Goal: Task Accomplishment & Management: Use online tool/utility

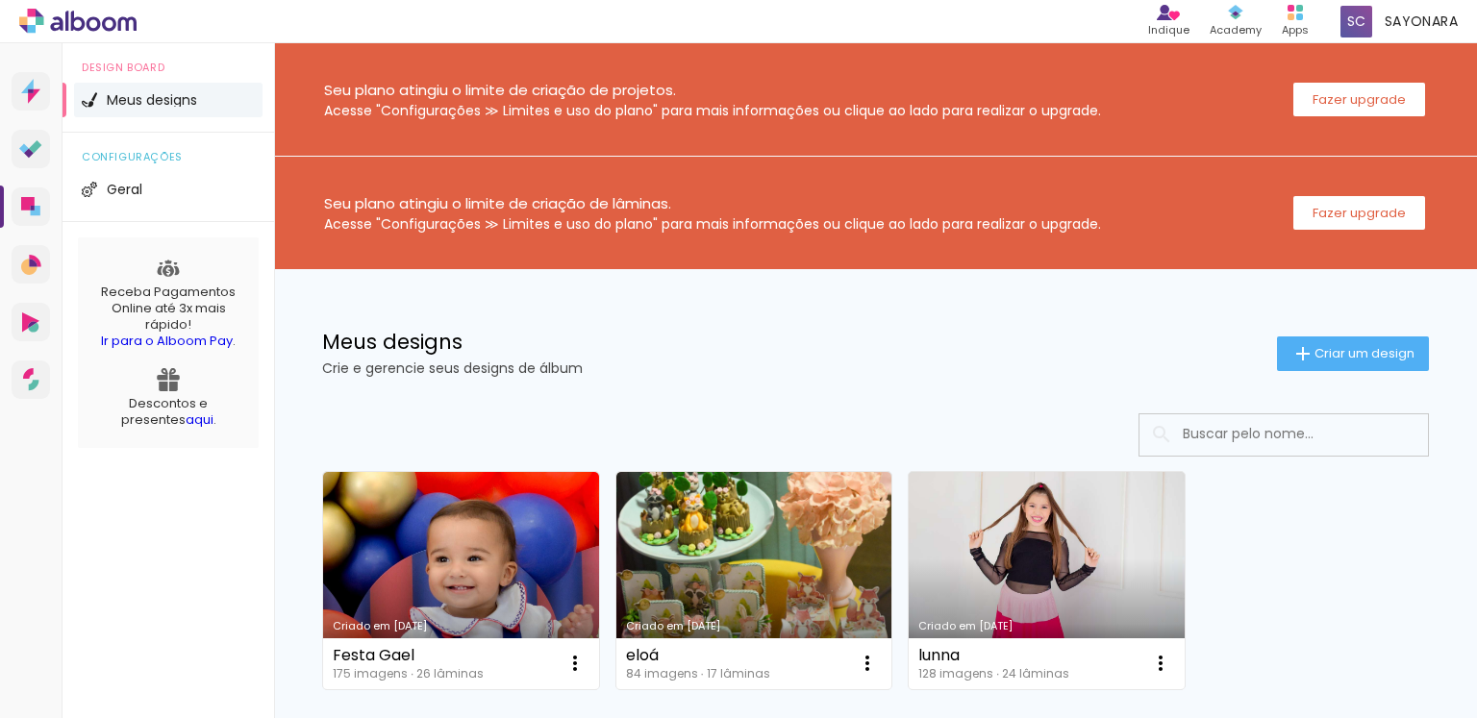
click at [740, 523] on link "Criado em [DATE]" at bounding box center [754, 580] width 276 height 217
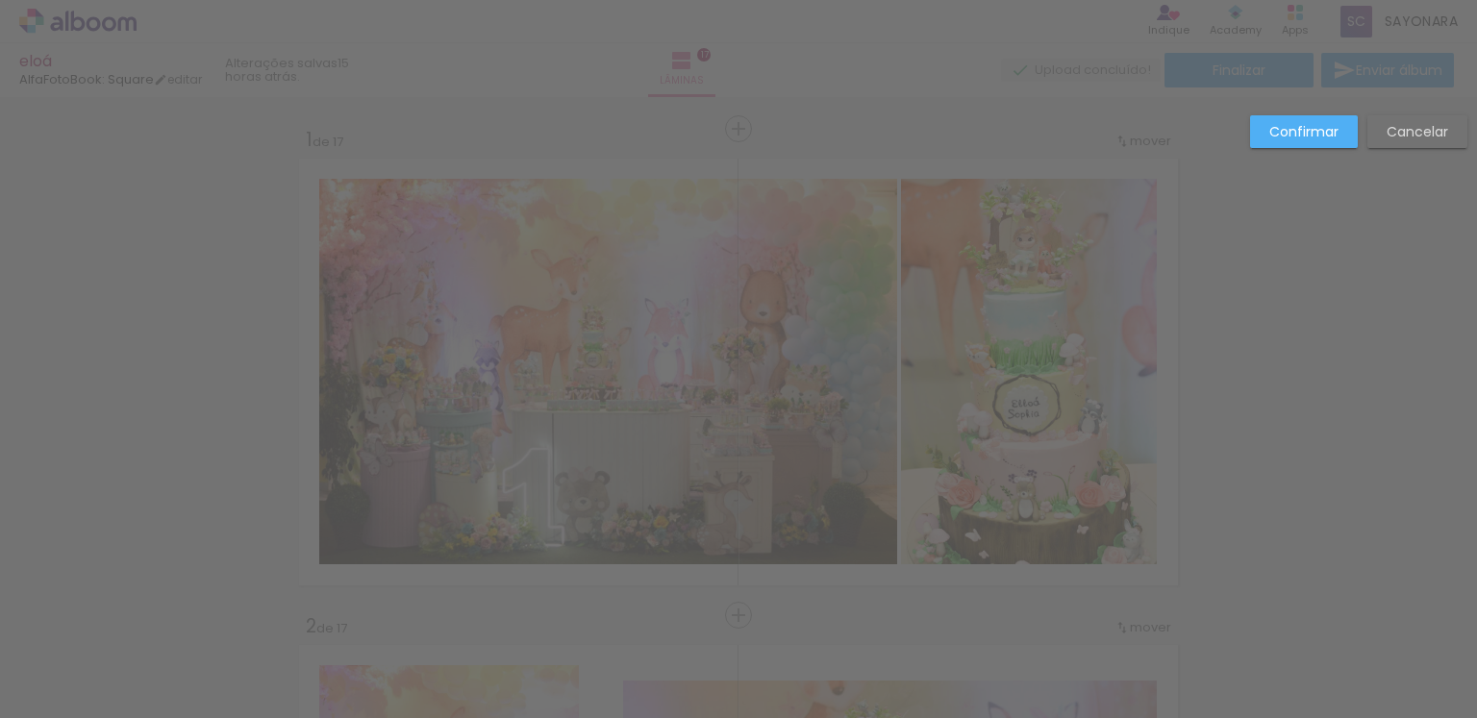
scroll to position [3917, 0]
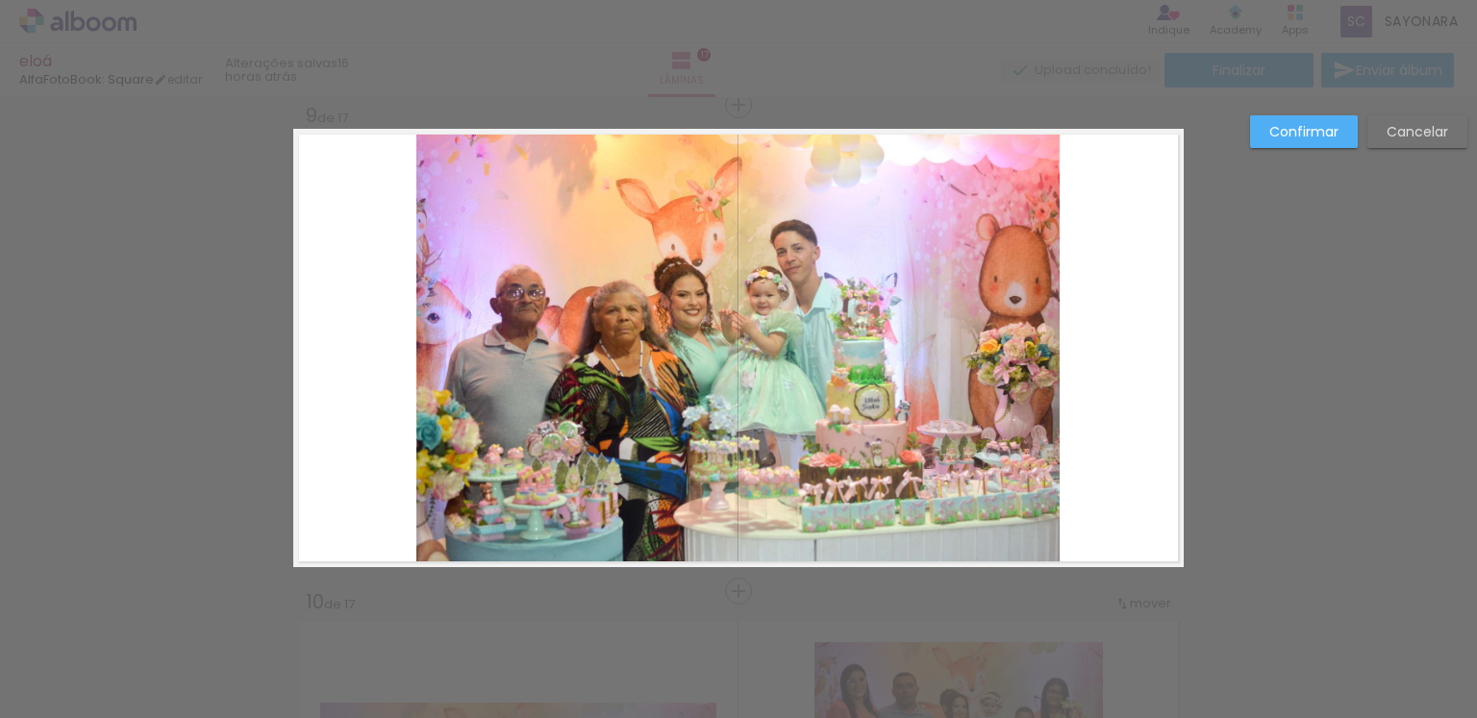
click at [1212, 285] on div "Confirmar Cancelar" at bounding box center [738, 582] width 1477 height 8805
click at [1416, 141] on paper-button "Cancelar" at bounding box center [1417, 131] width 100 height 33
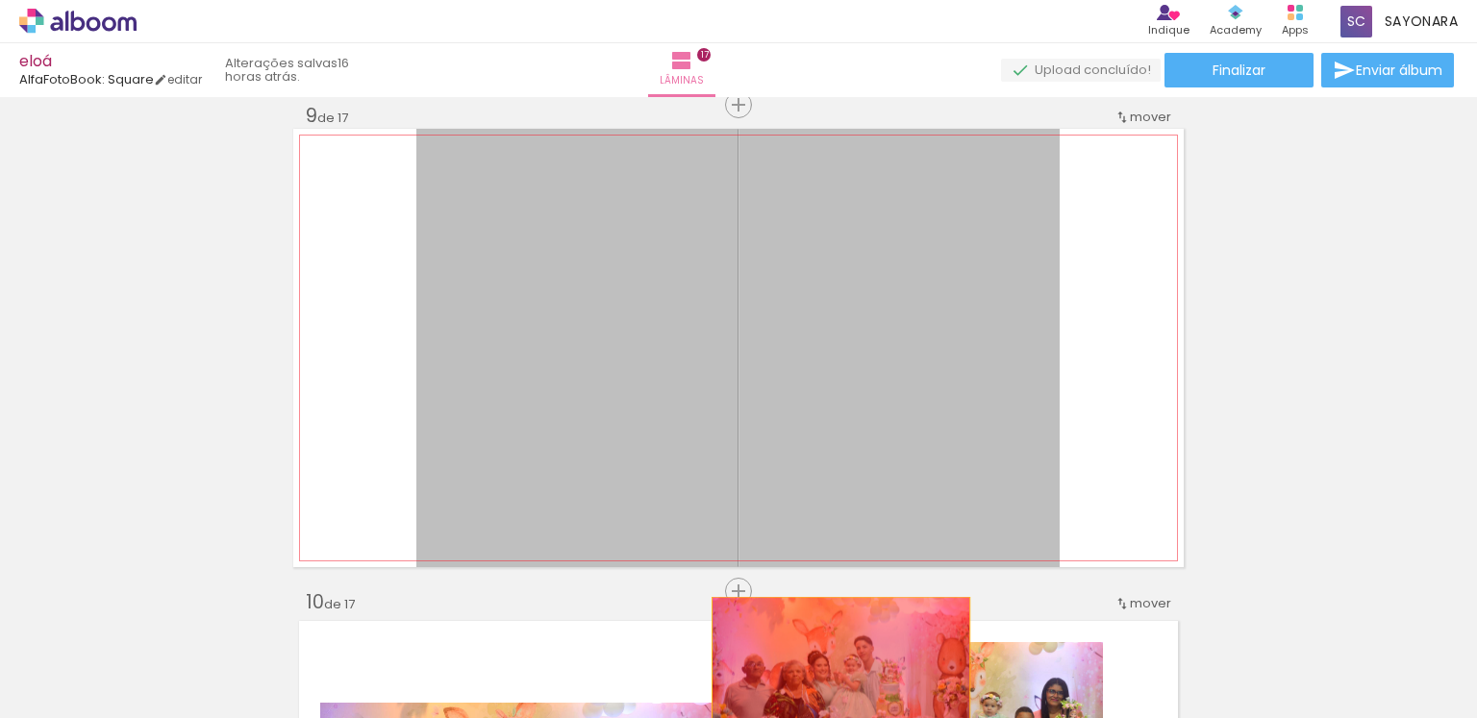
drag, startPoint x: 917, startPoint y: 332, endPoint x: 834, endPoint y: 685, distance: 362.7
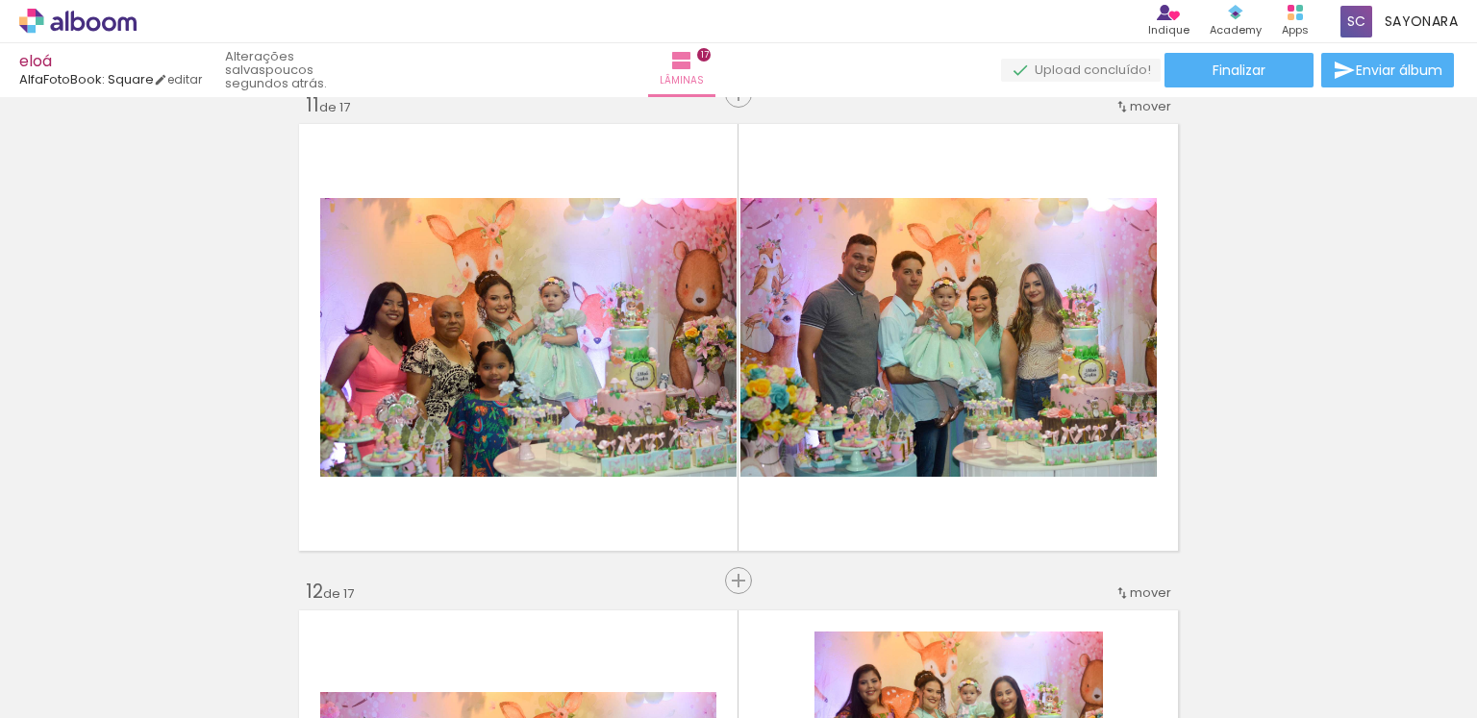
scroll to position [0, 4754]
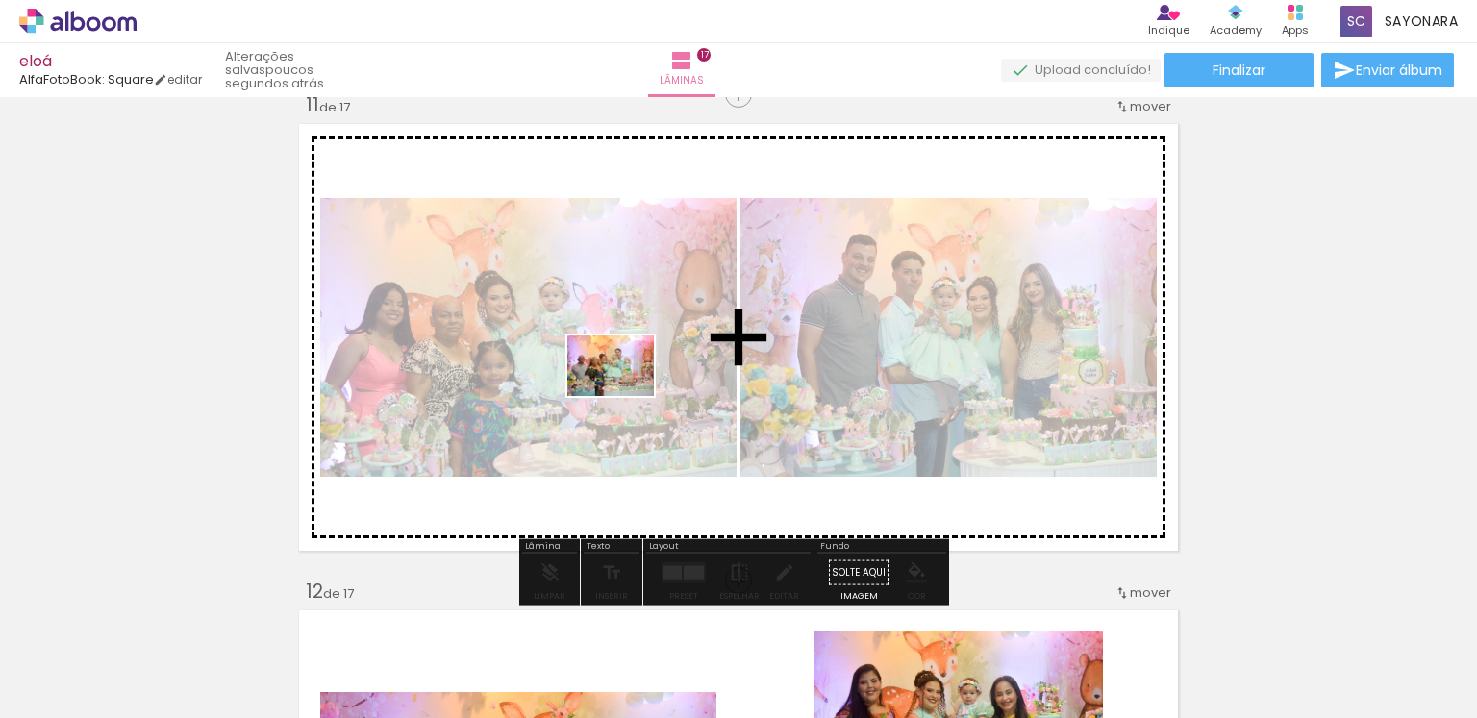
drag, startPoint x: 803, startPoint y: 662, endPoint x: 619, endPoint y: 376, distance: 339.6
click at [619, 376] on quentale-workspace at bounding box center [738, 359] width 1477 height 718
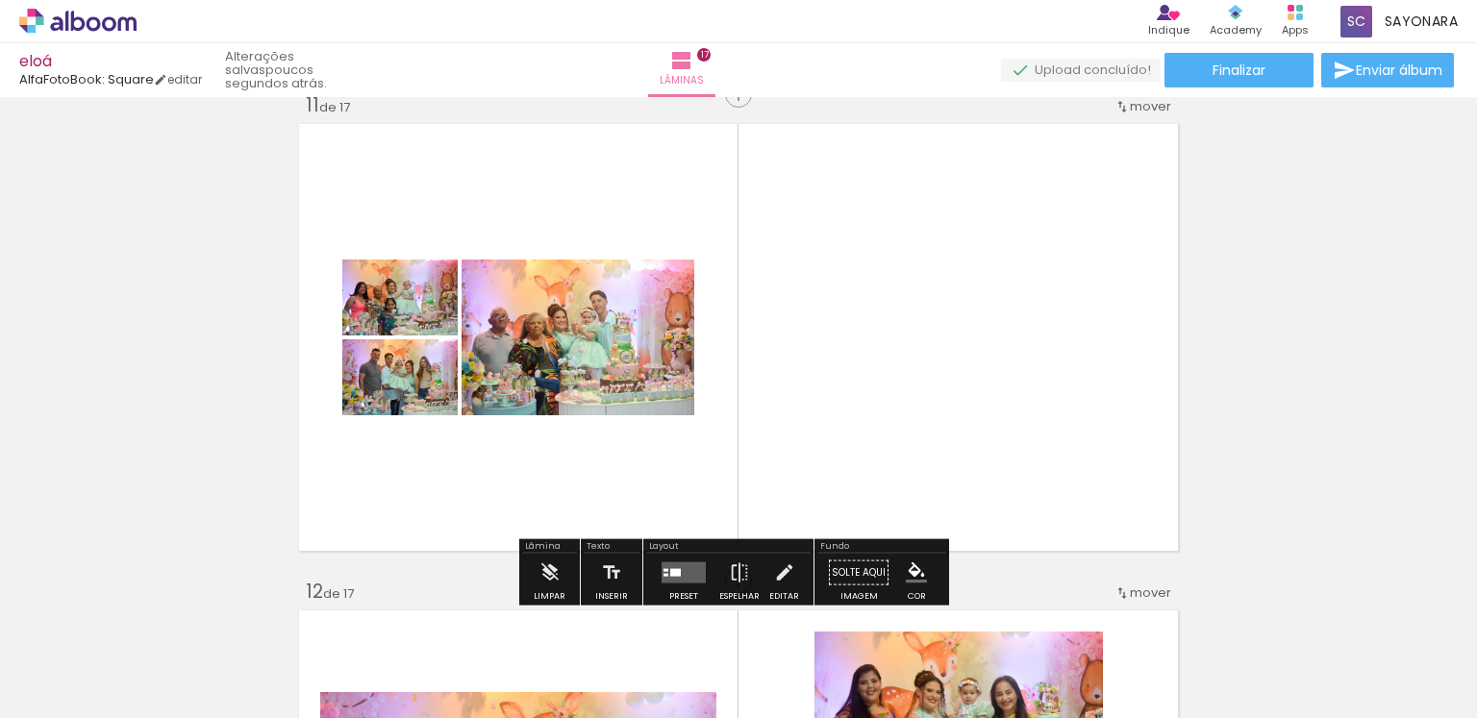
click at [676, 578] on quentale-layouter at bounding box center [684, 573] width 44 height 21
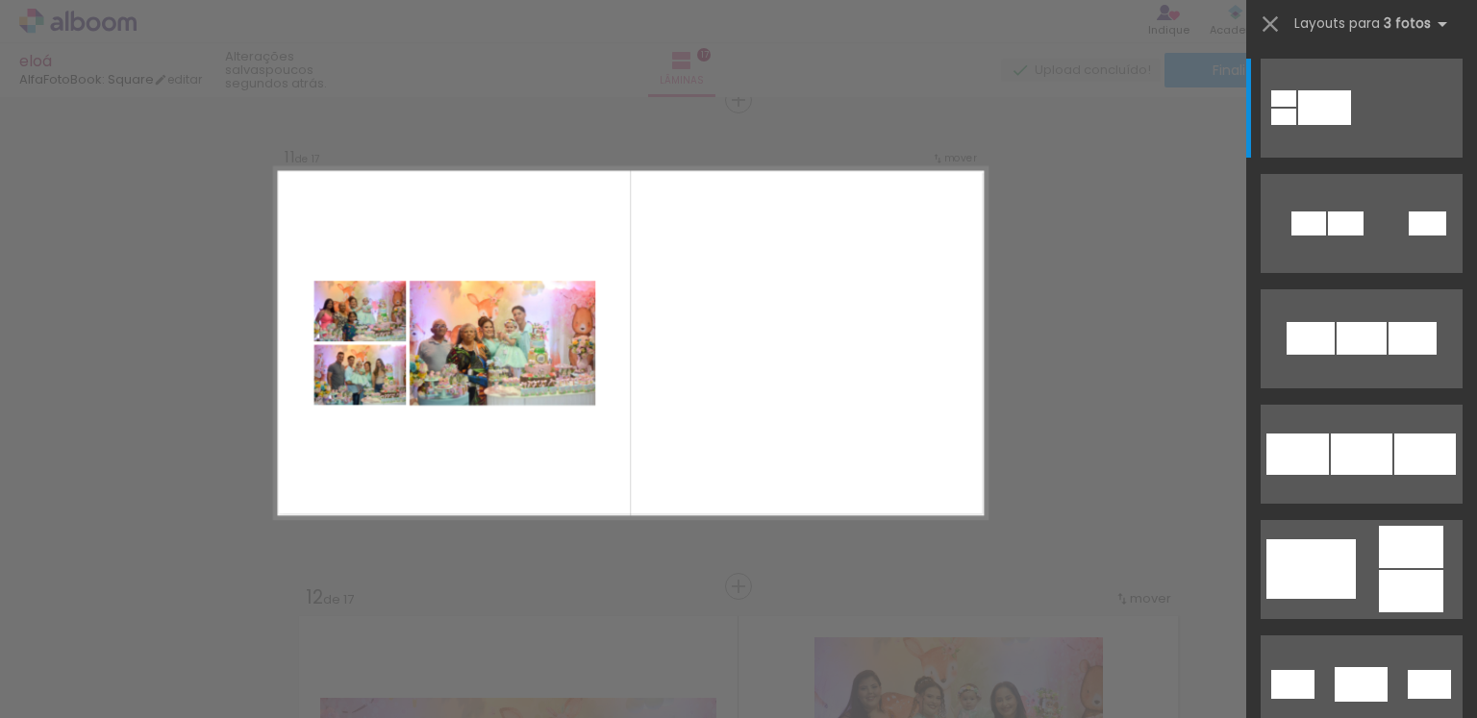
scroll to position [4890, 0]
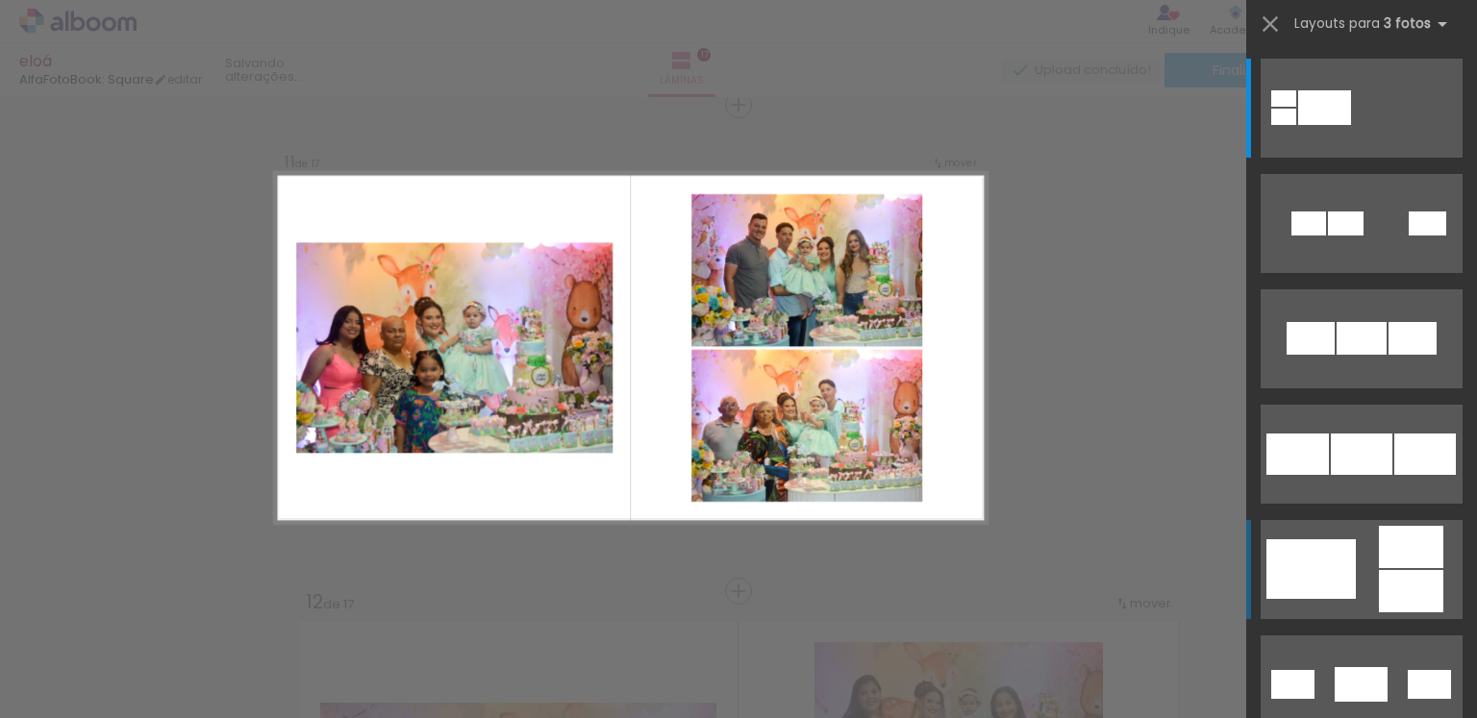
click at [1332, 571] on div at bounding box center [1310, 569] width 89 height 60
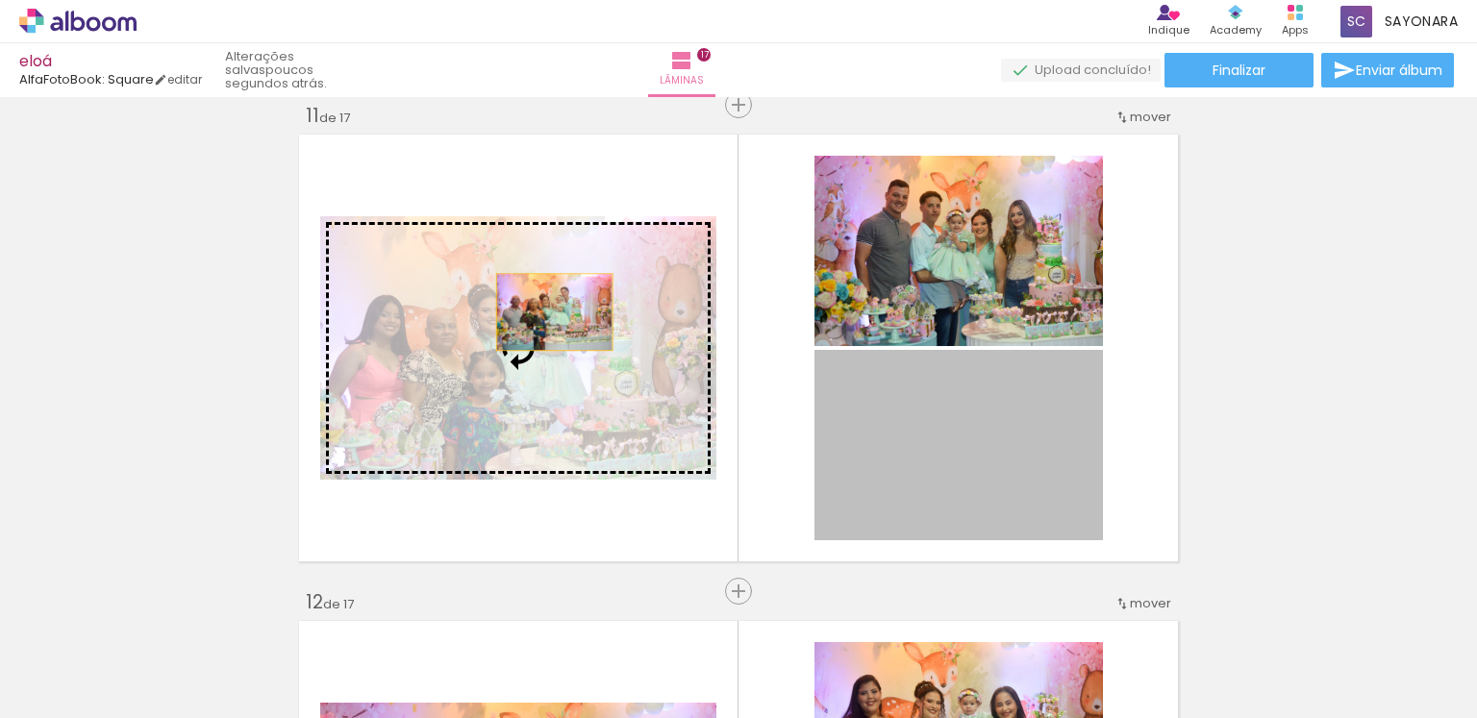
drag, startPoint x: 935, startPoint y: 464, endPoint x: 547, endPoint y: 312, distance: 416.6
click at [0, 0] on slot at bounding box center [0, 0] width 0 height 0
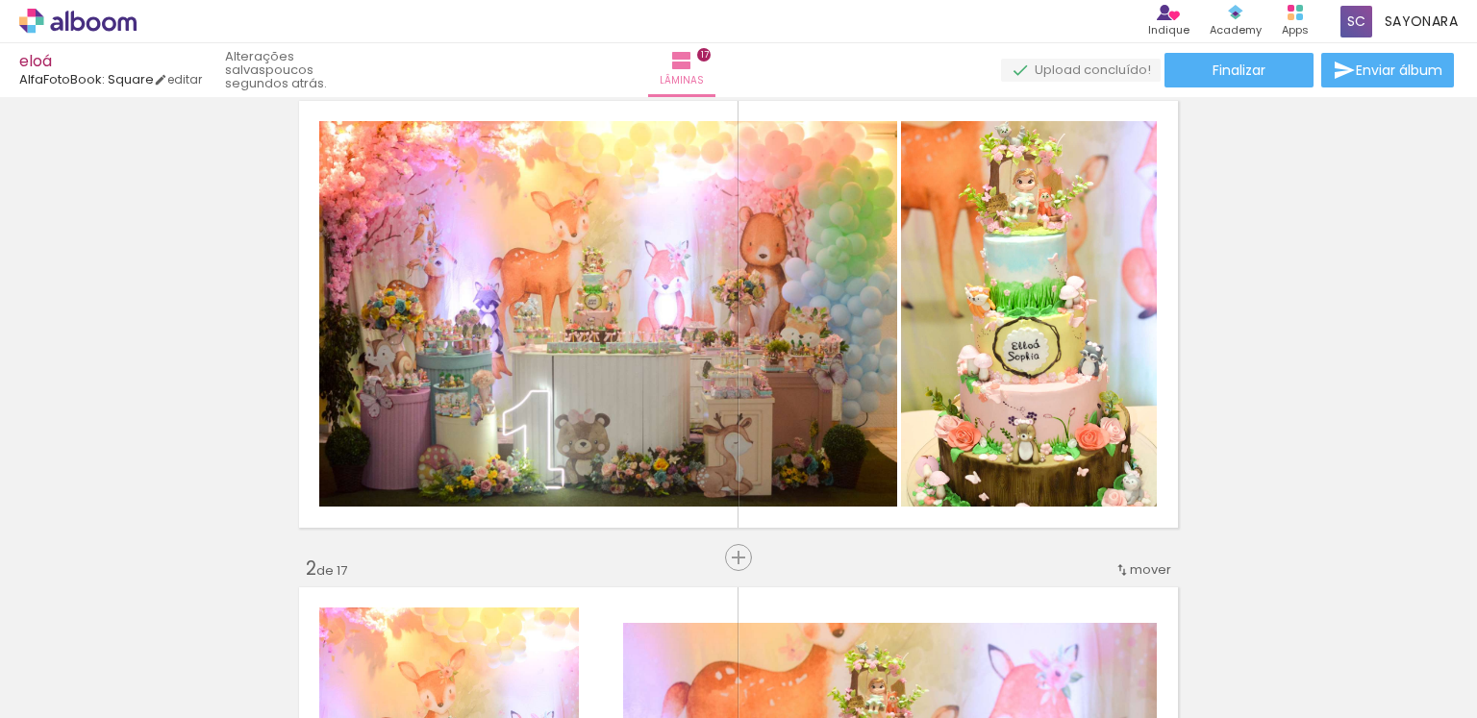
scroll to position [0, 0]
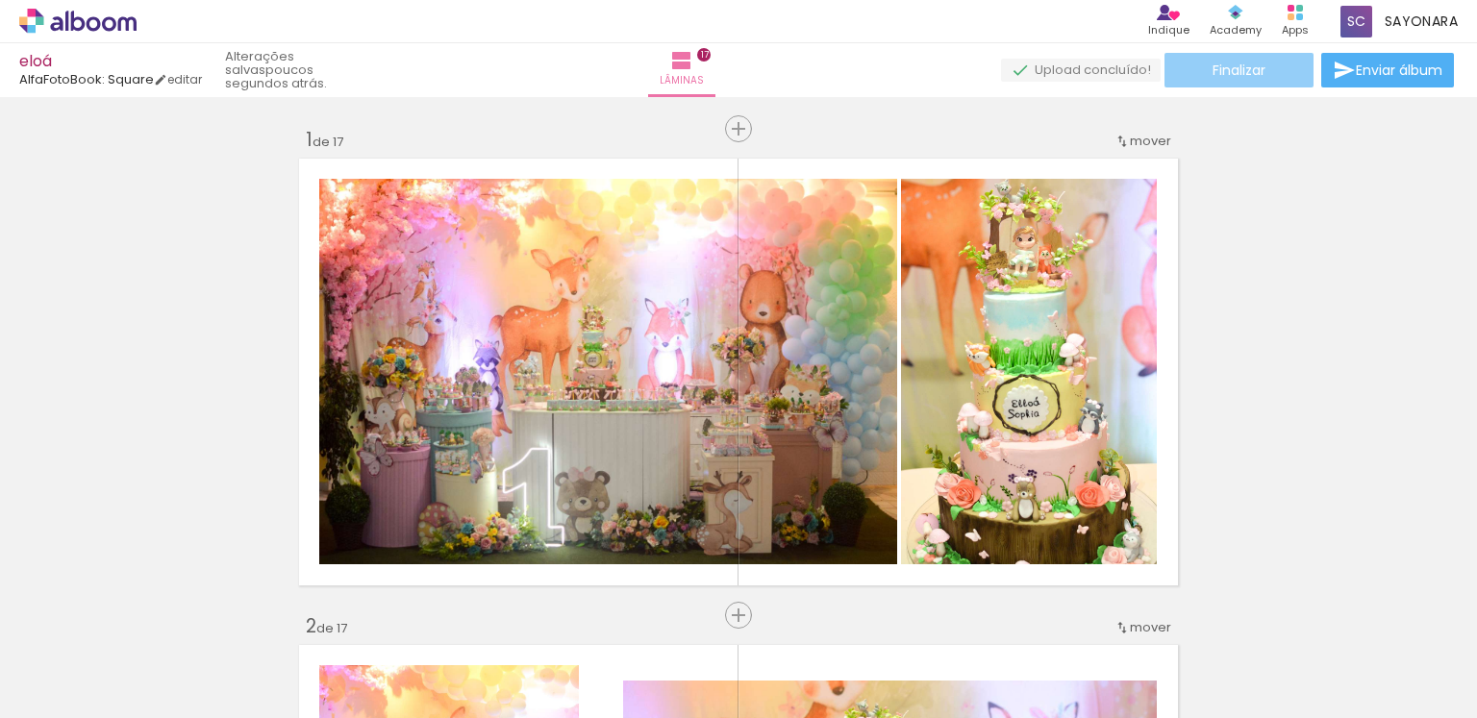
click at [1236, 63] on span "Finalizar" at bounding box center [1239, 69] width 53 height 13
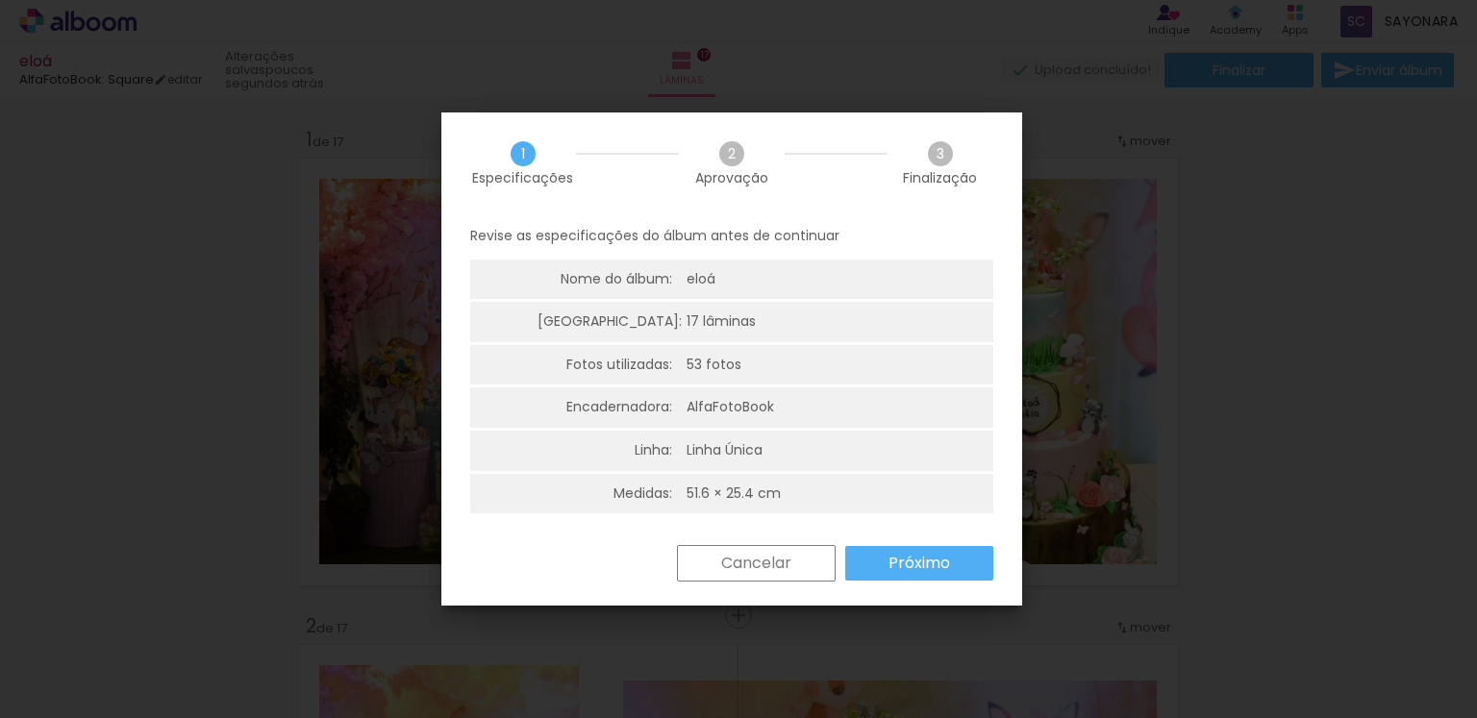
click at [0, 0] on slot "Próximo" at bounding box center [0, 0] width 0 height 0
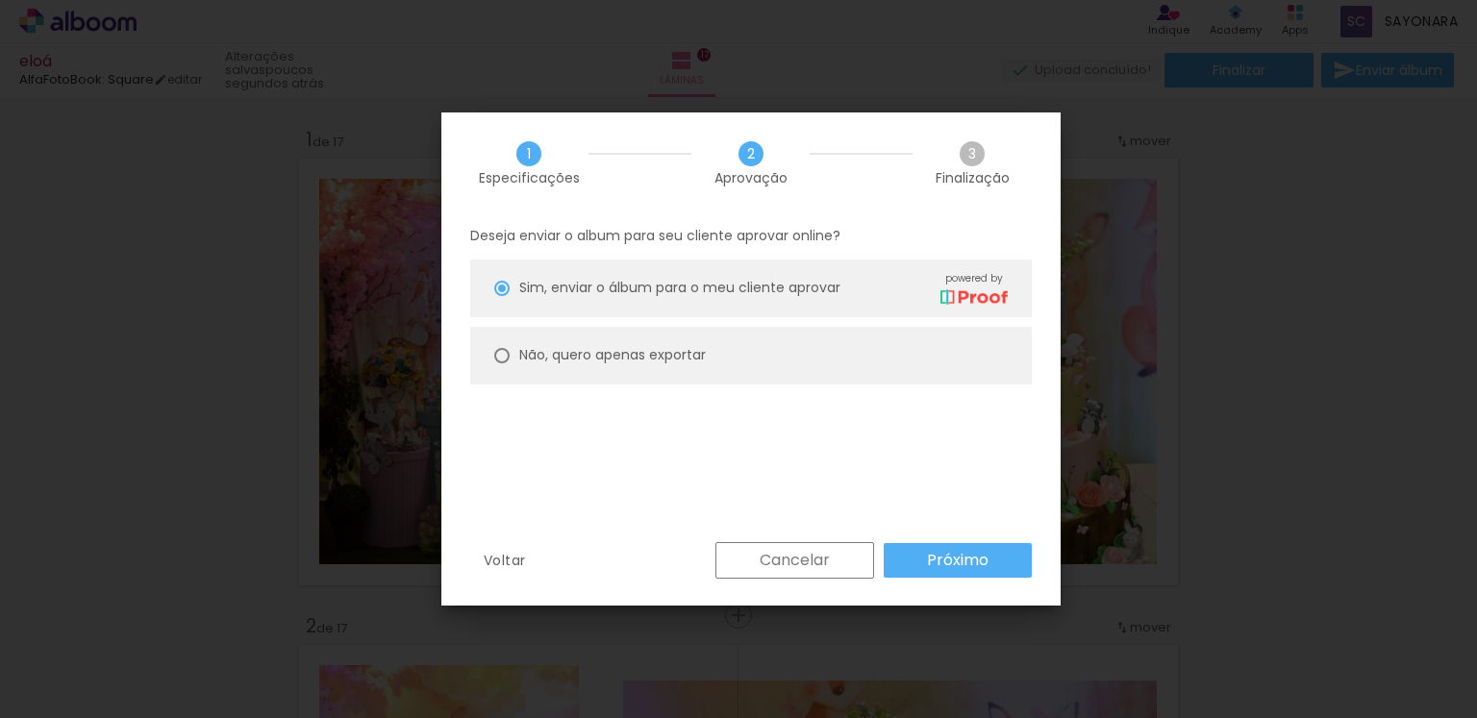
click at [496, 350] on div at bounding box center [501, 355] width 15 height 15
type paper-radio-button "on"
click at [0, 0] on slot "Próximo" at bounding box center [0, 0] width 0 height 0
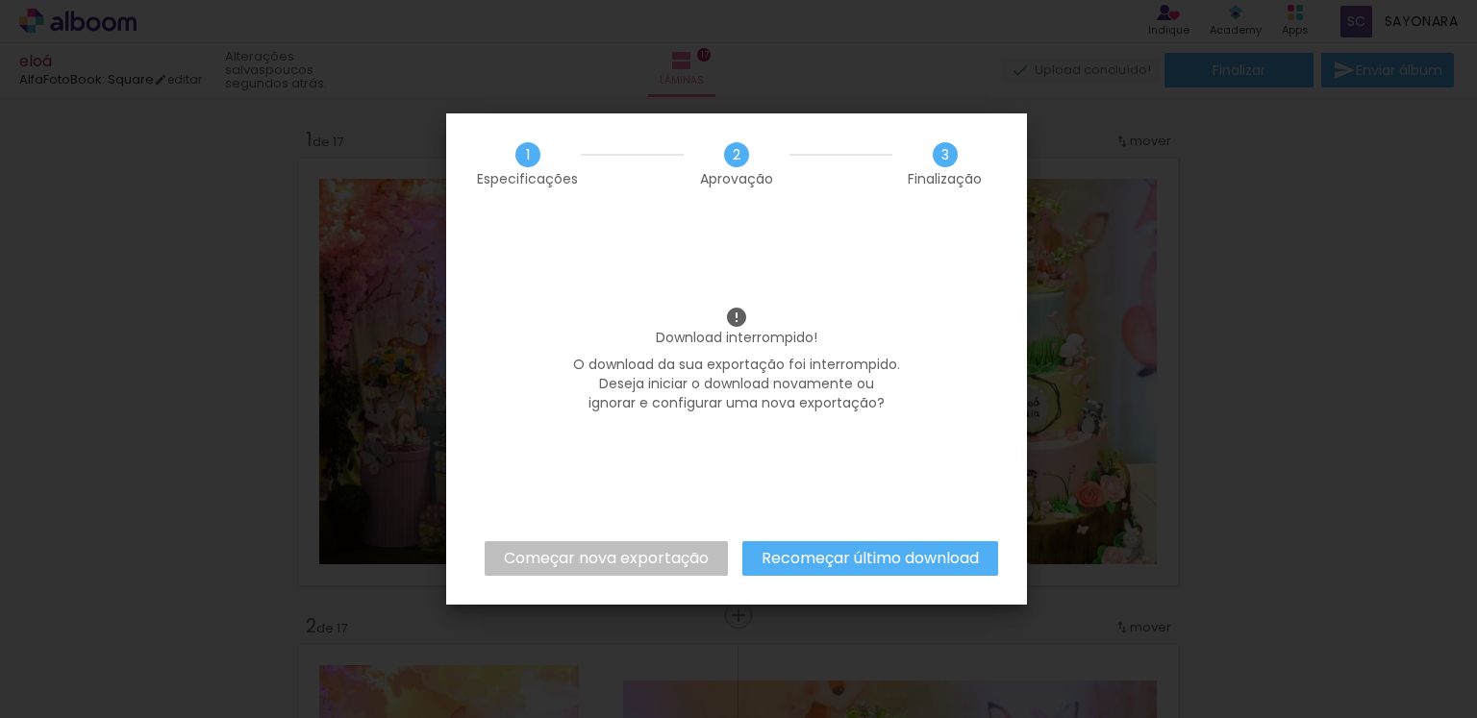
click at [0, 0] on slot "Recomeçar último download" at bounding box center [0, 0] width 0 height 0
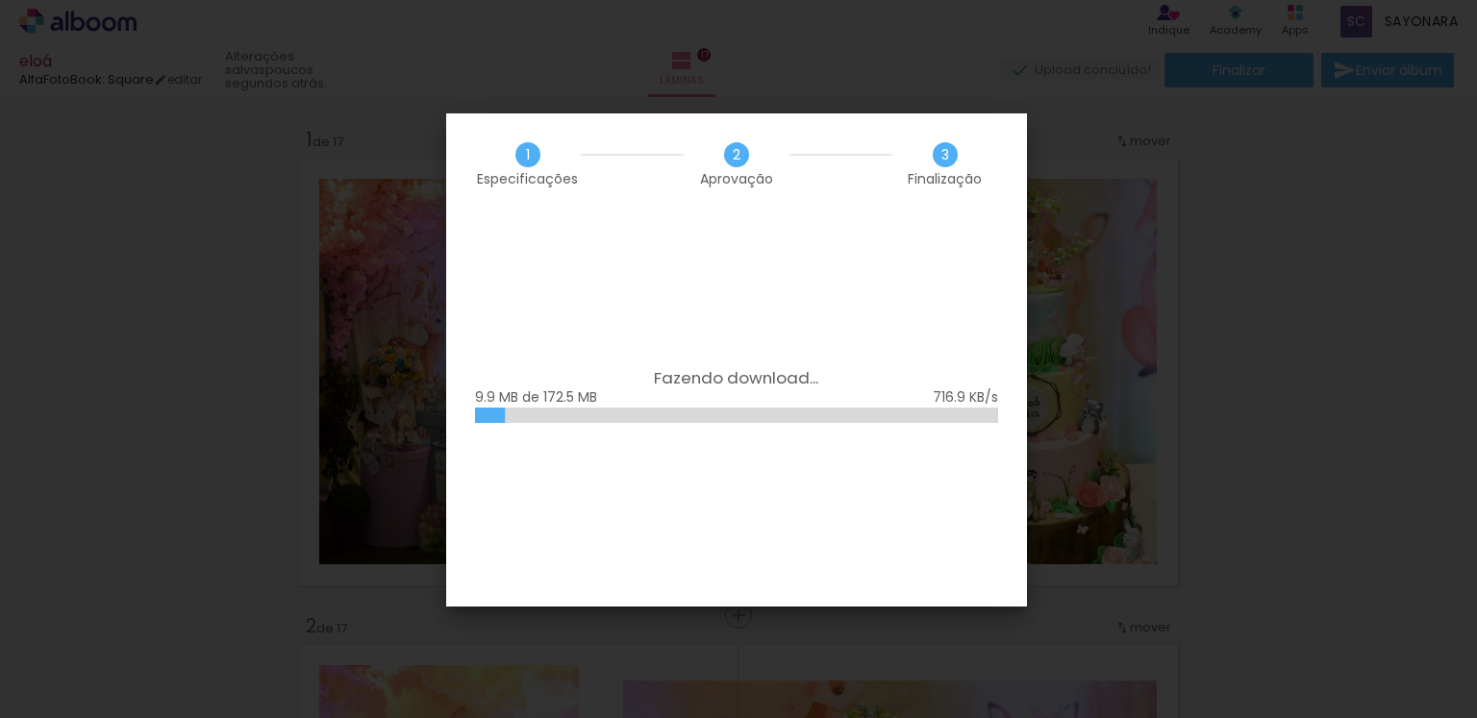
scroll to position [0, 4754]
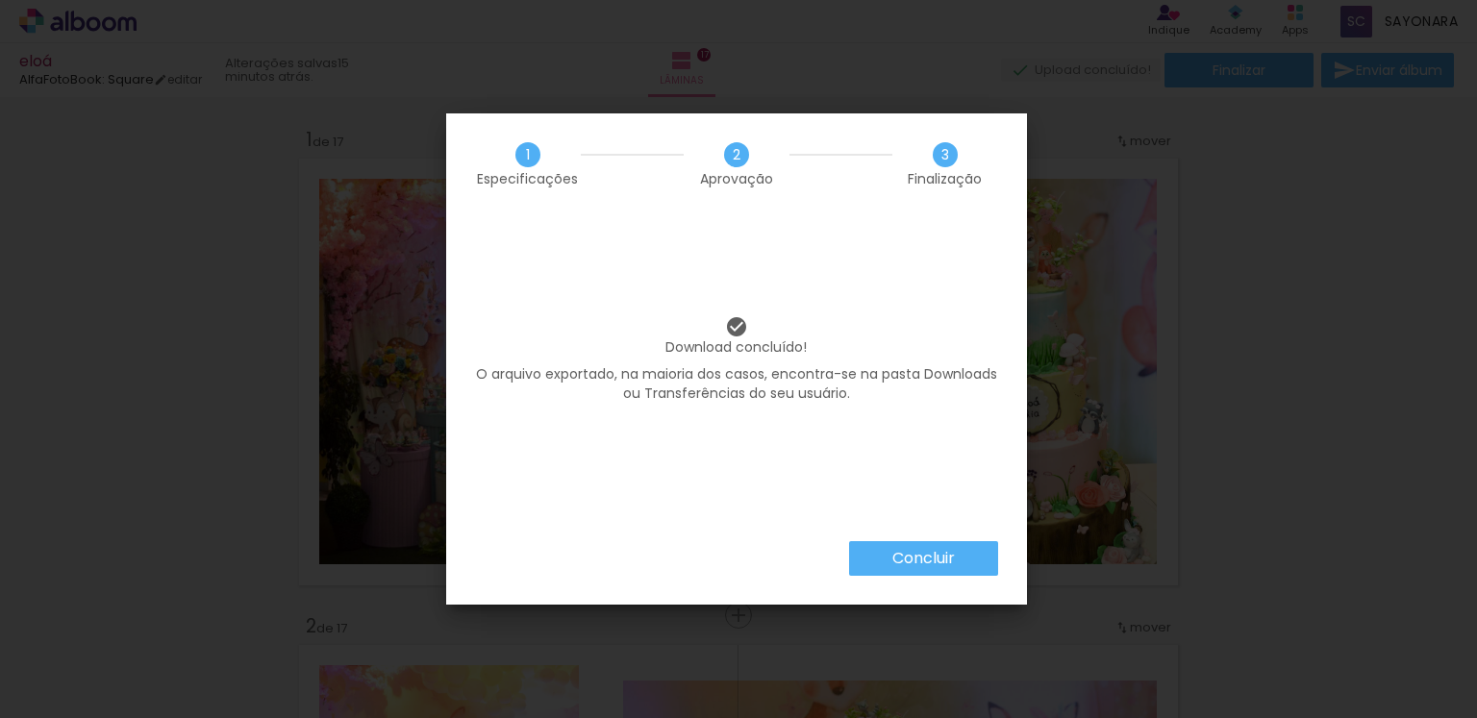
click at [884, 563] on paper-button "Concluir" at bounding box center [923, 558] width 149 height 35
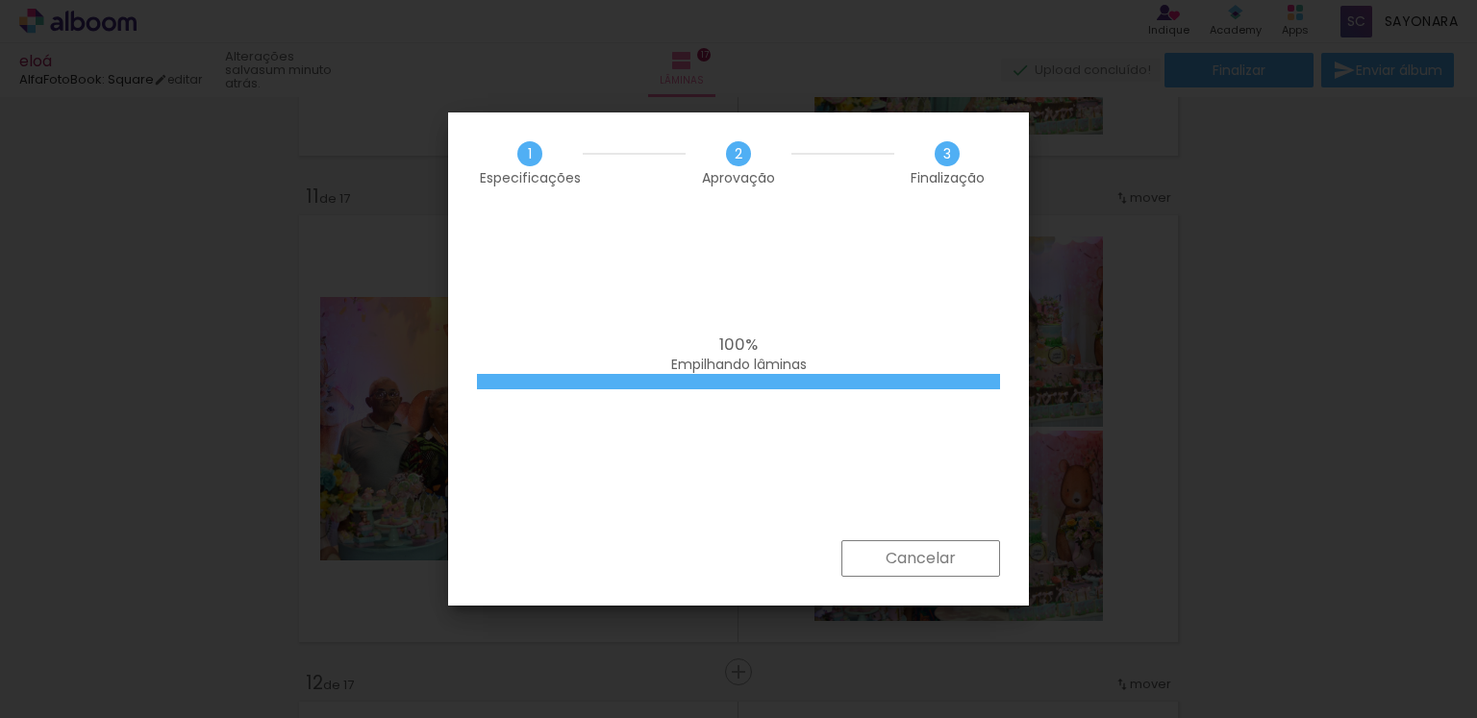
scroll to position [0, 4754]
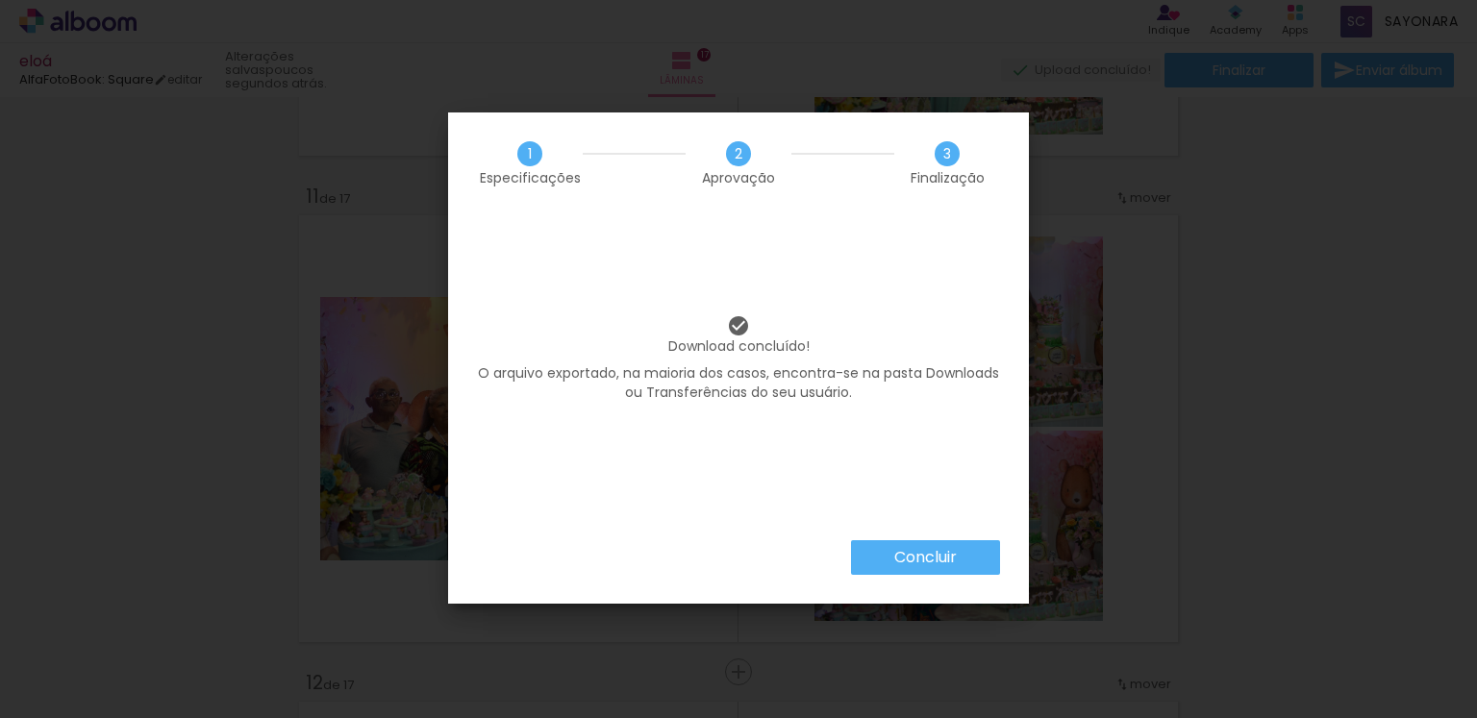
click at [958, 563] on paper-button "Concluir" at bounding box center [925, 557] width 149 height 35
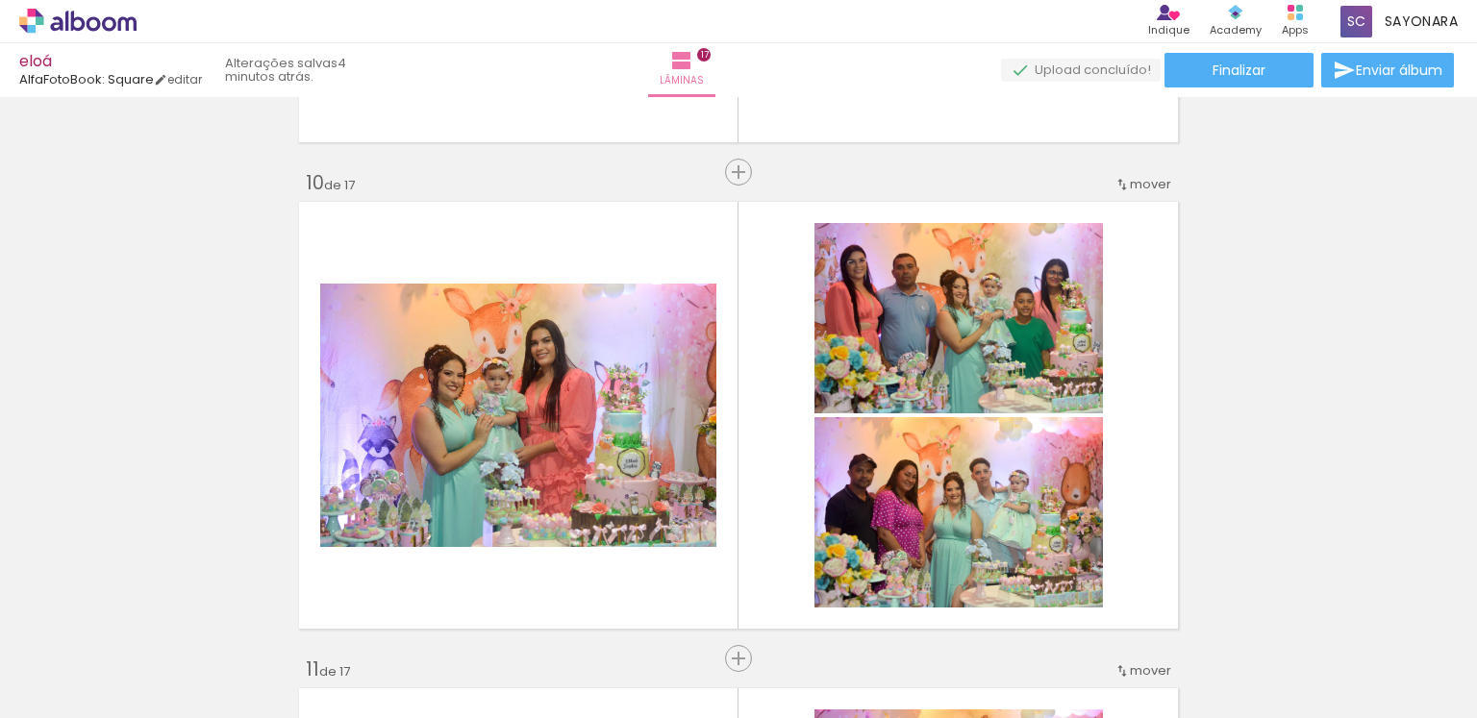
scroll to position [4430, 0]
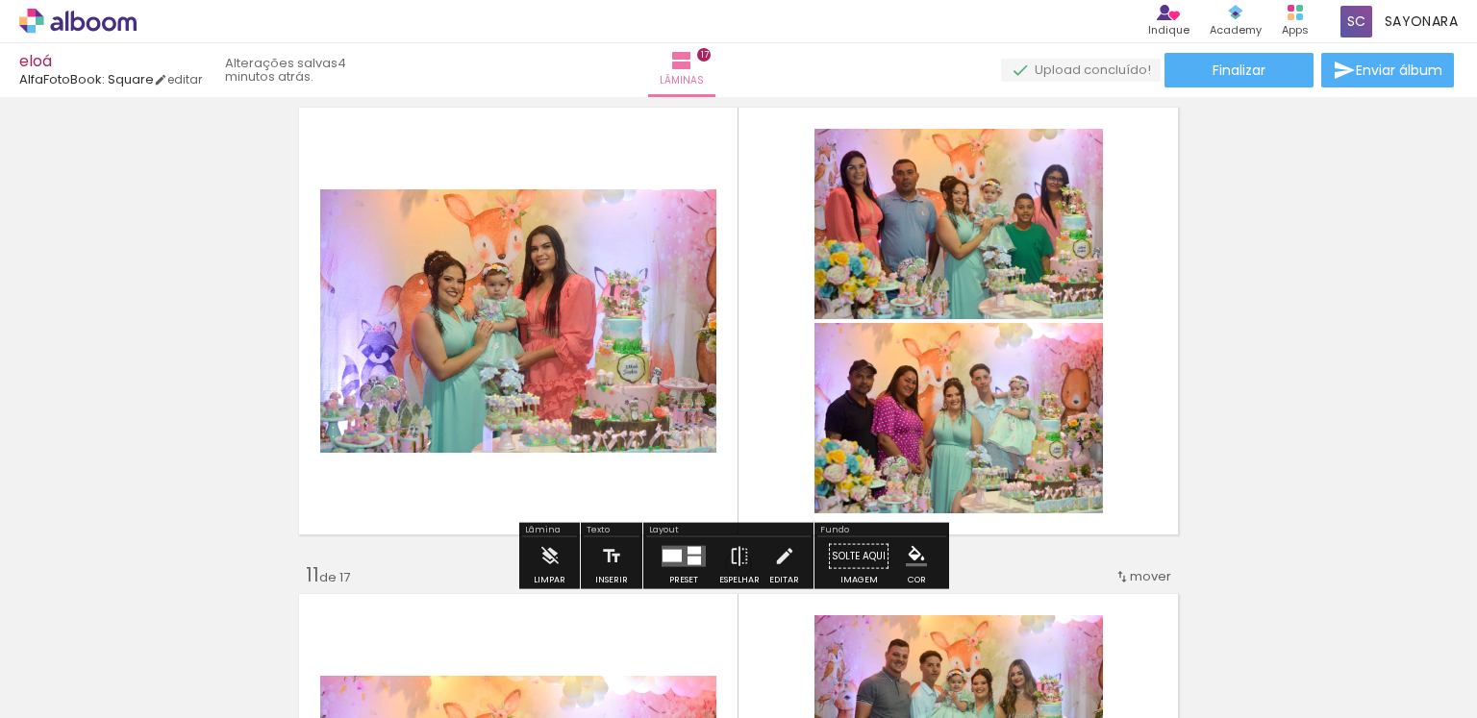
drag, startPoint x: 619, startPoint y: 359, endPoint x: 869, endPoint y: 666, distance: 396.5
click at [612, 684] on quentale-workspace at bounding box center [738, 359] width 1477 height 718
click at [869, 666] on quentale-workspace at bounding box center [738, 359] width 1477 height 718
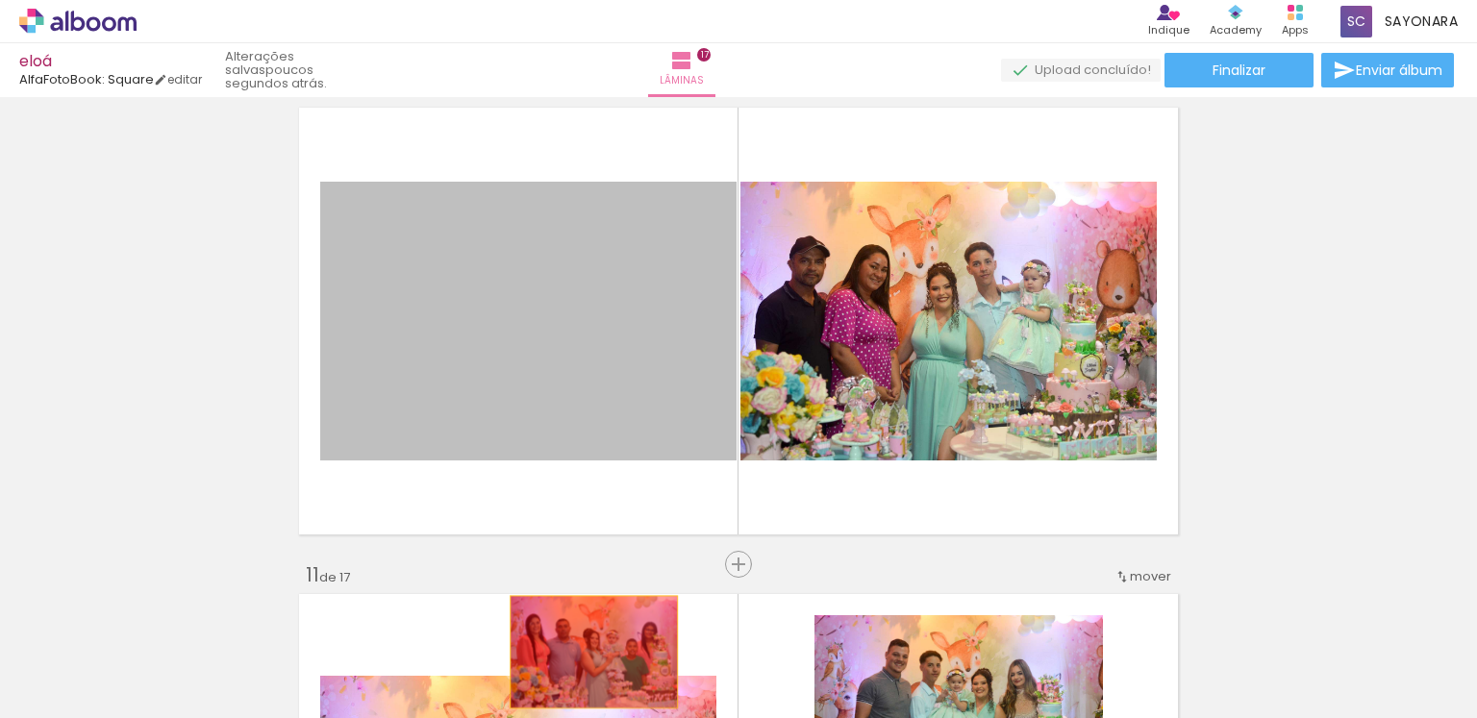
drag, startPoint x: 572, startPoint y: 367, endPoint x: 587, endPoint y: 655, distance: 287.9
click at [587, 655] on quentale-workspace at bounding box center [738, 359] width 1477 height 718
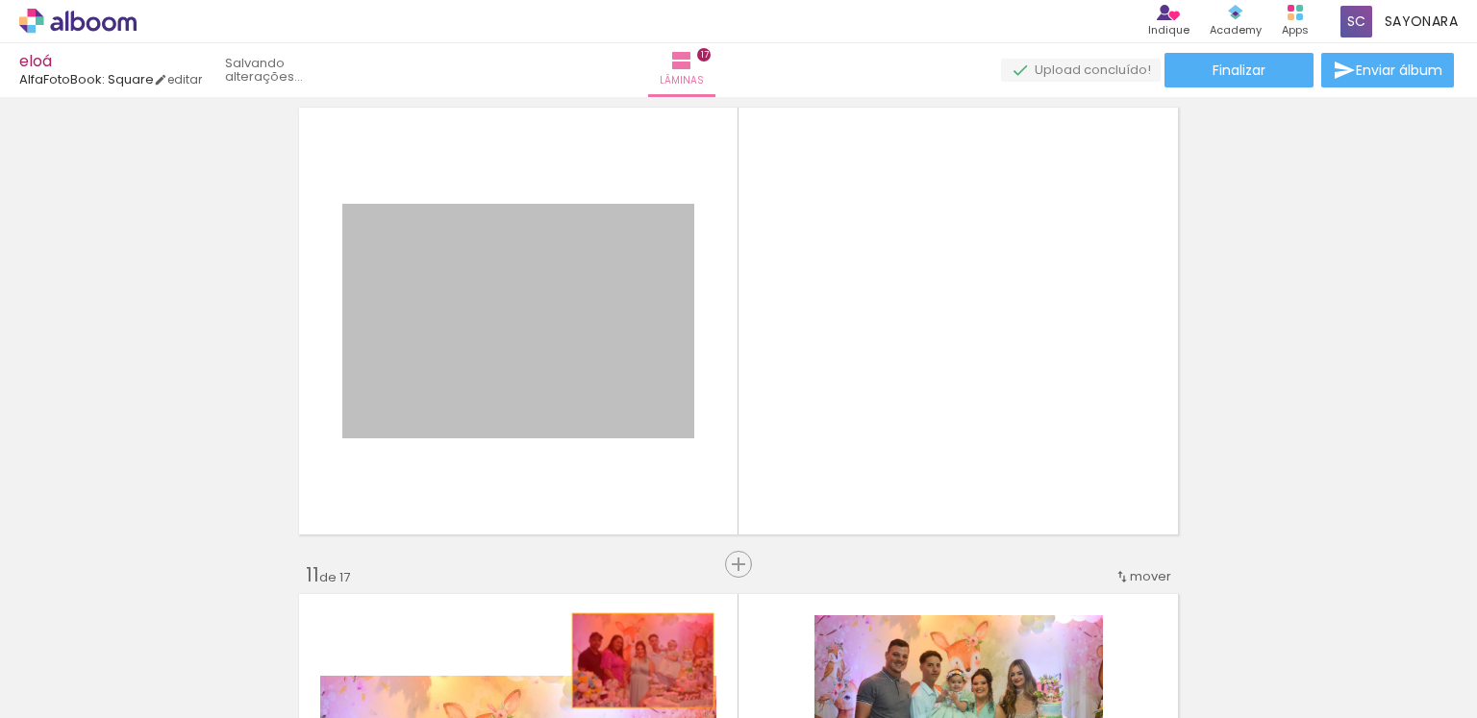
drag, startPoint x: 623, startPoint y: 327, endPoint x: 636, endPoint y: 661, distance: 333.9
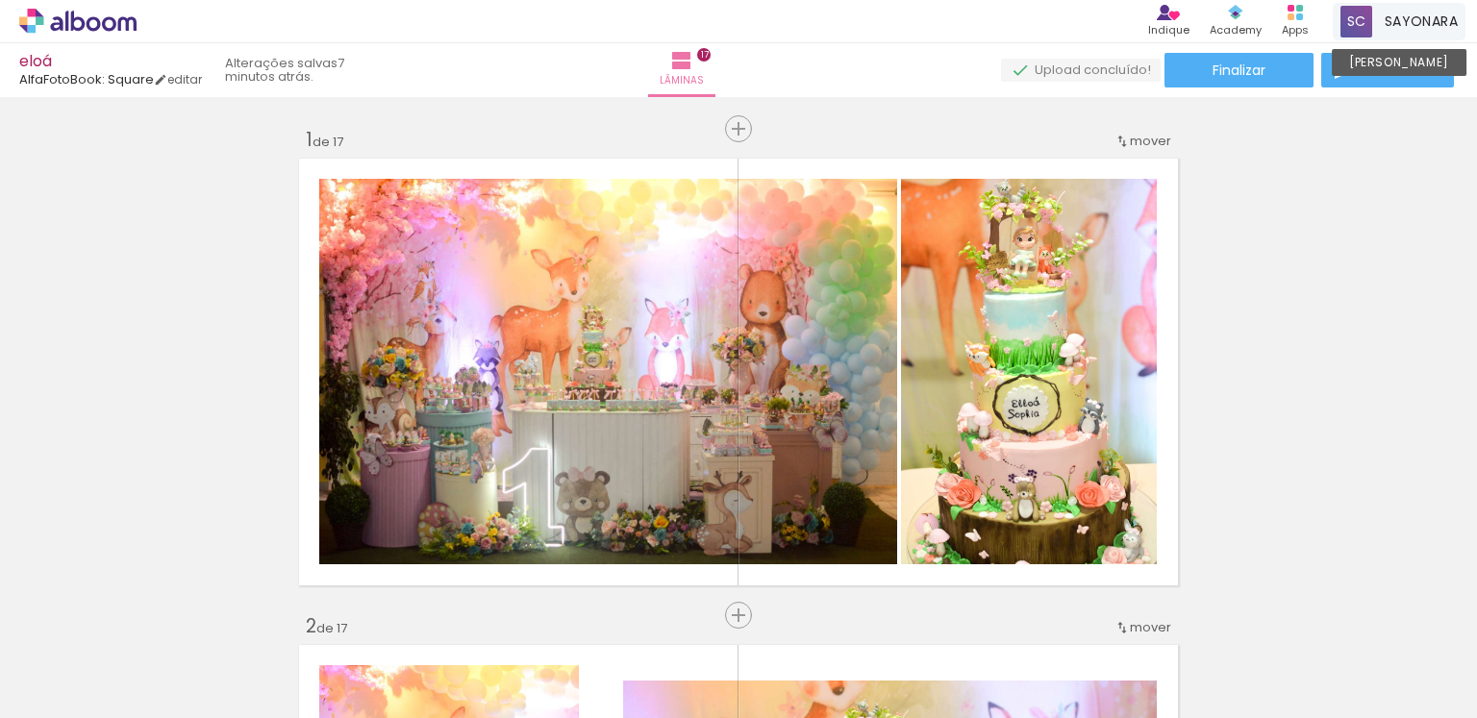
scroll to position [1384, 0]
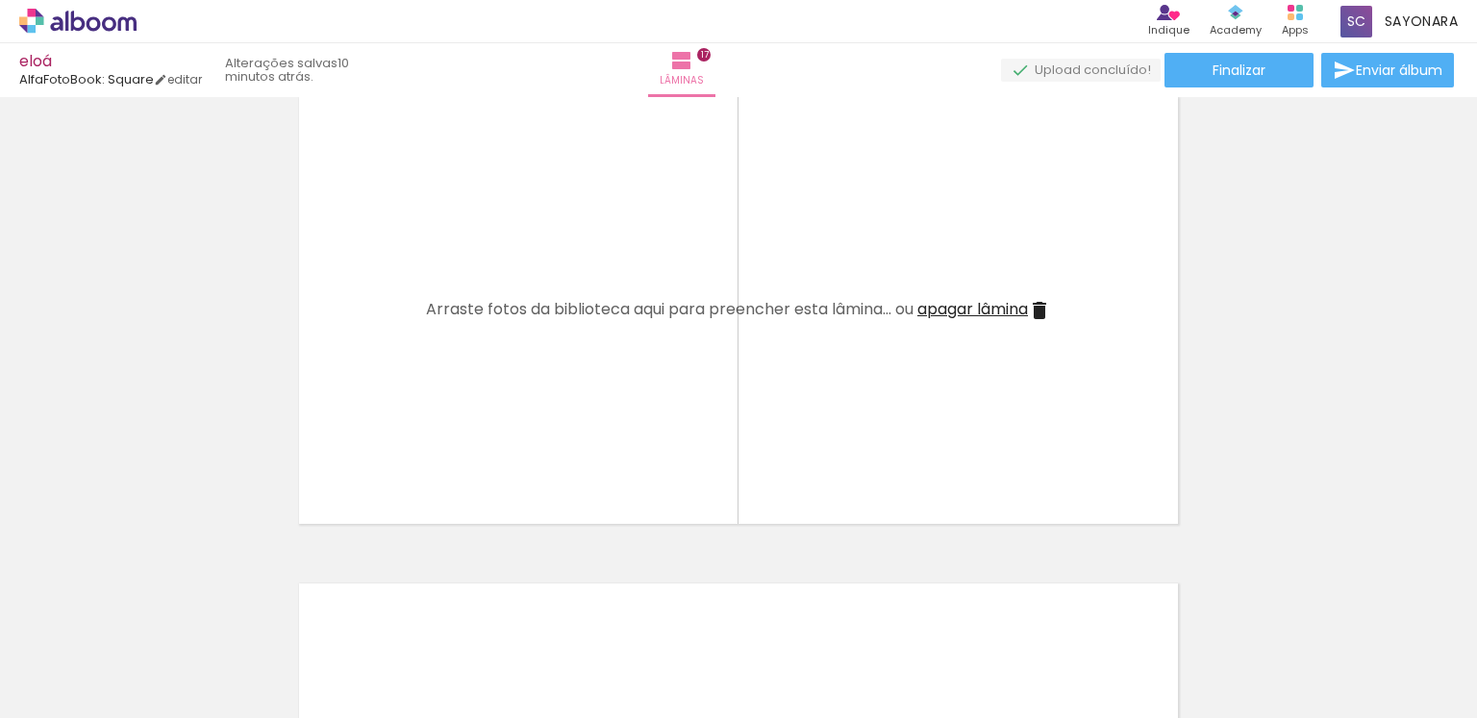
scroll to position [6026, 0]
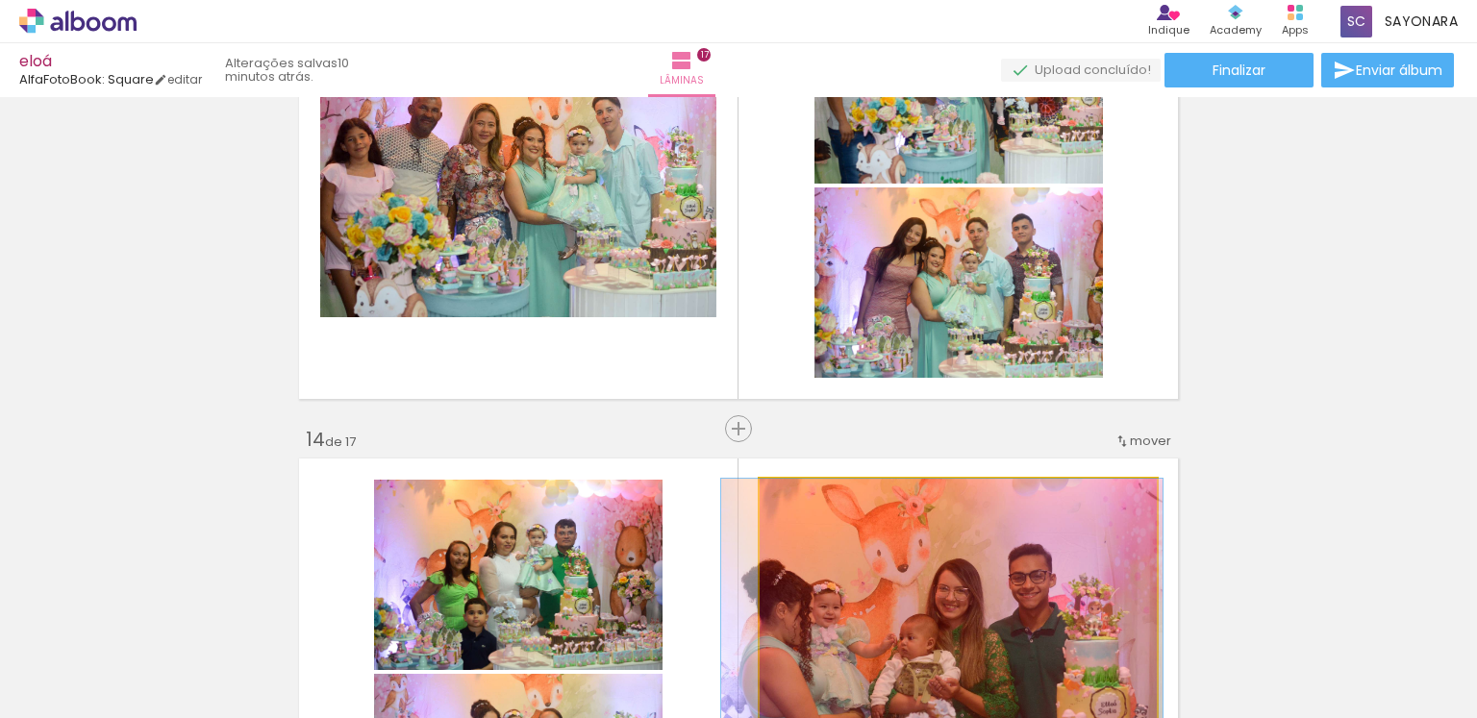
drag, startPoint x: 986, startPoint y: 539, endPoint x: 949, endPoint y: 682, distance: 146.9
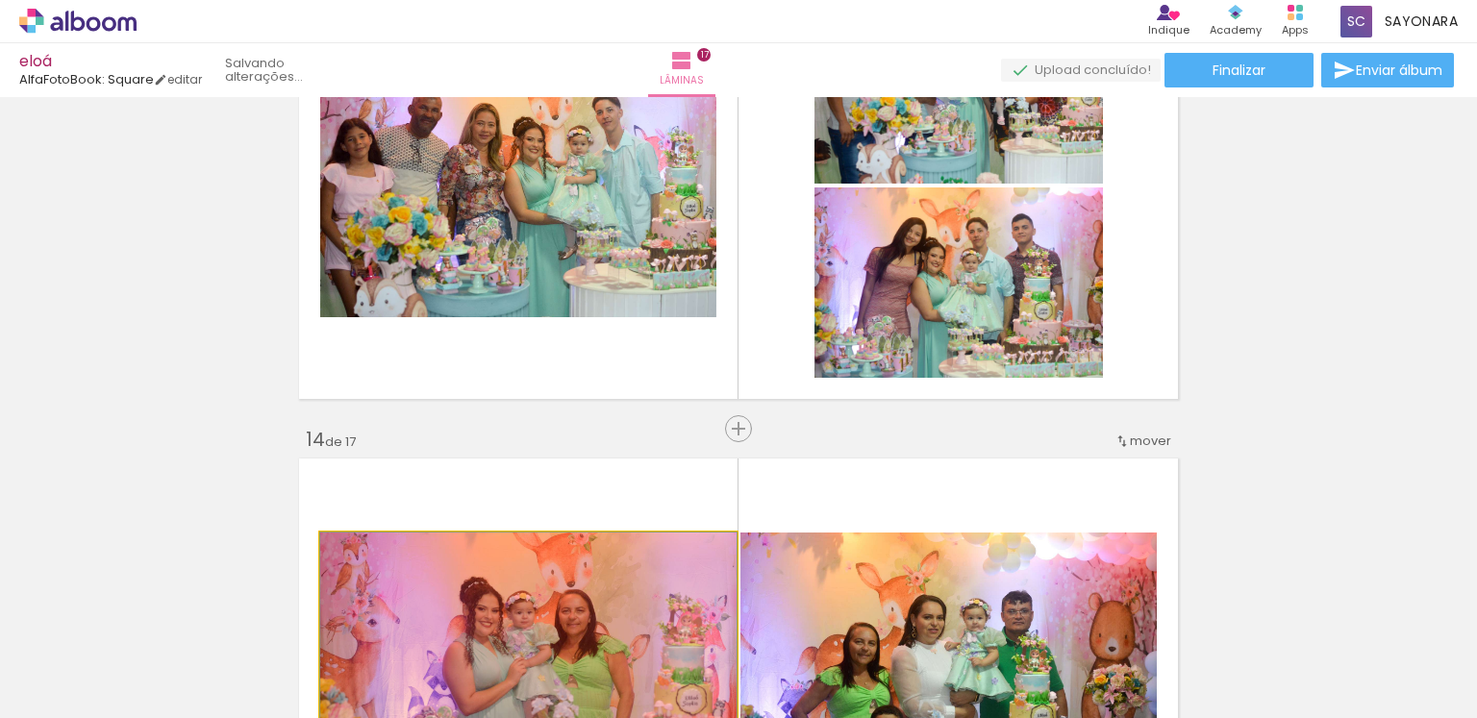
drag, startPoint x: 603, startPoint y: 559, endPoint x: 581, endPoint y: 674, distance: 117.5
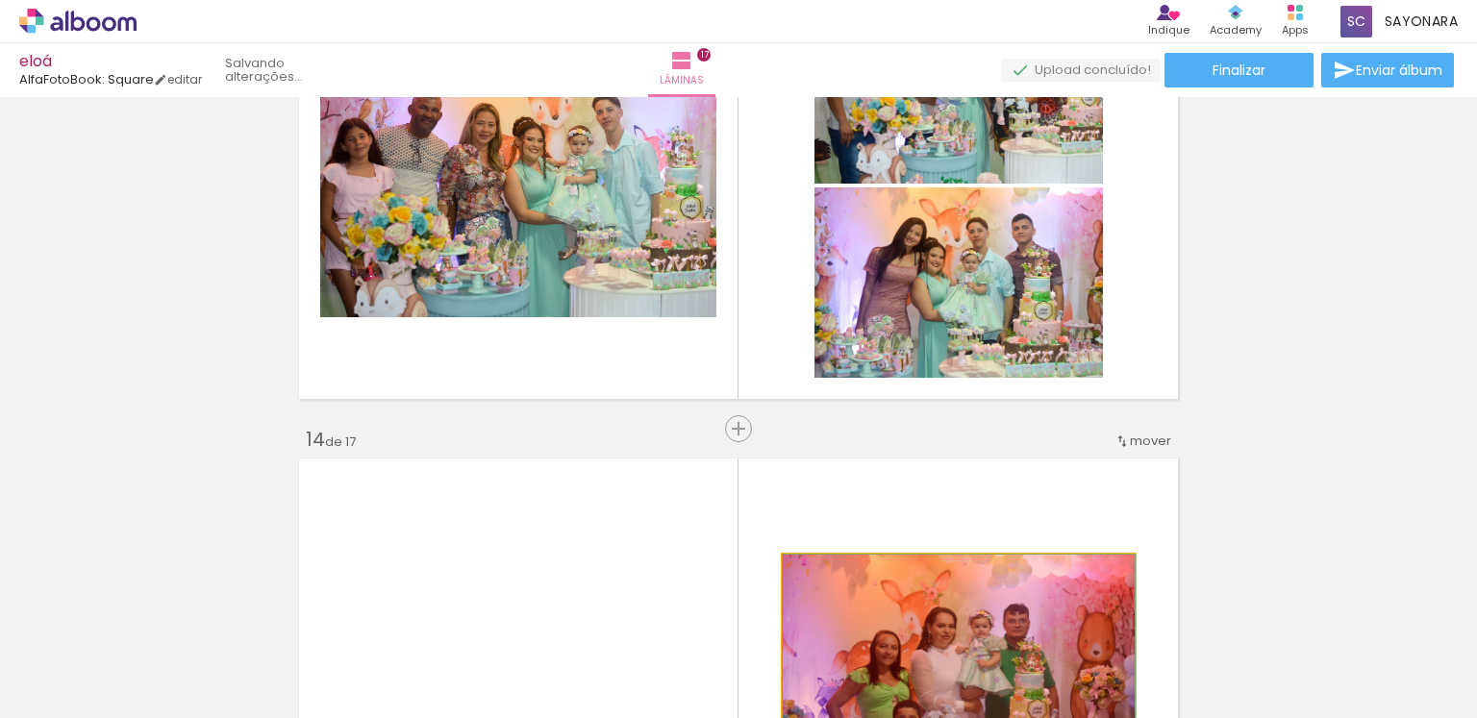
drag, startPoint x: 1078, startPoint y: 578, endPoint x: 1065, endPoint y: 692, distance: 115.1
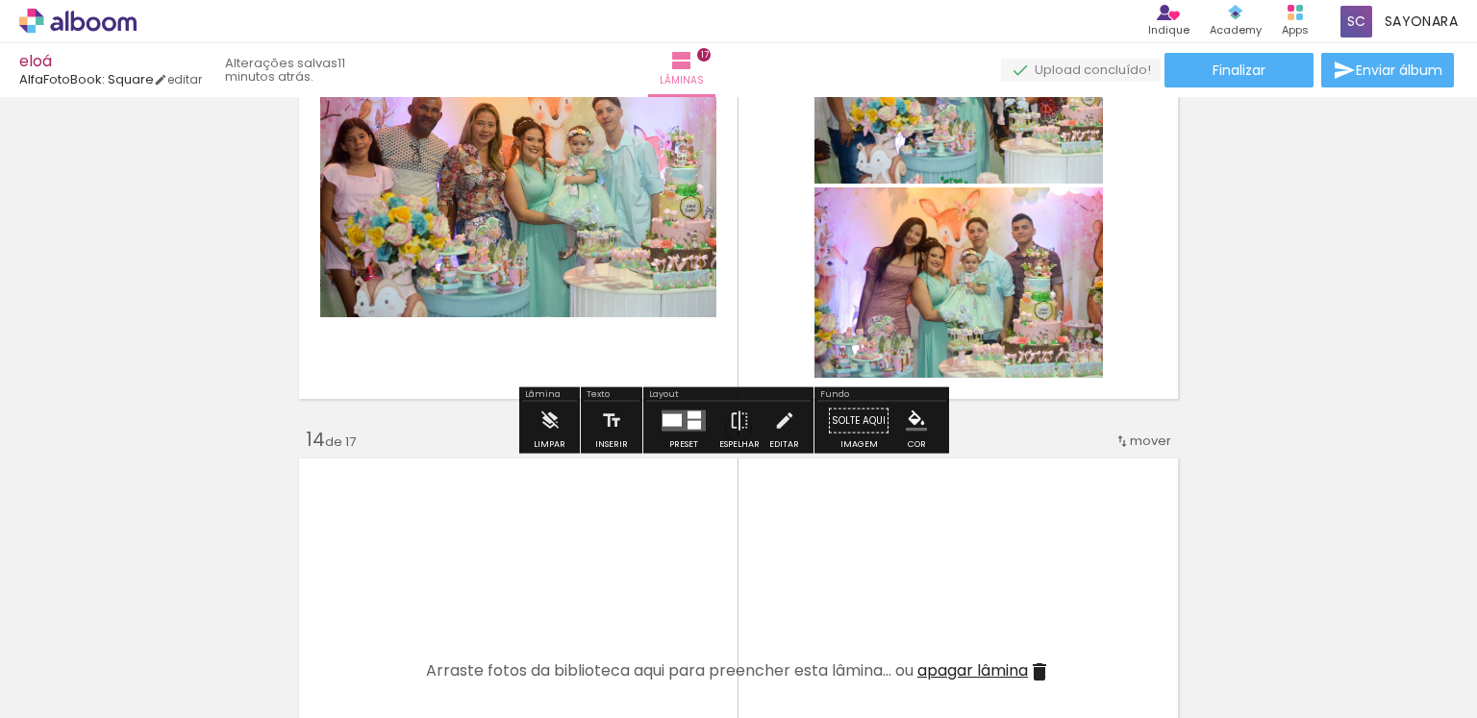
scroll to position [6705, 0]
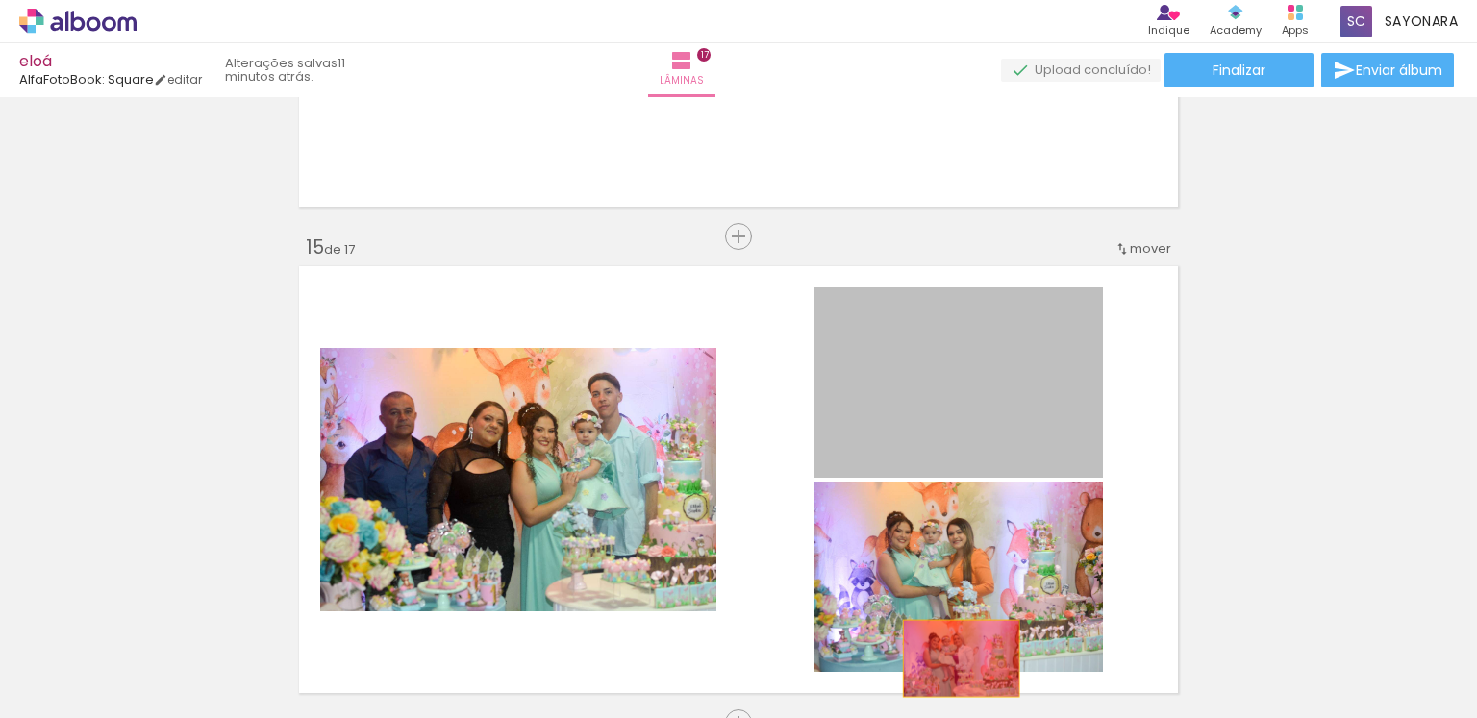
drag, startPoint x: 988, startPoint y: 382, endPoint x: 954, endPoint y: 659, distance: 279.0
click at [954, 659] on quentale-workspace at bounding box center [738, 359] width 1477 height 718
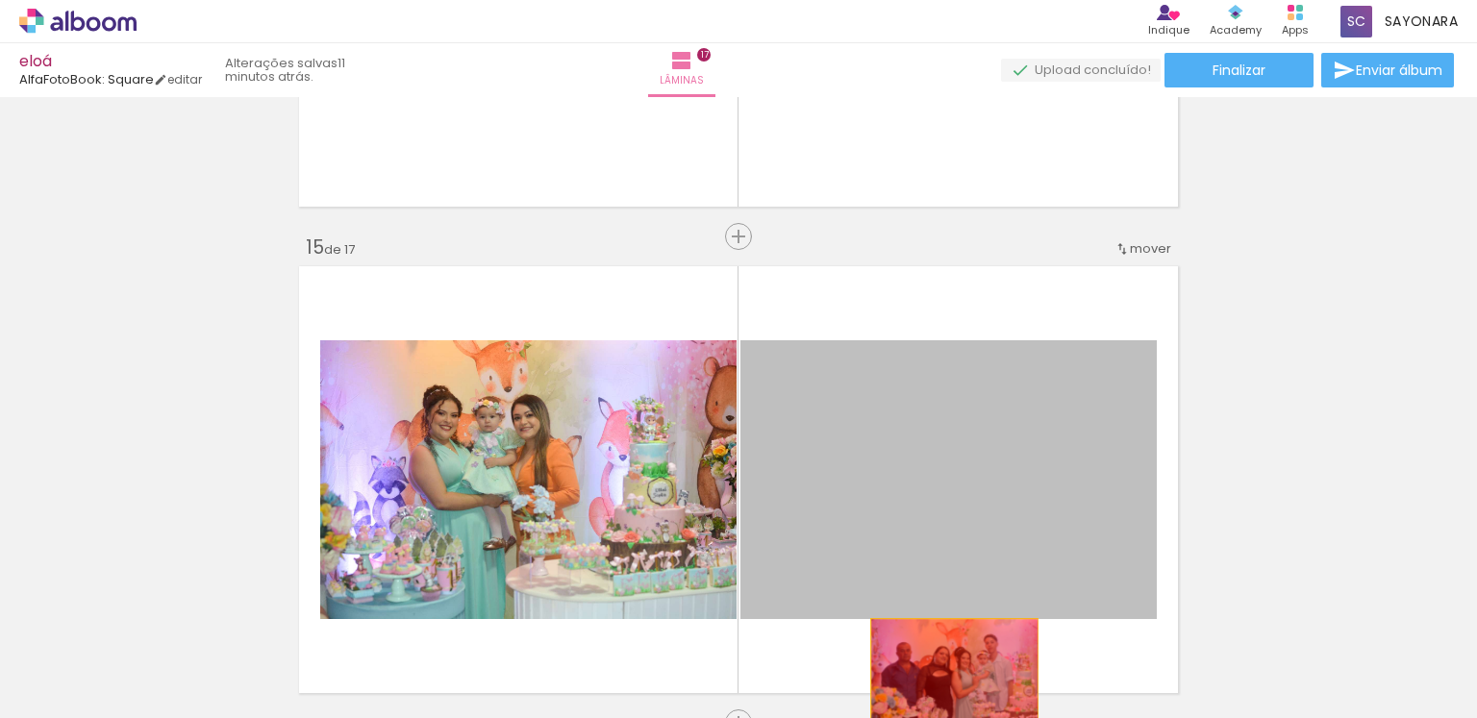
drag, startPoint x: 959, startPoint y: 451, endPoint x: 947, endPoint y: 675, distance: 224.4
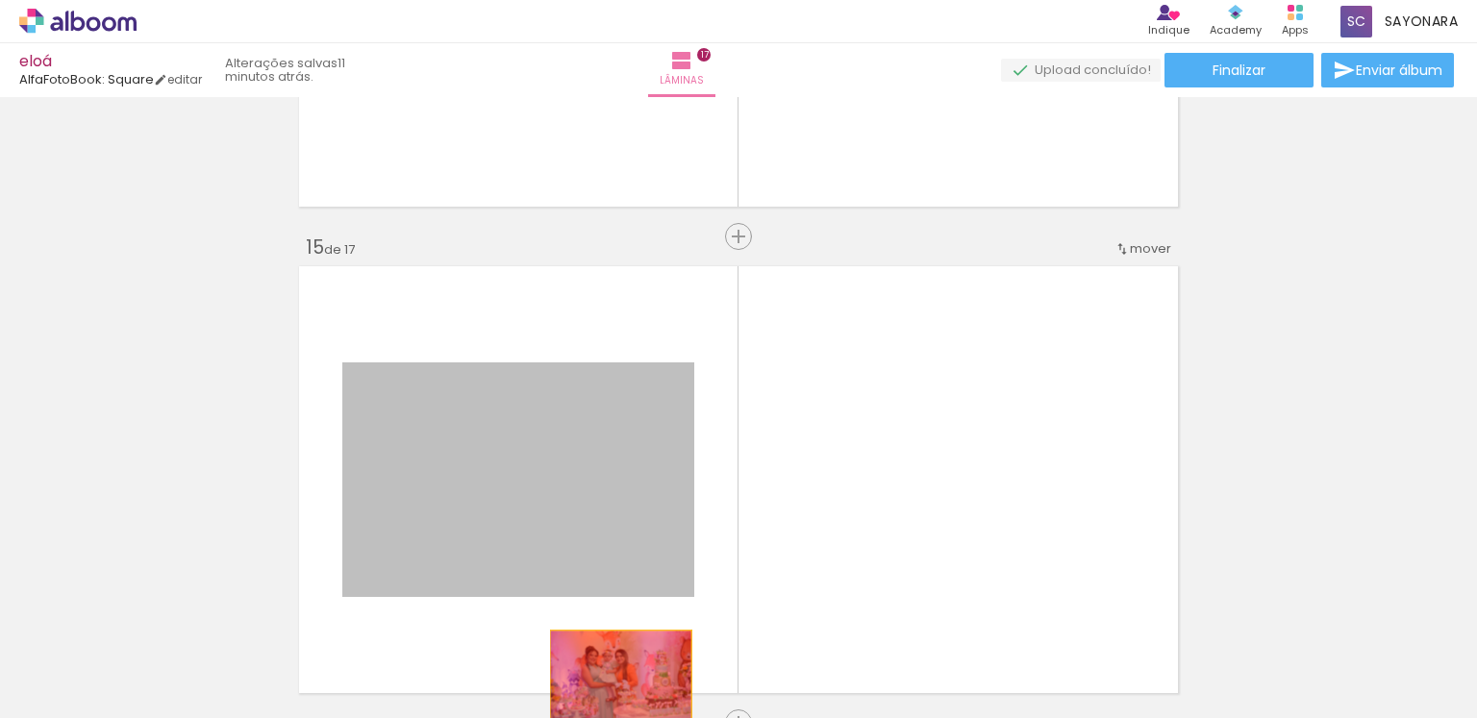
drag, startPoint x: 595, startPoint y: 465, endPoint x: 614, endPoint y: 681, distance: 216.2
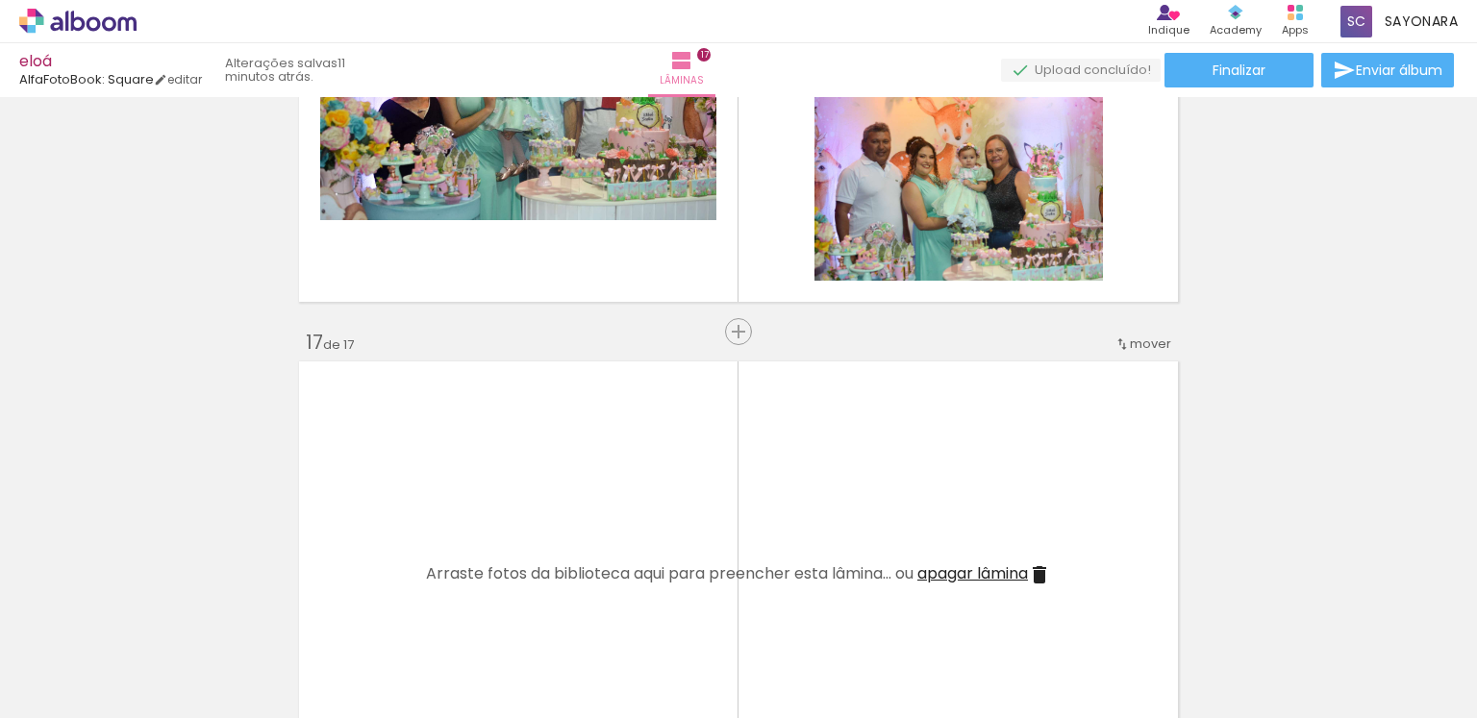
scroll to position [7395, 0]
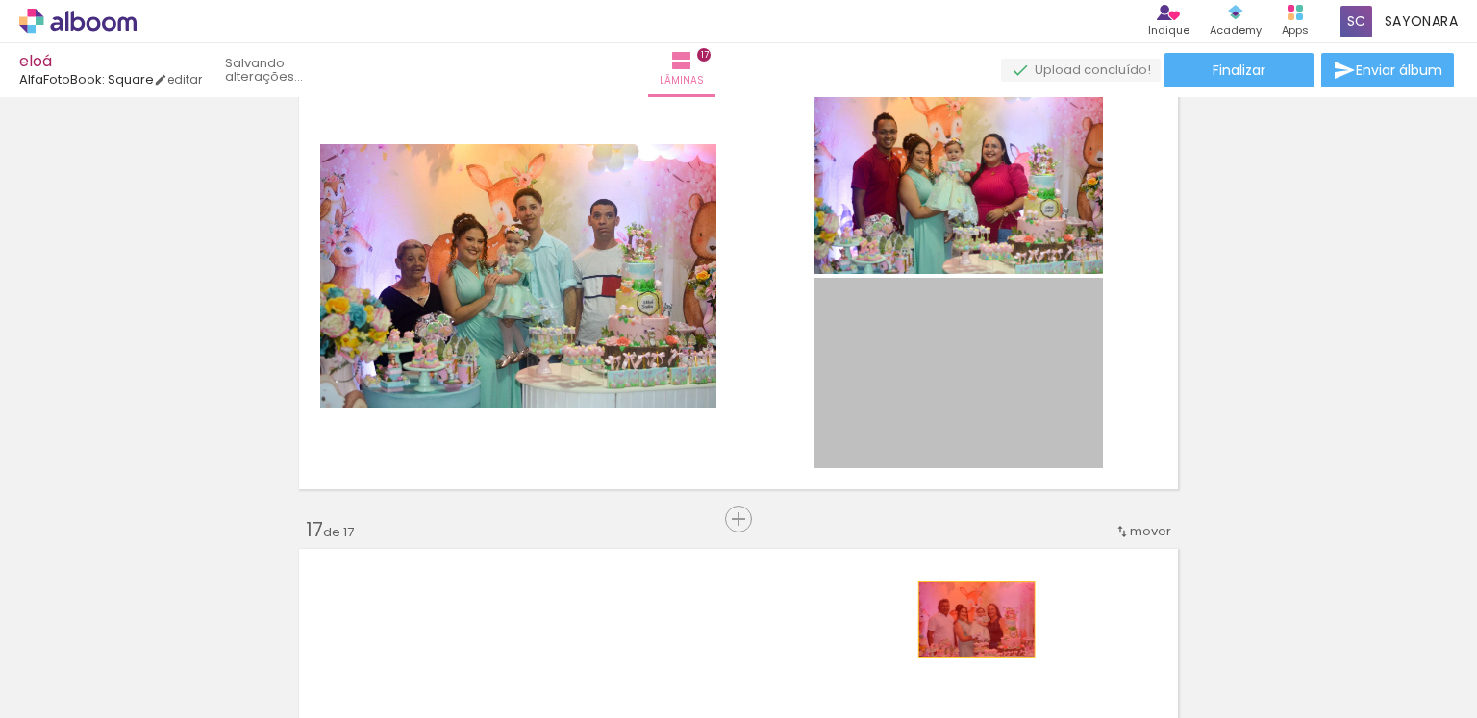
drag, startPoint x: 1018, startPoint y: 397, endPoint x: 967, endPoint y: 624, distance: 232.6
click at [967, 624] on quentale-workspace at bounding box center [738, 359] width 1477 height 718
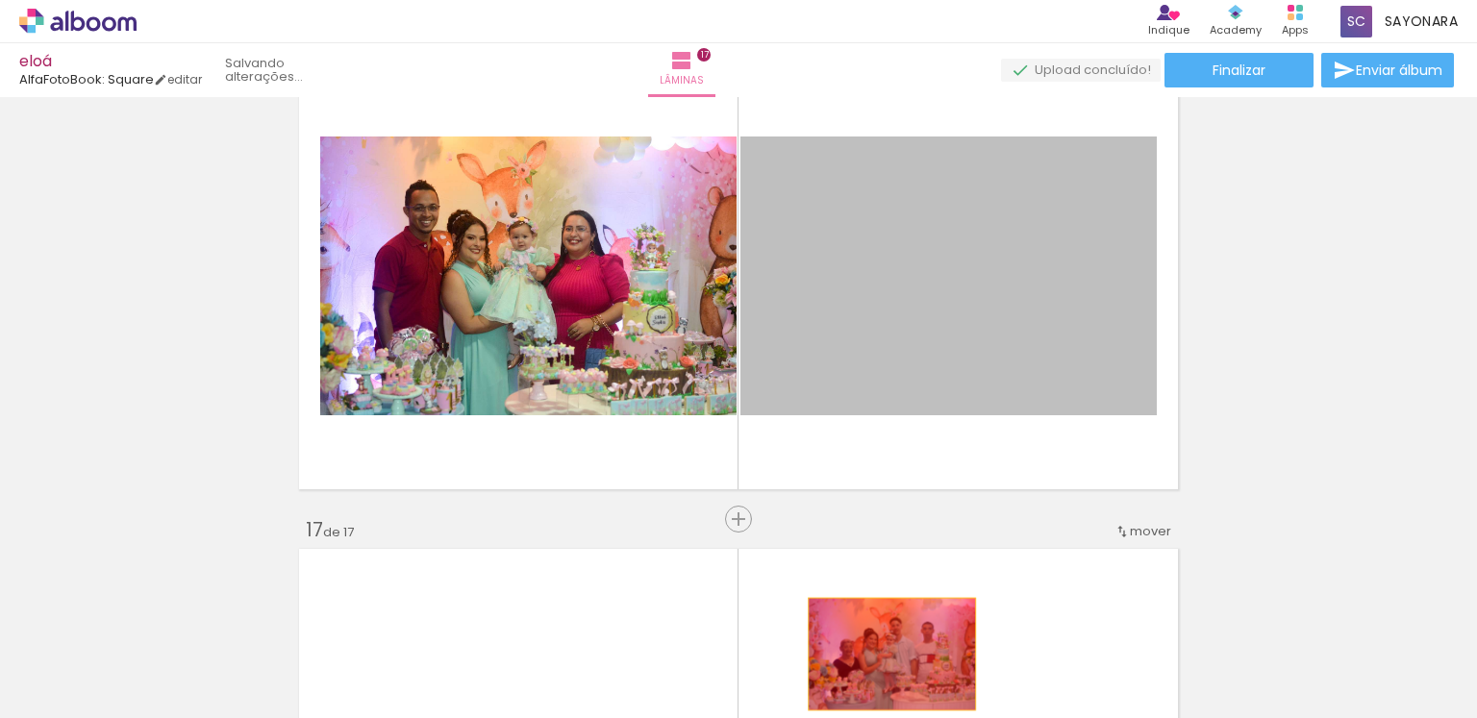
drag, startPoint x: 972, startPoint y: 235, endPoint x: 885, endPoint y: 657, distance: 431.1
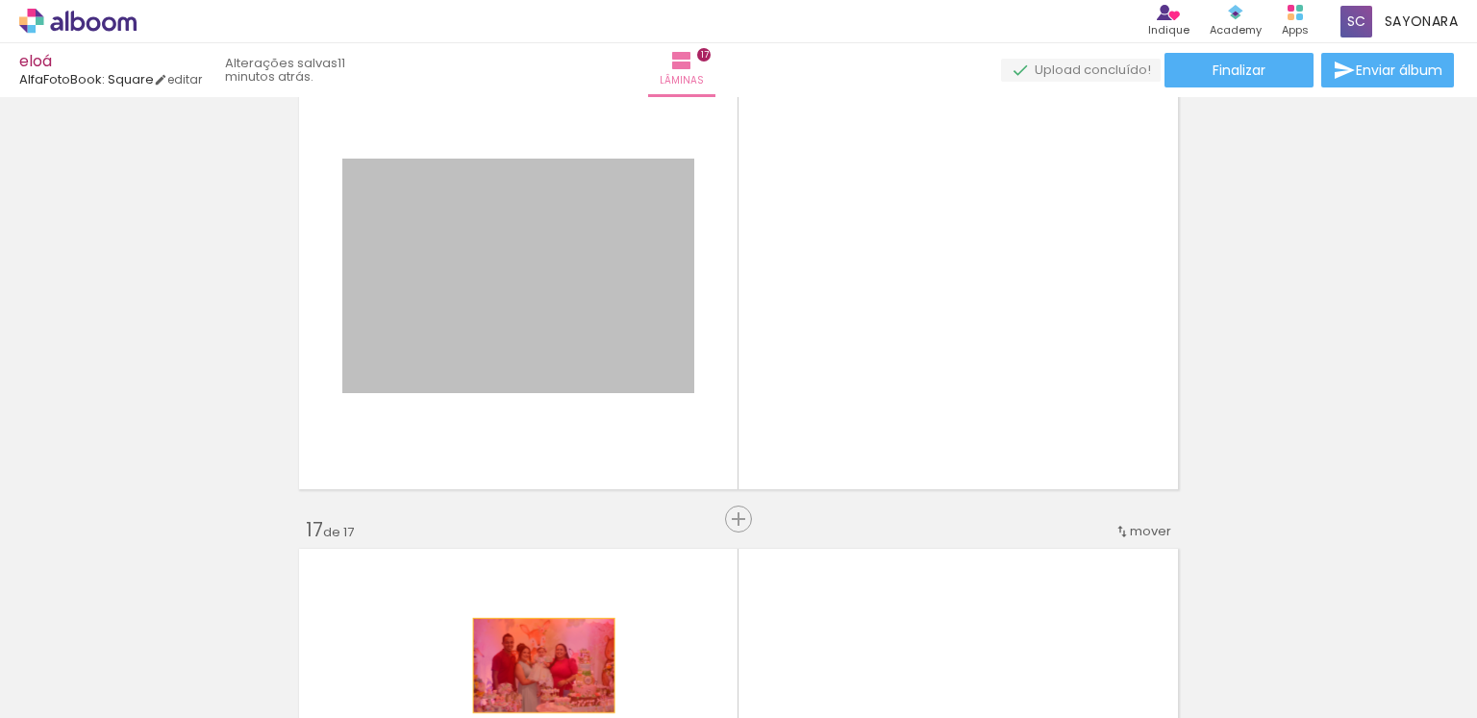
drag, startPoint x: 583, startPoint y: 307, endPoint x: 537, endPoint y: 665, distance: 361.6
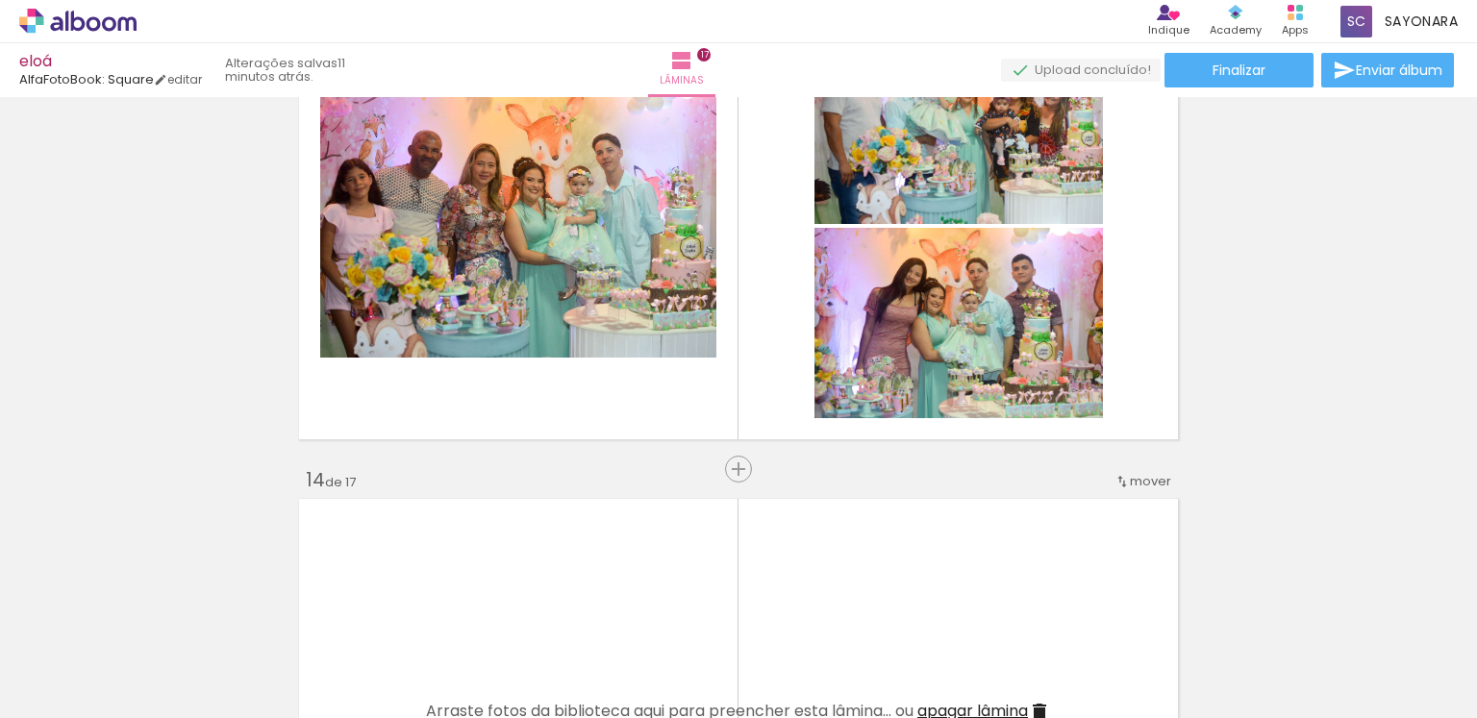
scroll to position [5920, 0]
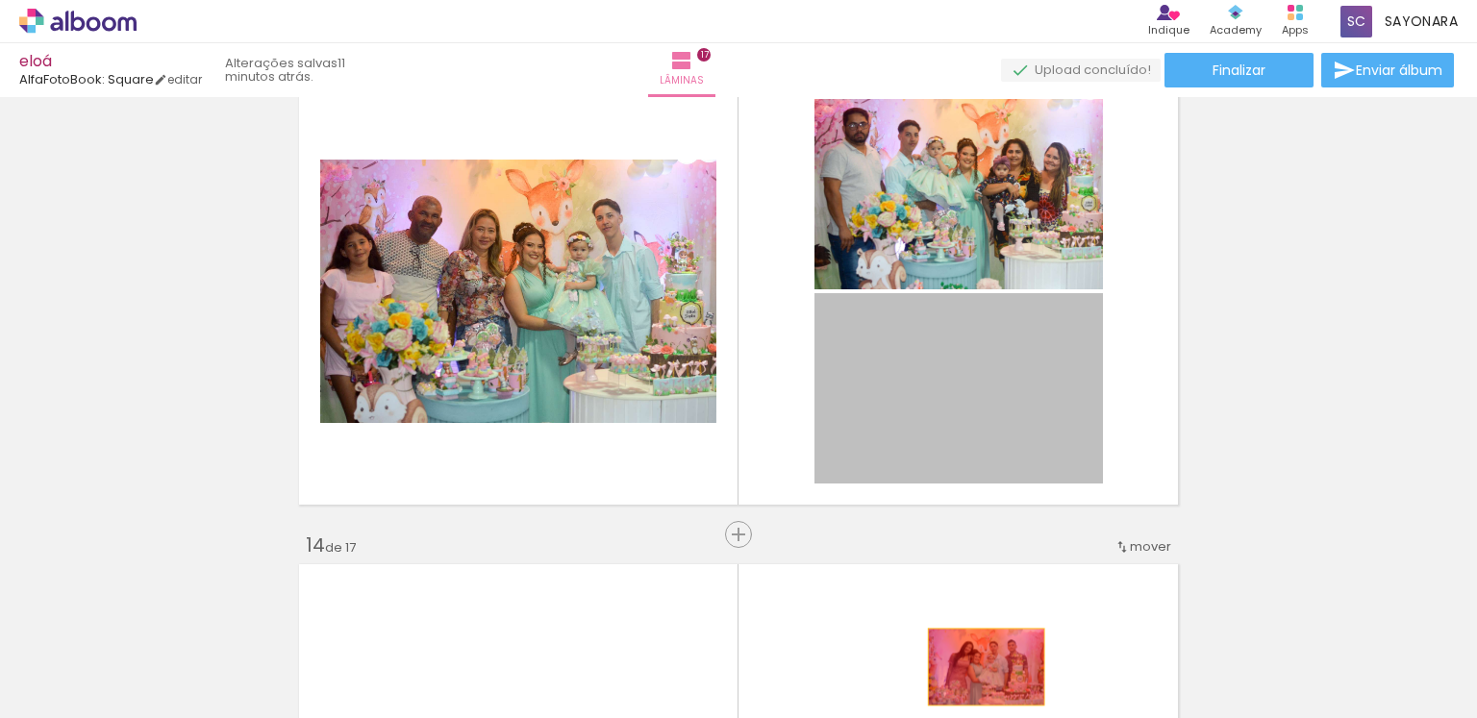
drag, startPoint x: 985, startPoint y: 358, endPoint x: 695, endPoint y: 334, distance: 290.4
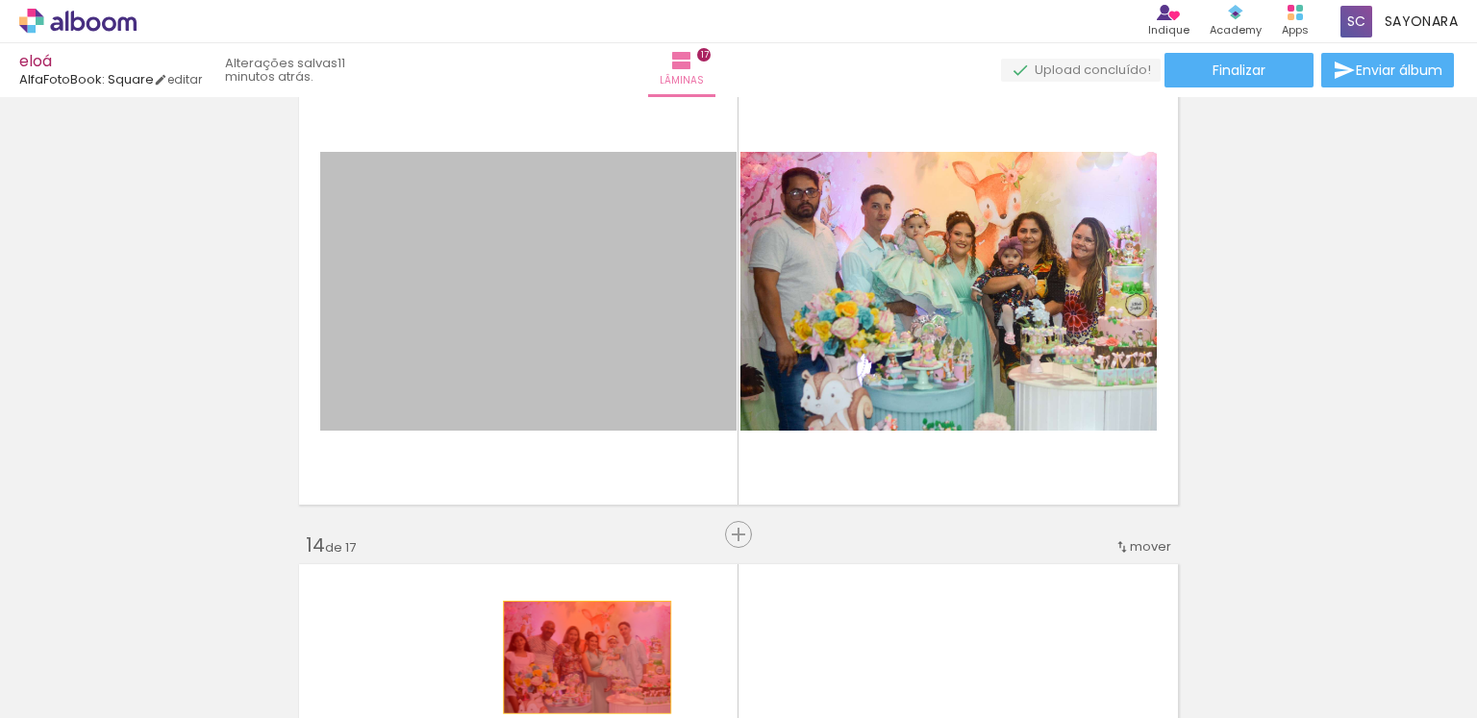
drag, startPoint x: 603, startPoint y: 279, endPoint x: 580, endPoint y: 657, distance: 378.6
click at [580, 657] on quentale-workspace at bounding box center [738, 359] width 1477 height 718
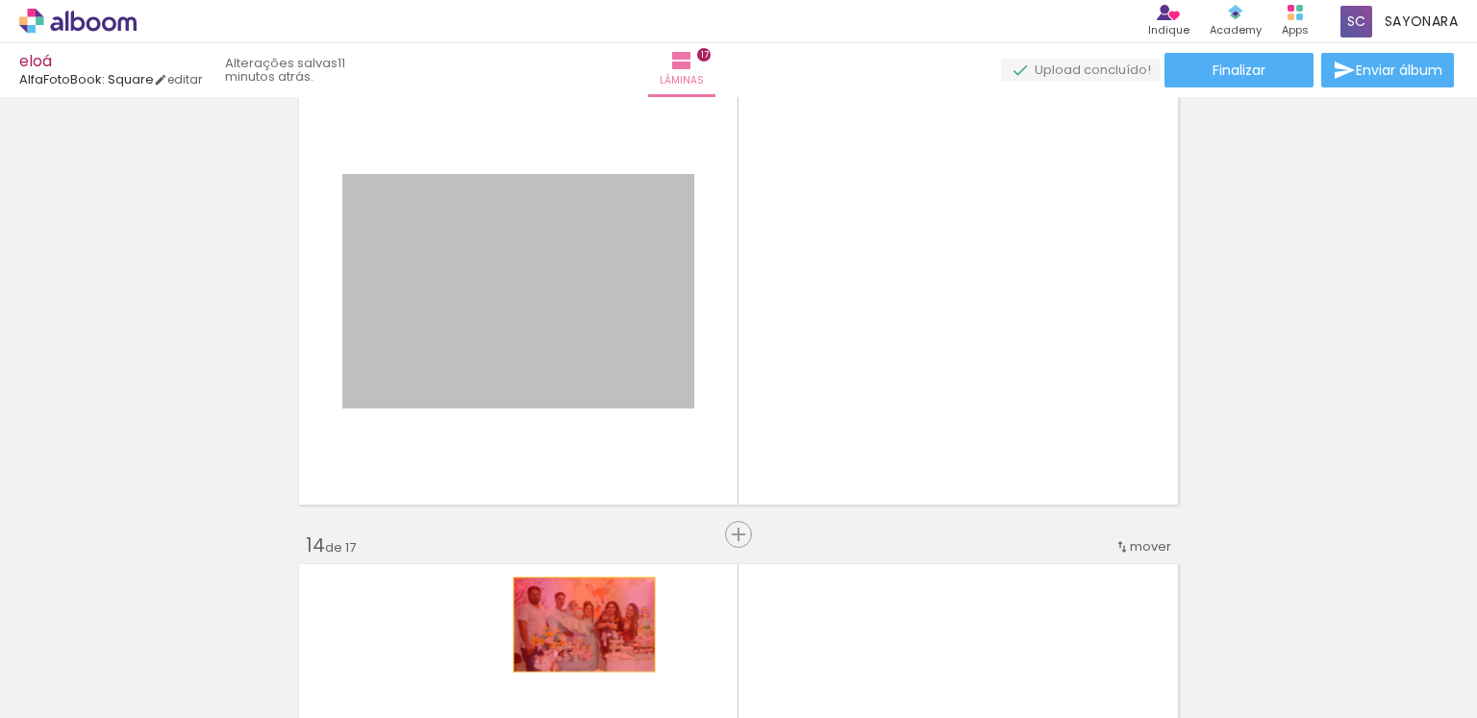
drag, startPoint x: 600, startPoint y: 286, endPoint x: 573, endPoint y: 657, distance: 372.2
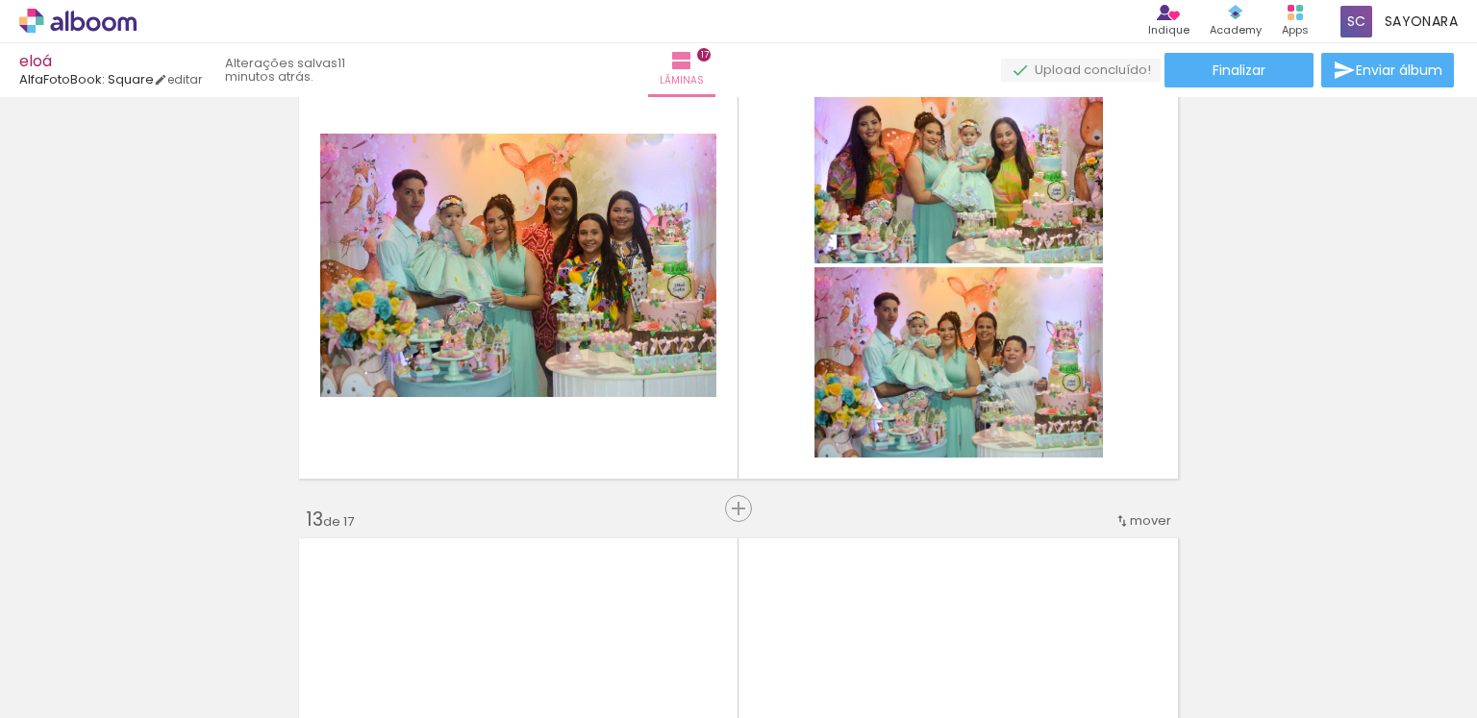
scroll to position [5435, 0]
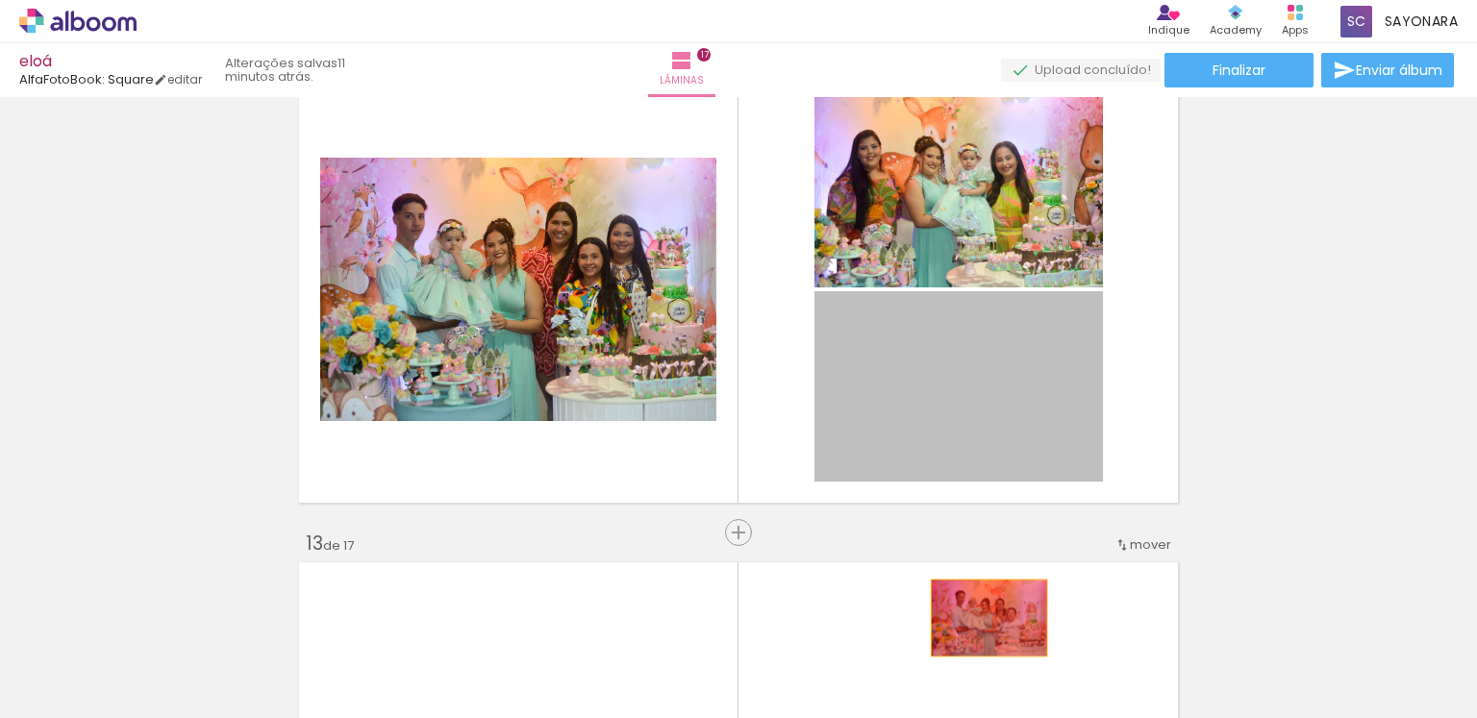
drag, startPoint x: 988, startPoint y: 397, endPoint x: 973, endPoint y: 655, distance: 258.1
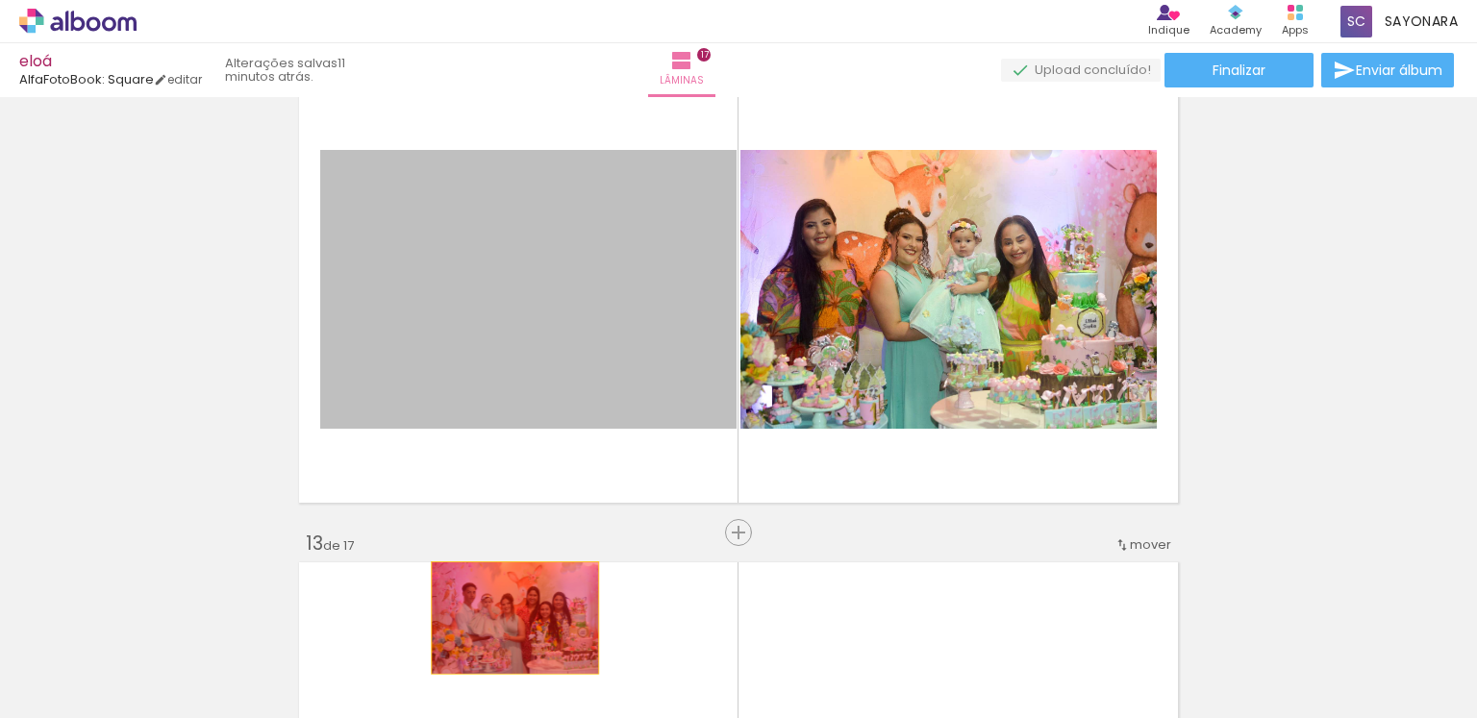
drag, startPoint x: 566, startPoint y: 315, endPoint x: 506, endPoint y: 636, distance: 325.9
click at [506, 636] on quentale-workspace at bounding box center [738, 359] width 1477 height 718
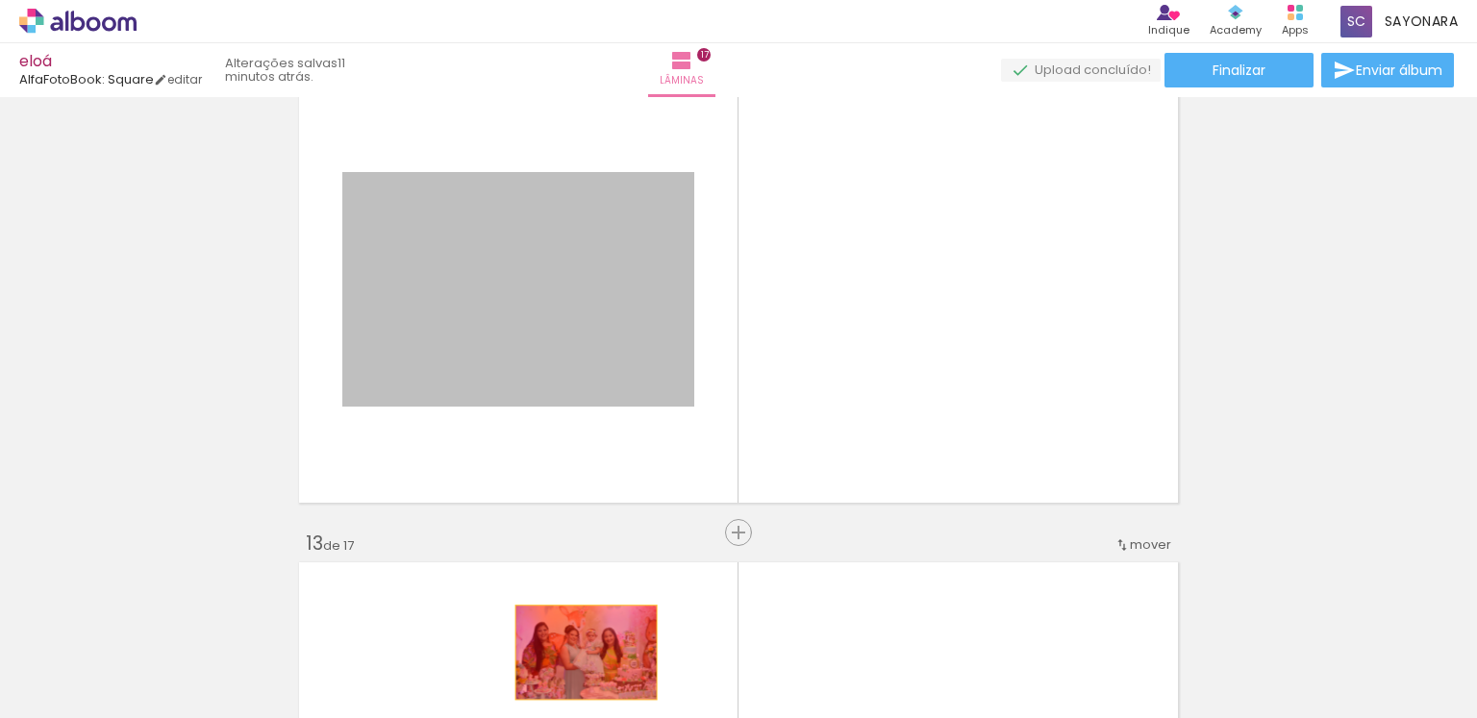
drag, startPoint x: 618, startPoint y: 304, endPoint x: 579, endPoint y: 652, distance: 350.3
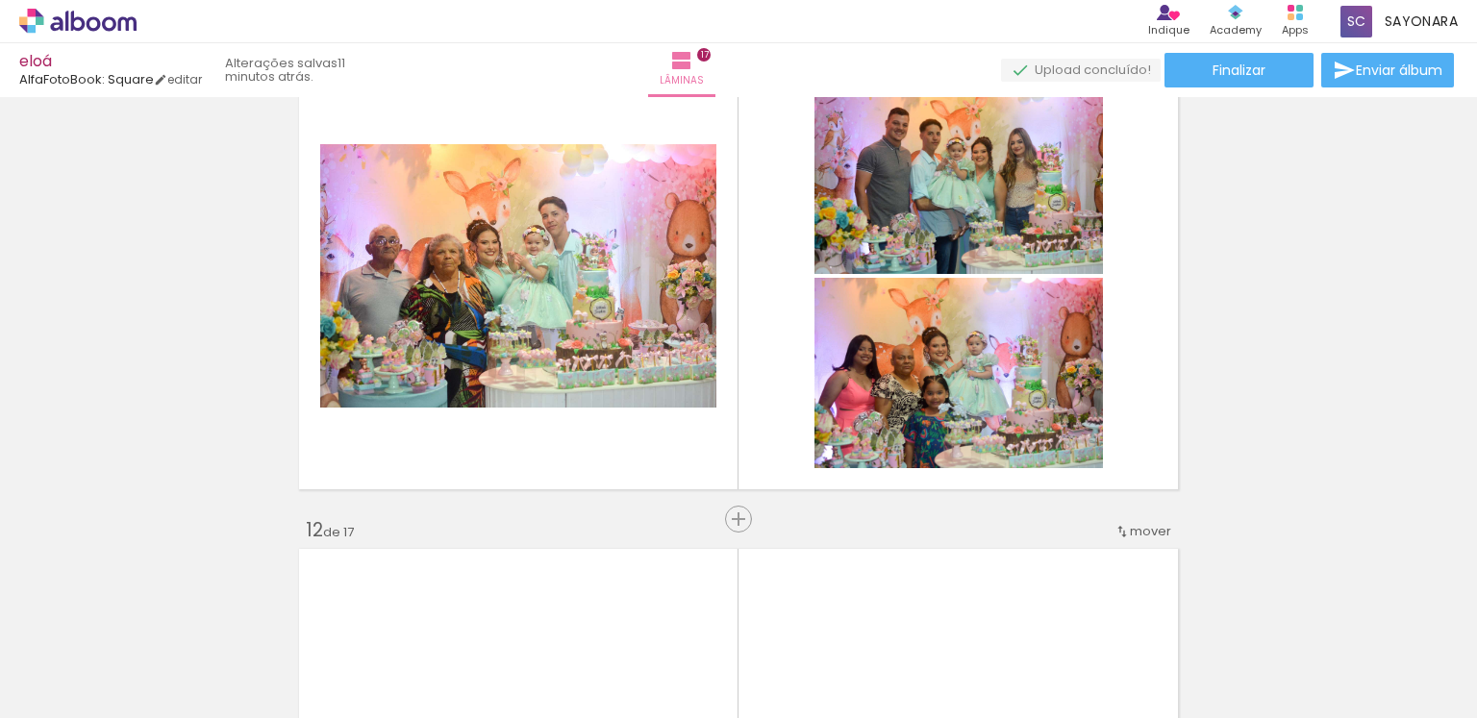
scroll to position [4986, 0]
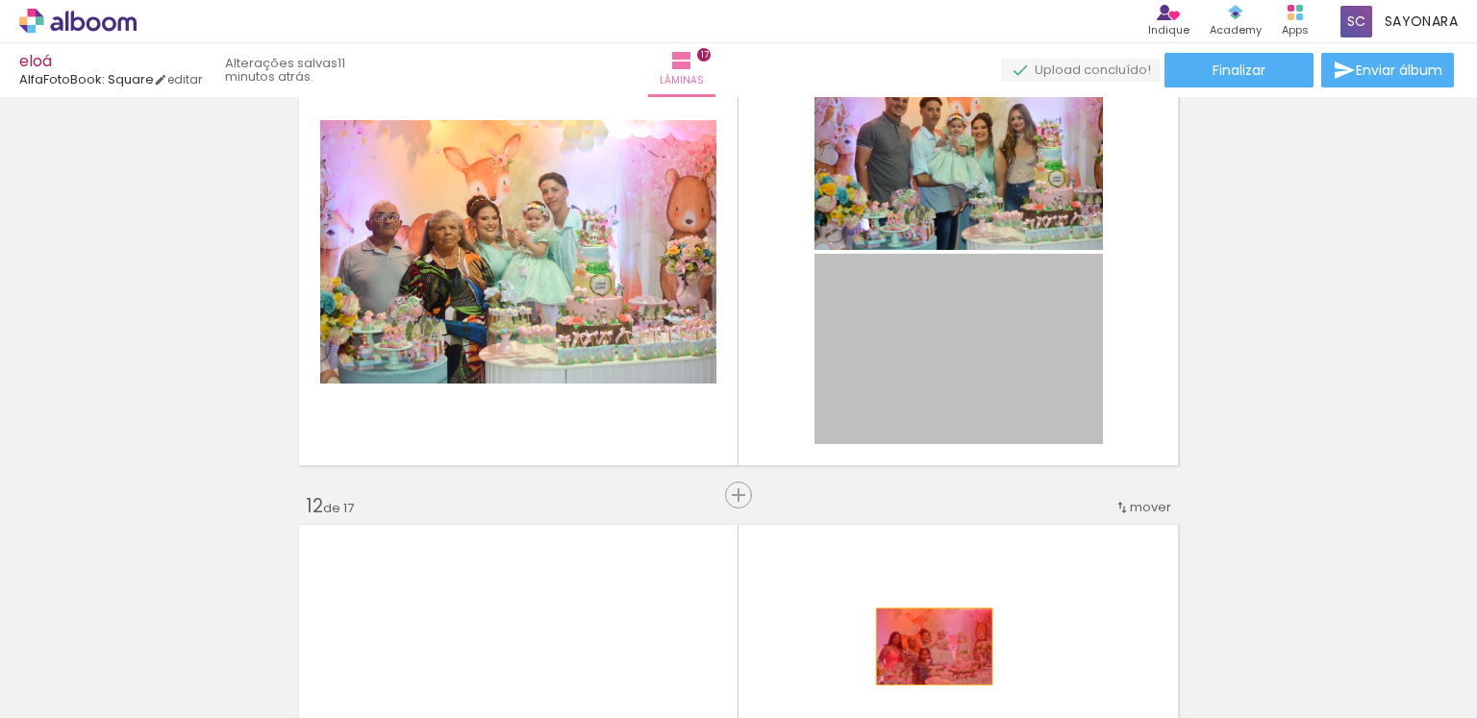
drag, startPoint x: 1022, startPoint y: 360, endPoint x: 631, endPoint y: 402, distance: 393.7
click at [927, 647] on quentale-workspace at bounding box center [738, 359] width 1477 height 718
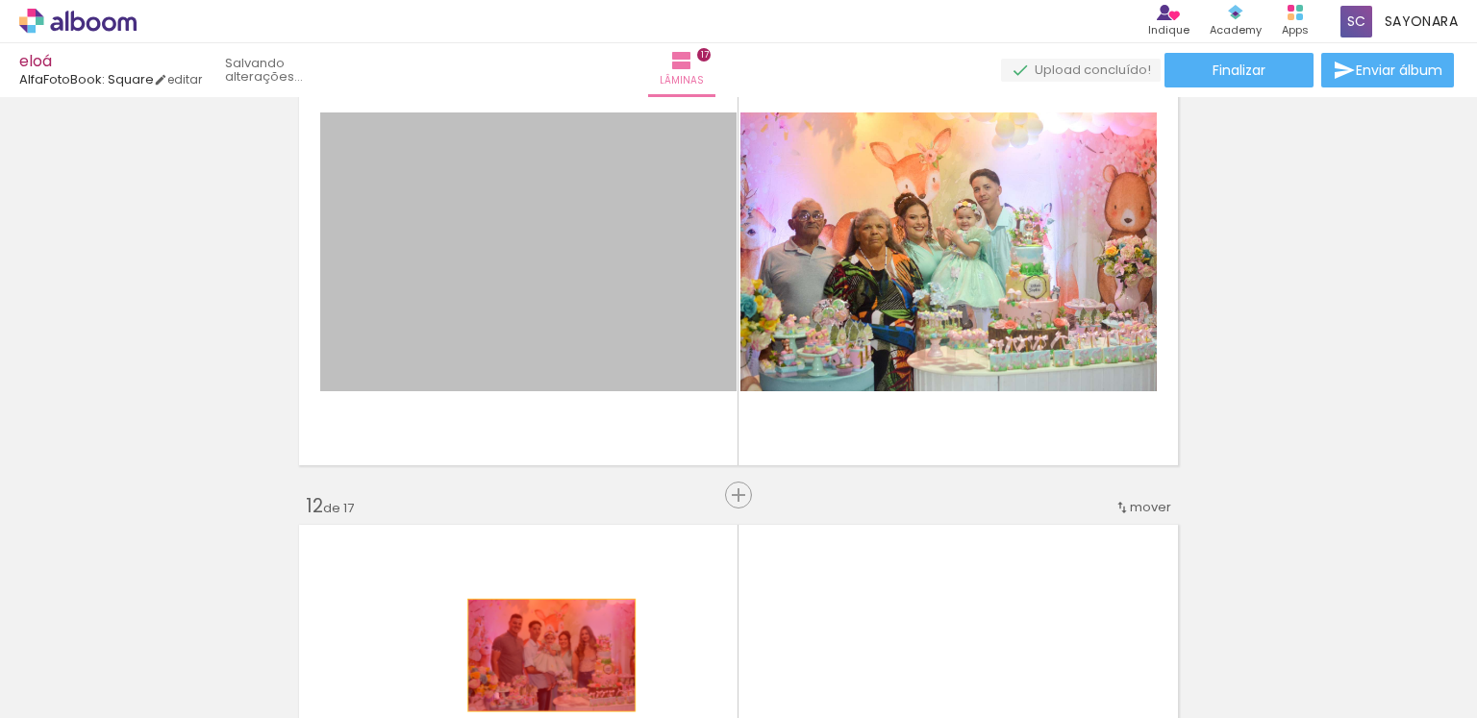
drag, startPoint x: 578, startPoint y: 302, endPoint x: 544, endPoint y: 655, distance: 354.5
click at [544, 655] on quentale-workspace at bounding box center [738, 359] width 1477 height 718
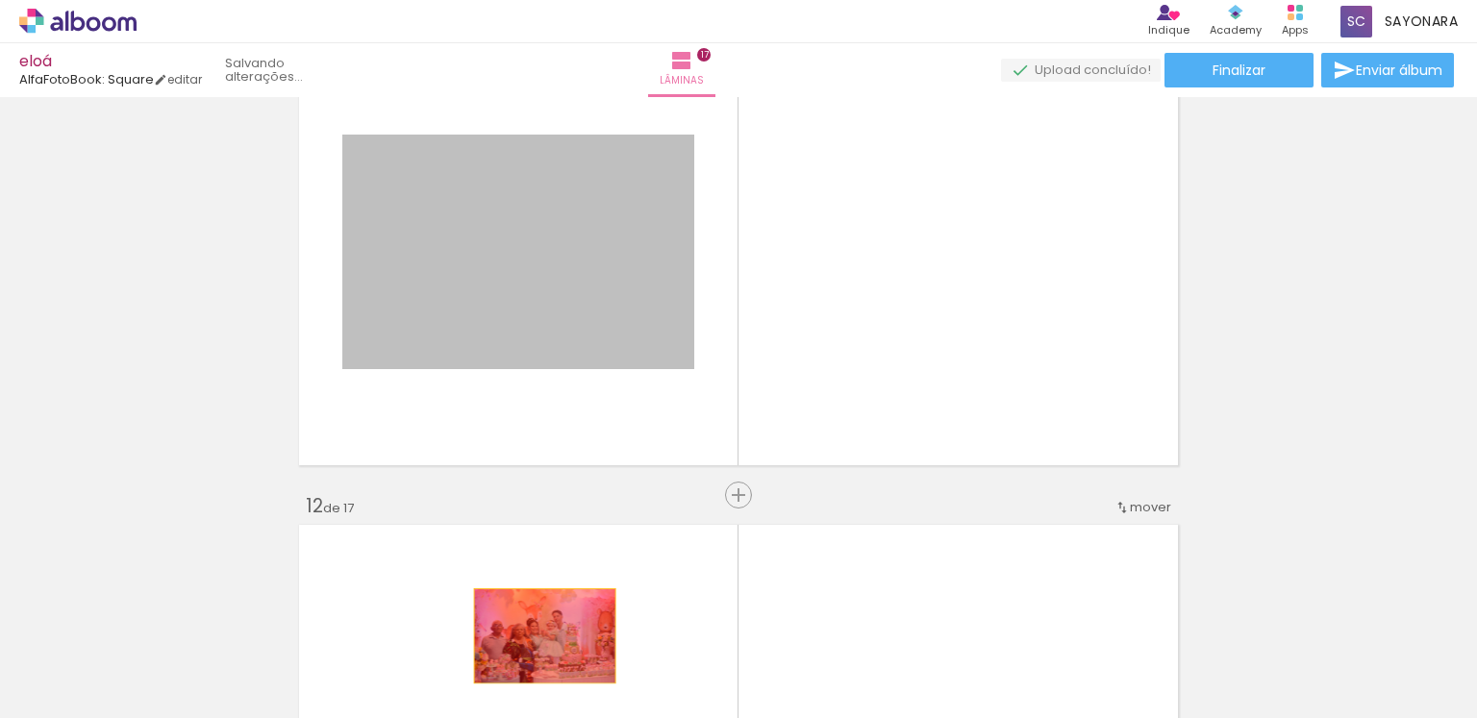
drag, startPoint x: 550, startPoint y: 274, endPoint x: 536, endPoint y: 640, distance: 366.7
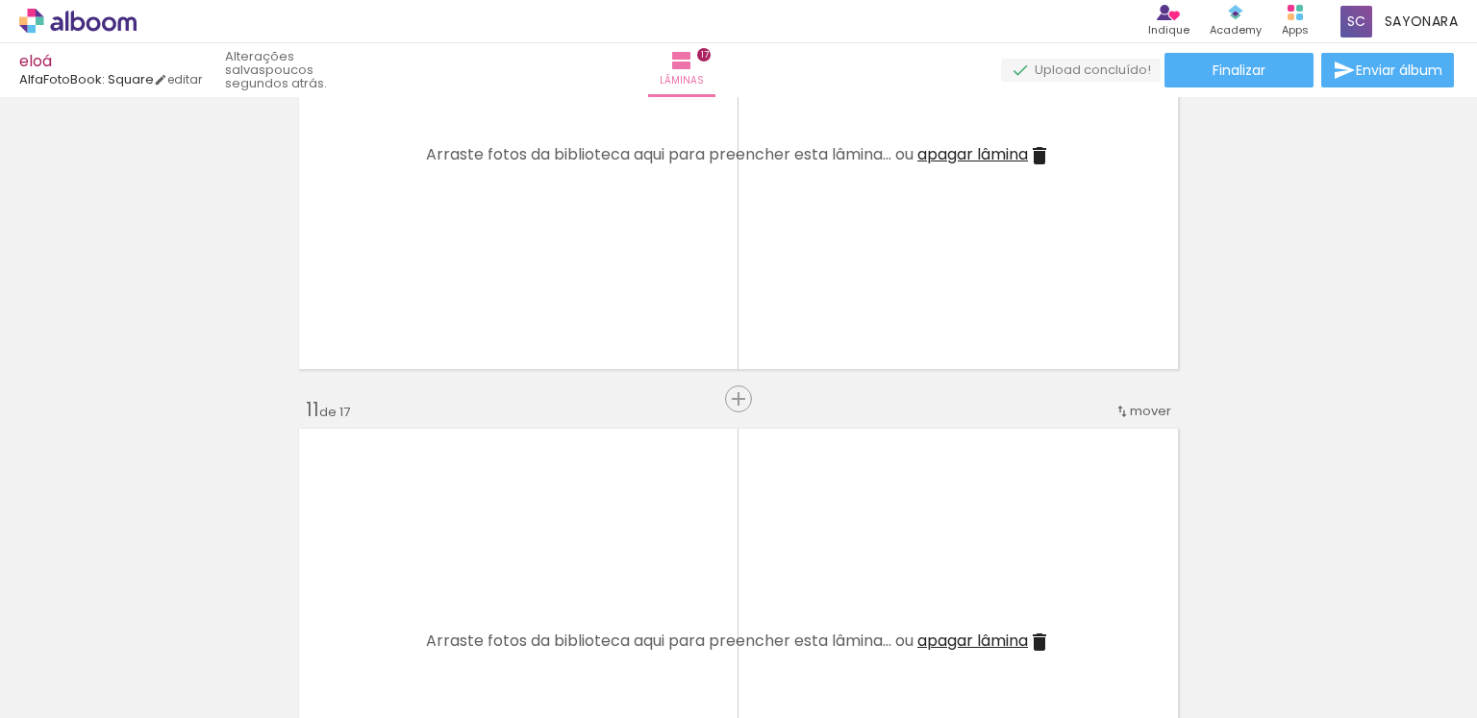
scroll to position [0, 3590]
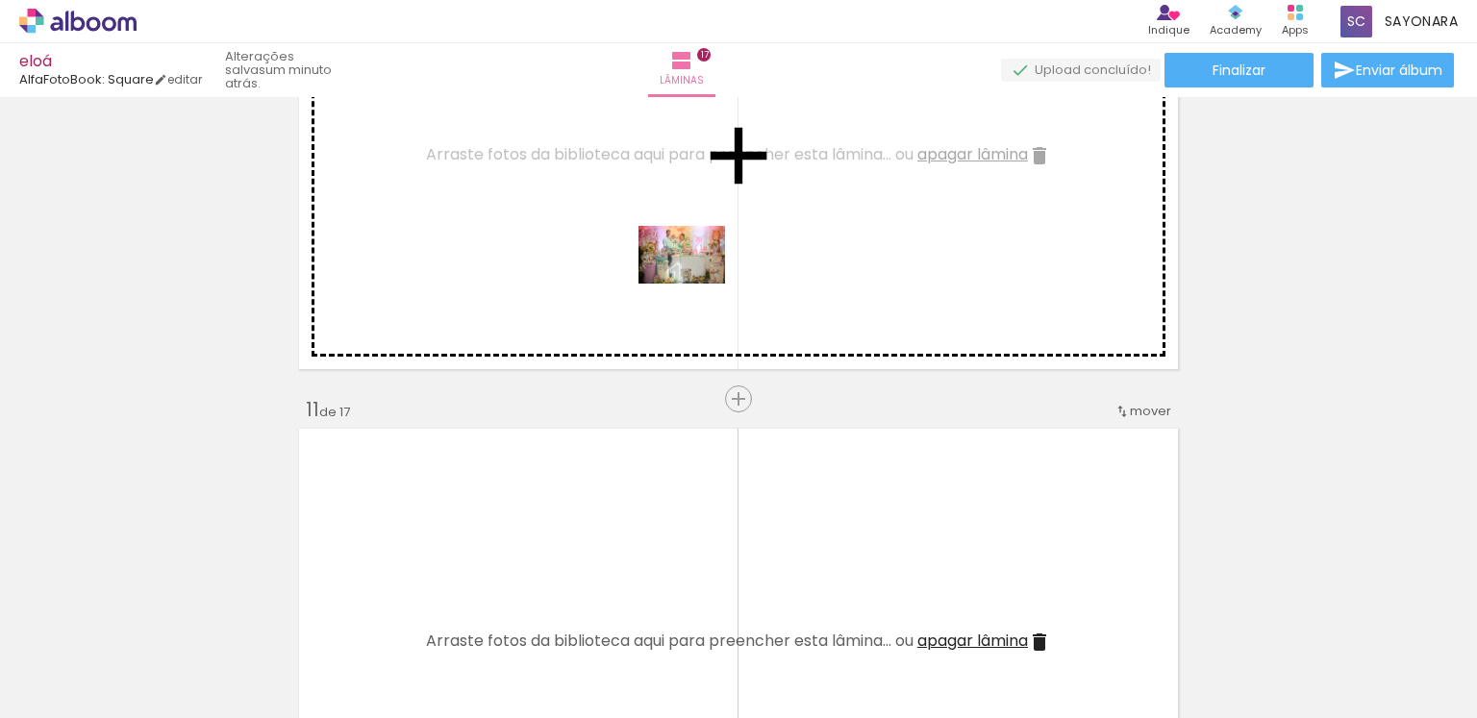
drag, startPoint x: 600, startPoint y: 663, endPoint x: 696, endPoint y: 284, distance: 390.9
click at [696, 284] on quentale-workspace at bounding box center [738, 359] width 1477 height 718
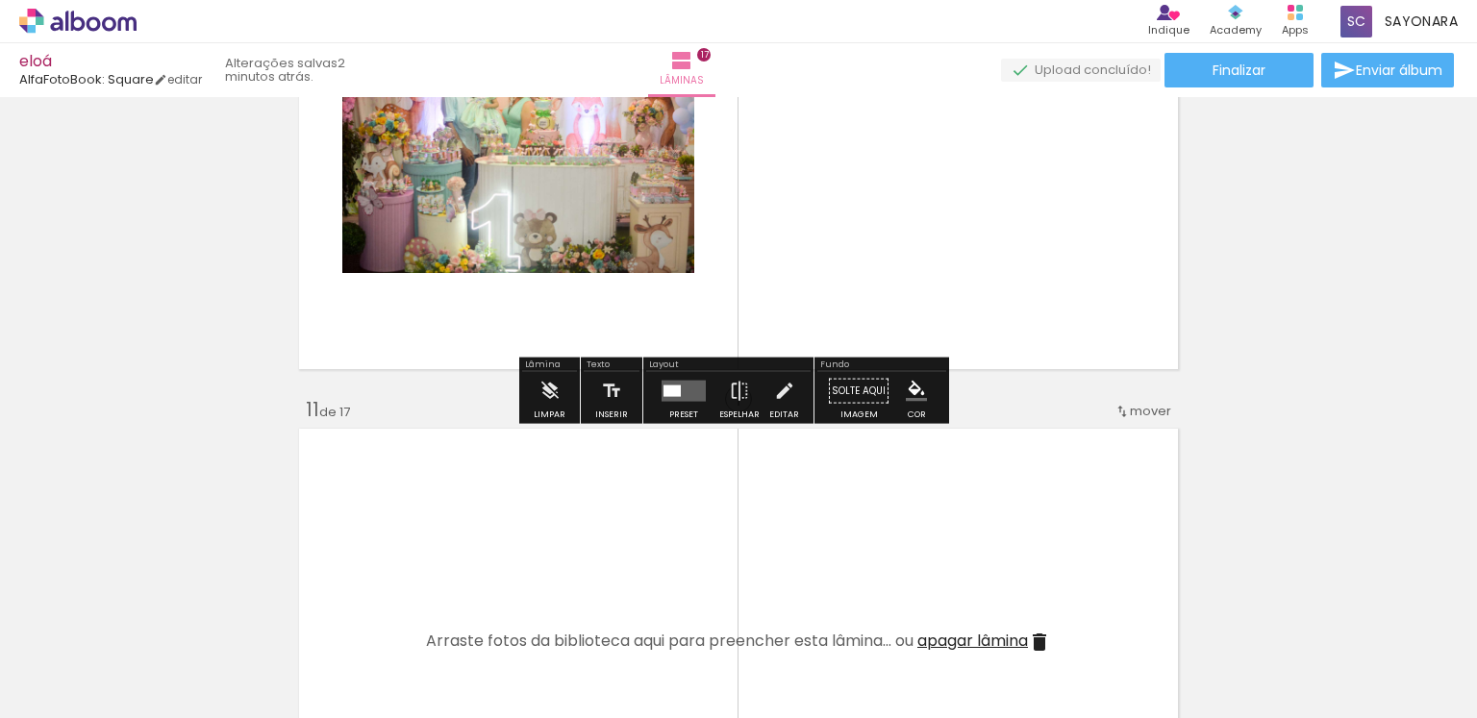
click at [681, 402] on div at bounding box center [684, 391] width 52 height 38
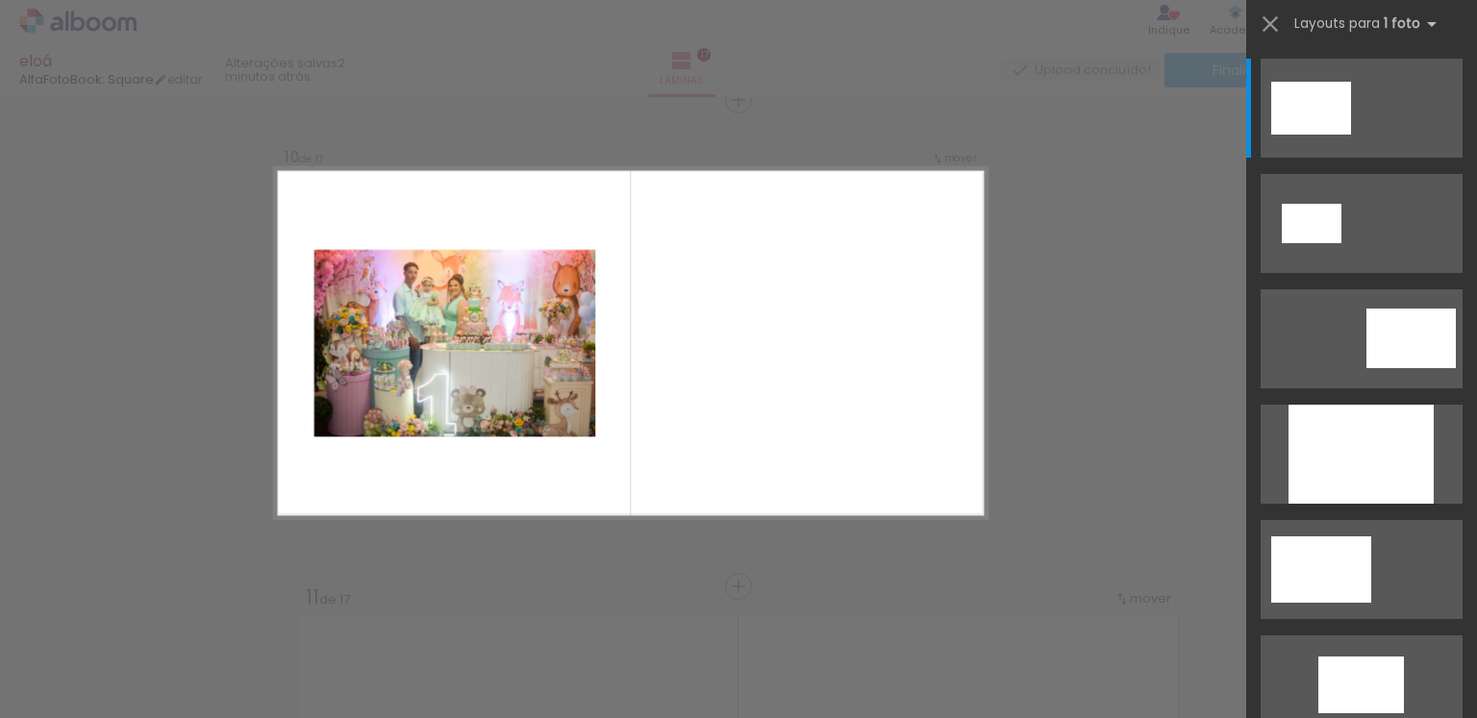
scroll to position [4403, 0]
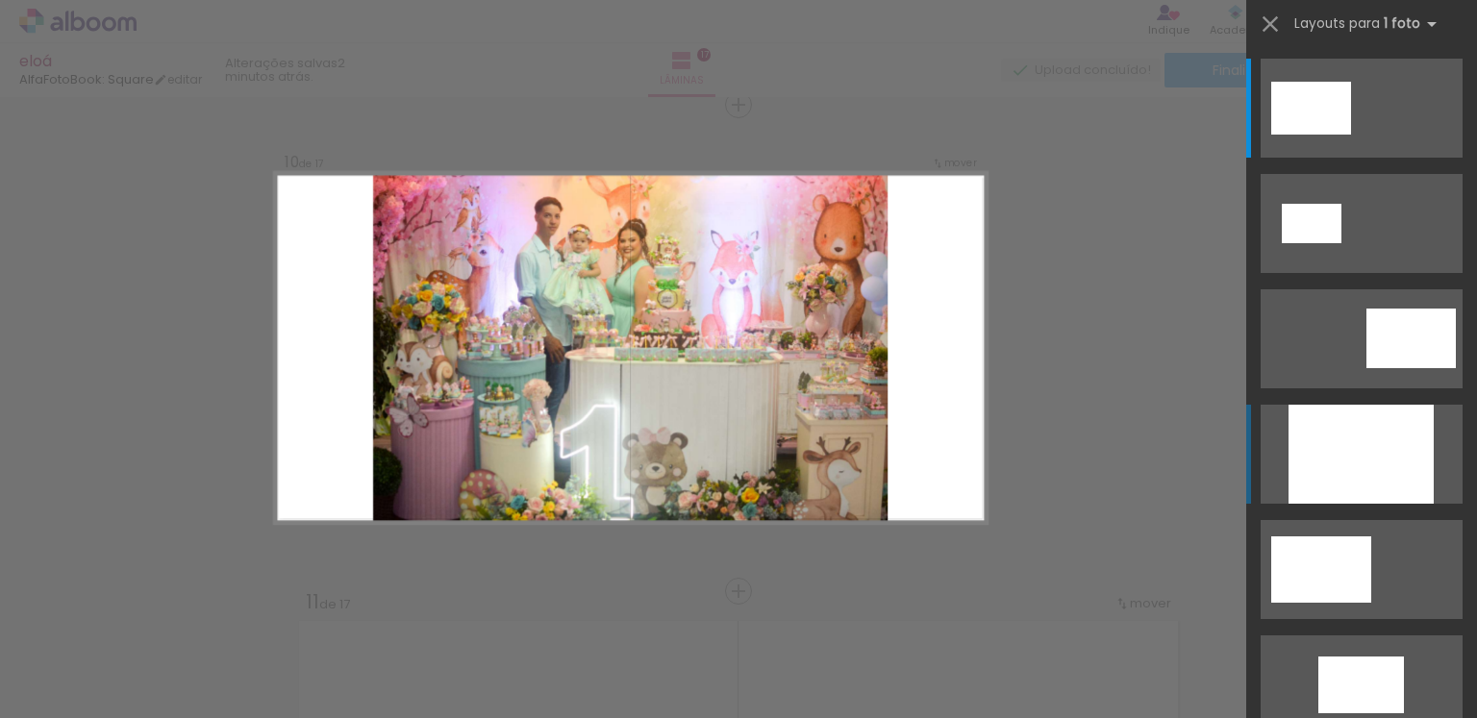
click at [1331, 456] on div at bounding box center [1361, 454] width 145 height 99
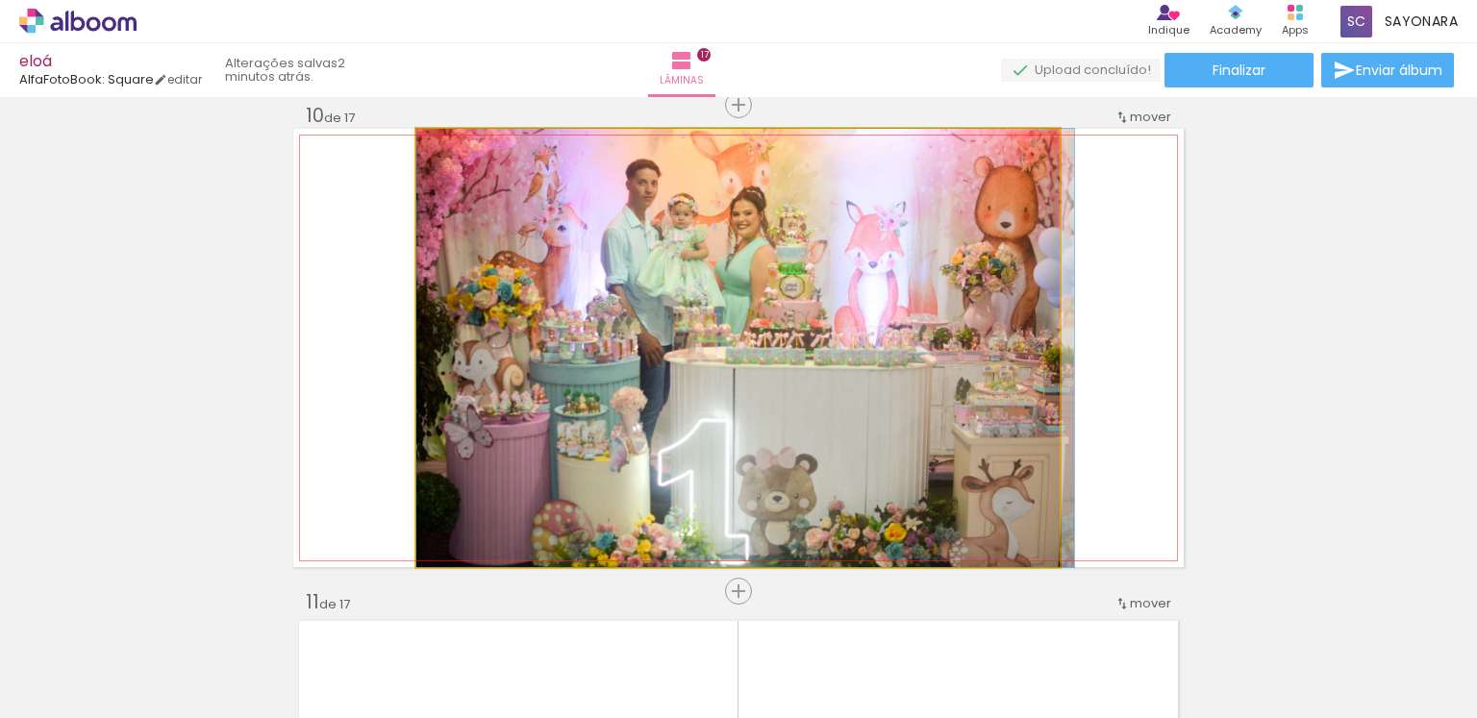
drag, startPoint x: 735, startPoint y: 360, endPoint x: 756, endPoint y: 360, distance: 21.2
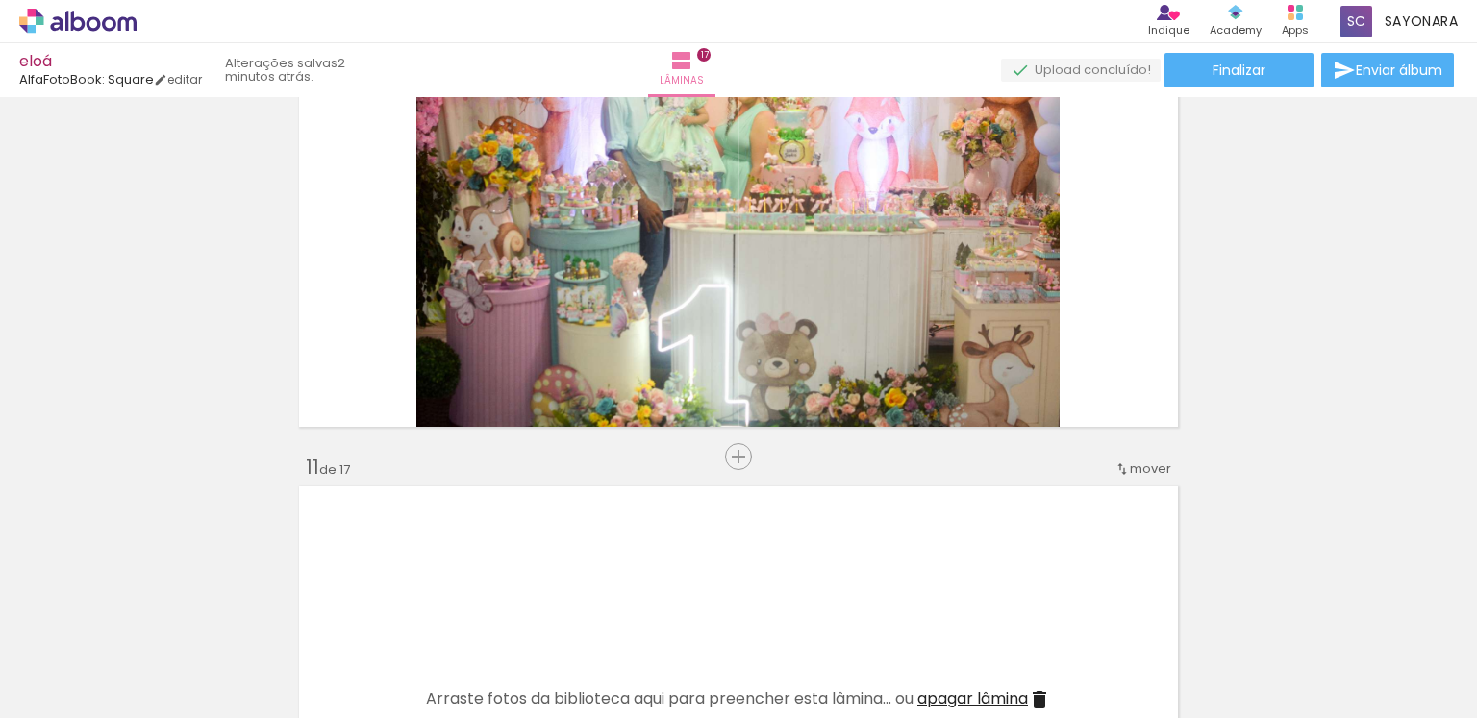
scroll to position [4562, 0]
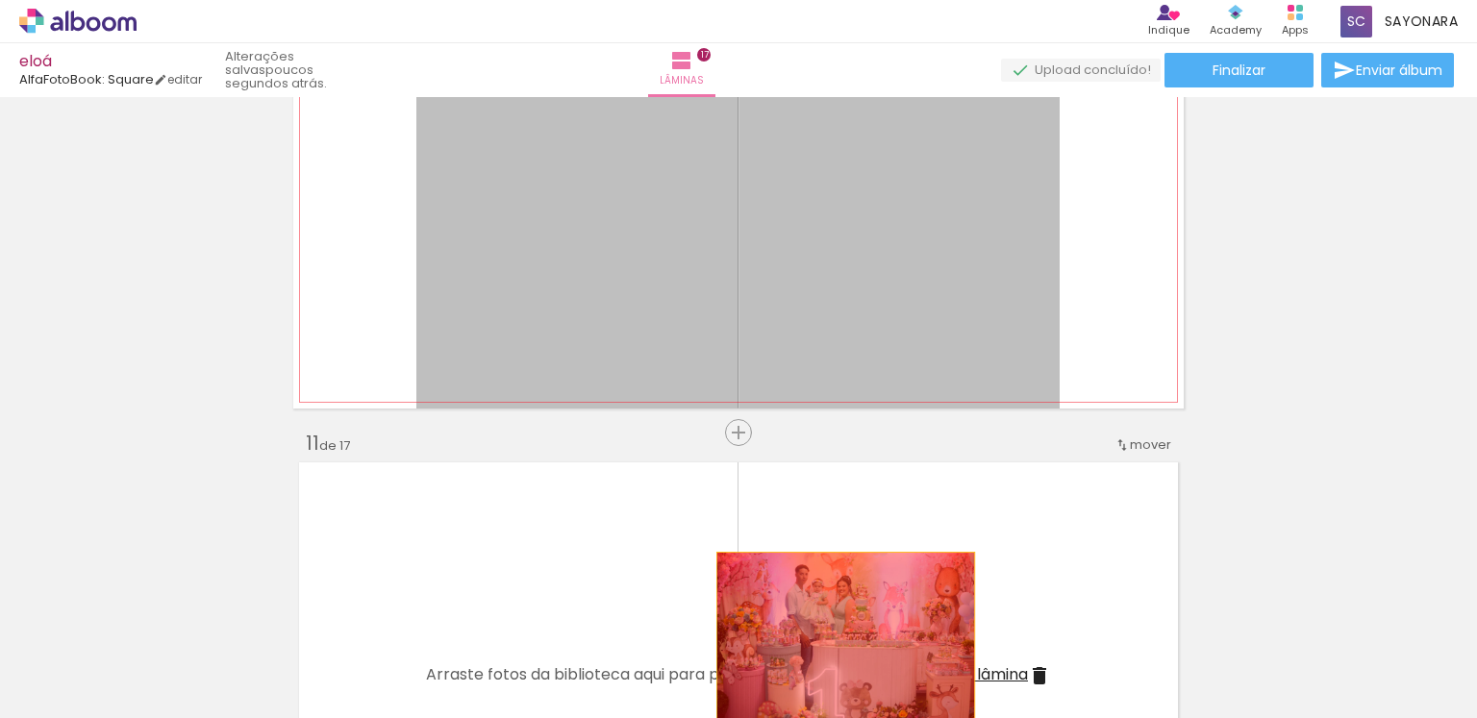
drag, startPoint x: 939, startPoint y: 266, endPoint x: 826, endPoint y: 682, distance: 430.4
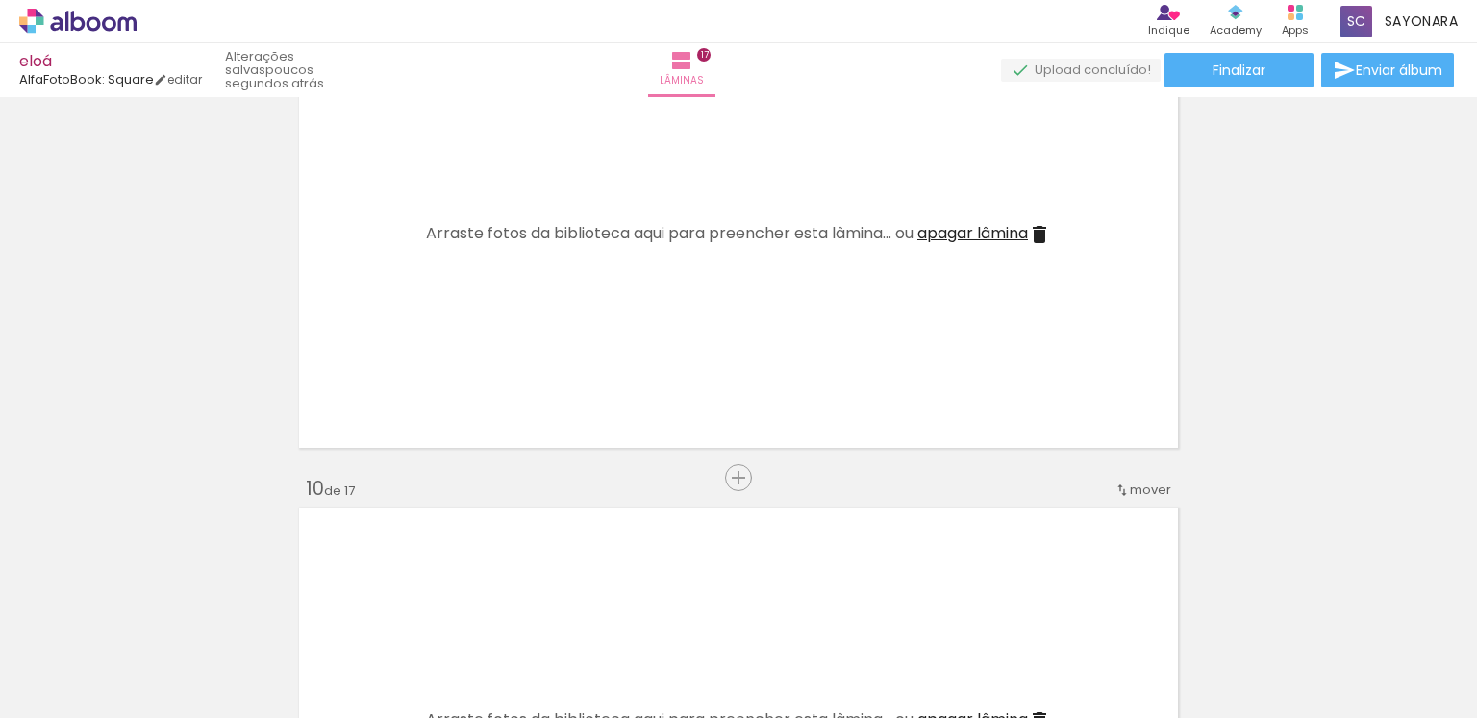
scroll to position [4135, 0]
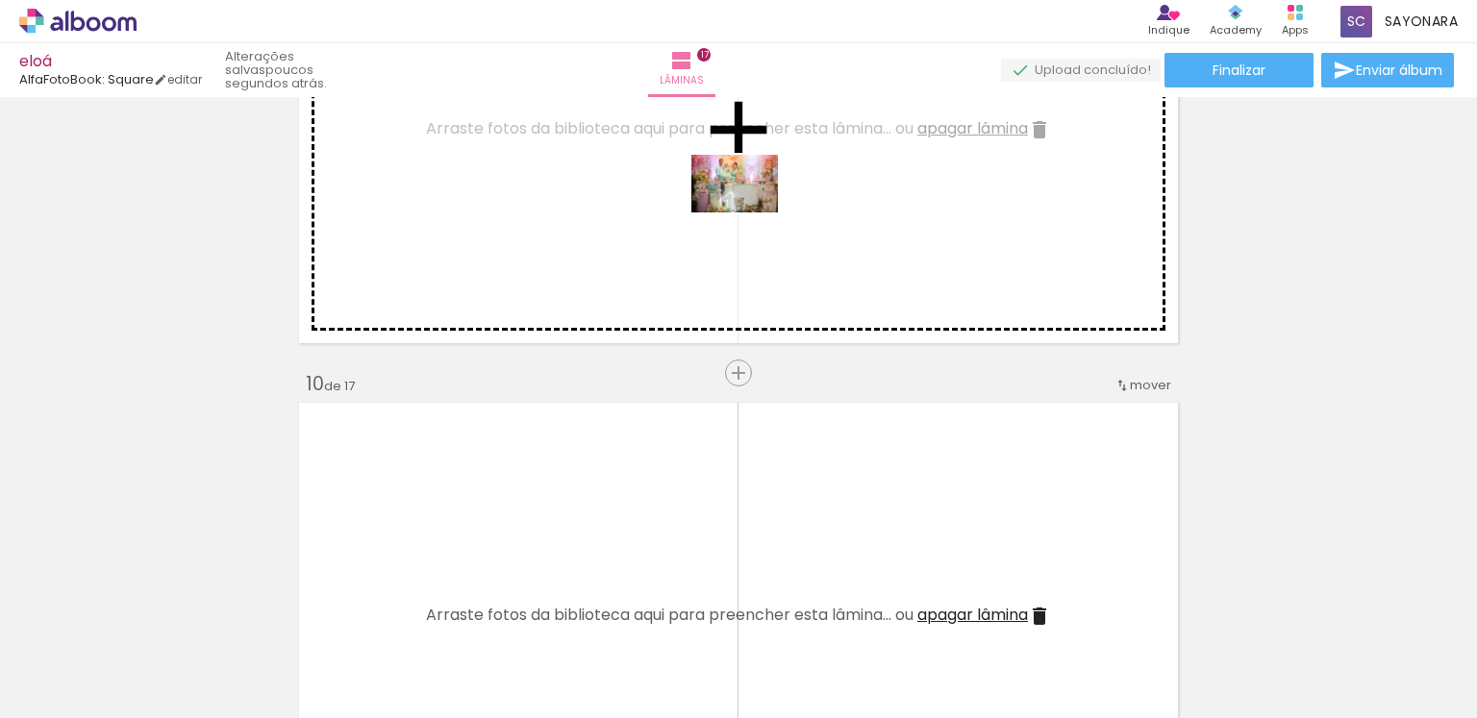
drag, startPoint x: 612, startPoint y: 665, endPoint x: 749, endPoint y: 213, distance: 473.3
click at [749, 213] on quentale-workspace at bounding box center [738, 359] width 1477 height 718
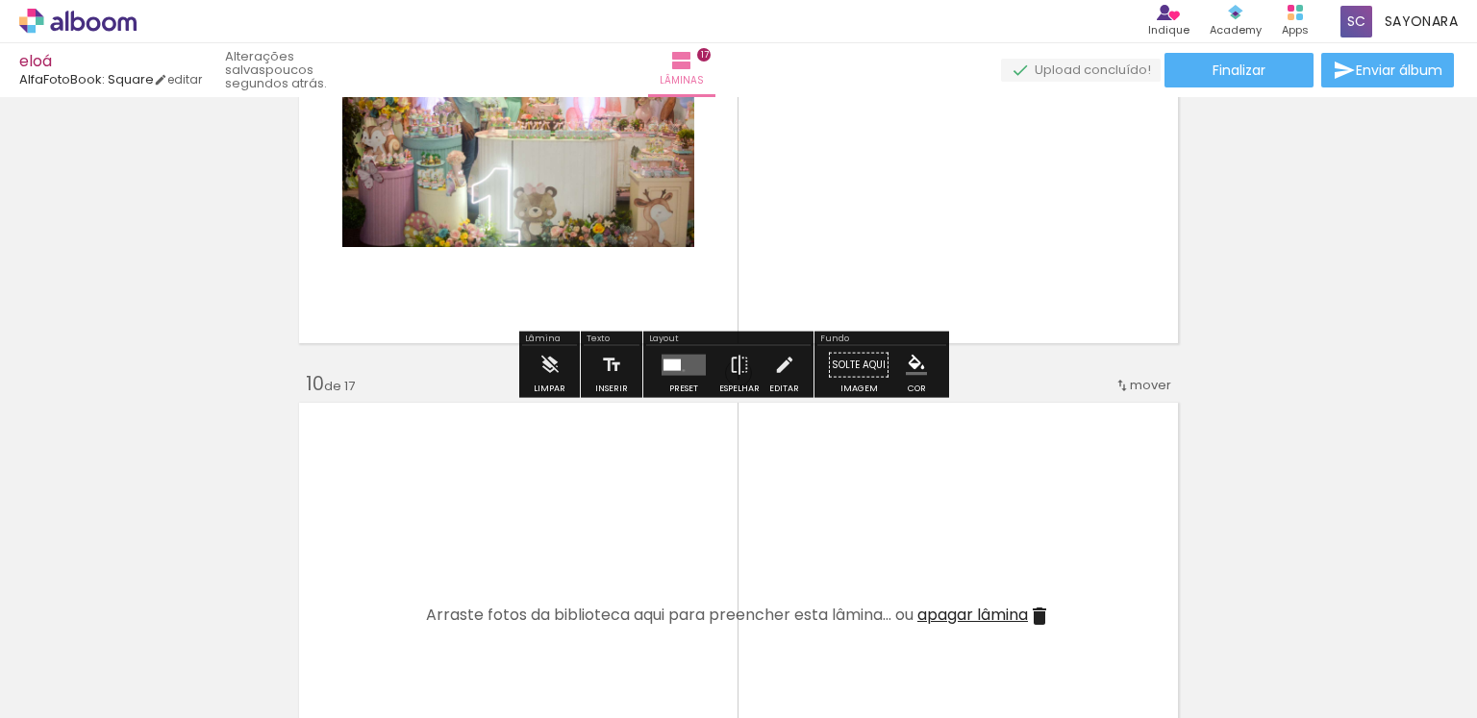
click at [679, 369] on quentale-layouter at bounding box center [684, 365] width 44 height 21
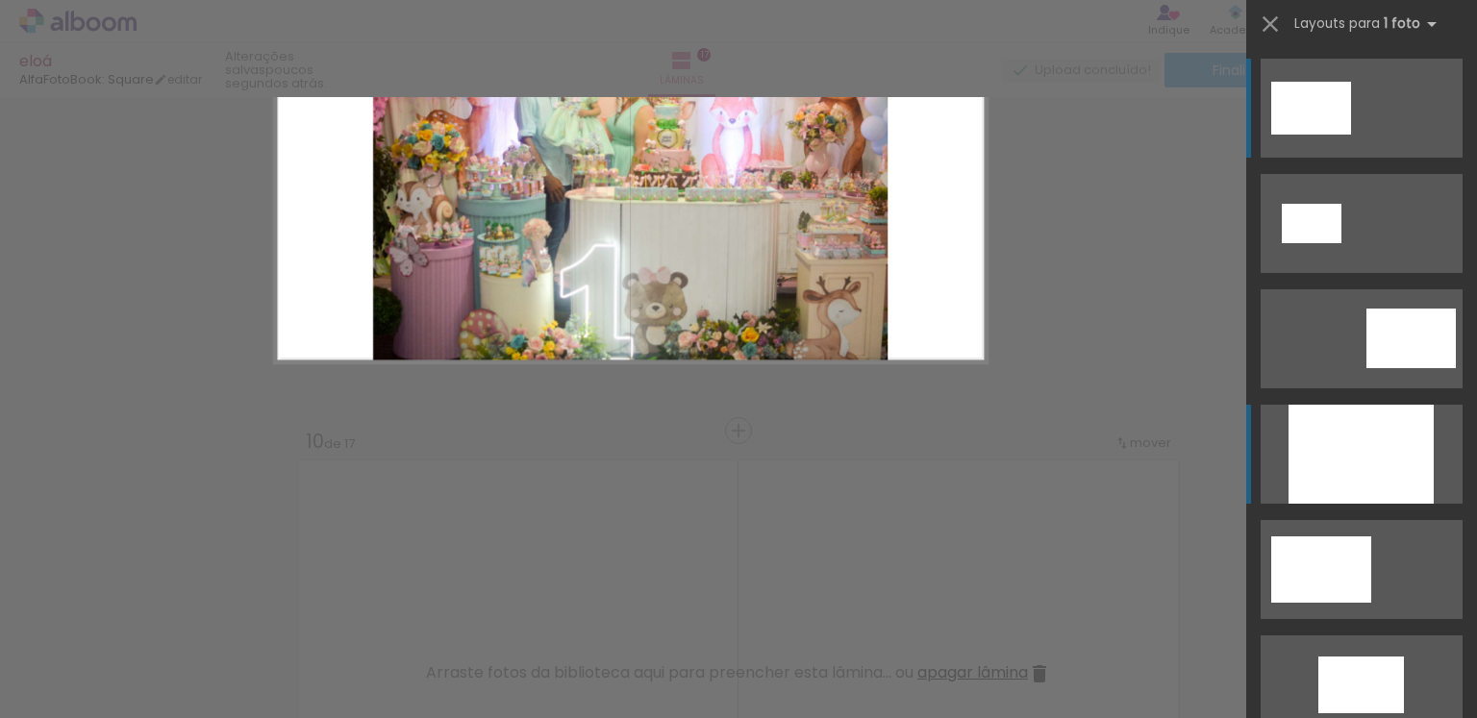
click at [1408, 441] on div at bounding box center [1361, 454] width 145 height 99
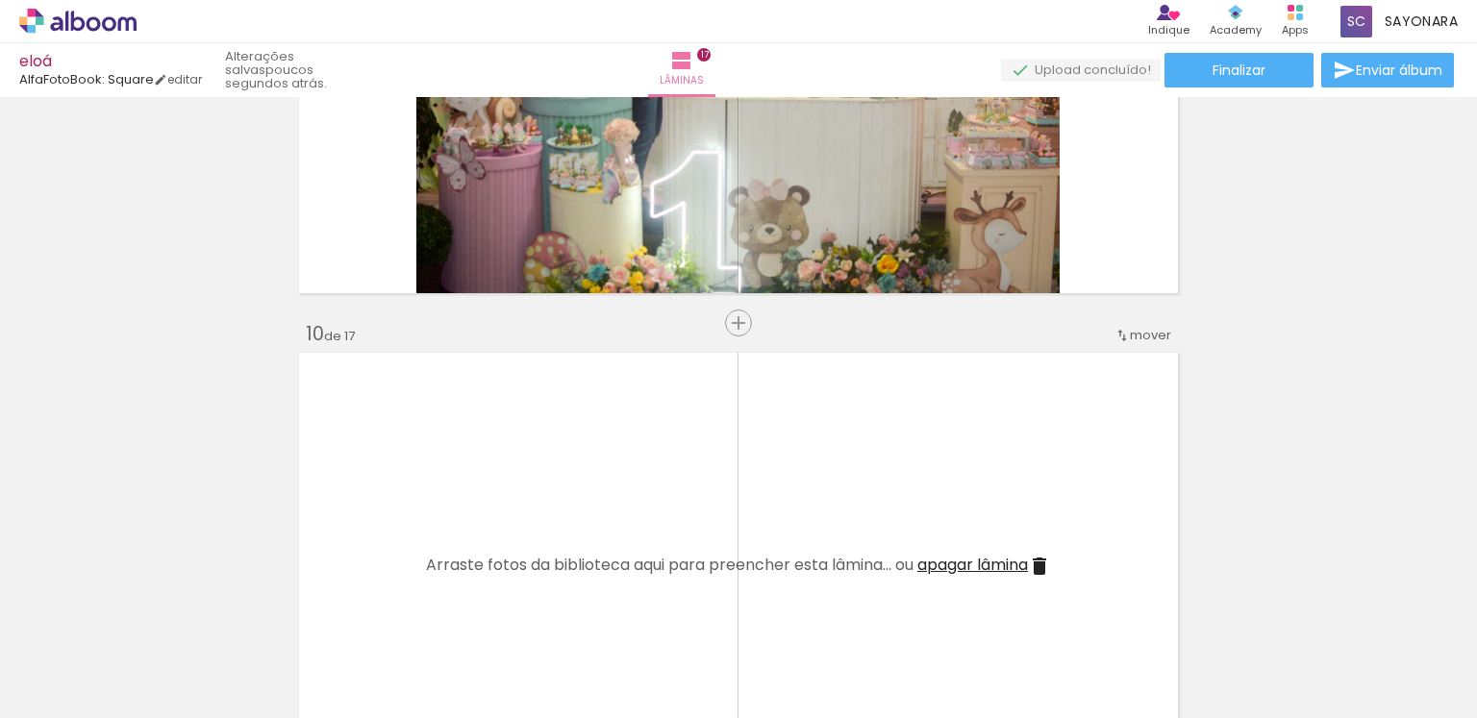
scroll to position [4408, 0]
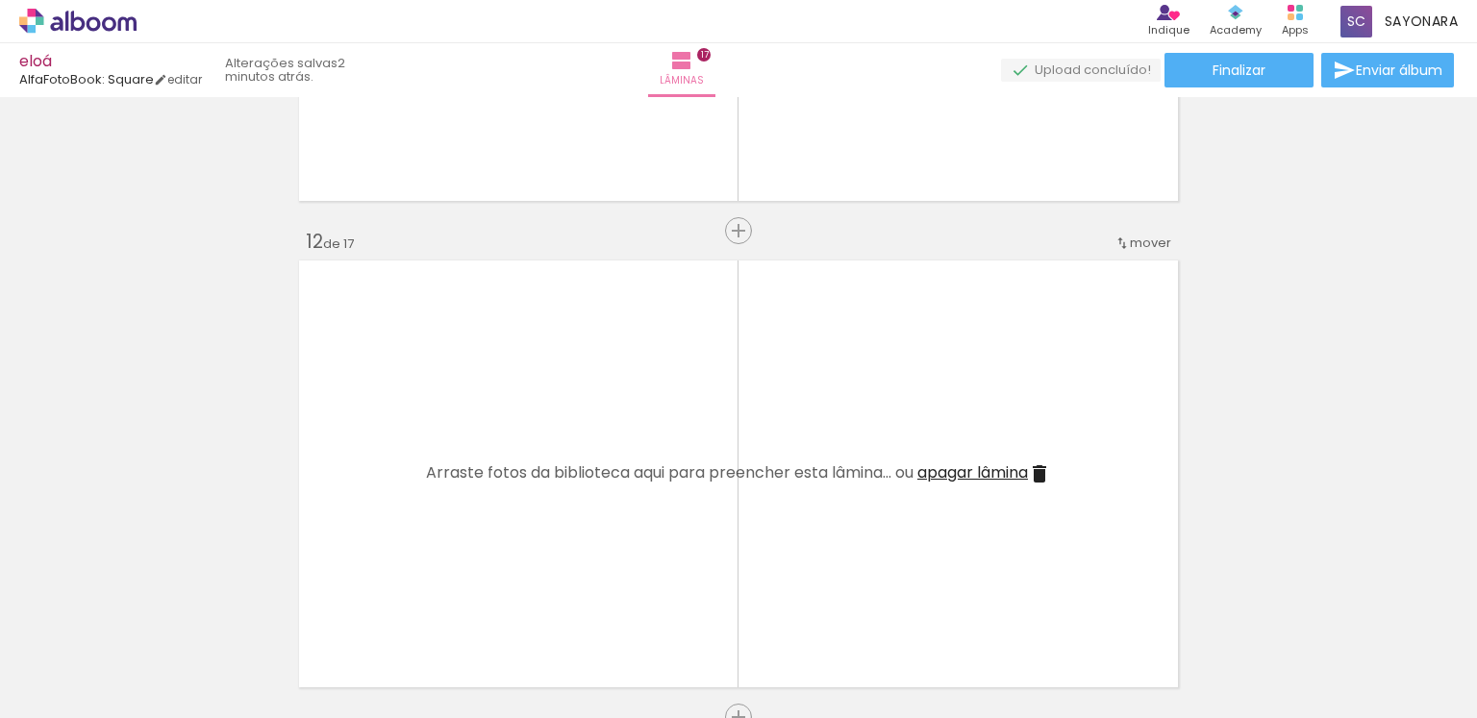
scroll to position [5239, 0]
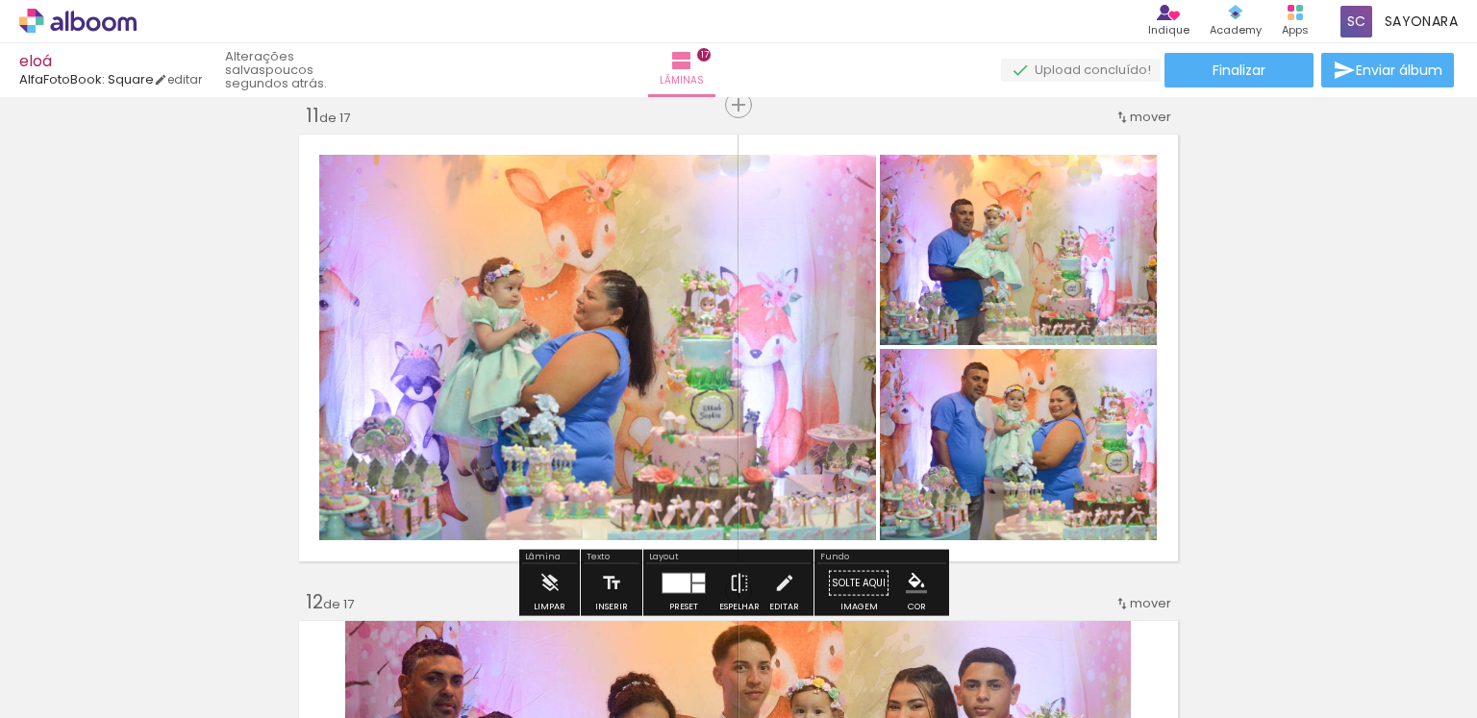
scroll to position [0, 4387]
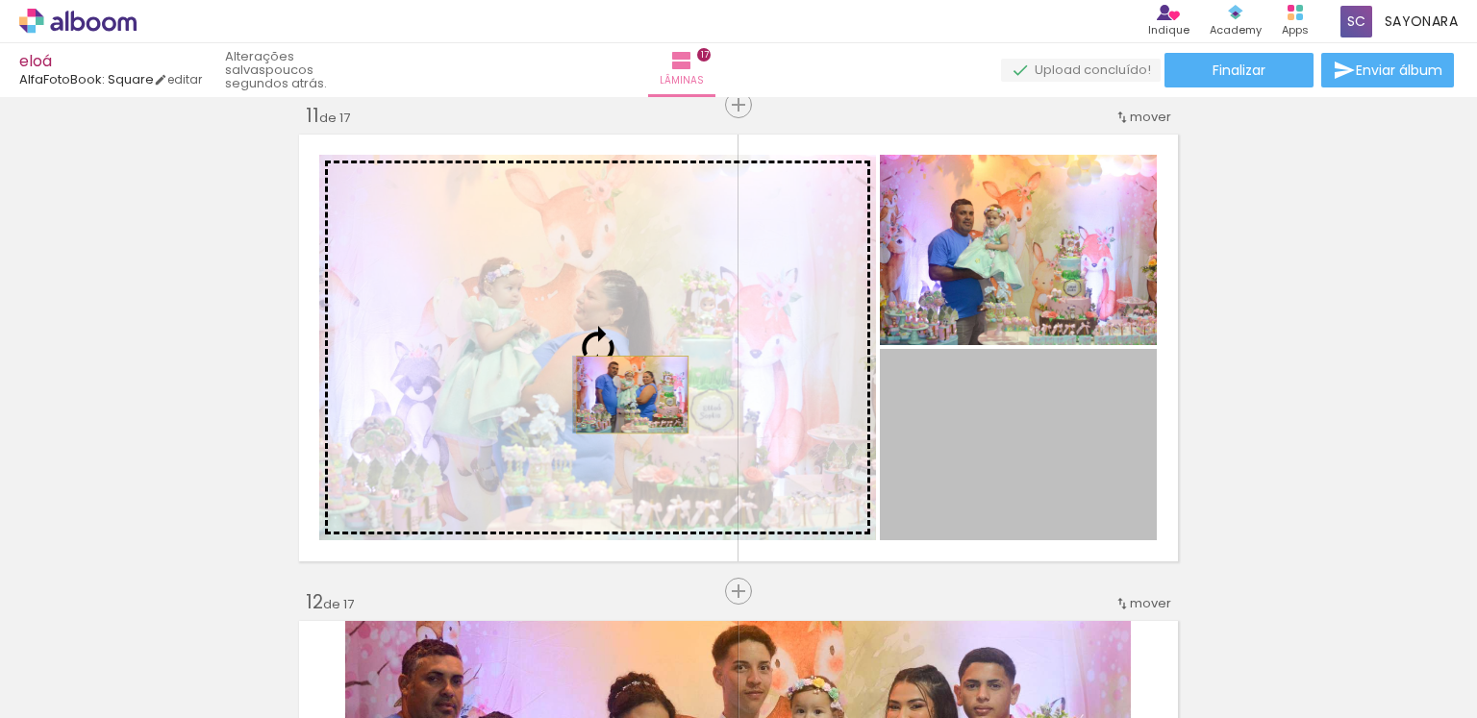
drag, startPoint x: 731, startPoint y: 420, endPoint x: 595, endPoint y: 362, distance: 147.7
click at [0, 0] on slot at bounding box center [0, 0] width 0 height 0
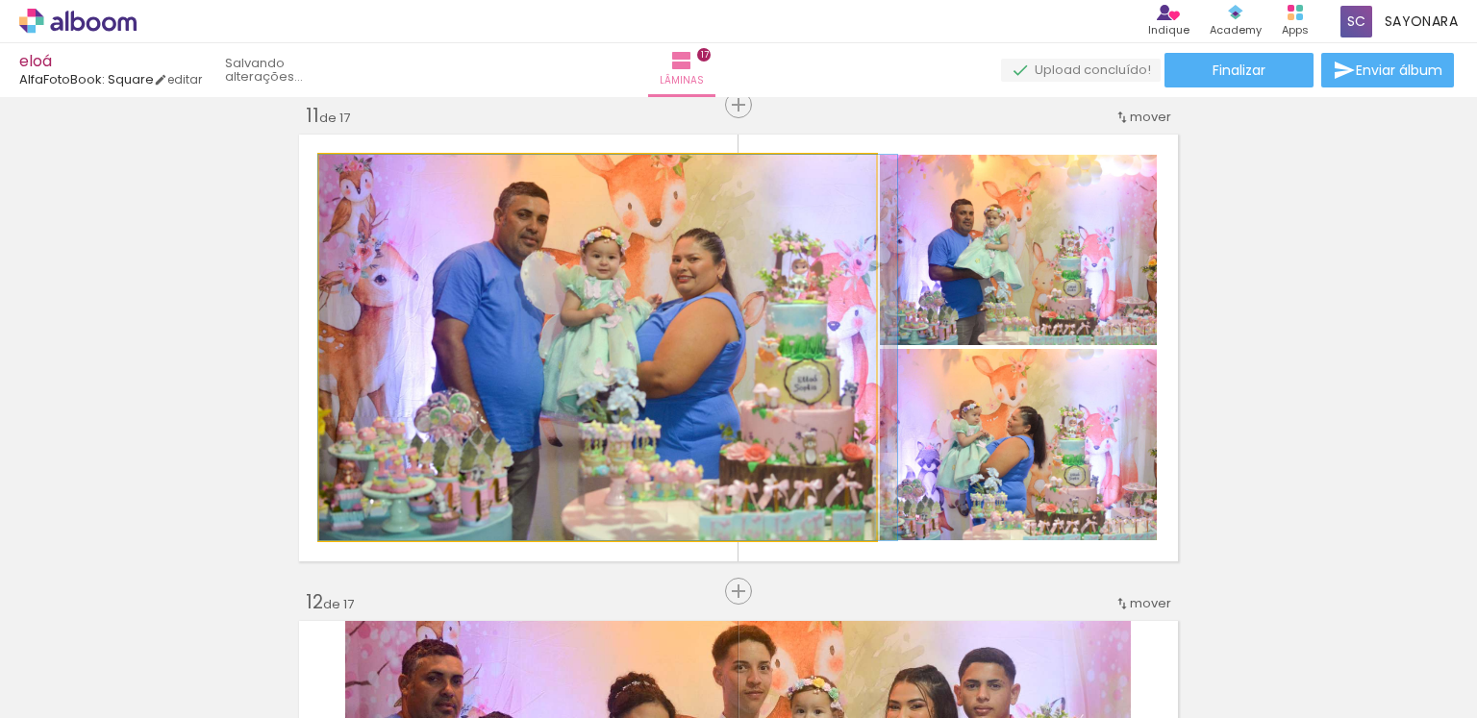
drag, startPoint x: 662, startPoint y: 335, endPoint x: 672, endPoint y: 318, distance: 19.5
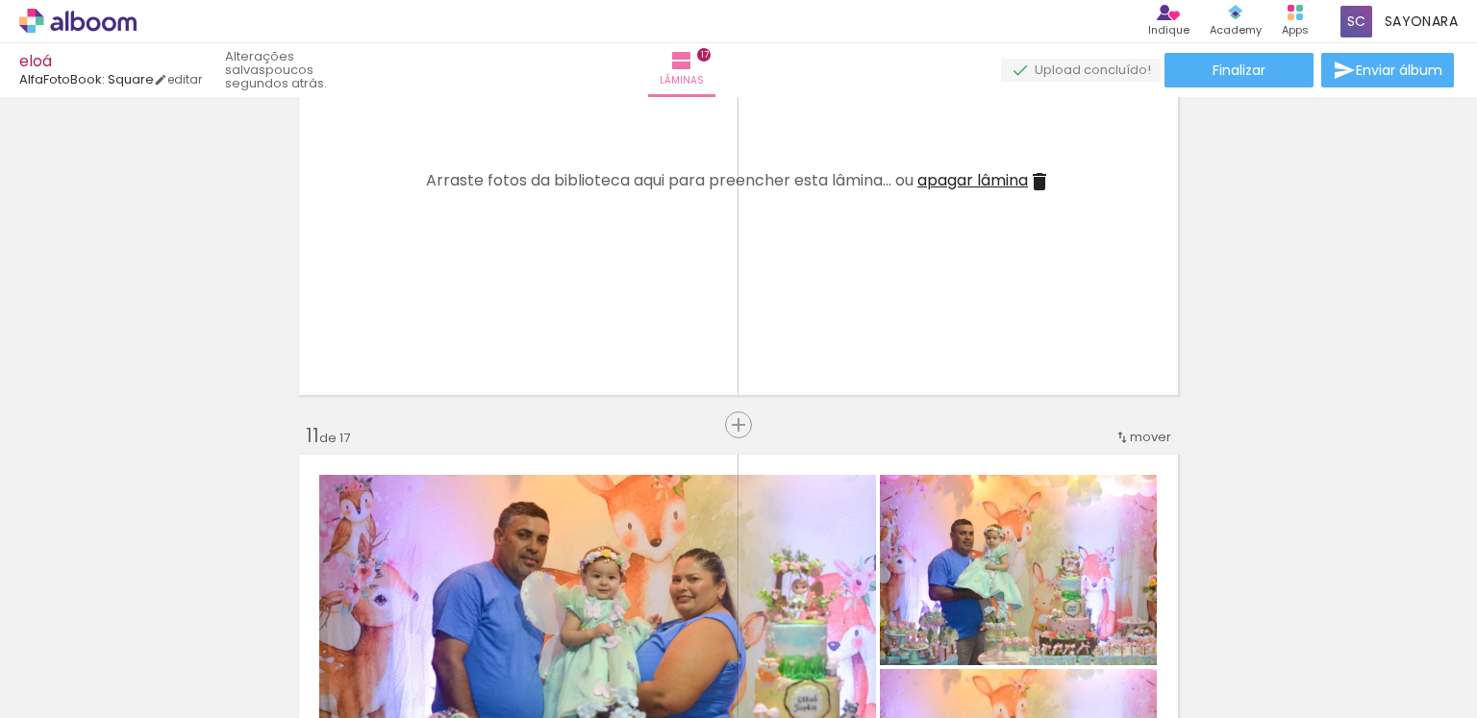
scroll to position [4723, 0]
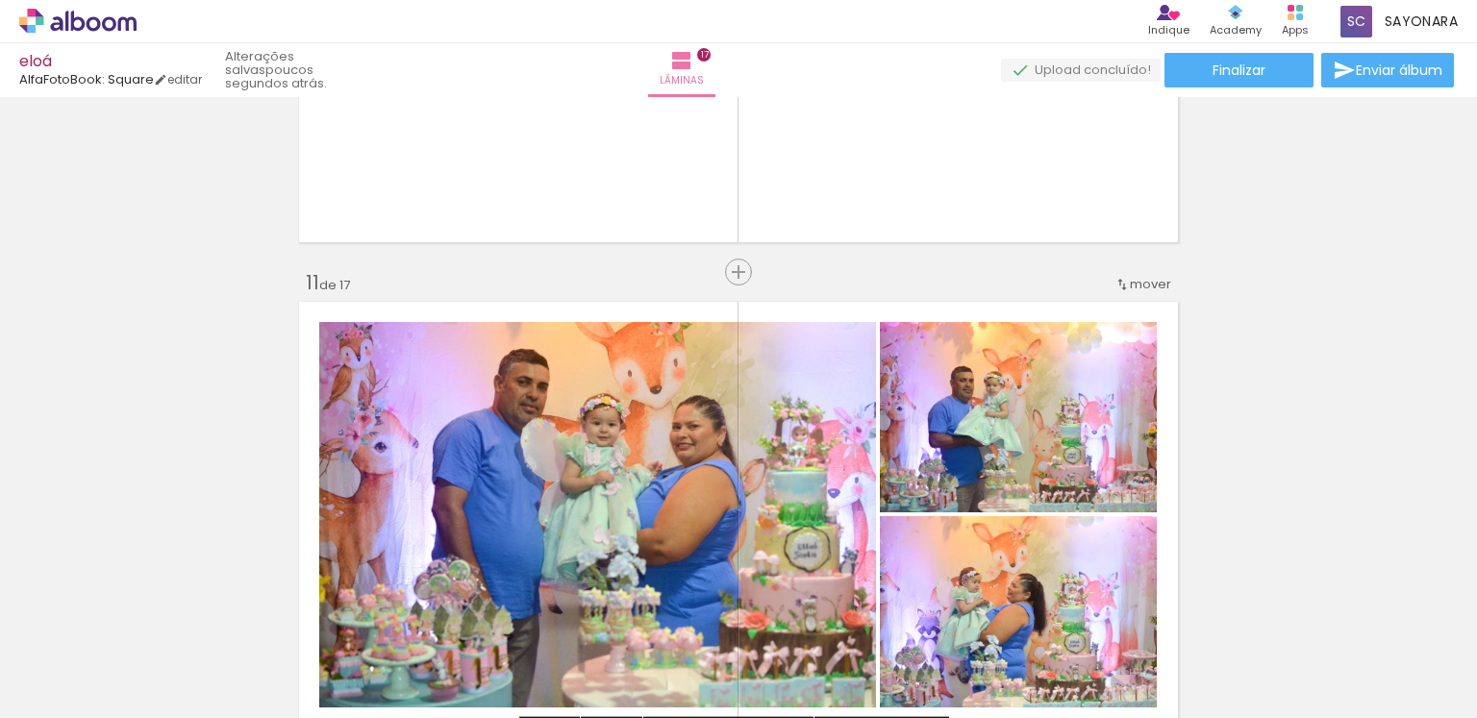
click at [1146, 285] on span "mover" at bounding box center [1150, 284] width 41 height 18
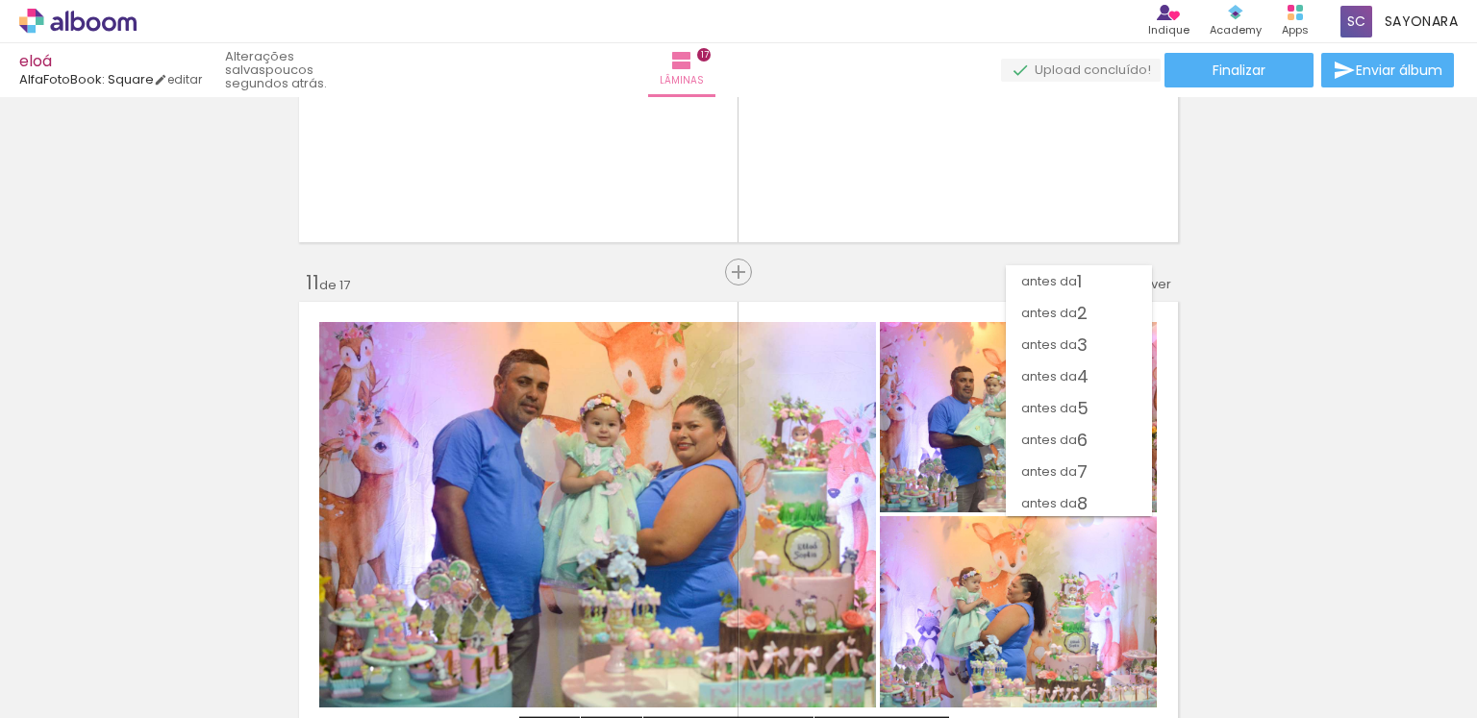
scroll to position [214, 0]
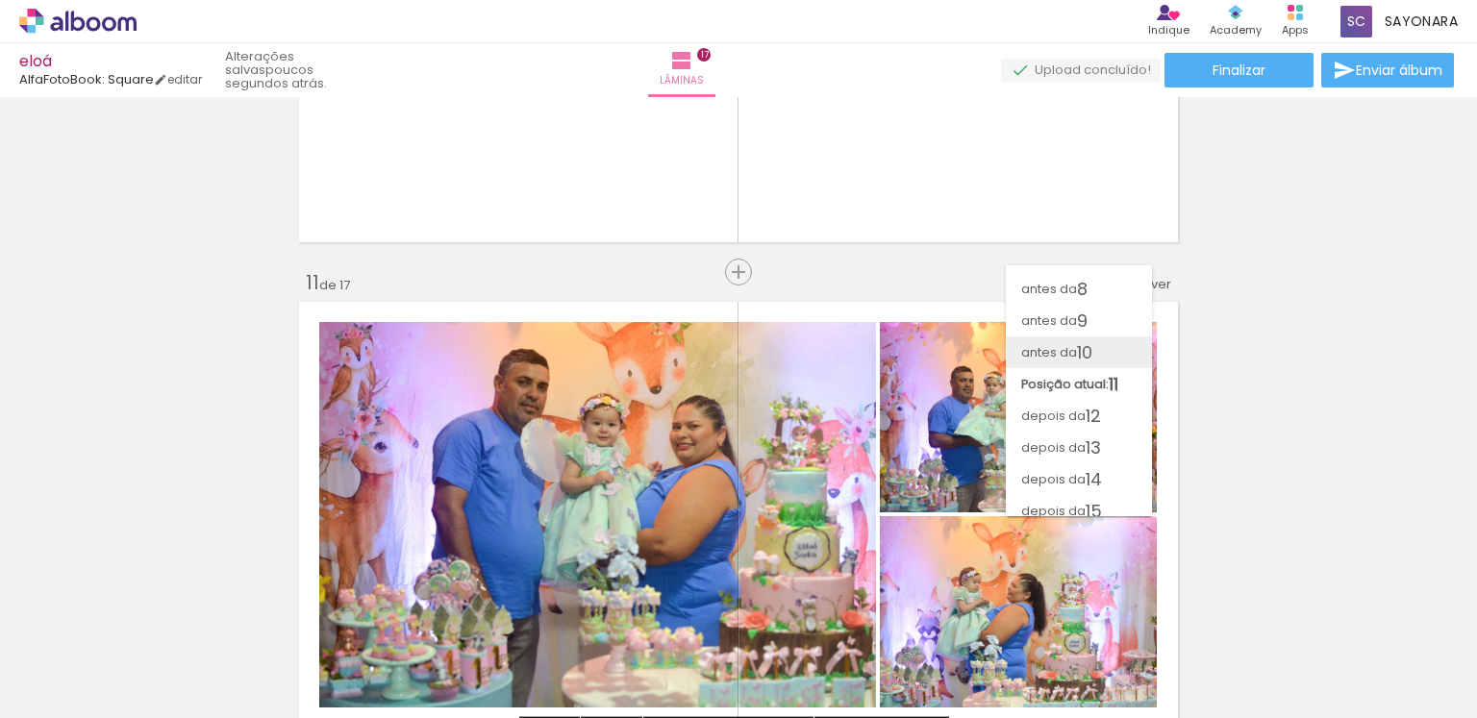
click at [1100, 342] on paper-item "antes da 10" at bounding box center [1079, 353] width 146 height 32
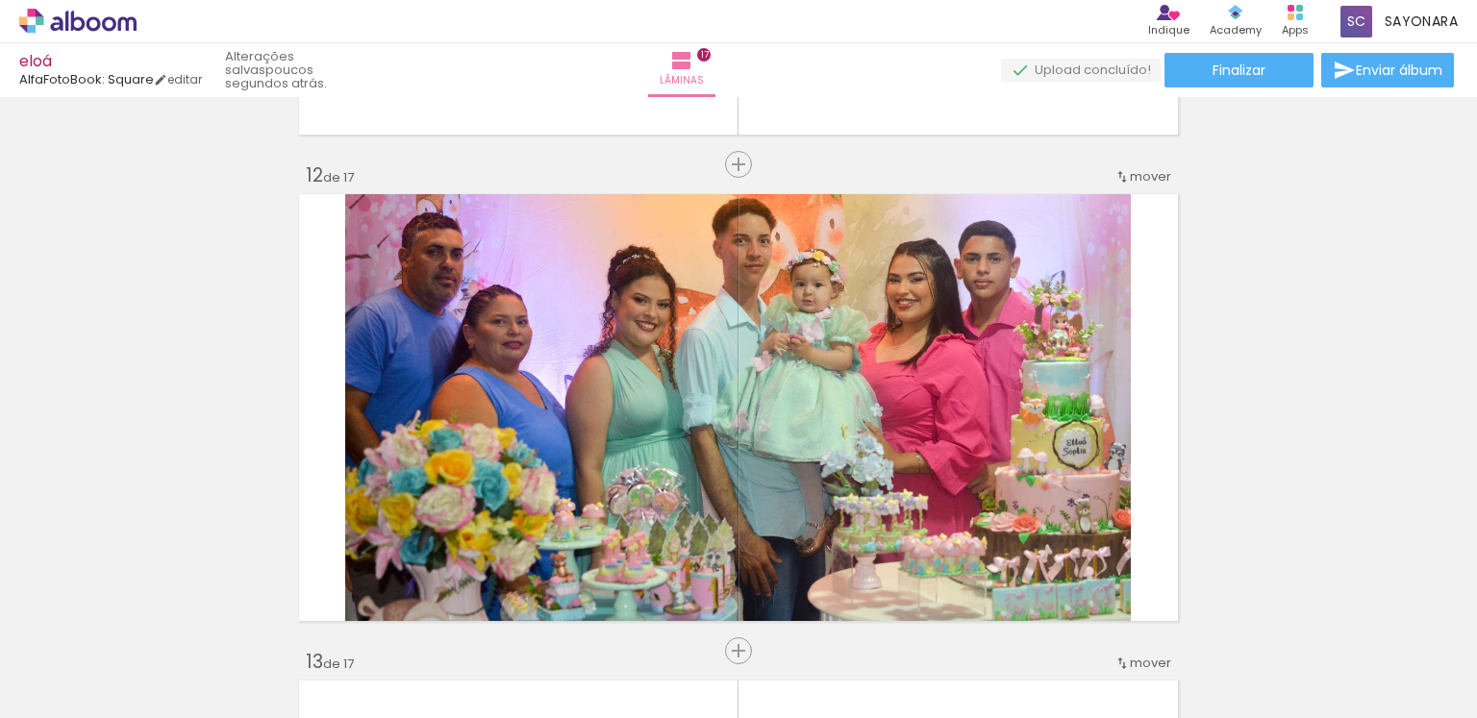
scroll to position [5047, 0]
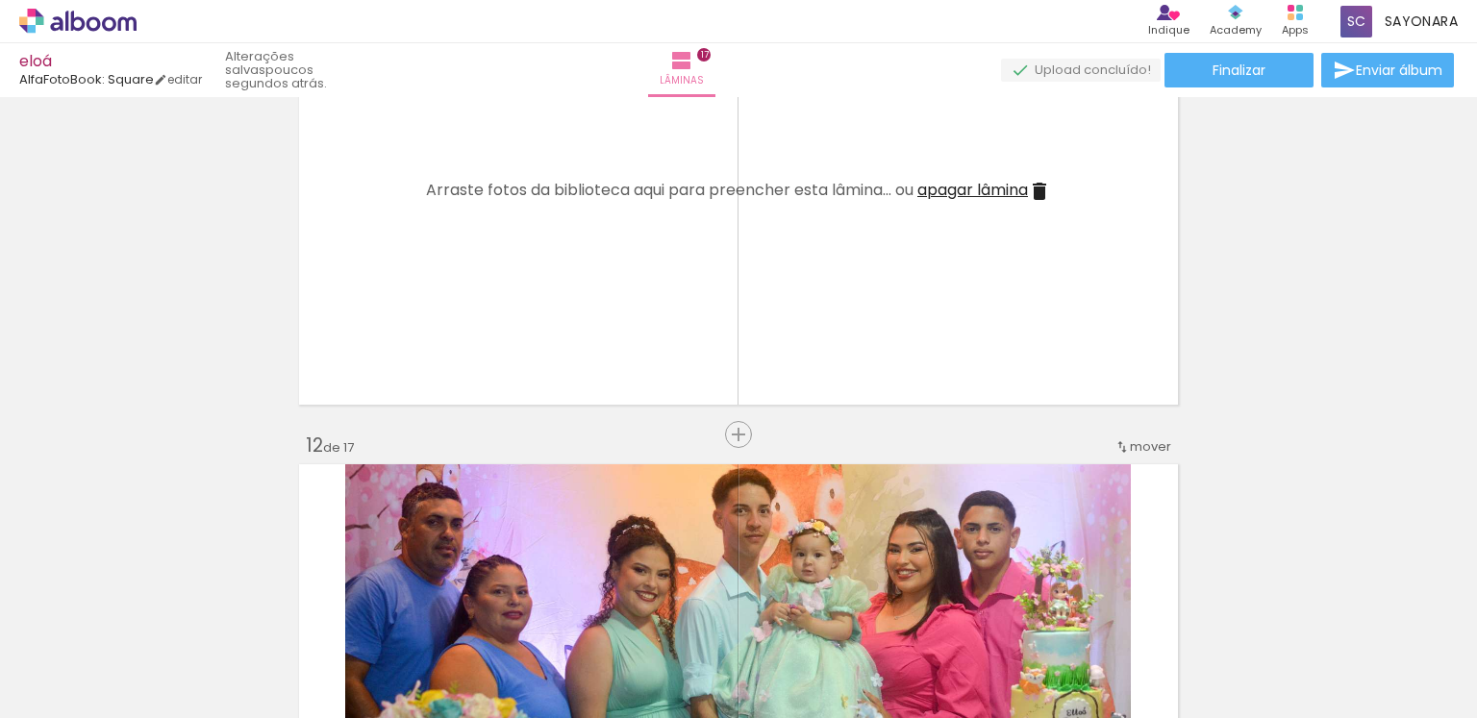
click at [1159, 443] on span "mover" at bounding box center [1150, 447] width 41 height 18
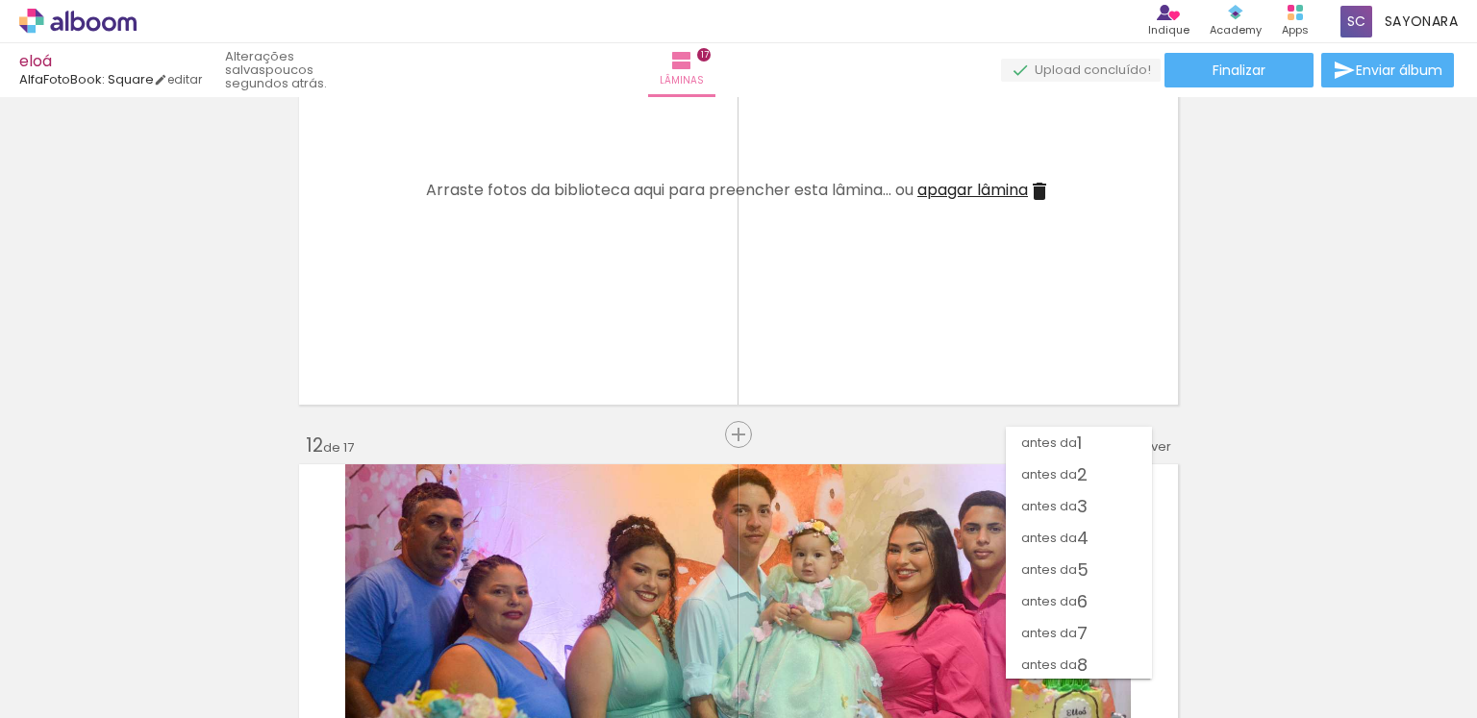
scroll to position [246, 0]
click at [1092, 450] on paper-item "antes da 9" at bounding box center [1079, 451] width 146 height 32
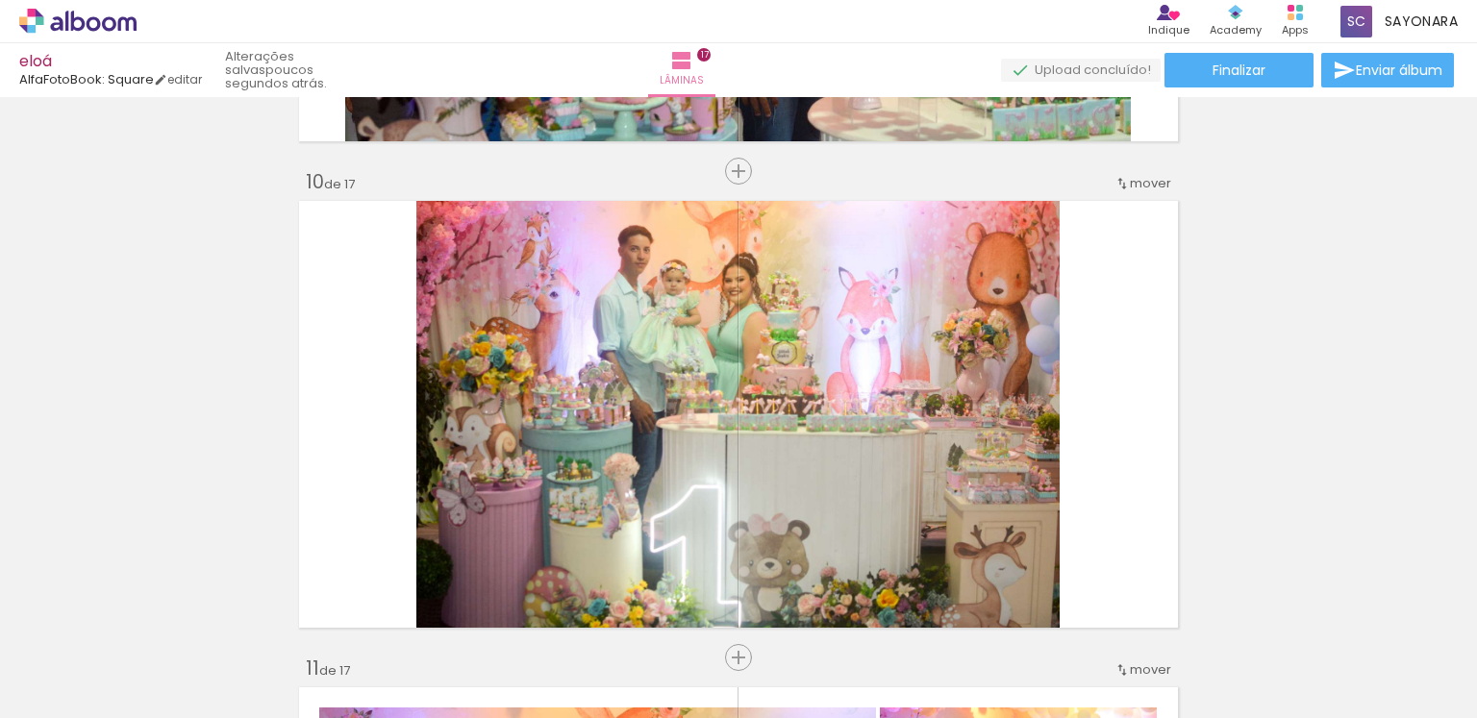
scroll to position [4384, 0]
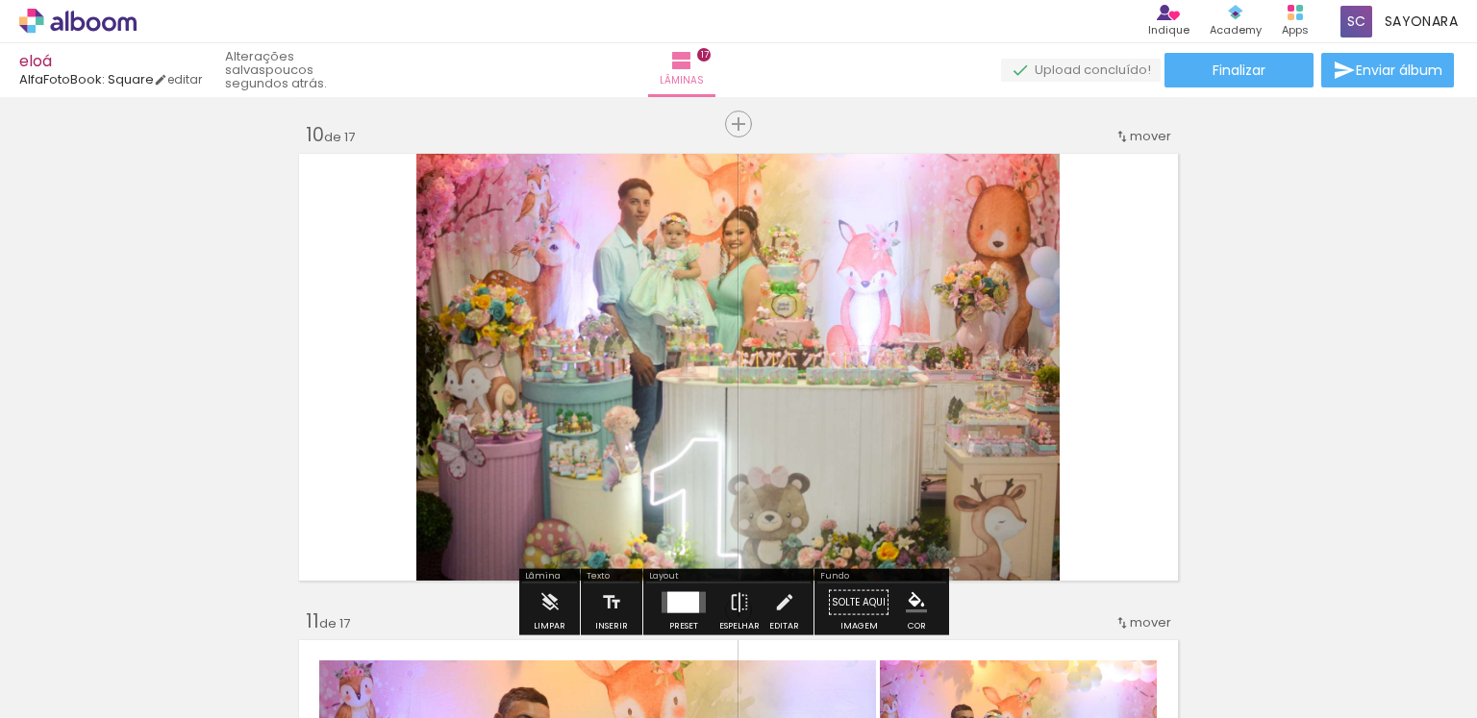
click at [1130, 139] on span "mover" at bounding box center [1150, 136] width 41 height 18
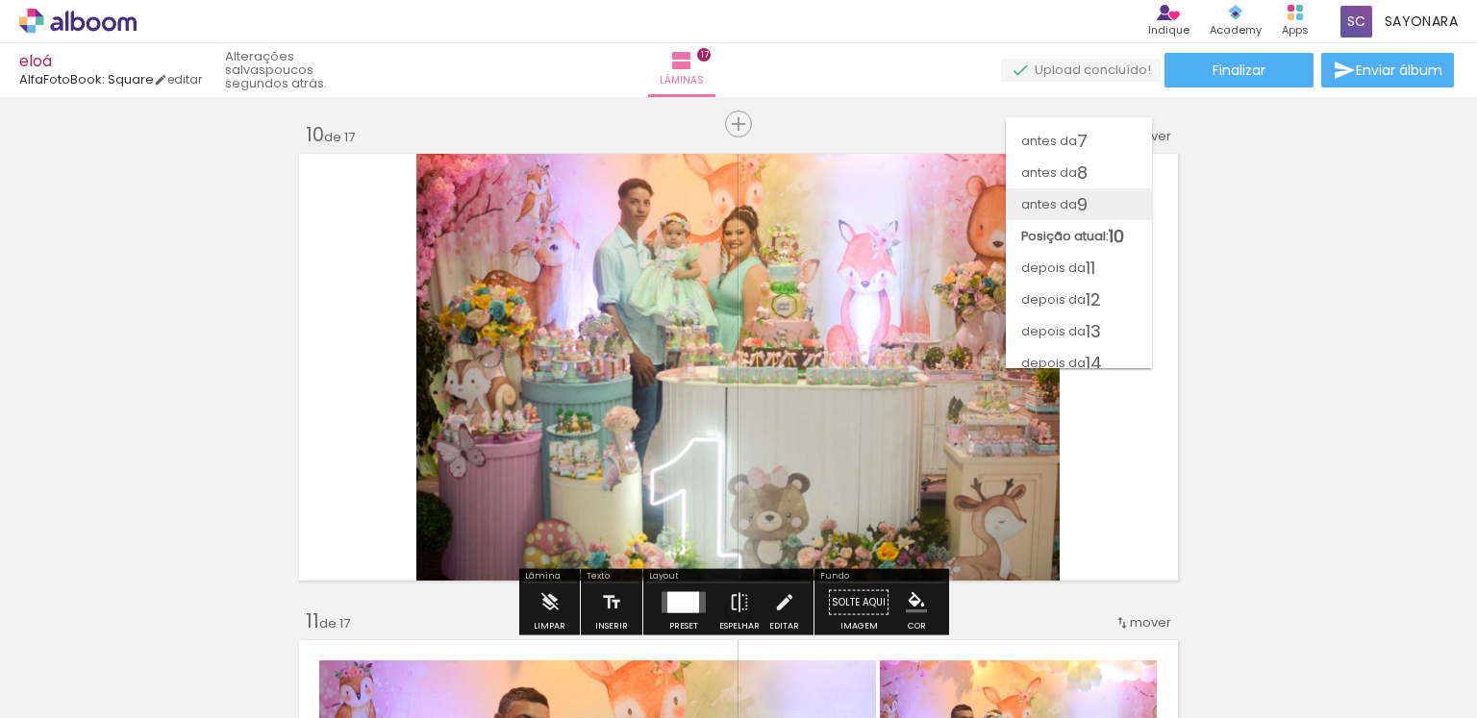
click at [1098, 203] on paper-item "antes da 9" at bounding box center [1079, 204] width 146 height 32
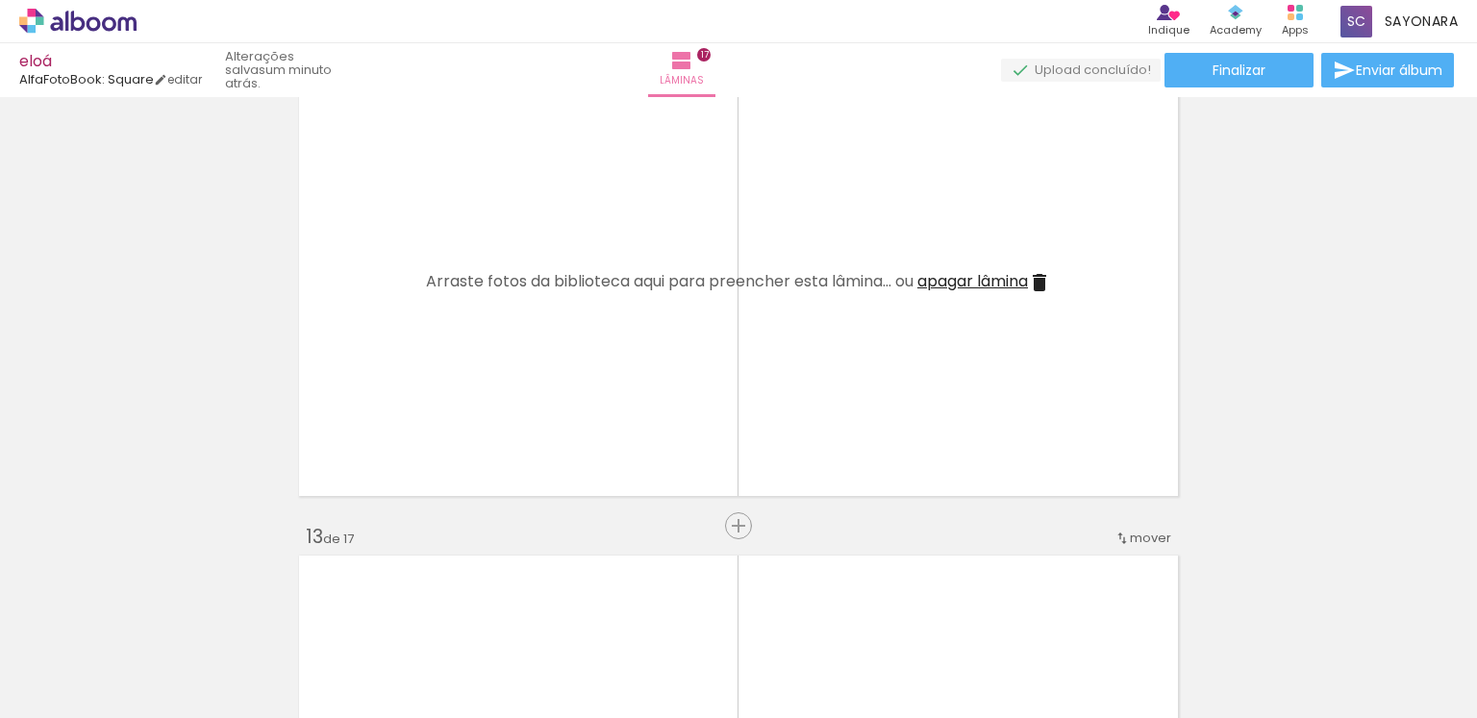
scroll to position [0, 6108]
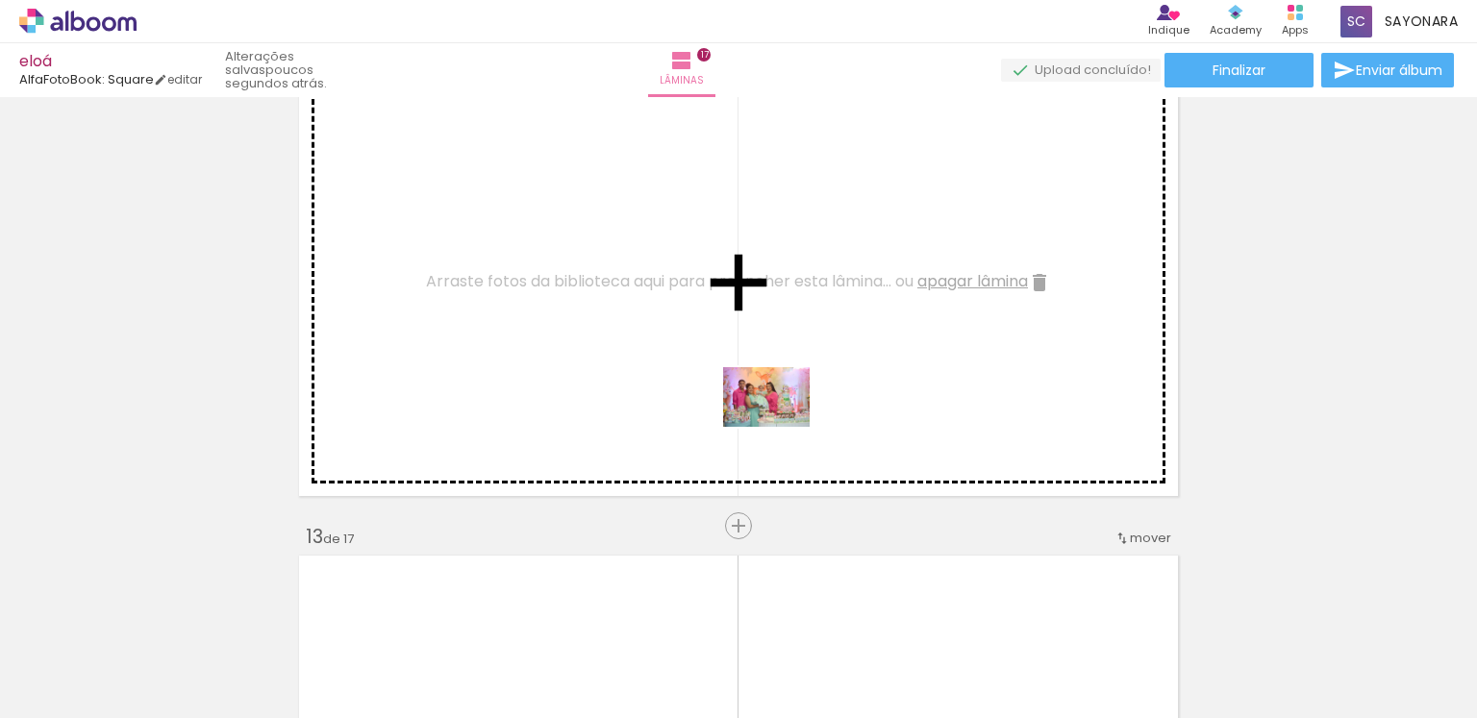
drag, startPoint x: 979, startPoint y: 659, endPoint x: 781, endPoint y: 425, distance: 306.3
click at [781, 425] on quentale-workspace at bounding box center [738, 359] width 1477 height 718
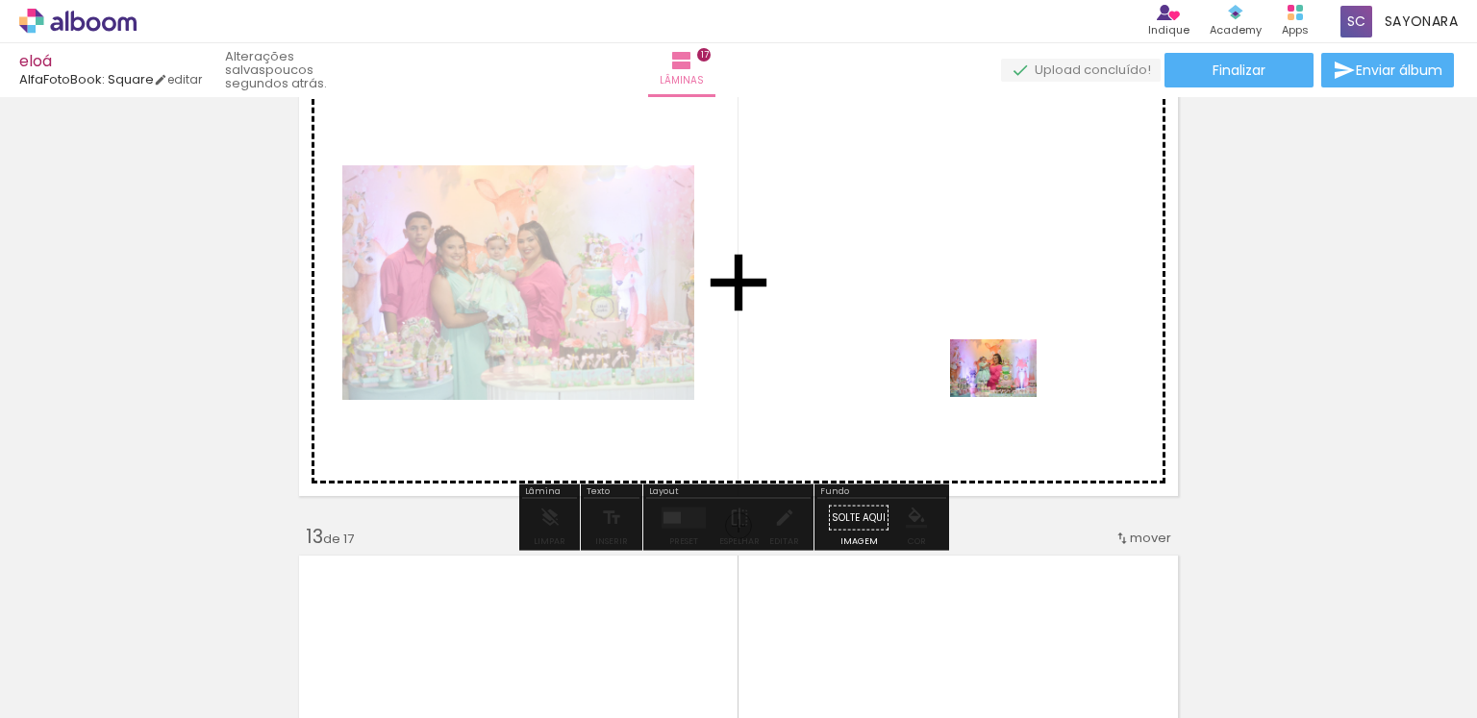
drag, startPoint x: 877, startPoint y: 665, endPoint x: 1008, endPoint y: 397, distance: 298.5
click at [1008, 397] on quentale-workspace at bounding box center [738, 359] width 1477 height 718
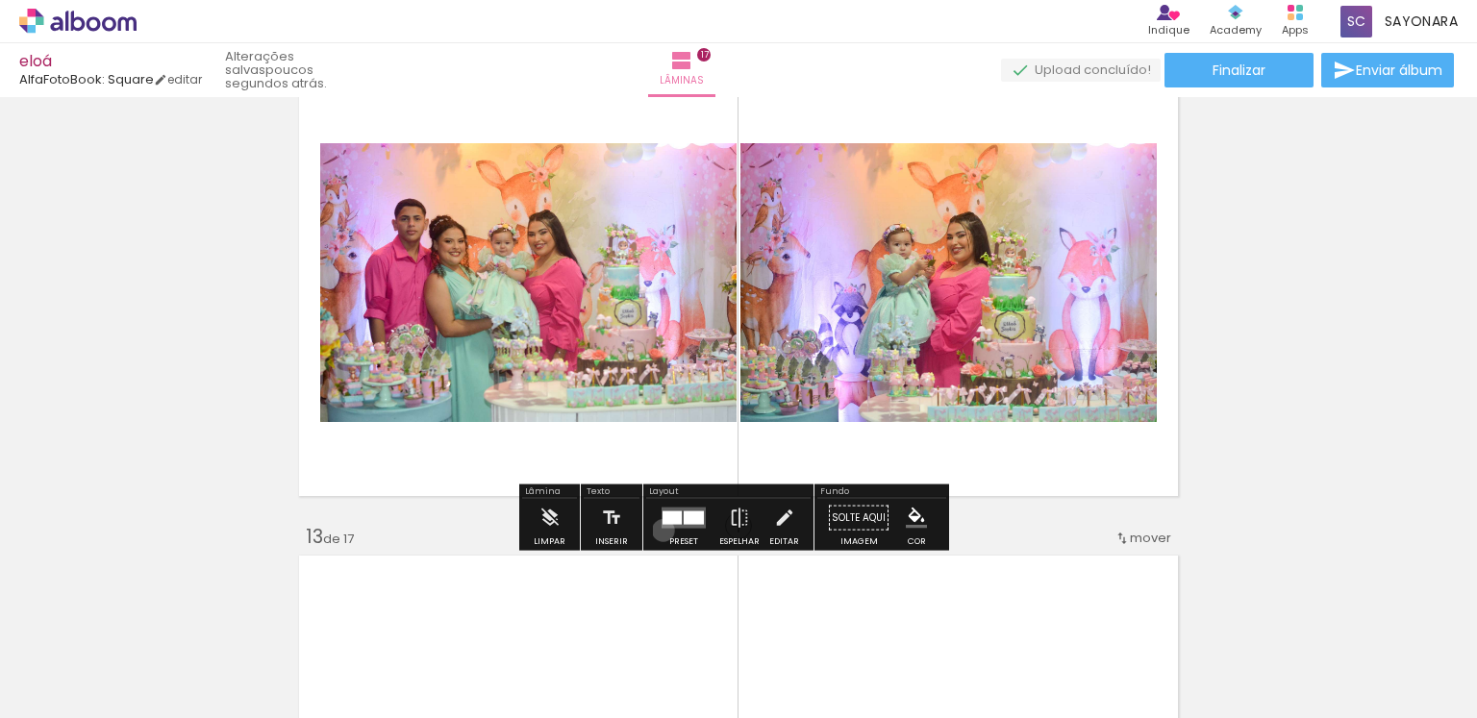
click at [659, 530] on div at bounding box center [684, 518] width 52 height 38
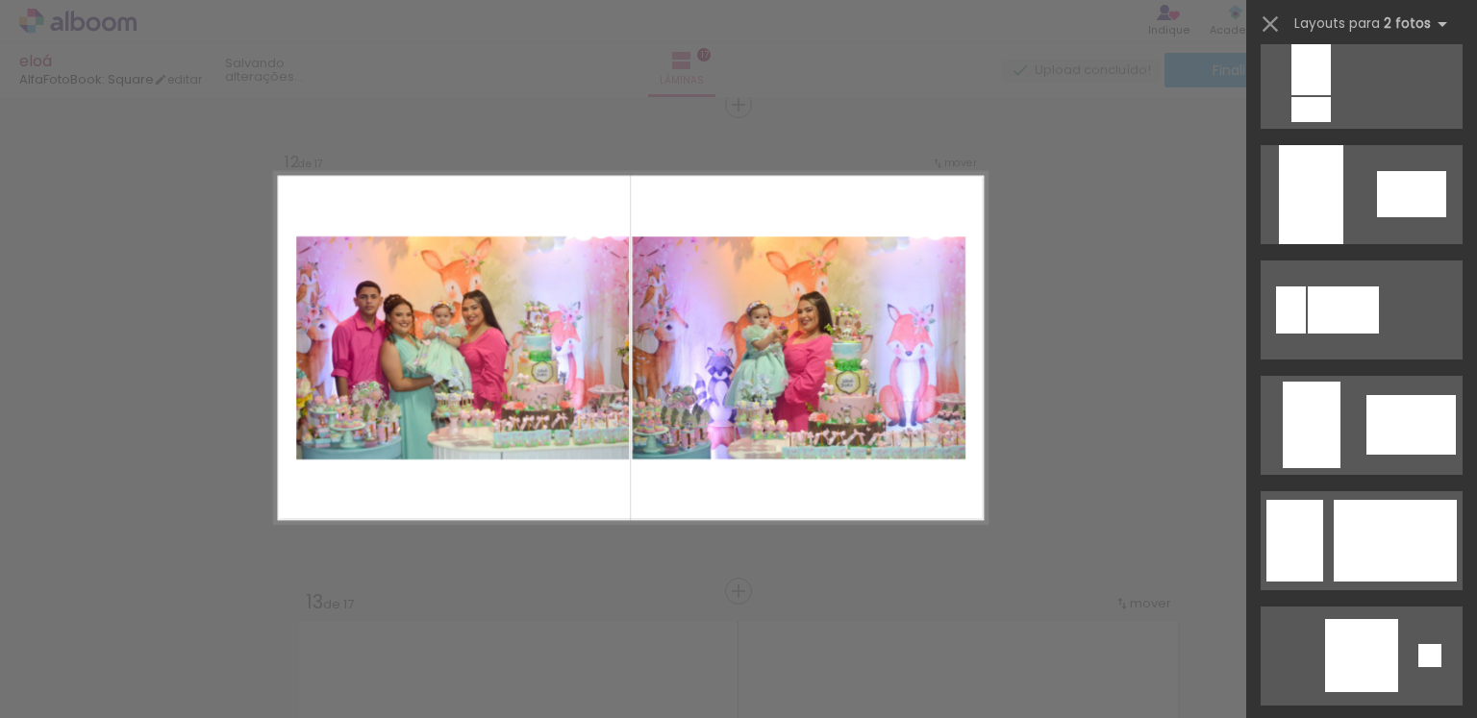
scroll to position [4157, 0]
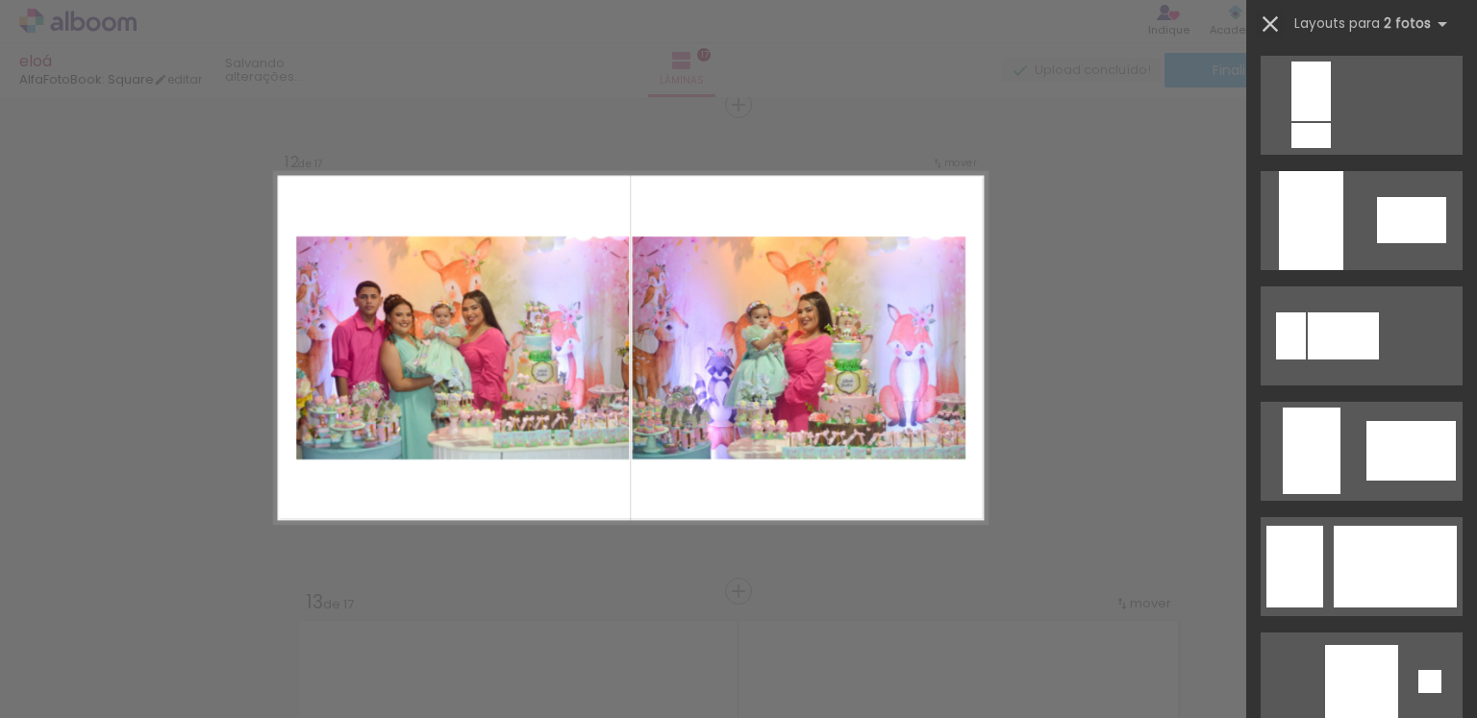
click at [1262, 24] on iron-icon at bounding box center [1270, 24] width 27 height 27
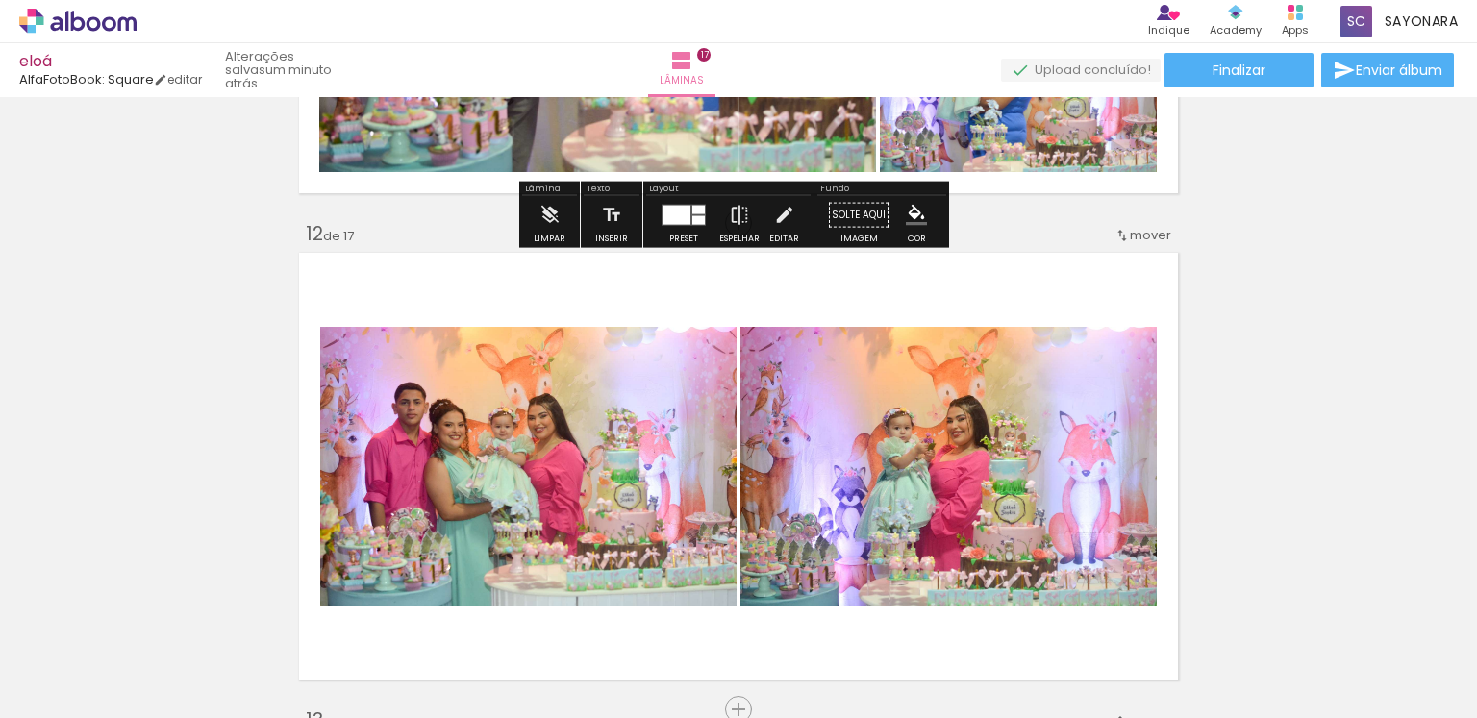
scroll to position [5388, 0]
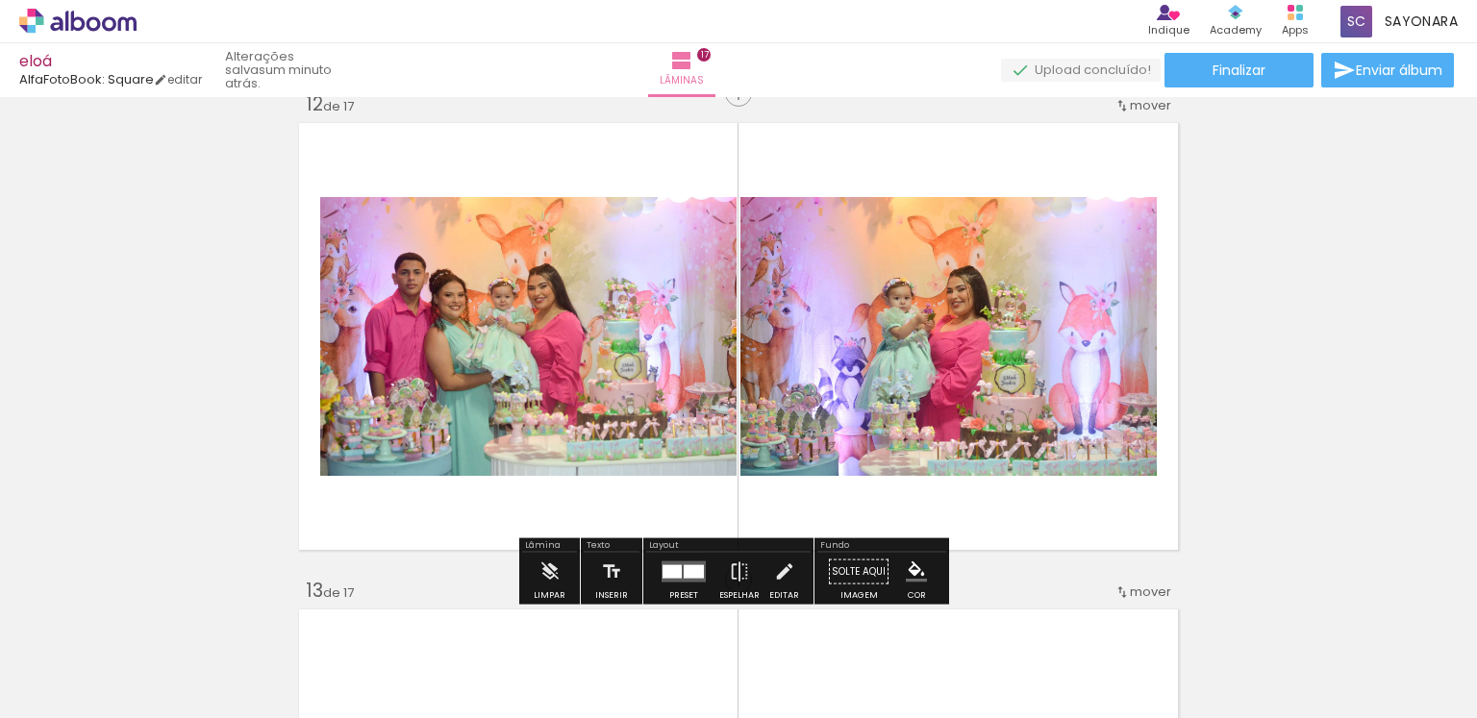
click at [690, 571] on div at bounding box center [694, 571] width 20 height 13
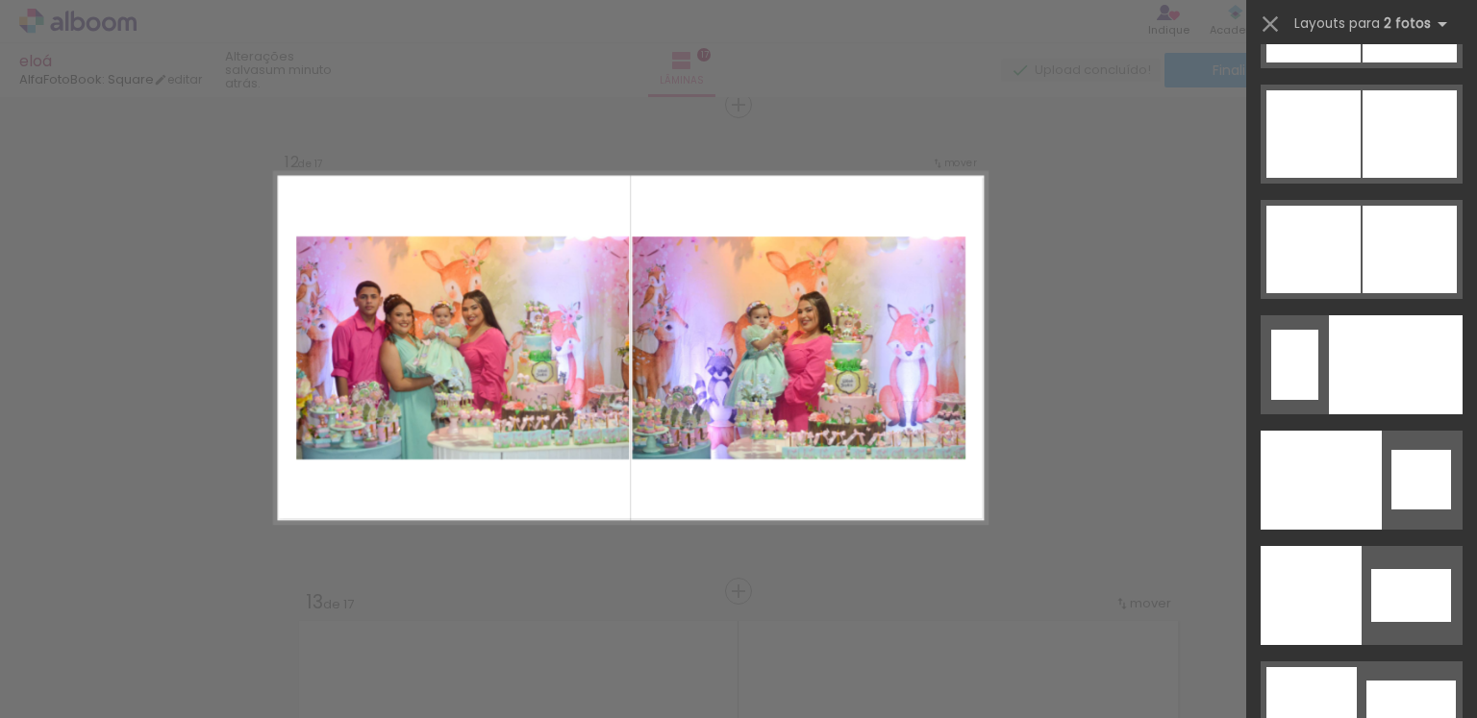
scroll to position [10288, 0]
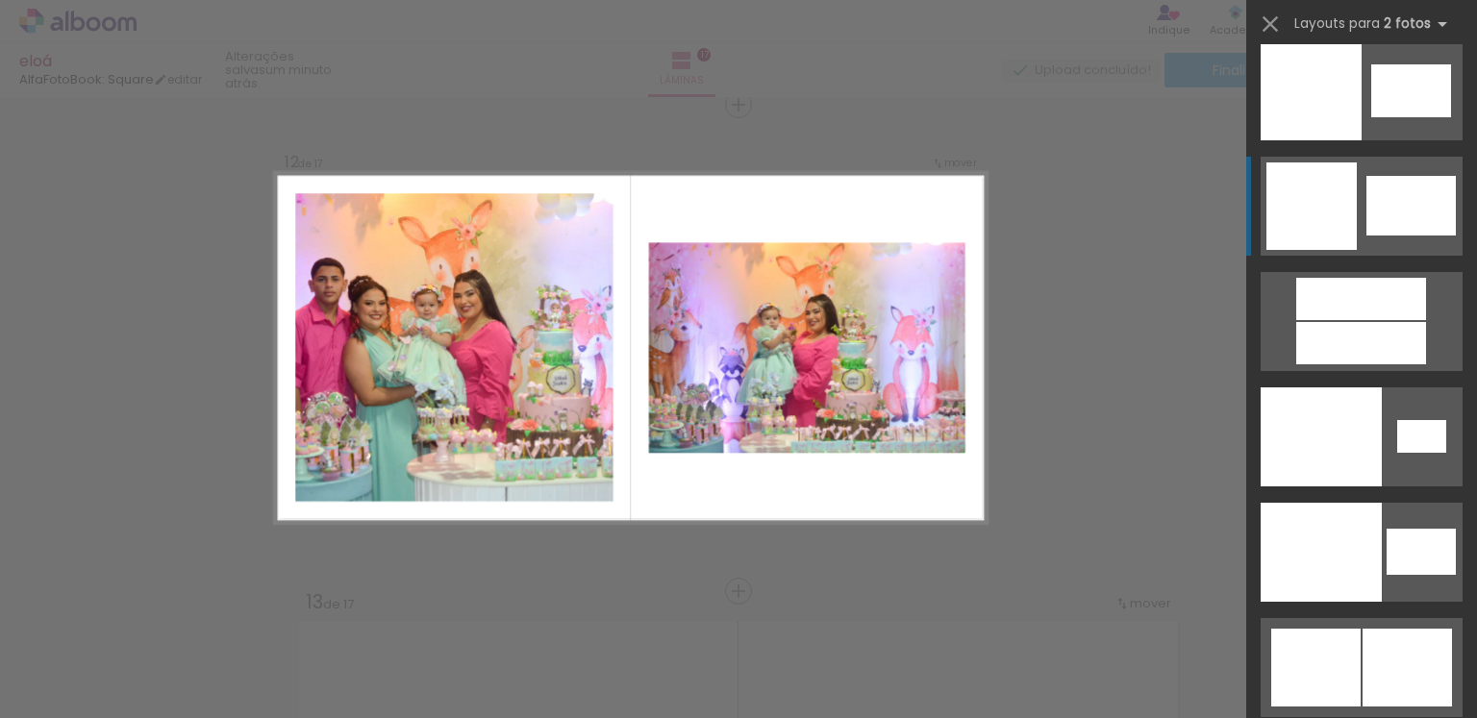
click at [1323, 221] on div at bounding box center [1311, 207] width 90 height 88
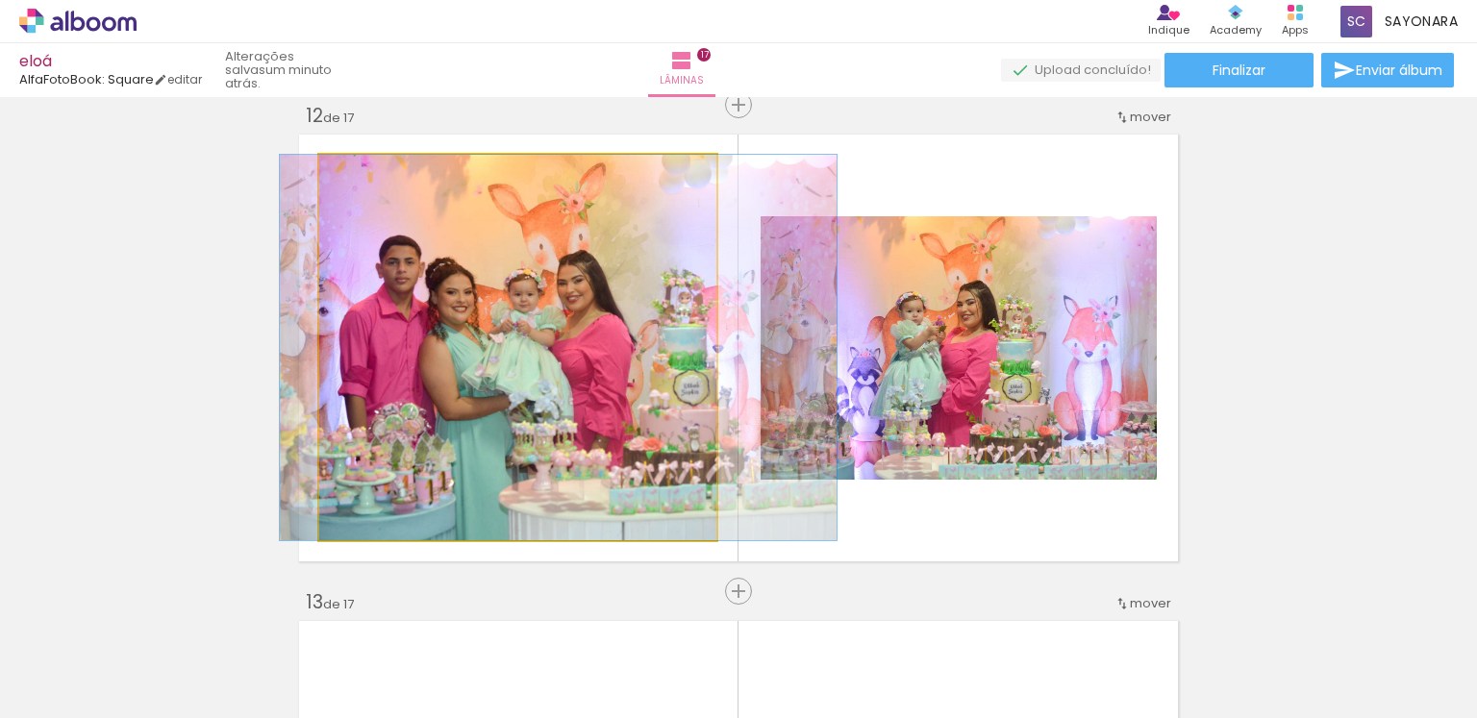
drag, startPoint x: 571, startPoint y: 409, endPoint x: 612, endPoint y: 425, distance: 43.6
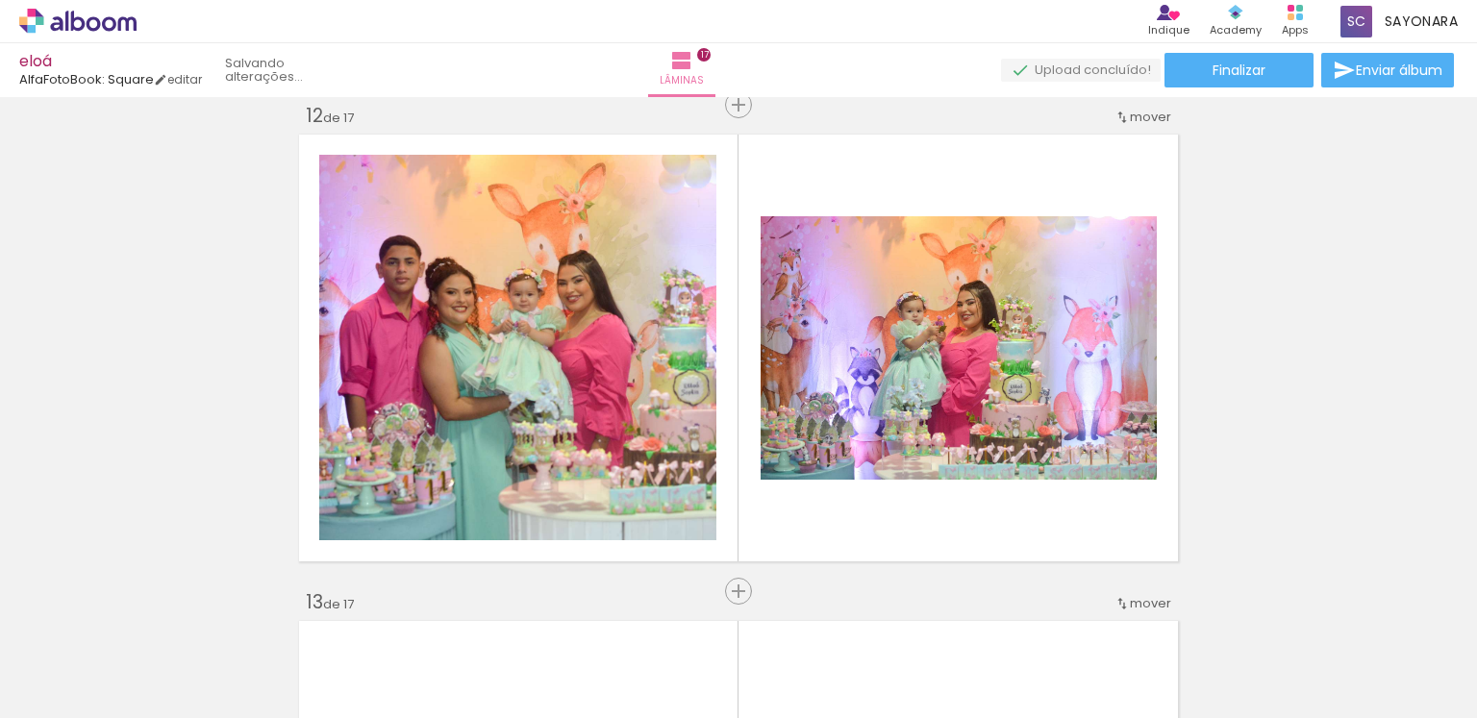
scroll to position [0, 7458]
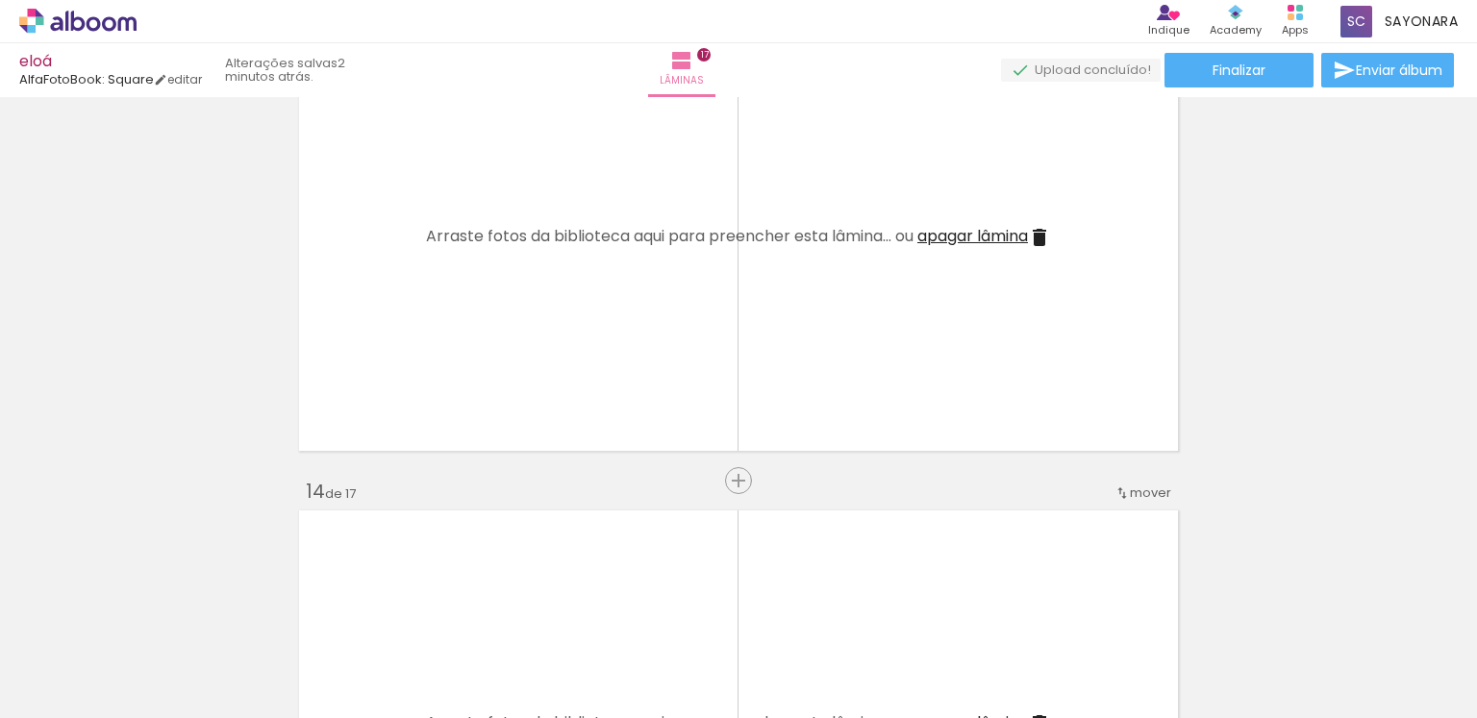
scroll to position [6055, 0]
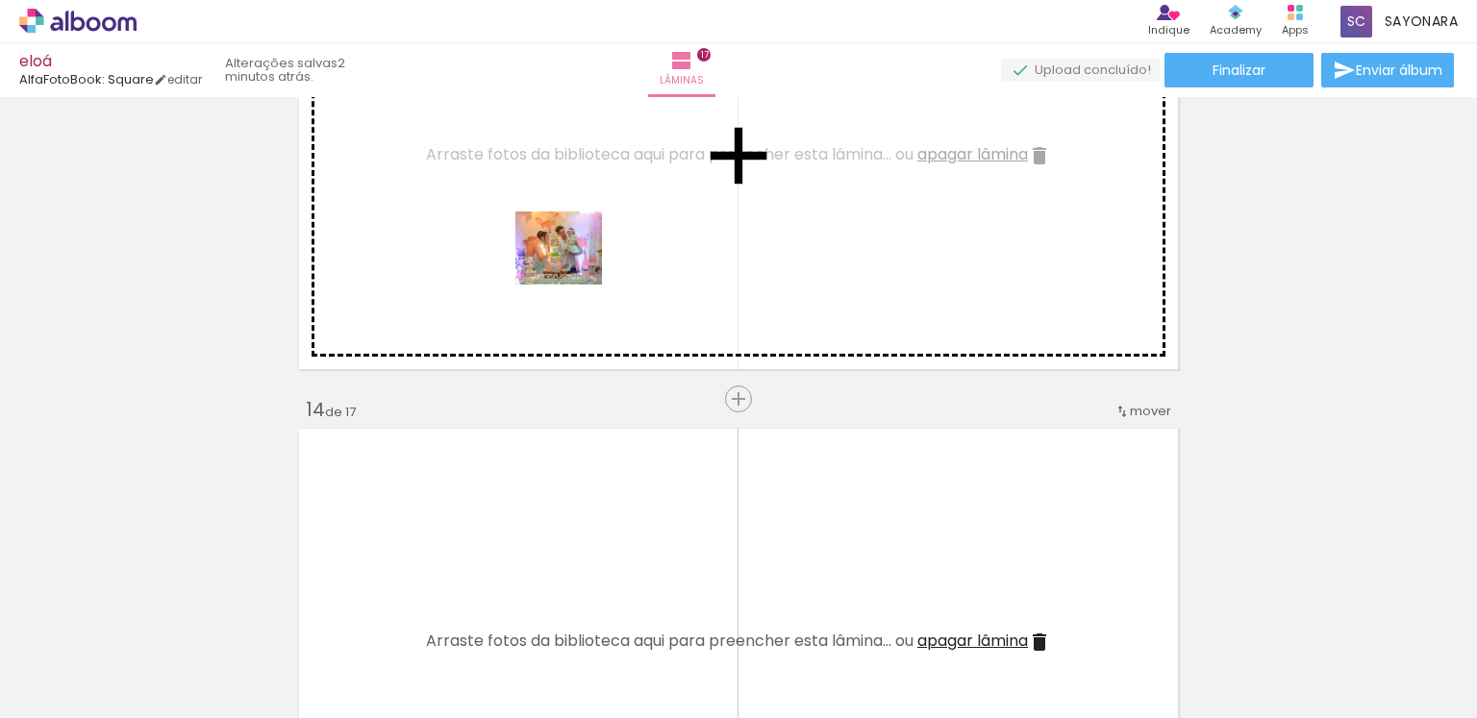
drag, startPoint x: 617, startPoint y: 670, endPoint x: 573, endPoint y: 269, distance: 403.4
click at [573, 269] on quentale-workspace at bounding box center [738, 359] width 1477 height 718
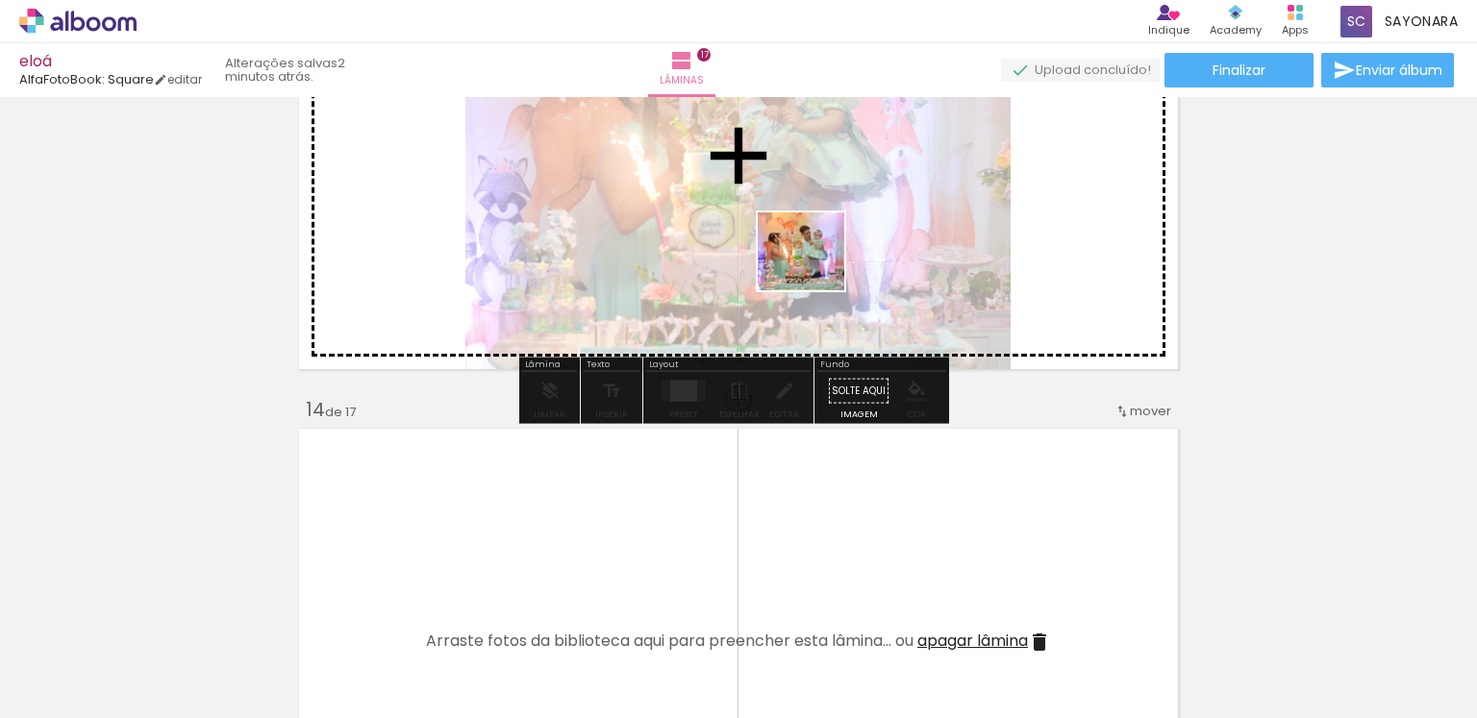
drag, startPoint x: 713, startPoint y: 655, endPoint x: 815, endPoint y: 270, distance: 398.2
click at [815, 270] on quentale-workspace at bounding box center [738, 359] width 1477 height 718
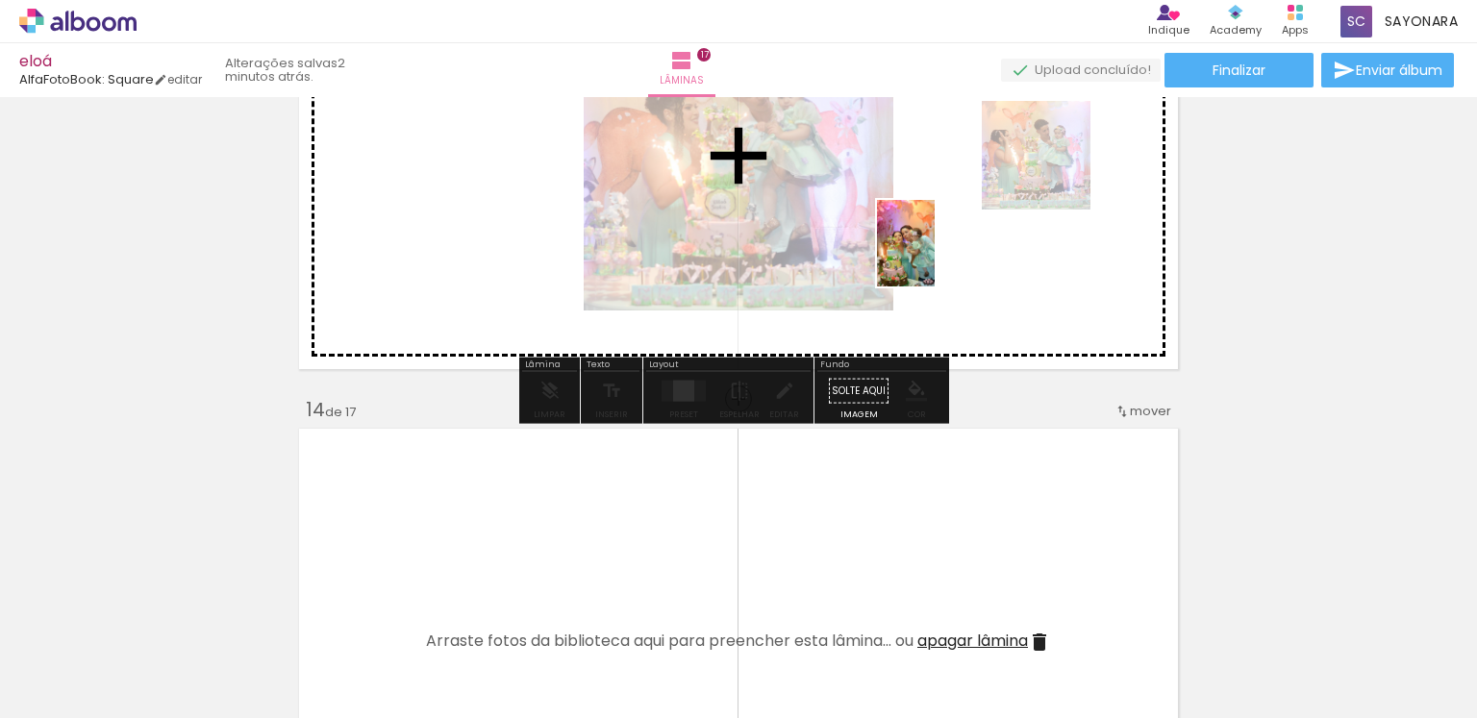
drag, startPoint x: 815, startPoint y: 668, endPoint x: 1476, endPoint y: 497, distance: 682.5
click at [941, 229] on quentale-workspace at bounding box center [738, 359] width 1477 height 718
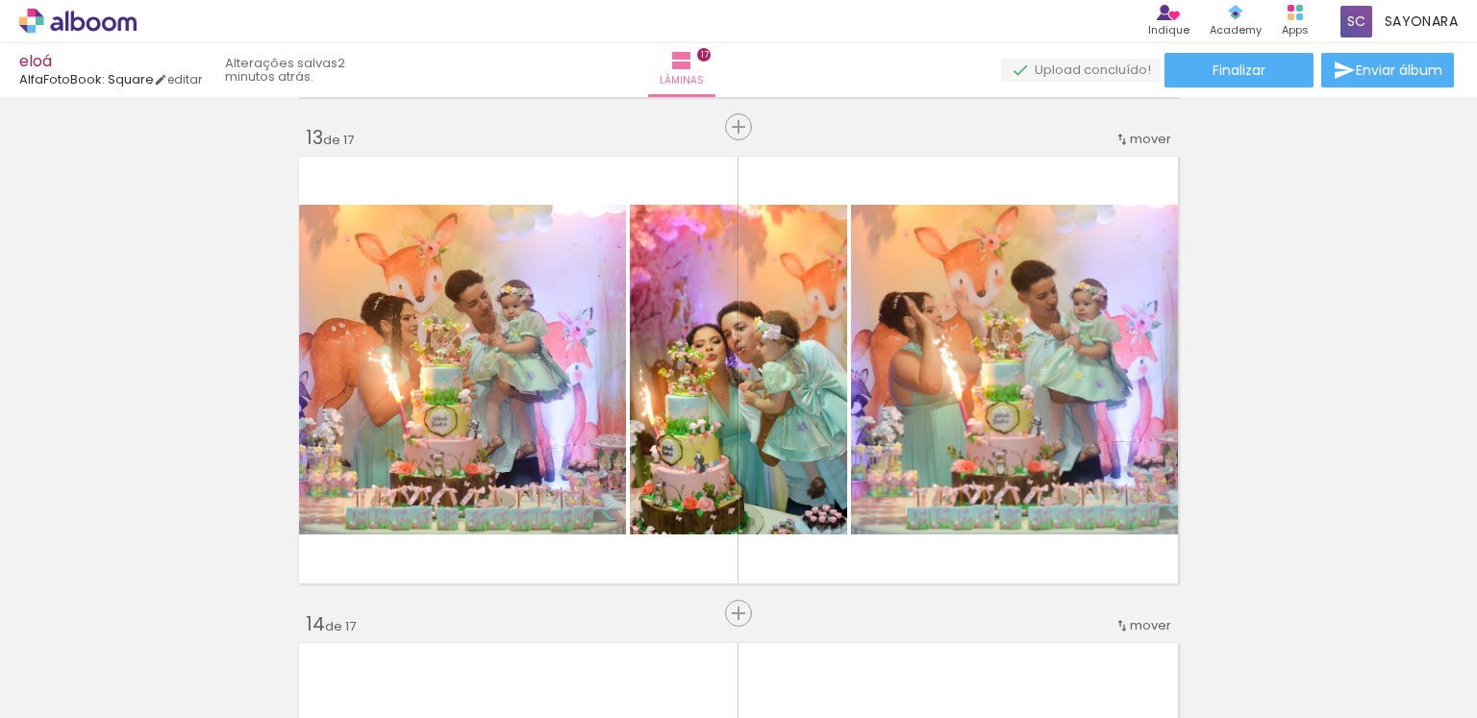
scroll to position [5877, 0]
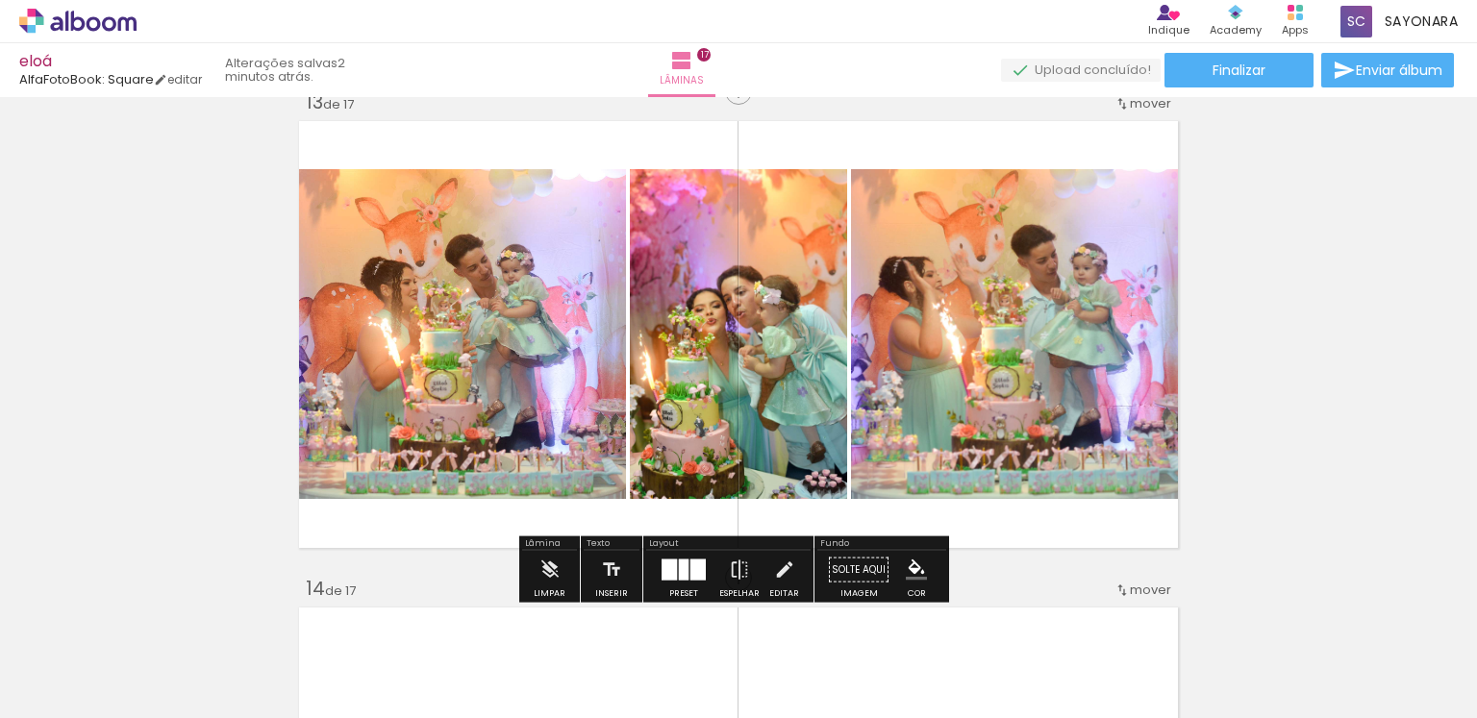
click at [671, 570] on div at bounding box center [669, 570] width 15 height 21
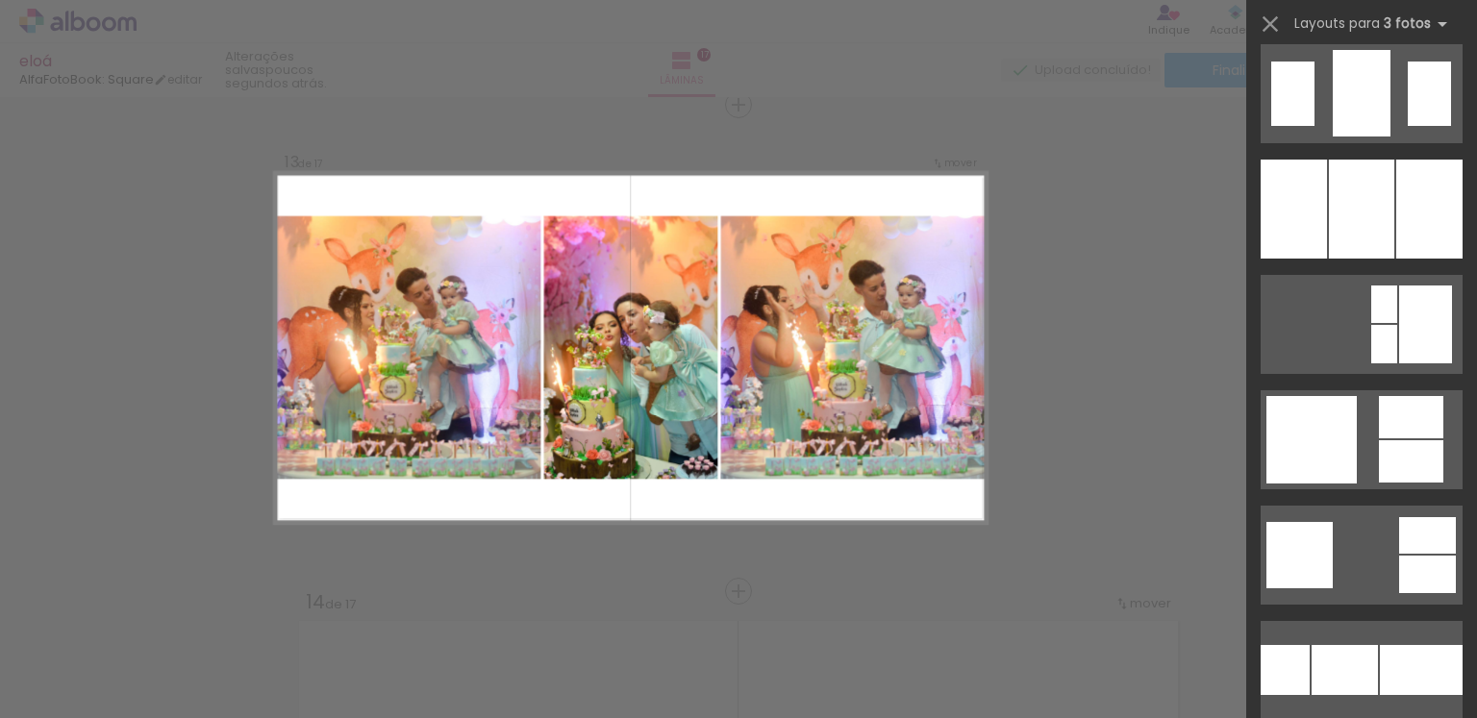
scroll to position [11840, 0]
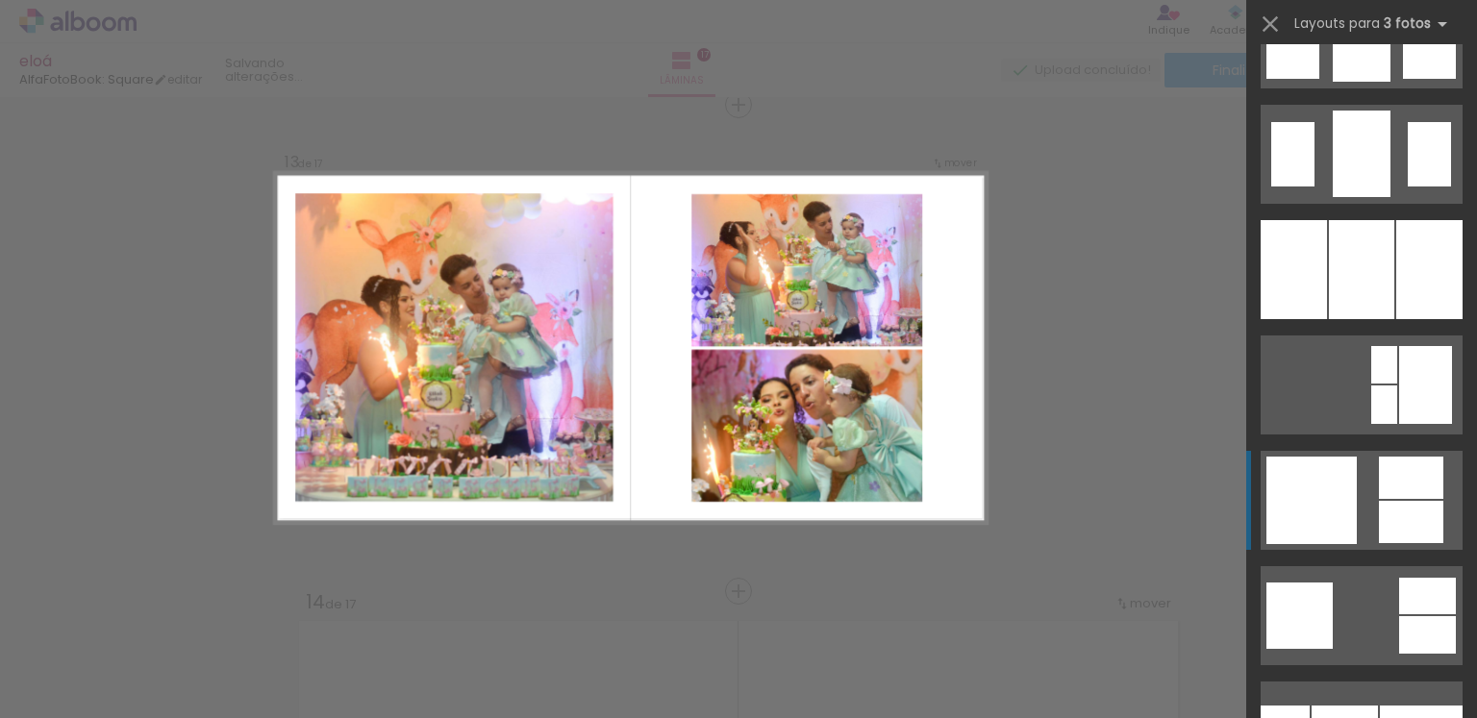
click at [1435, 495] on div at bounding box center [1411, 478] width 64 height 42
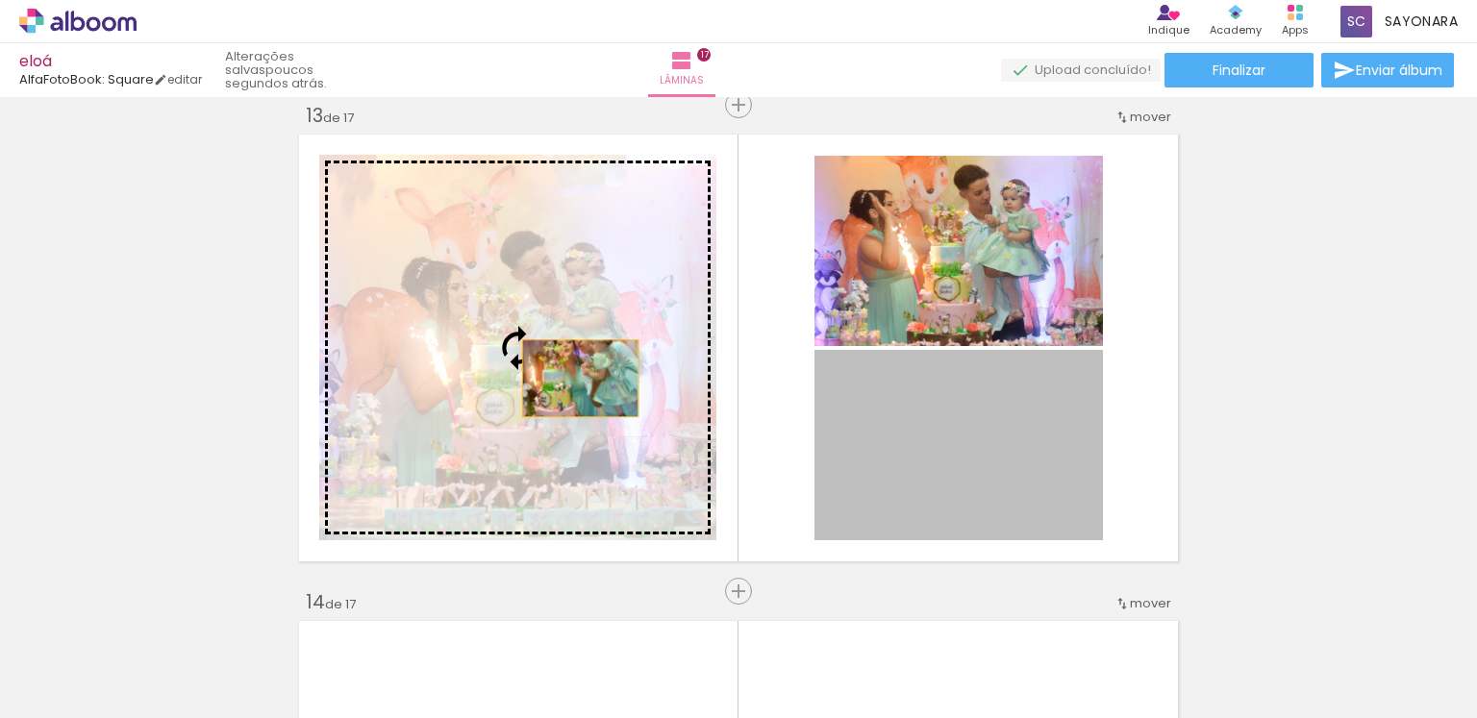
drag, startPoint x: 1015, startPoint y: 486, endPoint x: 663, endPoint y: 447, distance: 355.0
click at [0, 0] on slot at bounding box center [0, 0] width 0 height 0
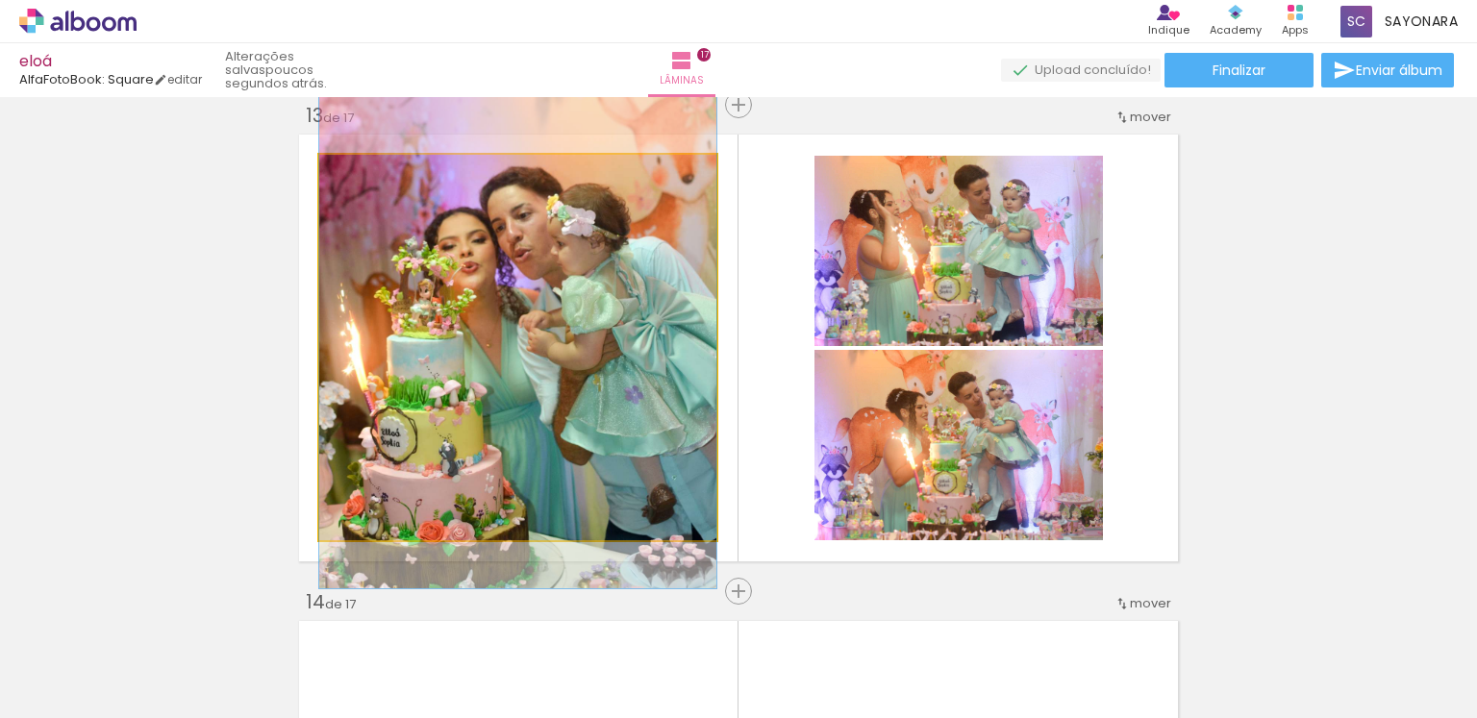
drag, startPoint x: 592, startPoint y: 431, endPoint x: 631, endPoint y: 374, distance: 68.5
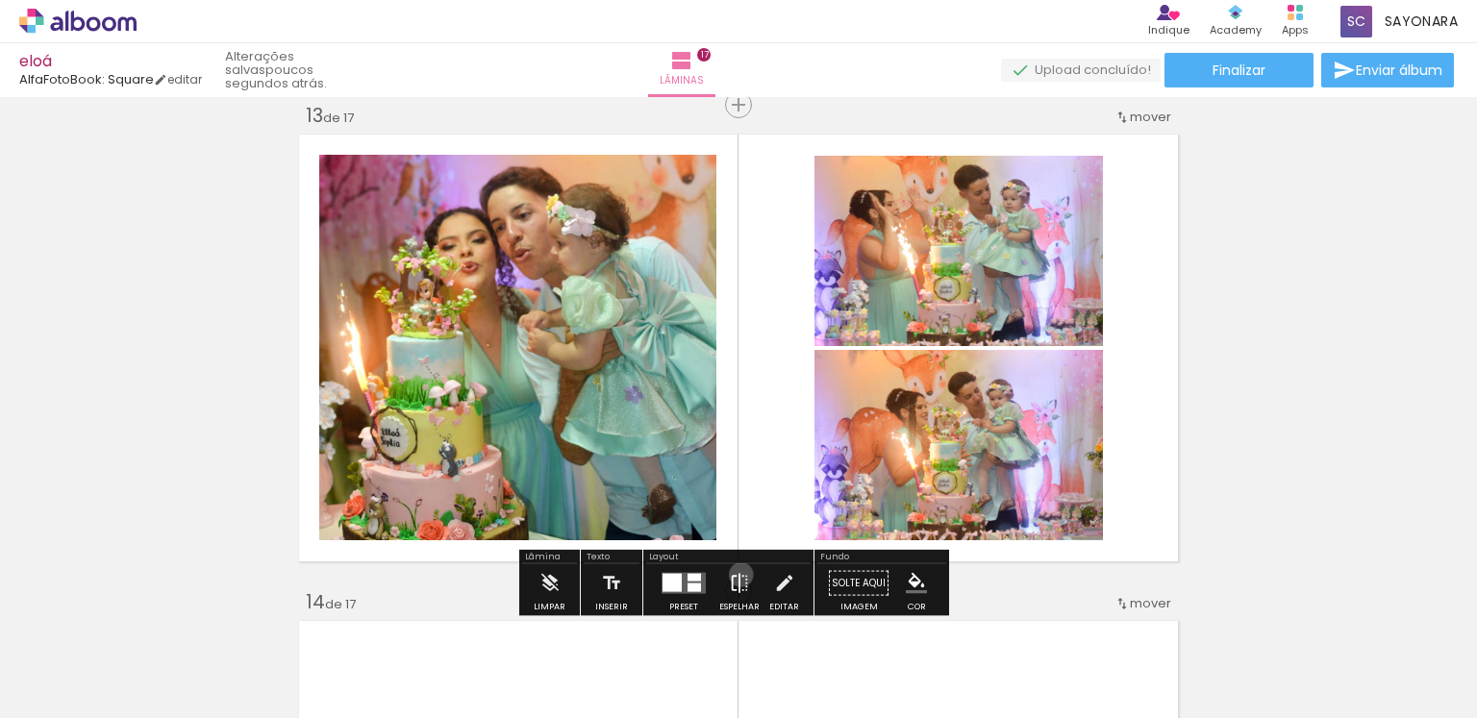
click at [735, 574] on iron-icon at bounding box center [739, 583] width 21 height 38
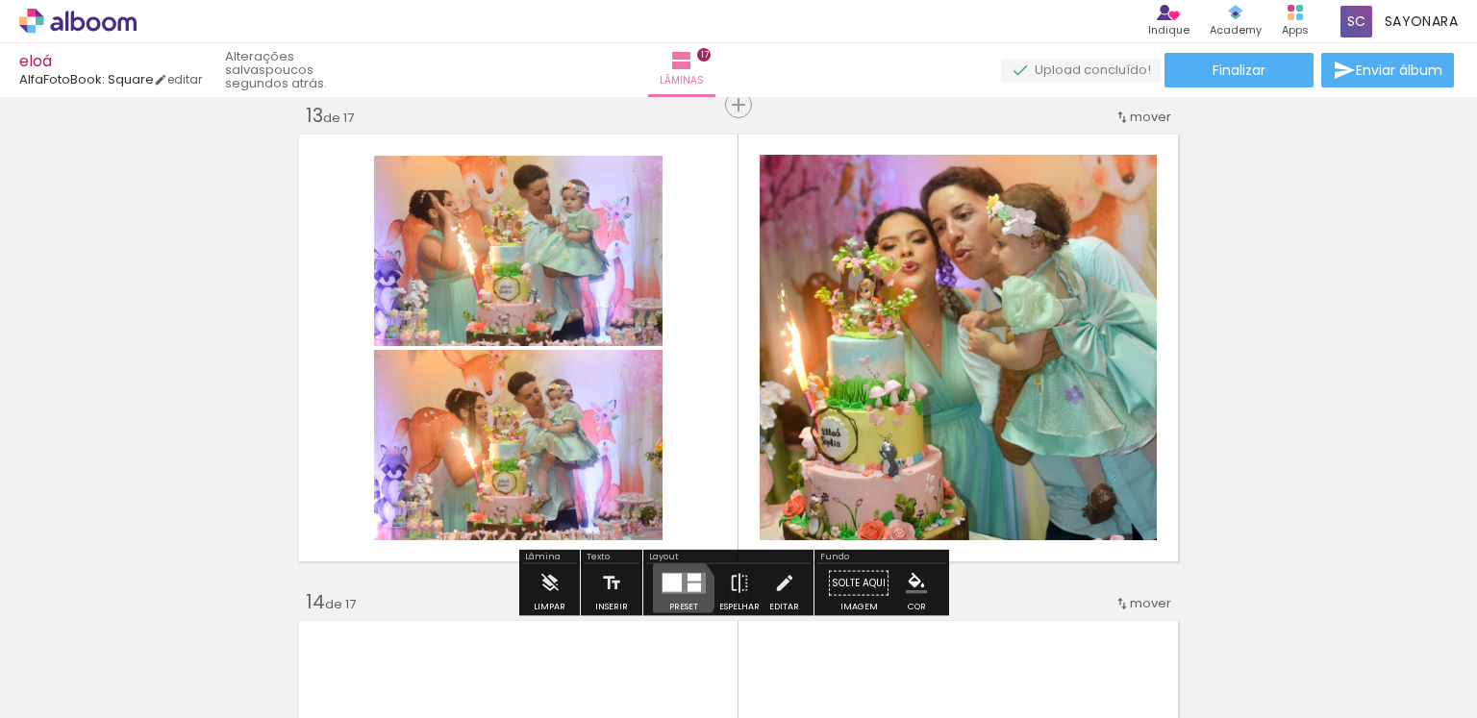
click at [674, 591] on quentale-layouter at bounding box center [684, 583] width 44 height 21
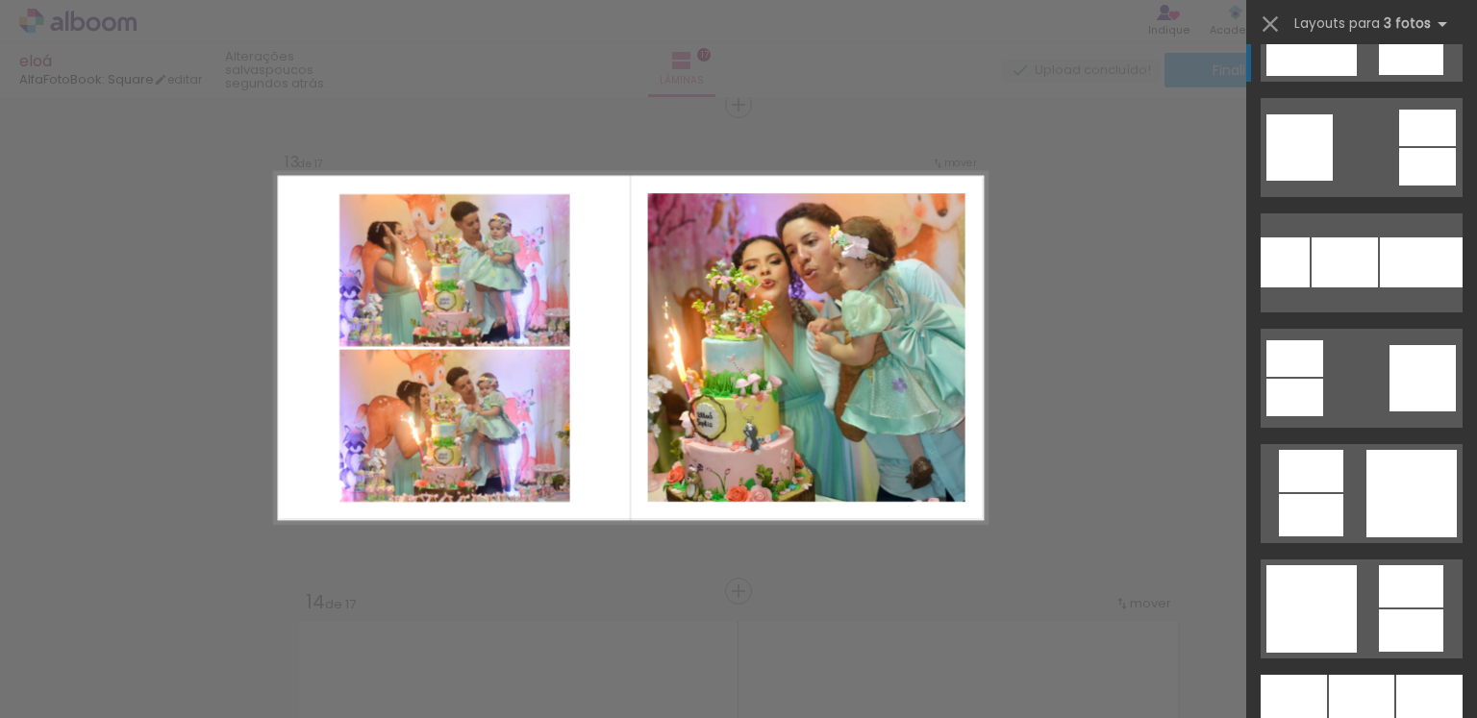
scroll to position [12368, 0]
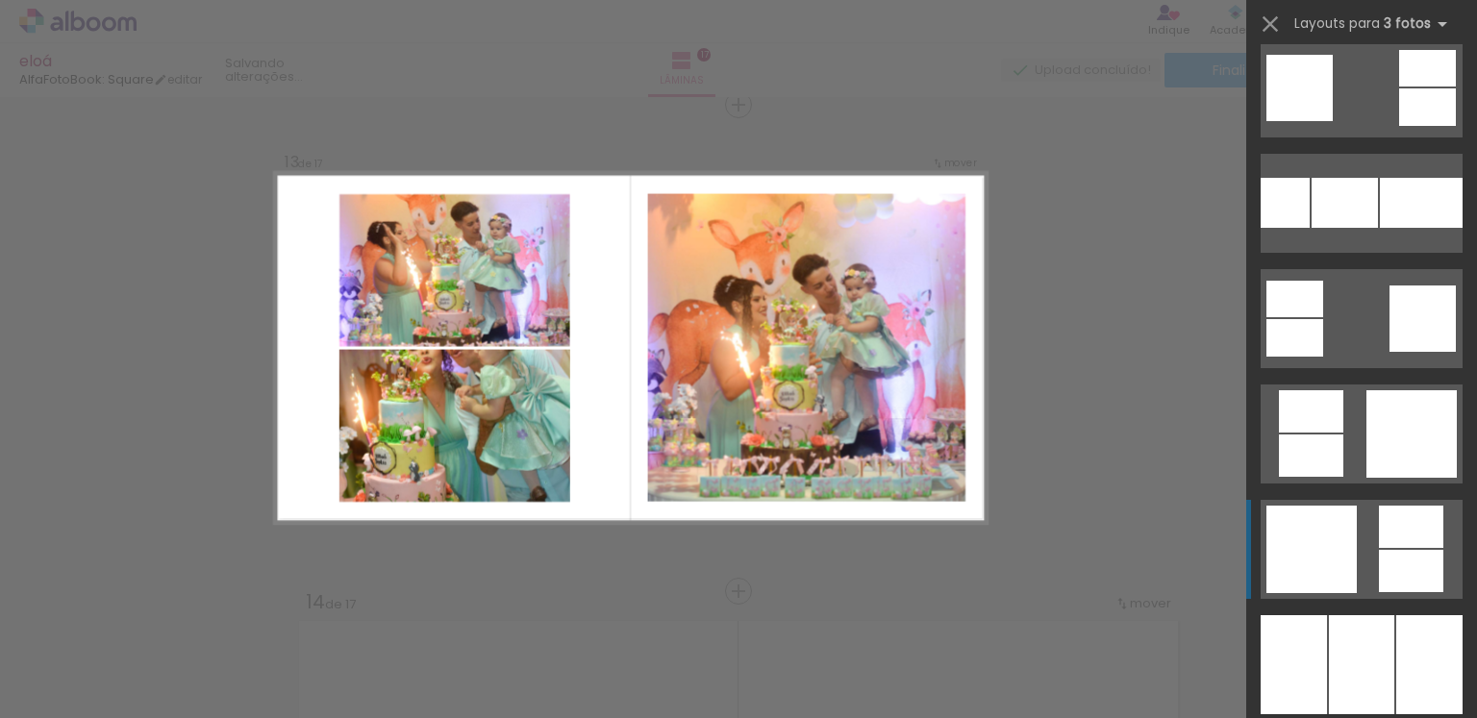
click at [1417, 539] on div at bounding box center [1411, 527] width 64 height 42
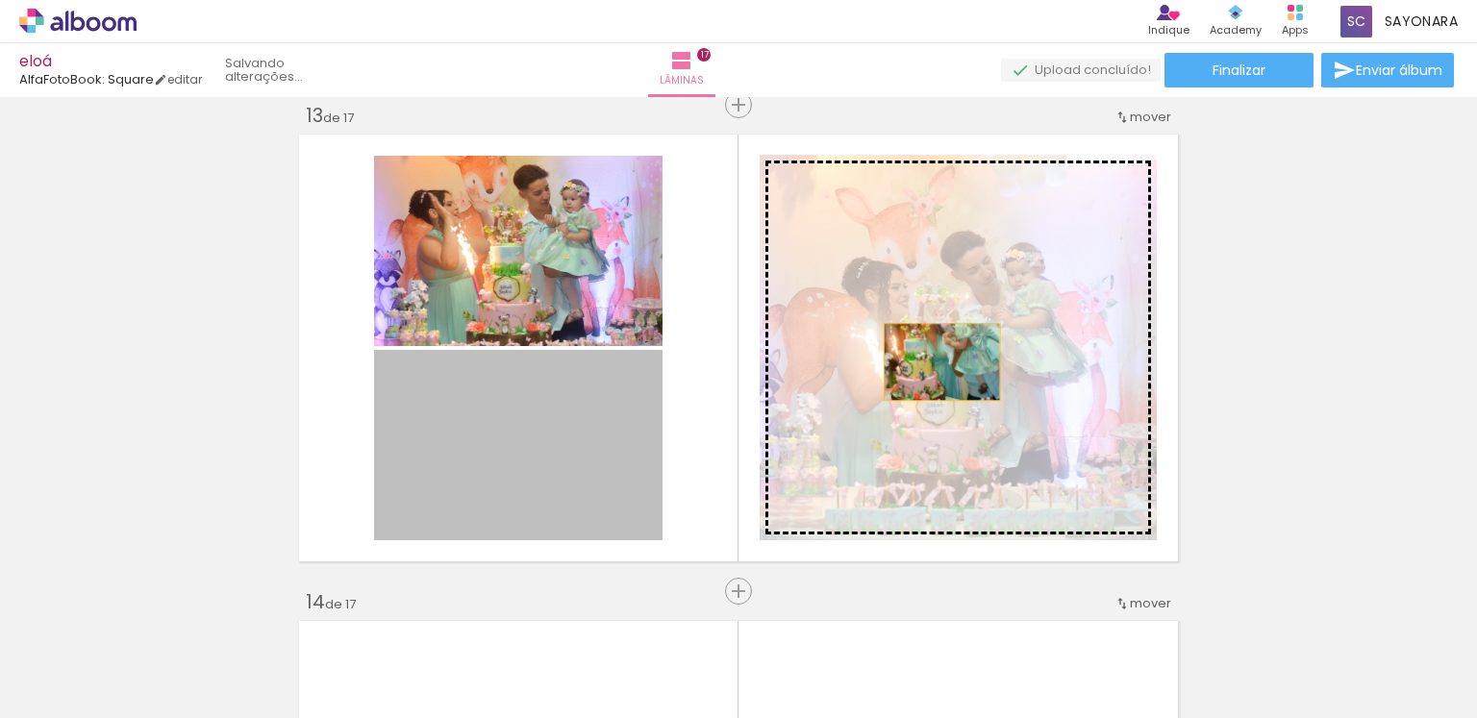
drag, startPoint x: 529, startPoint y: 466, endPoint x: 935, endPoint y: 362, distance: 419.1
click at [0, 0] on slot at bounding box center [0, 0] width 0 height 0
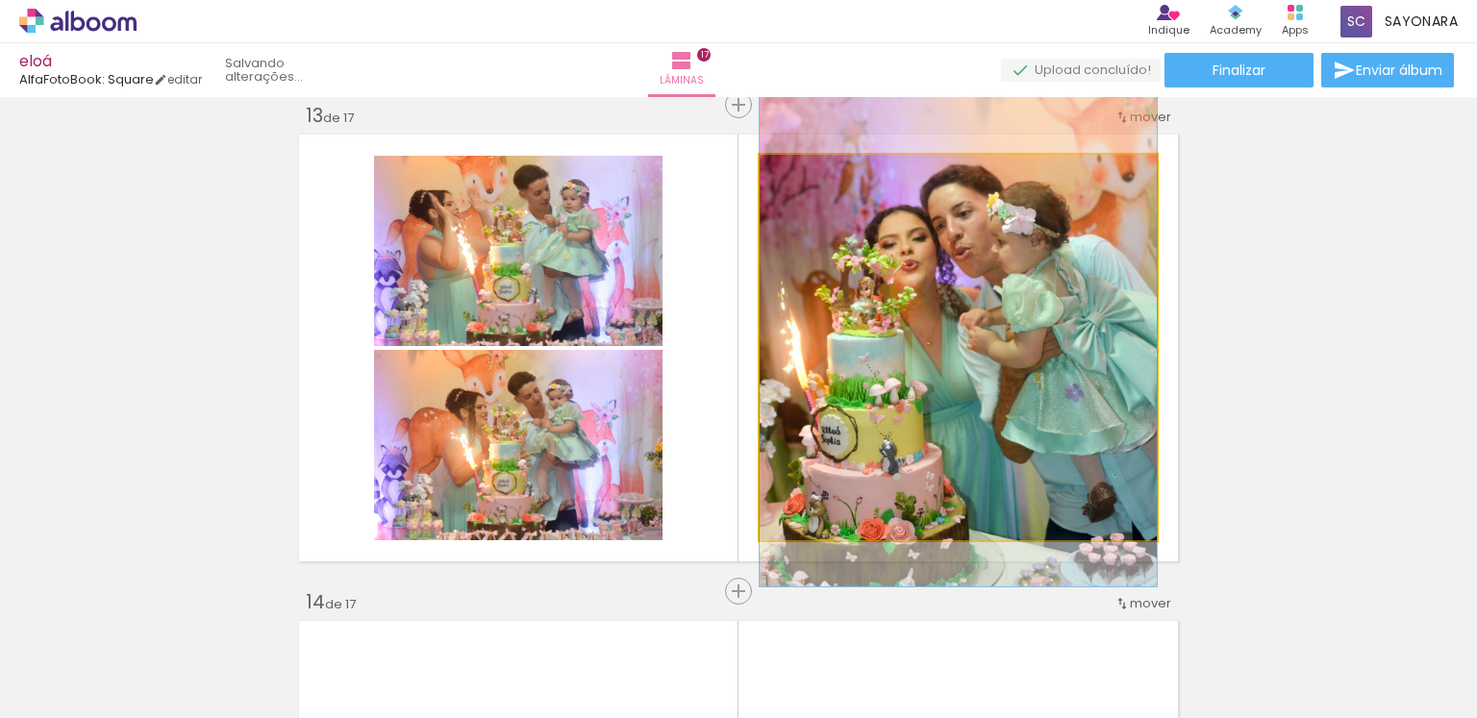
drag, startPoint x: 997, startPoint y: 388, endPoint x: 992, endPoint y: 329, distance: 58.9
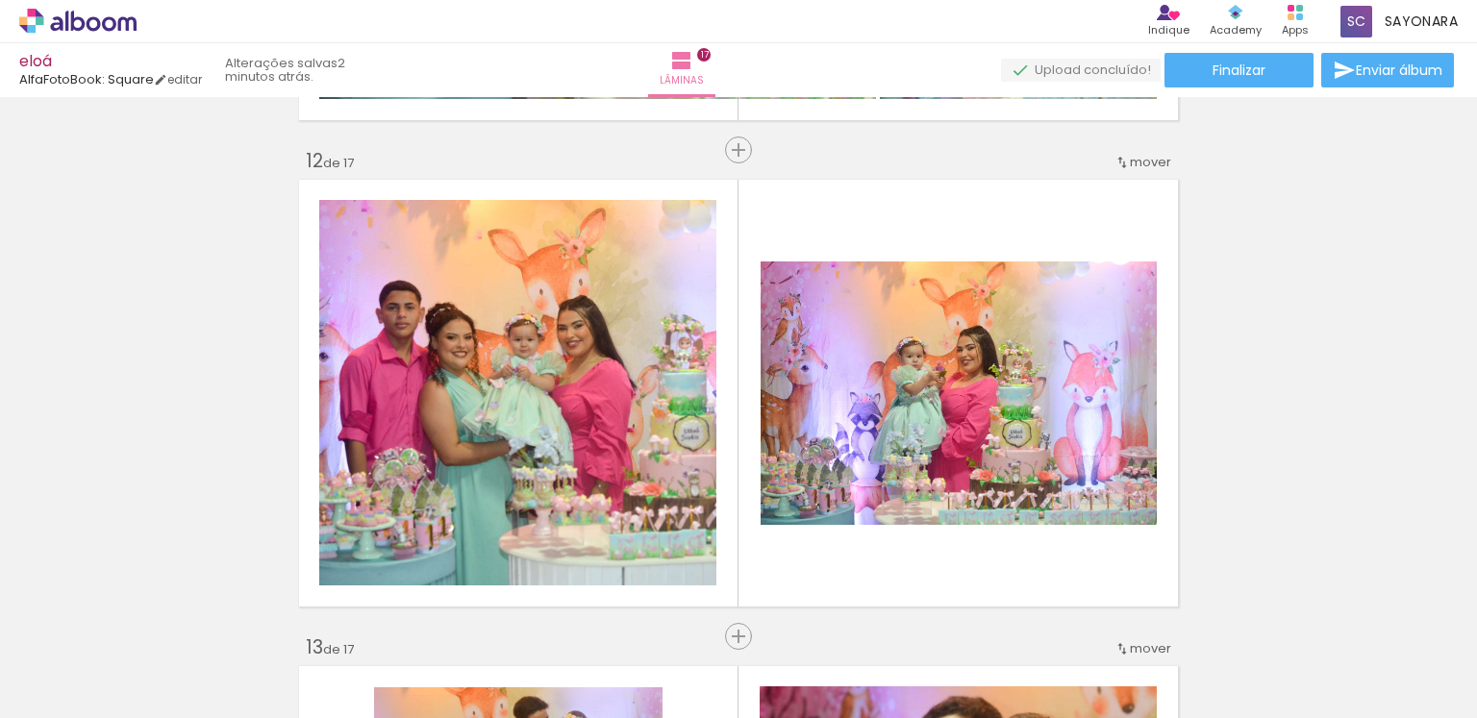
scroll to position [5377, 0]
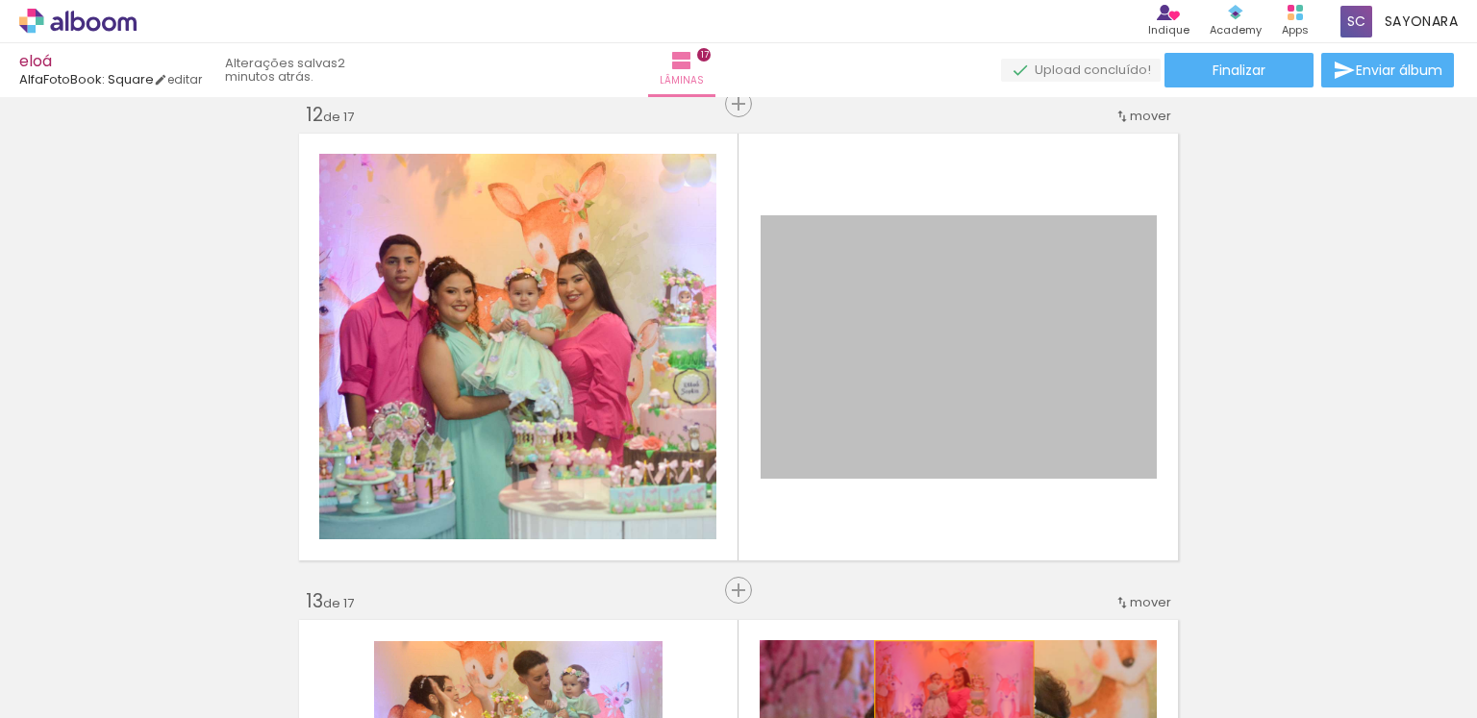
drag, startPoint x: 941, startPoint y: 337, endPoint x: 947, endPoint y: 693, distance: 356.8
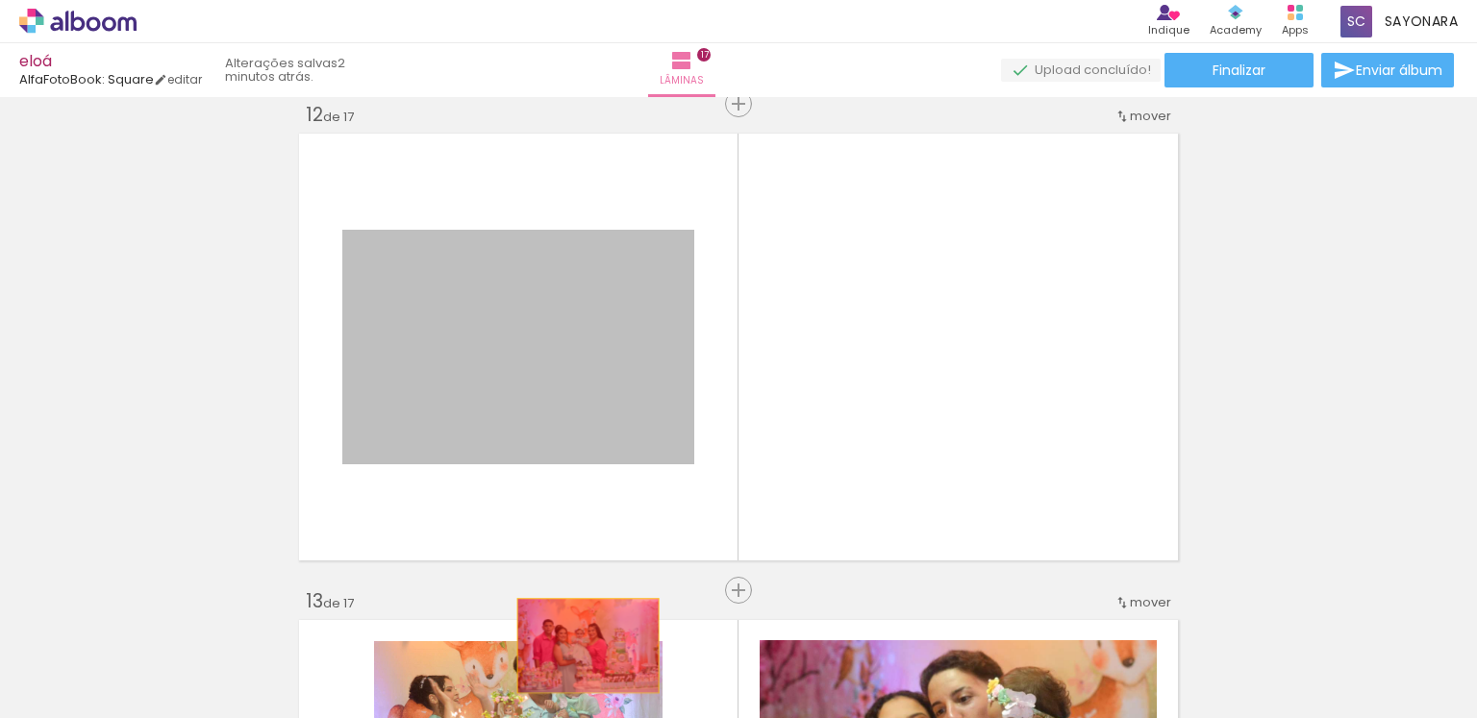
drag, startPoint x: 550, startPoint y: 360, endPoint x: 1015, endPoint y: 587, distance: 517.0
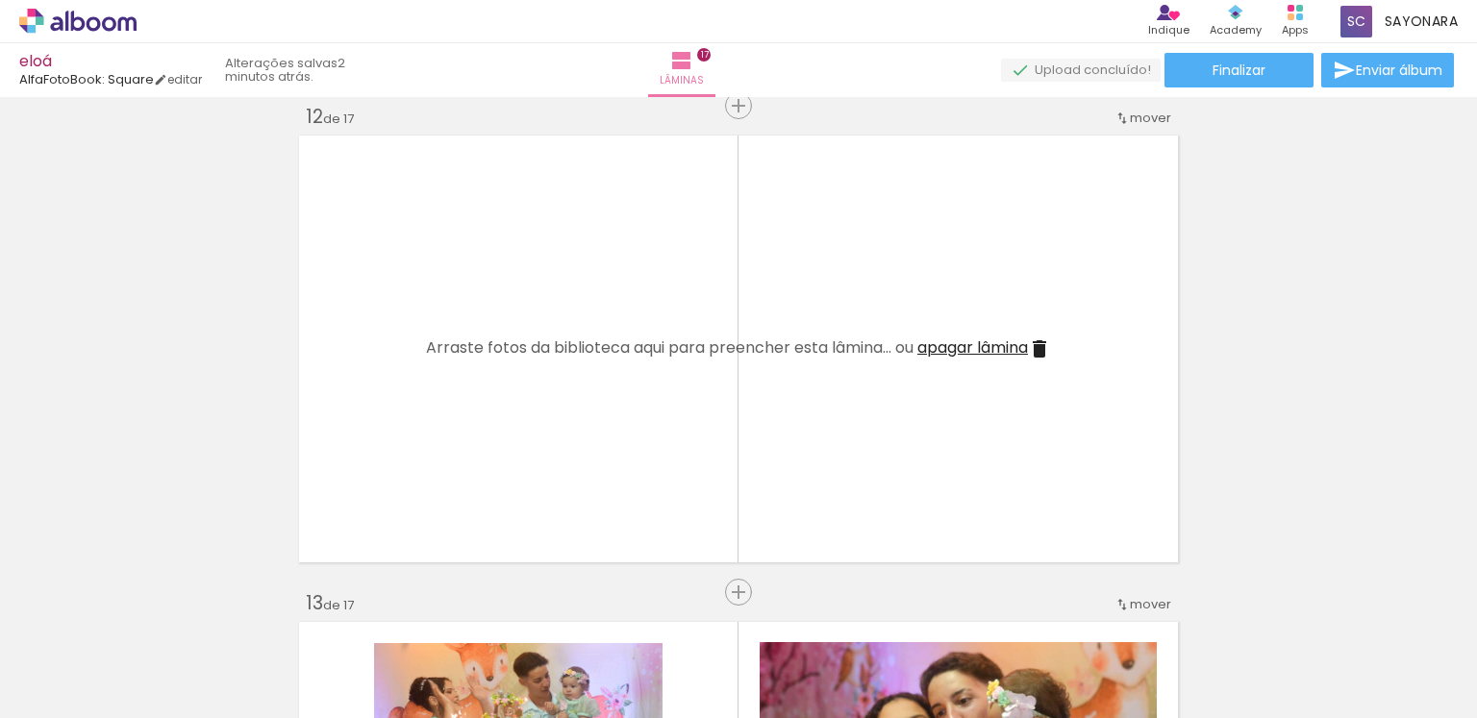
scroll to position [5328, 0]
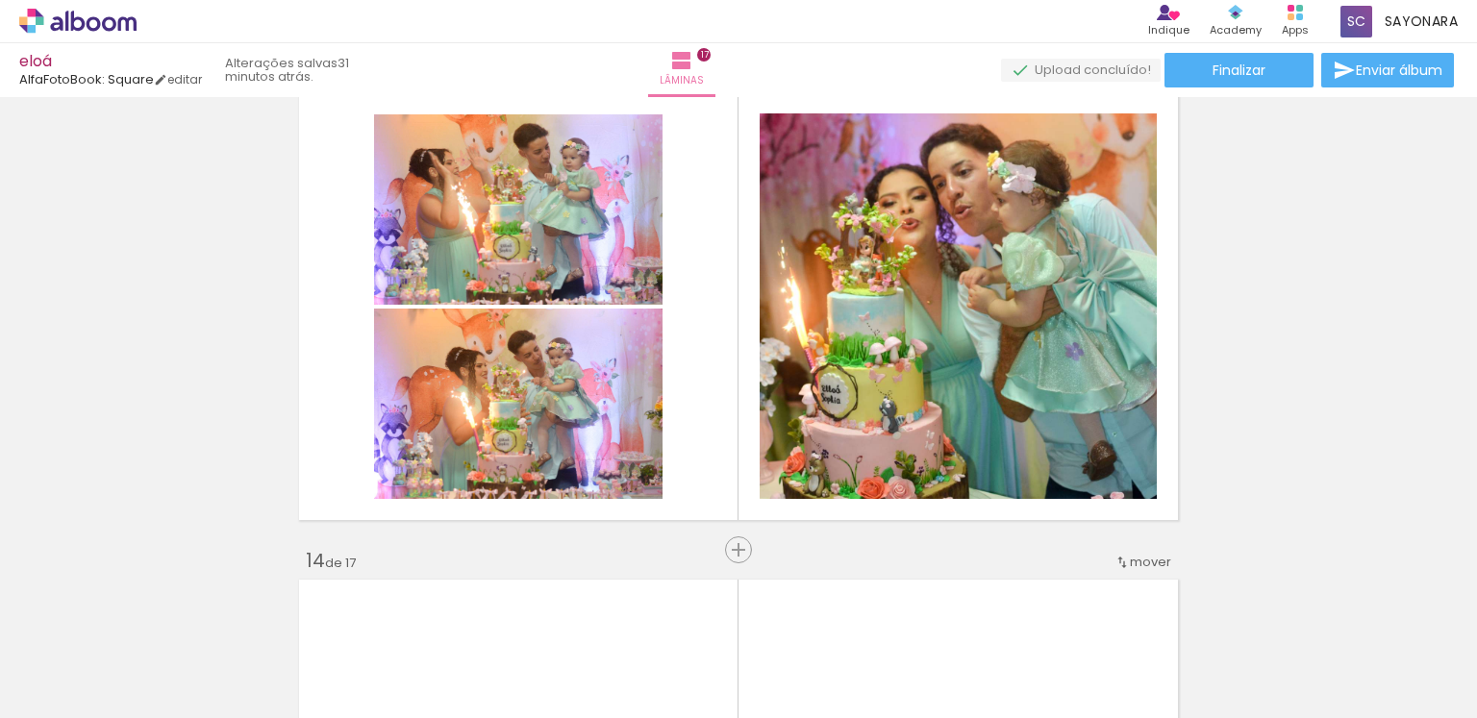
scroll to position [5704, 0]
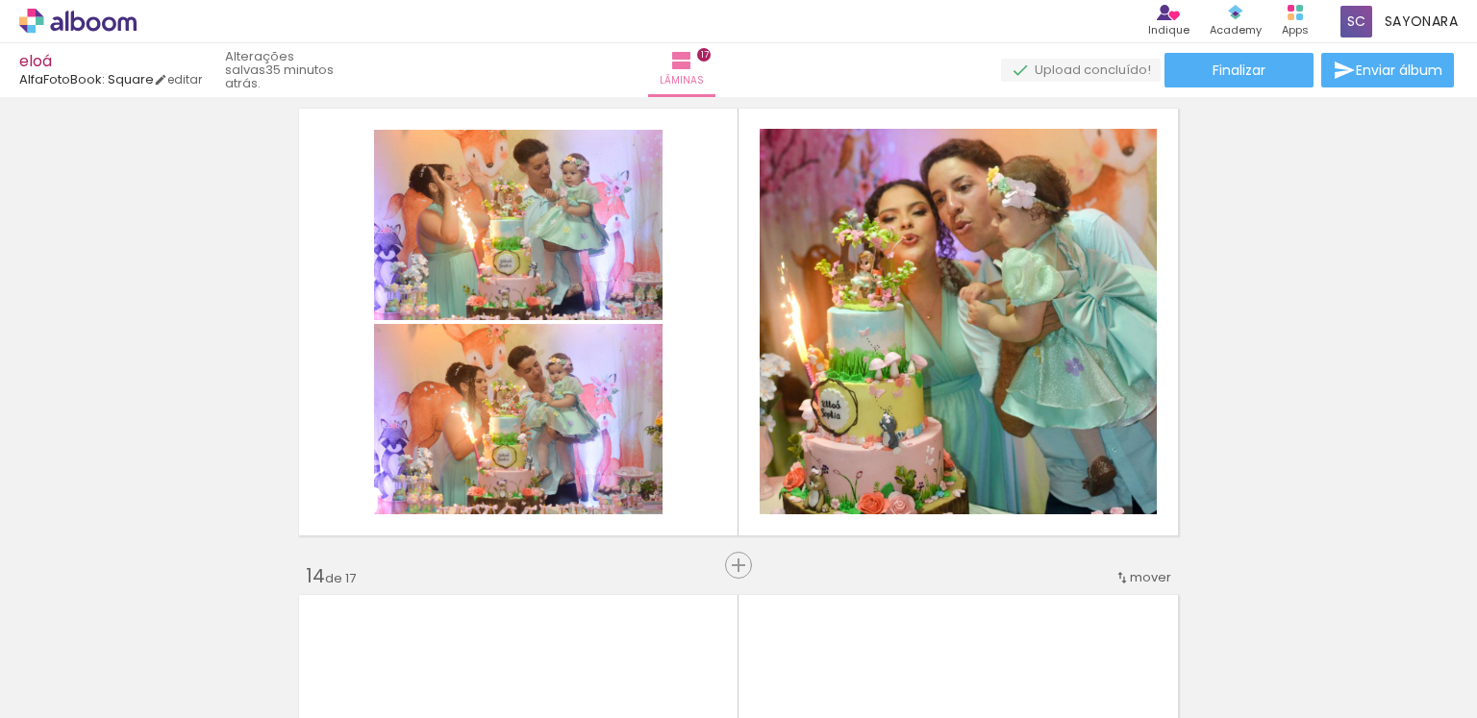
scroll to position [5913, 0]
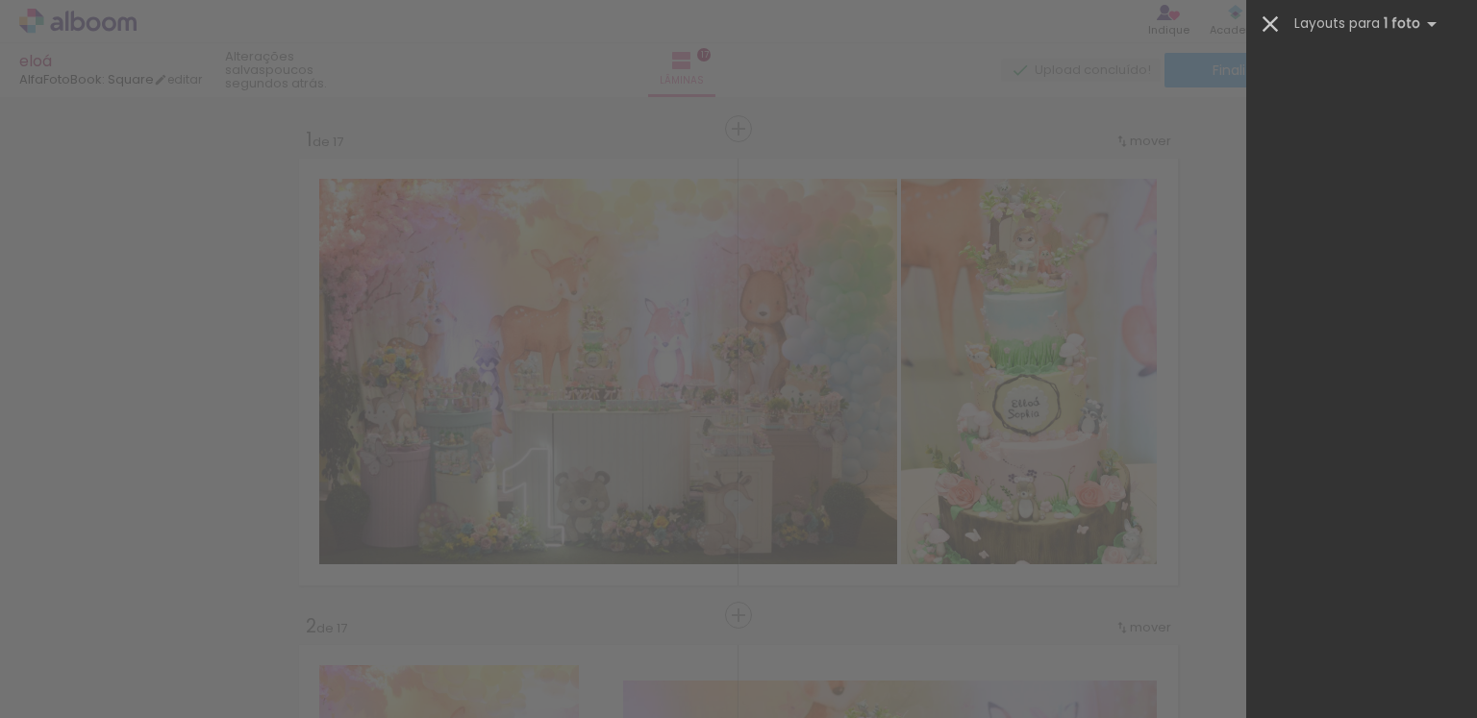
click at [1277, 21] on iron-icon at bounding box center [1270, 24] width 27 height 27
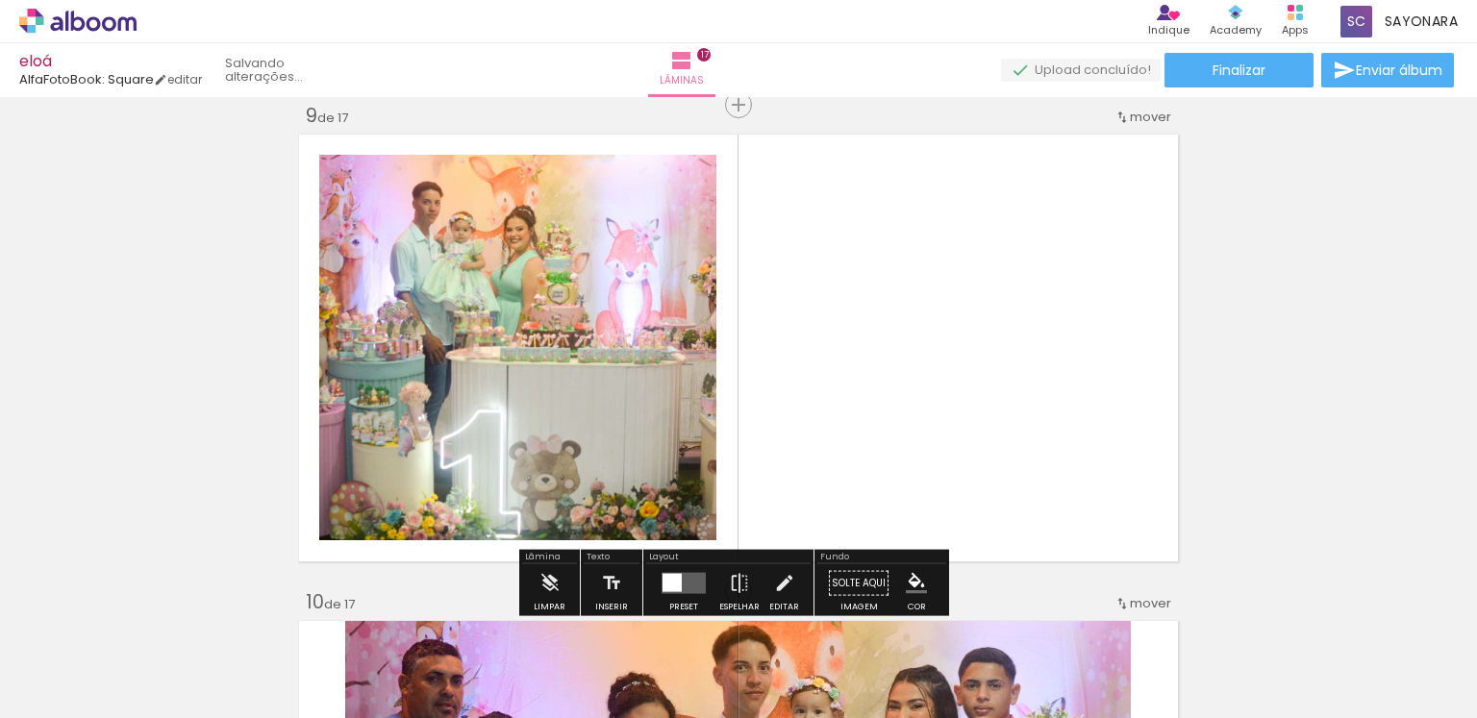
scroll to position [0, 4036]
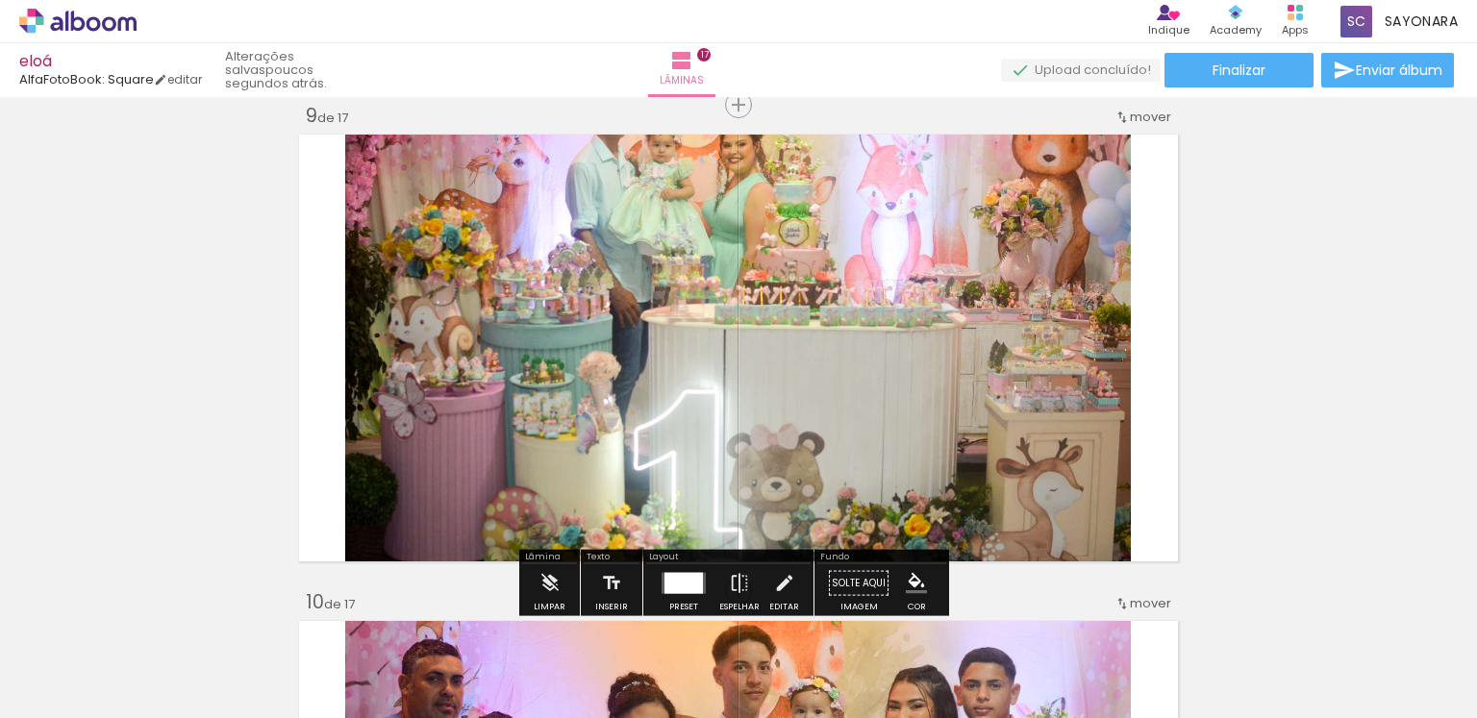
click at [679, 590] on div at bounding box center [683, 583] width 38 height 21
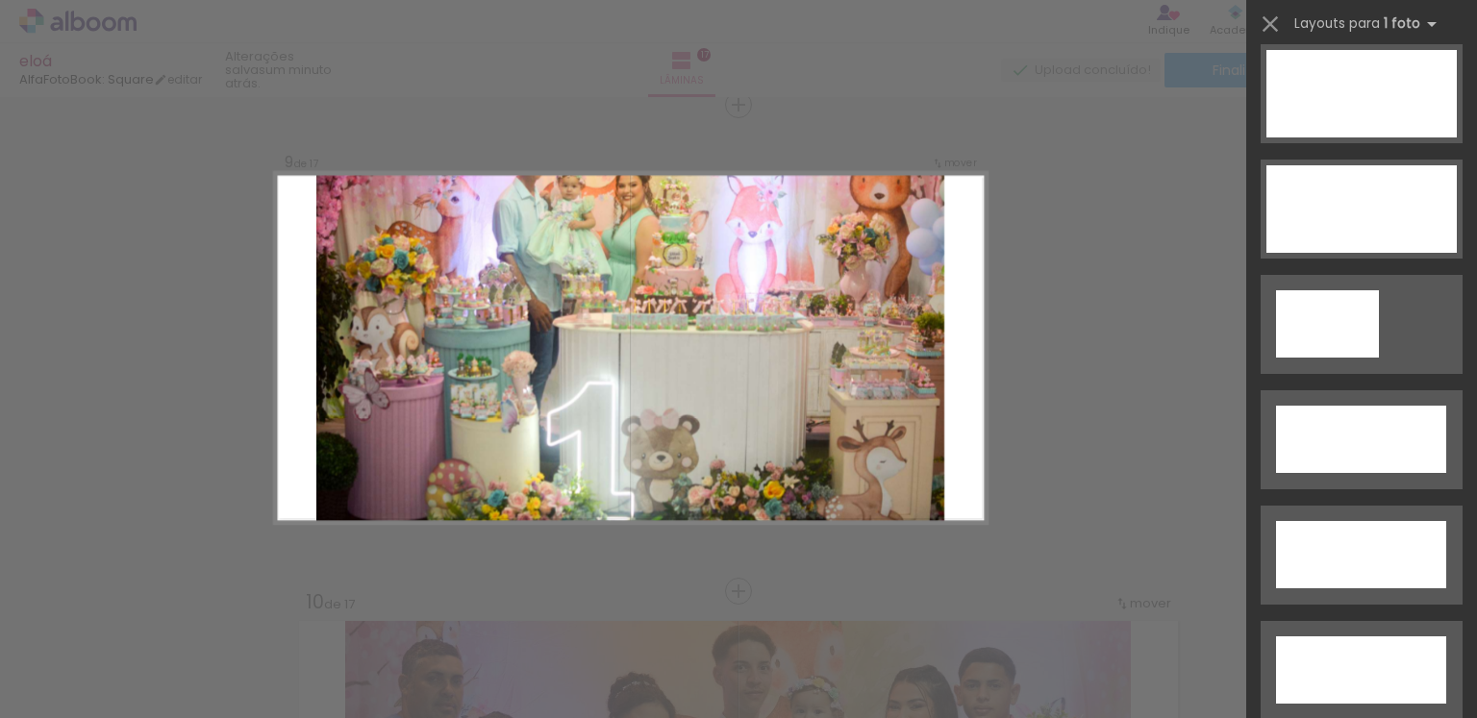
scroll to position [6133, 0]
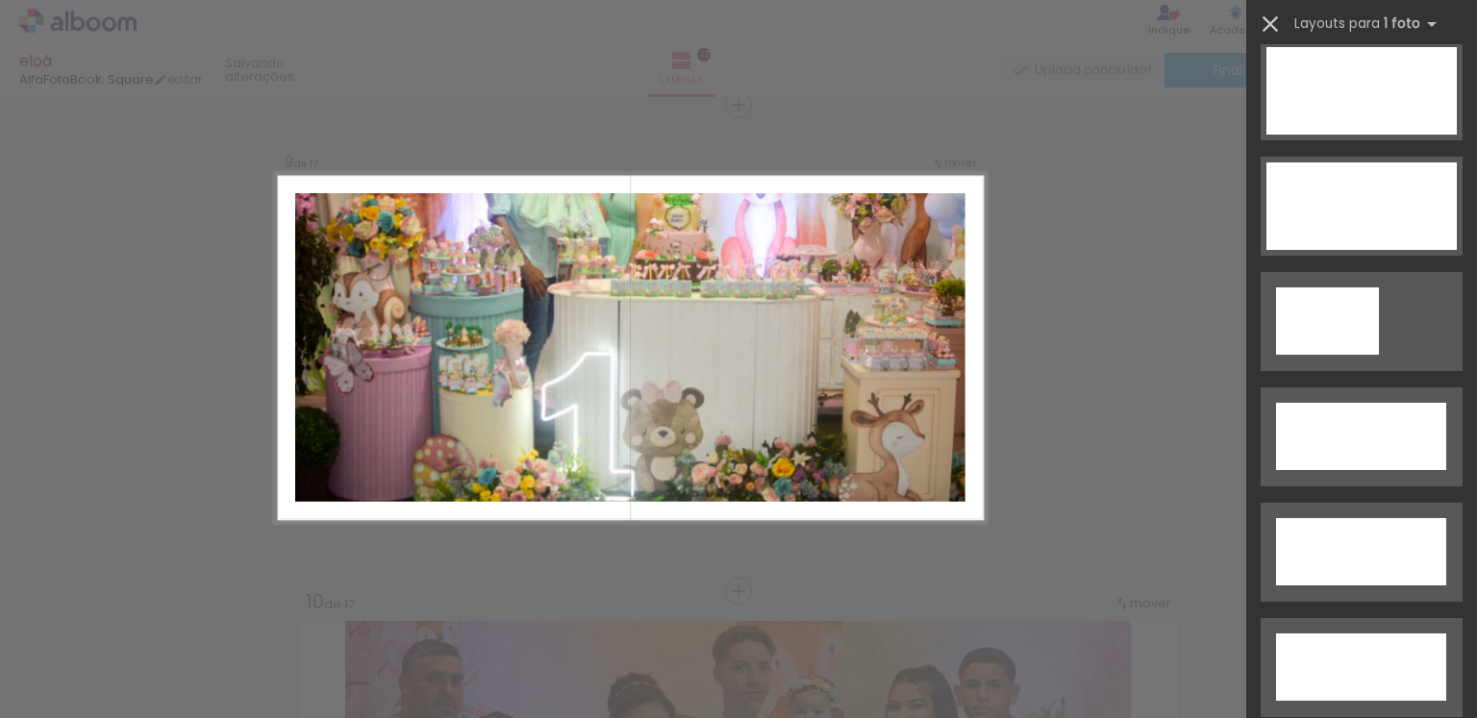
click at [1258, 27] on iron-icon at bounding box center [1270, 24] width 27 height 27
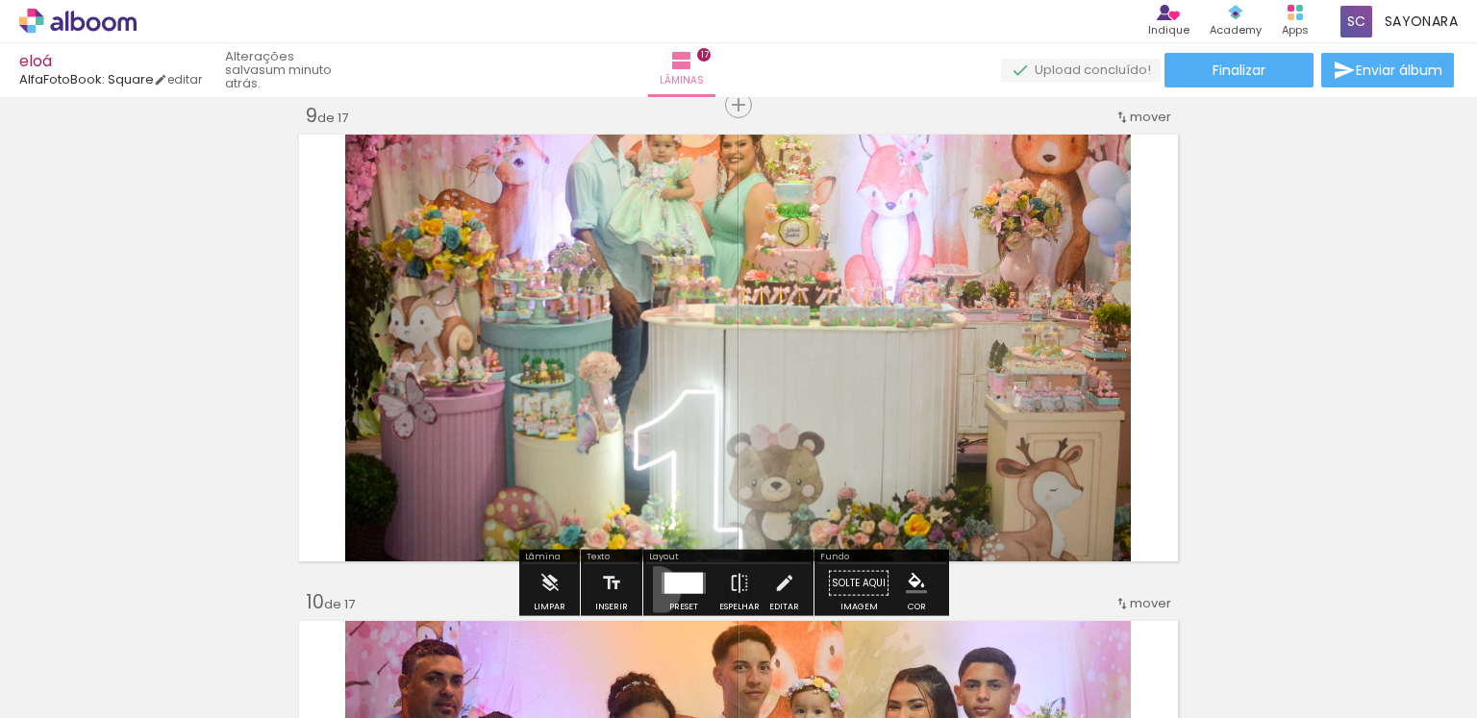
click at [653, 589] on paper-button "Preset" at bounding box center [684, 588] width 62 height 49
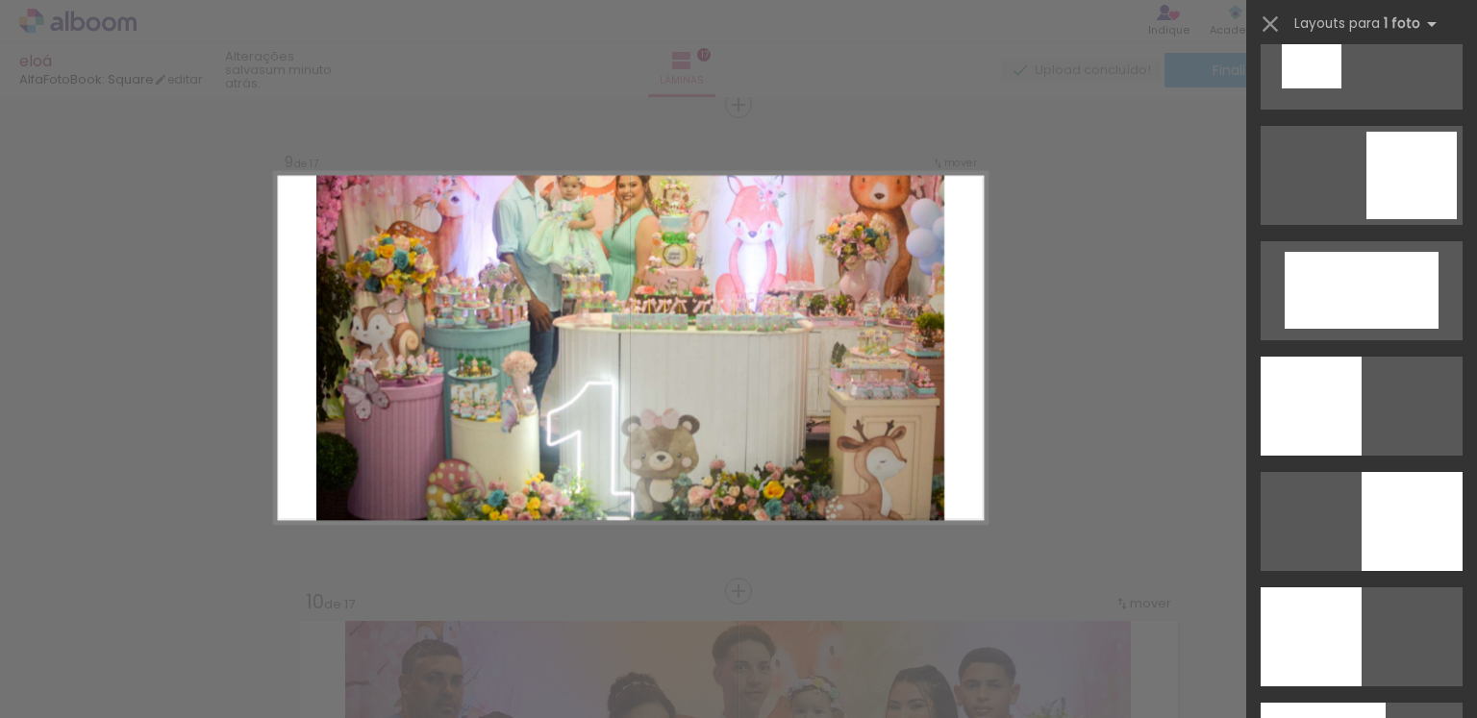
scroll to position [2711, 0]
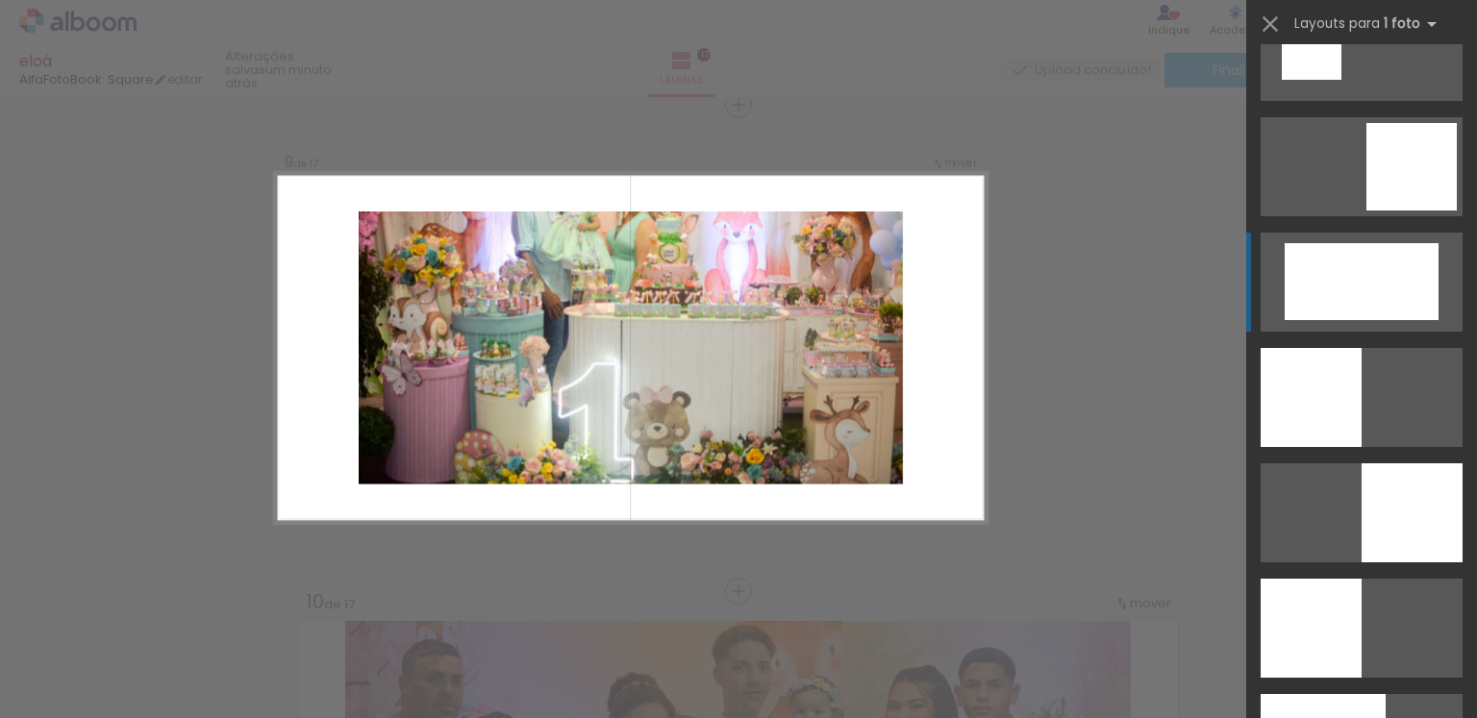
click at [1404, 314] on div at bounding box center [1362, 281] width 154 height 77
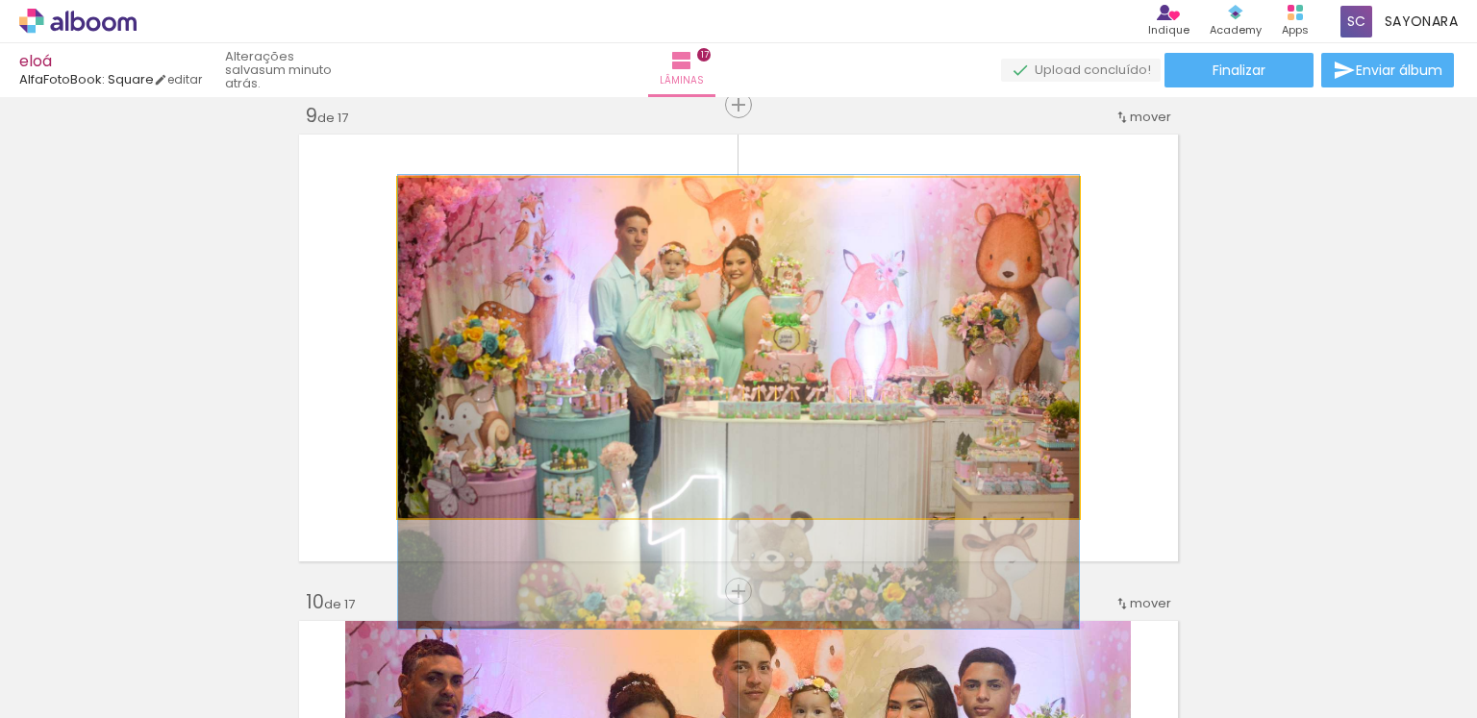
drag, startPoint x: 927, startPoint y: 330, endPoint x: 924, endPoint y: 439, distance: 109.7
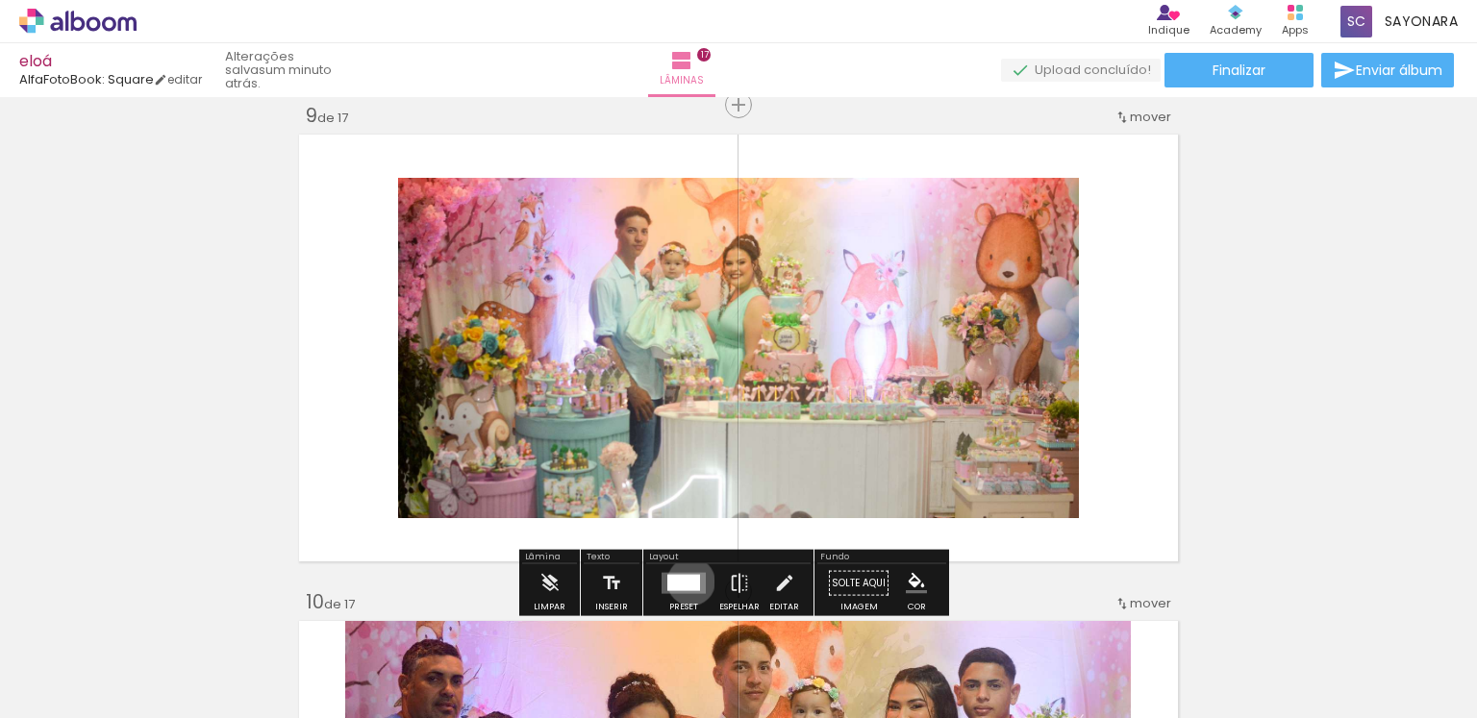
click at [687, 581] on div at bounding box center [683, 583] width 33 height 16
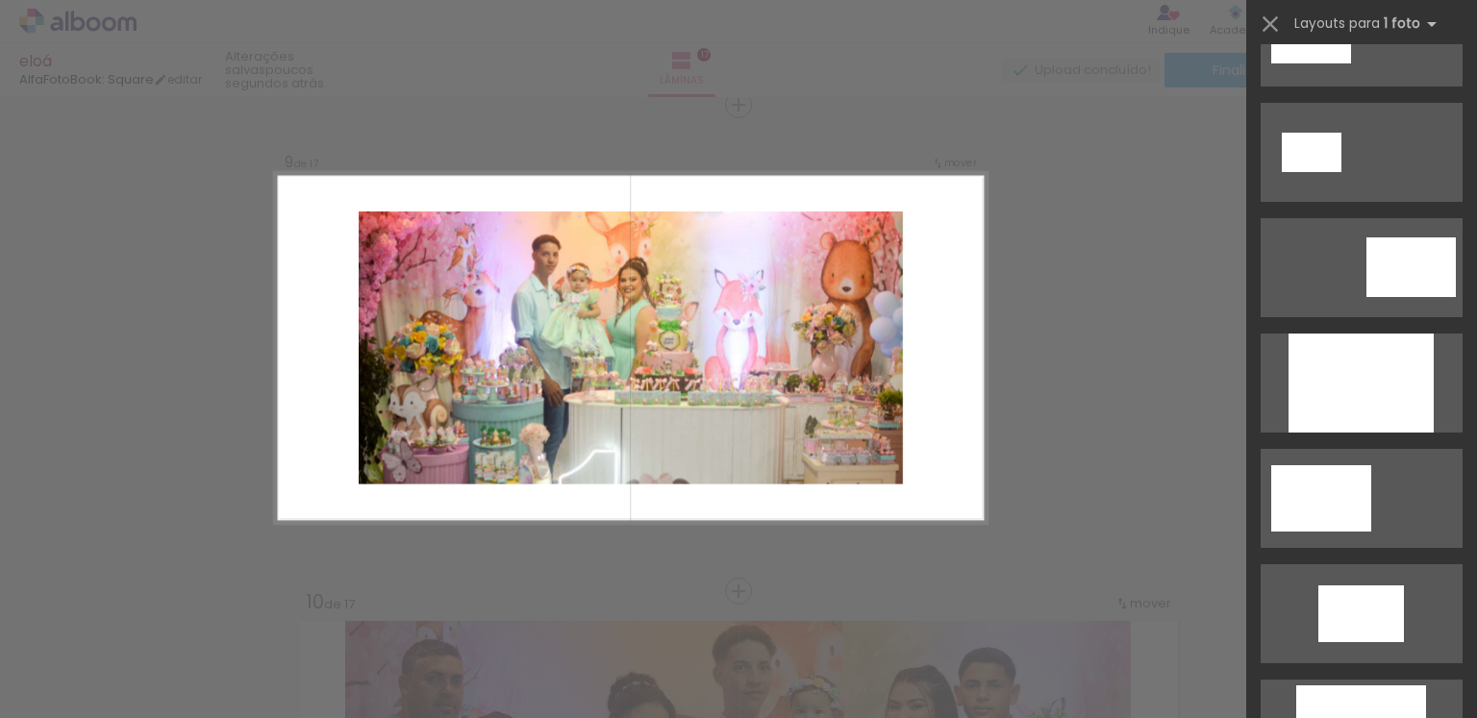
scroll to position [0, 0]
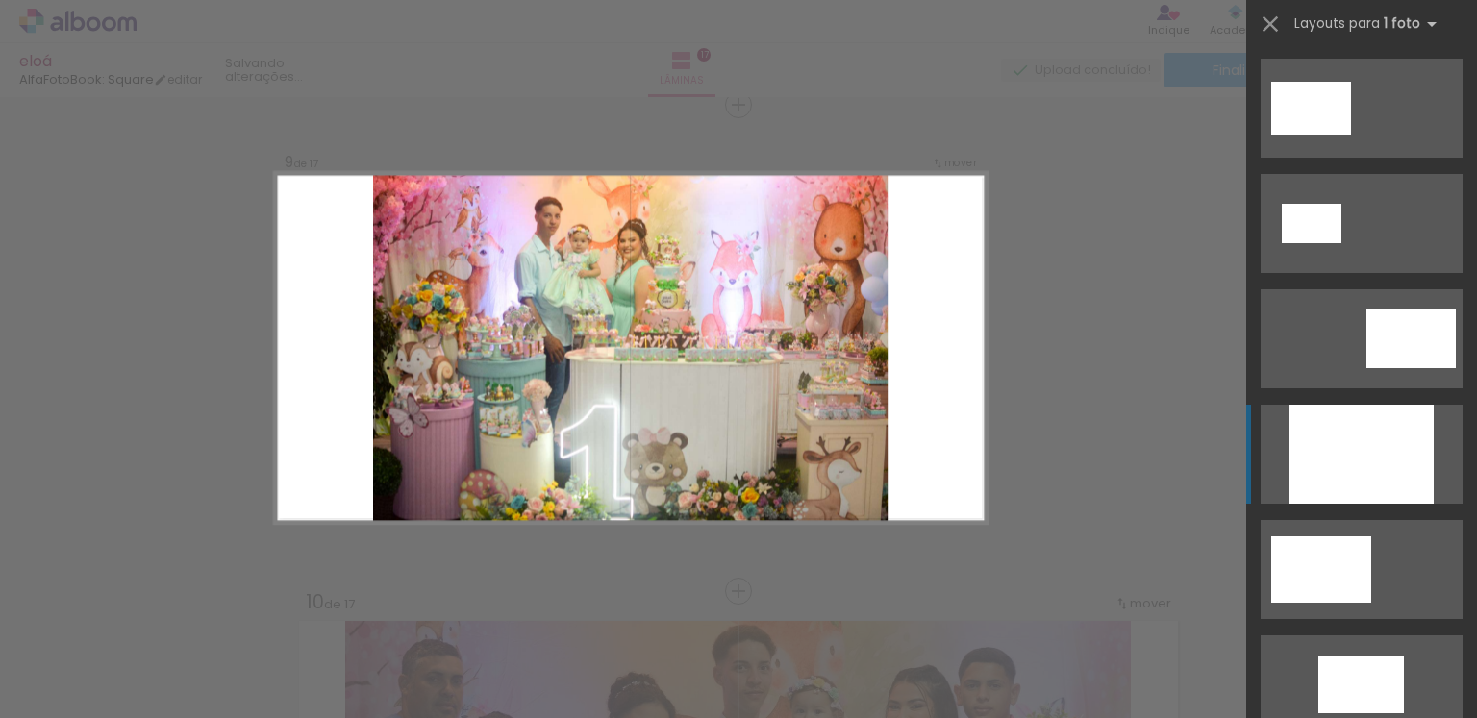
click at [1367, 440] on div at bounding box center [1361, 454] width 145 height 99
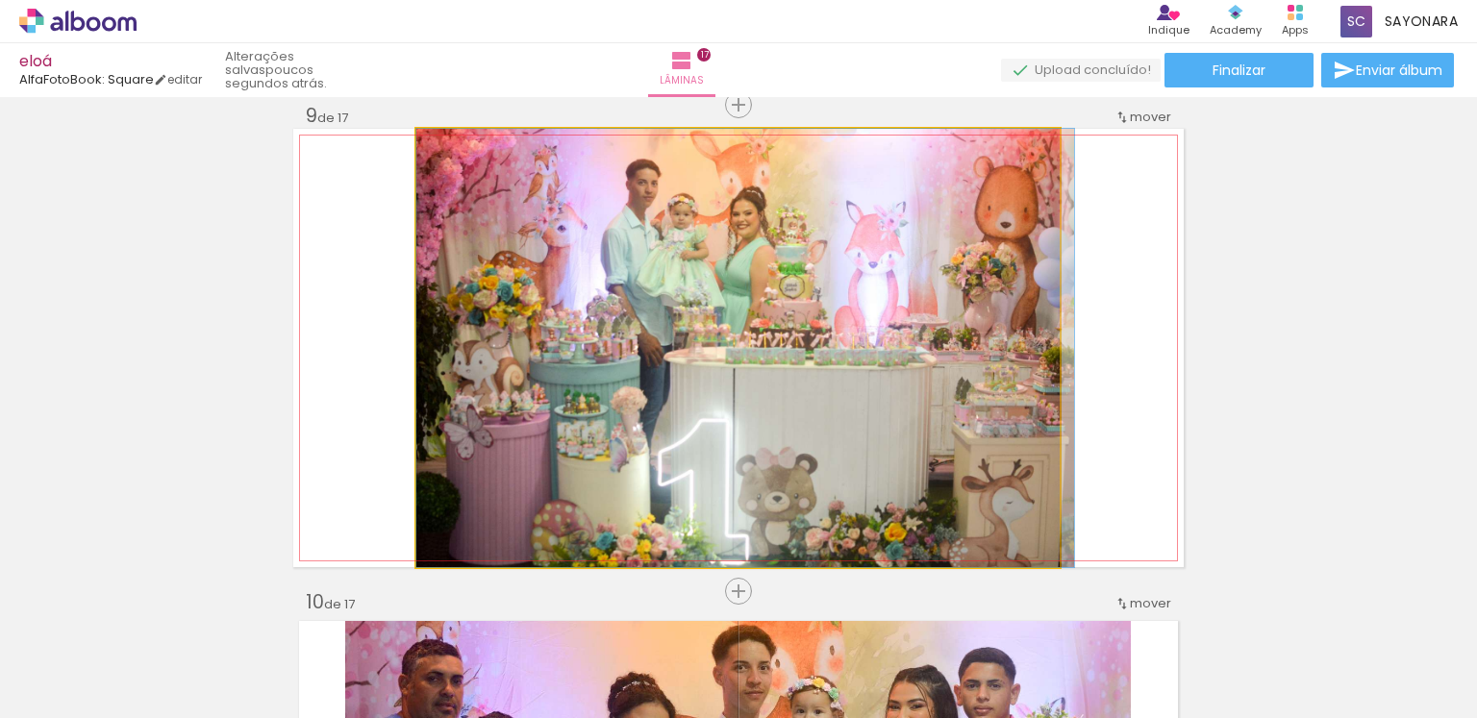
drag, startPoint x: 889, startPoint y: 445, endPoint x: 912, endPoint y: 432, distance: 26.7
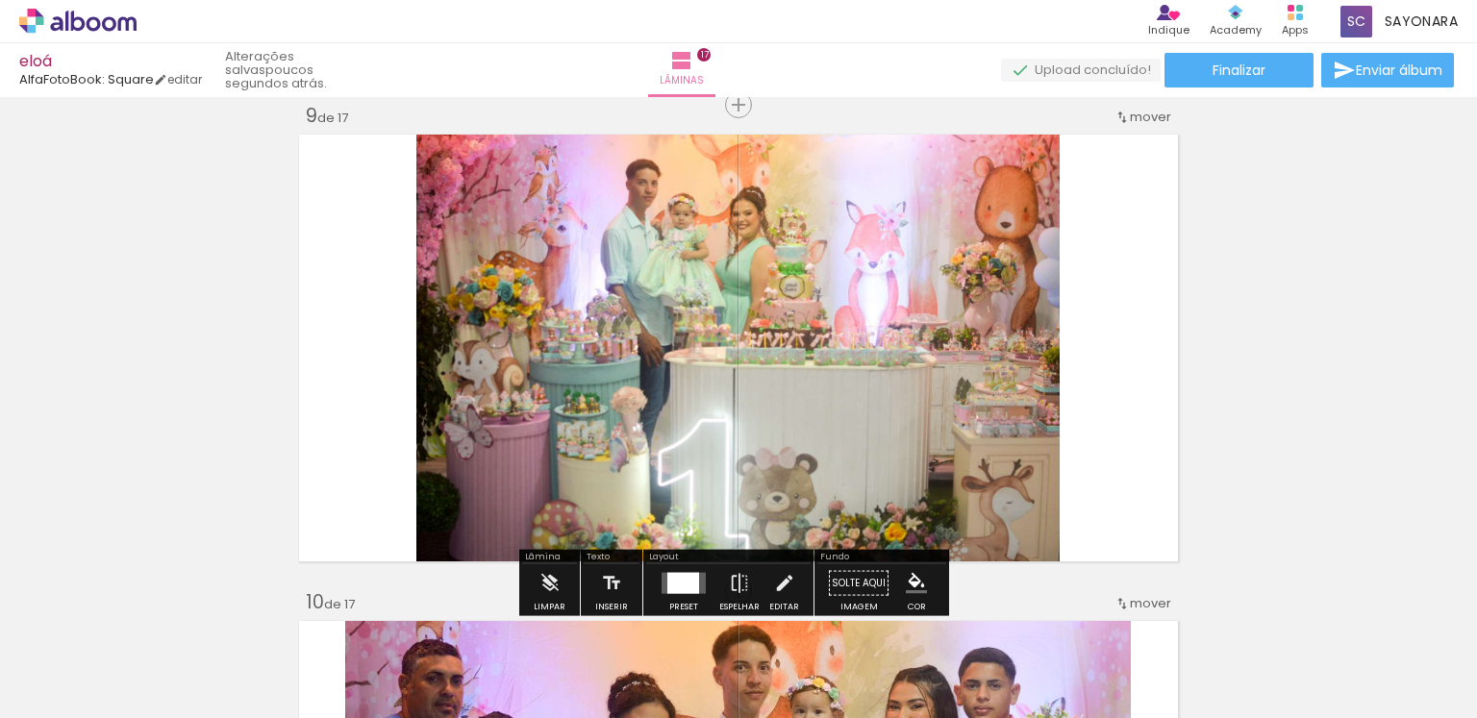
click at [673, 587] on div at bounding box center [683, 583] width 32 height 21
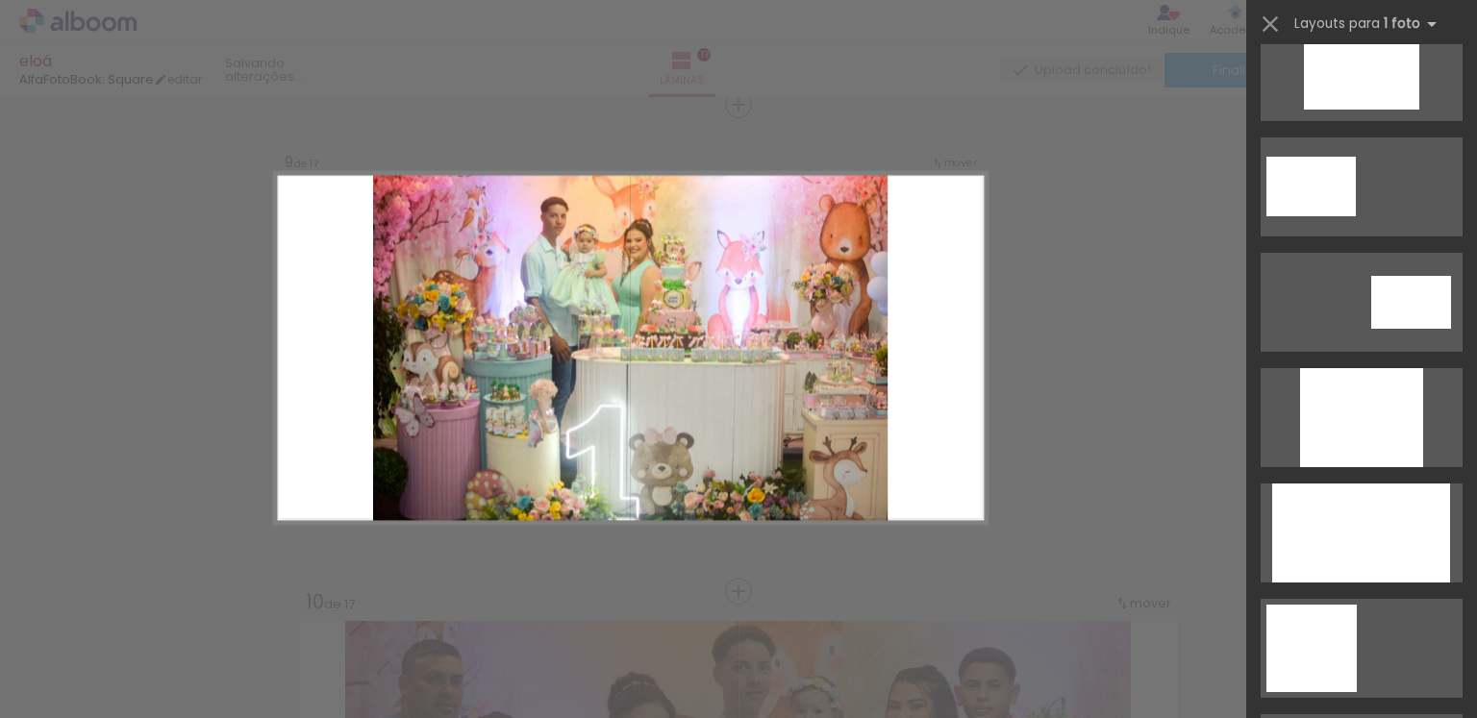
scroll to position [901, 0]
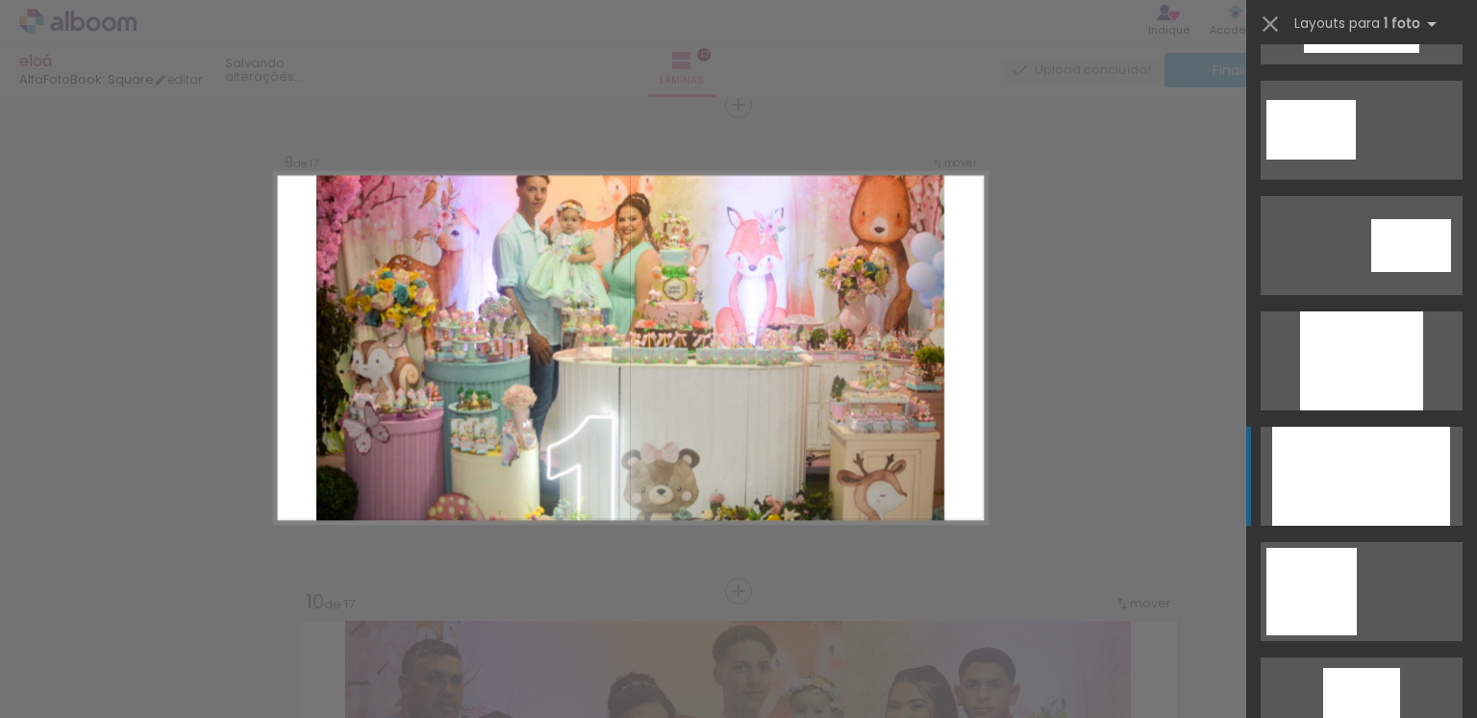
click at [1362, 466] on div at bounding box center [1361, 476] width 178 height 99
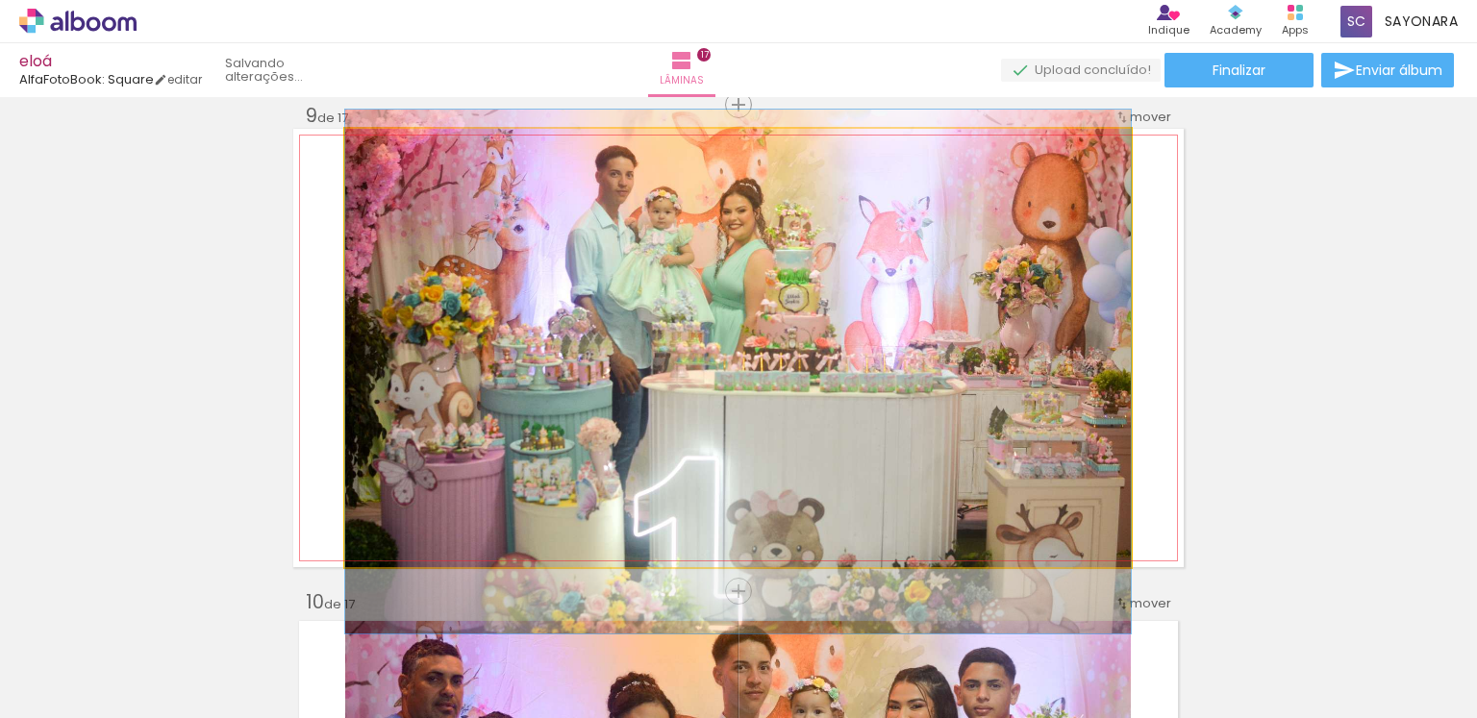
drag, startPoint x: 950, startPoint y: 379, endPoint x: 944, endPoint y: 403, distance: 24.7
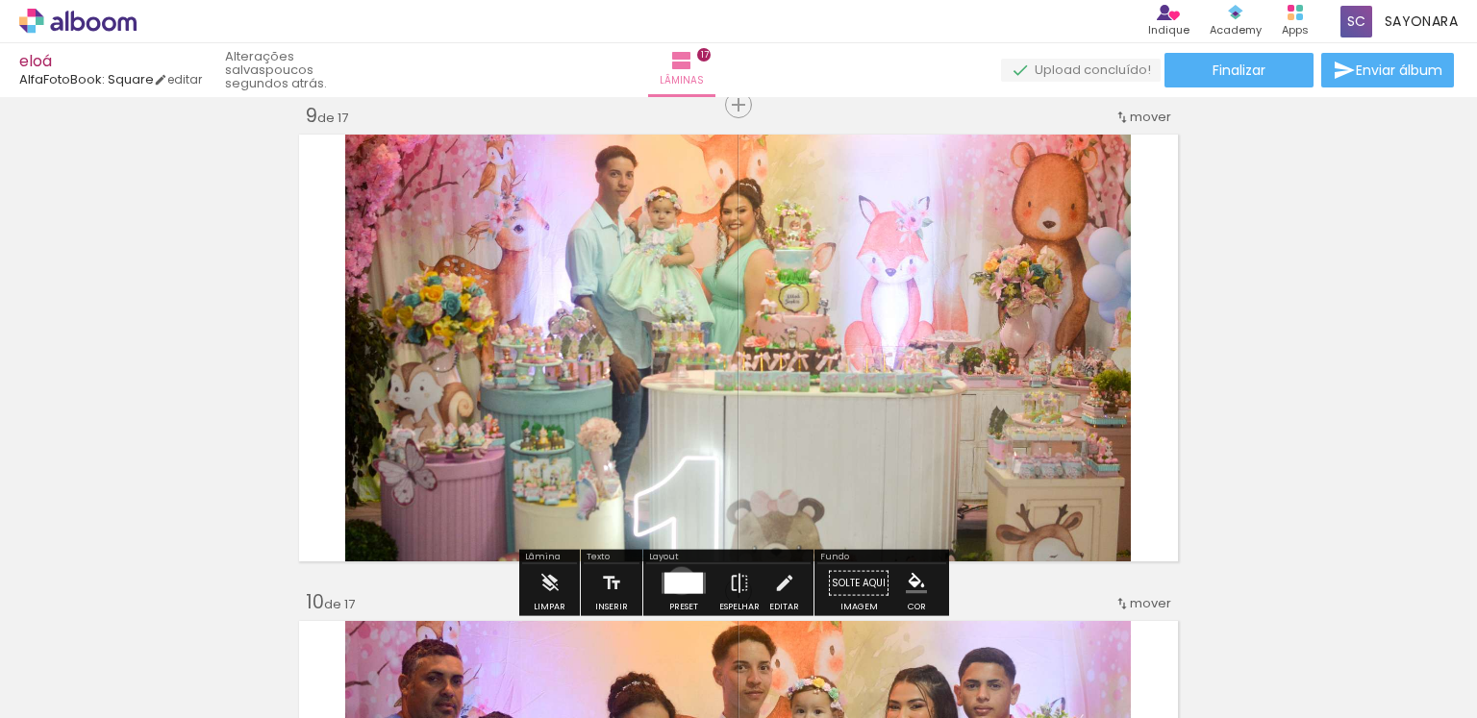
click at [677, 580] on div at bounding box center [683, 583] width 38 height 21
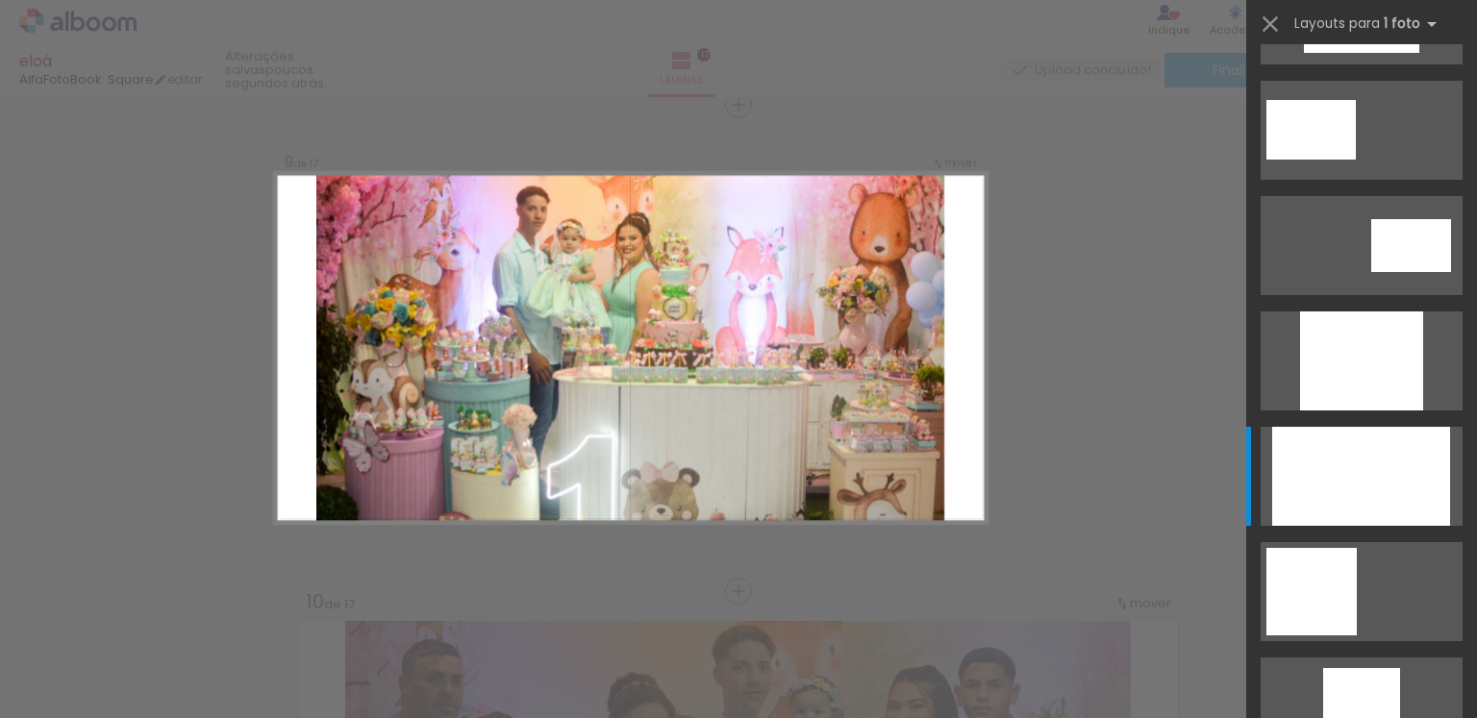
scroll to position [1269, 0]
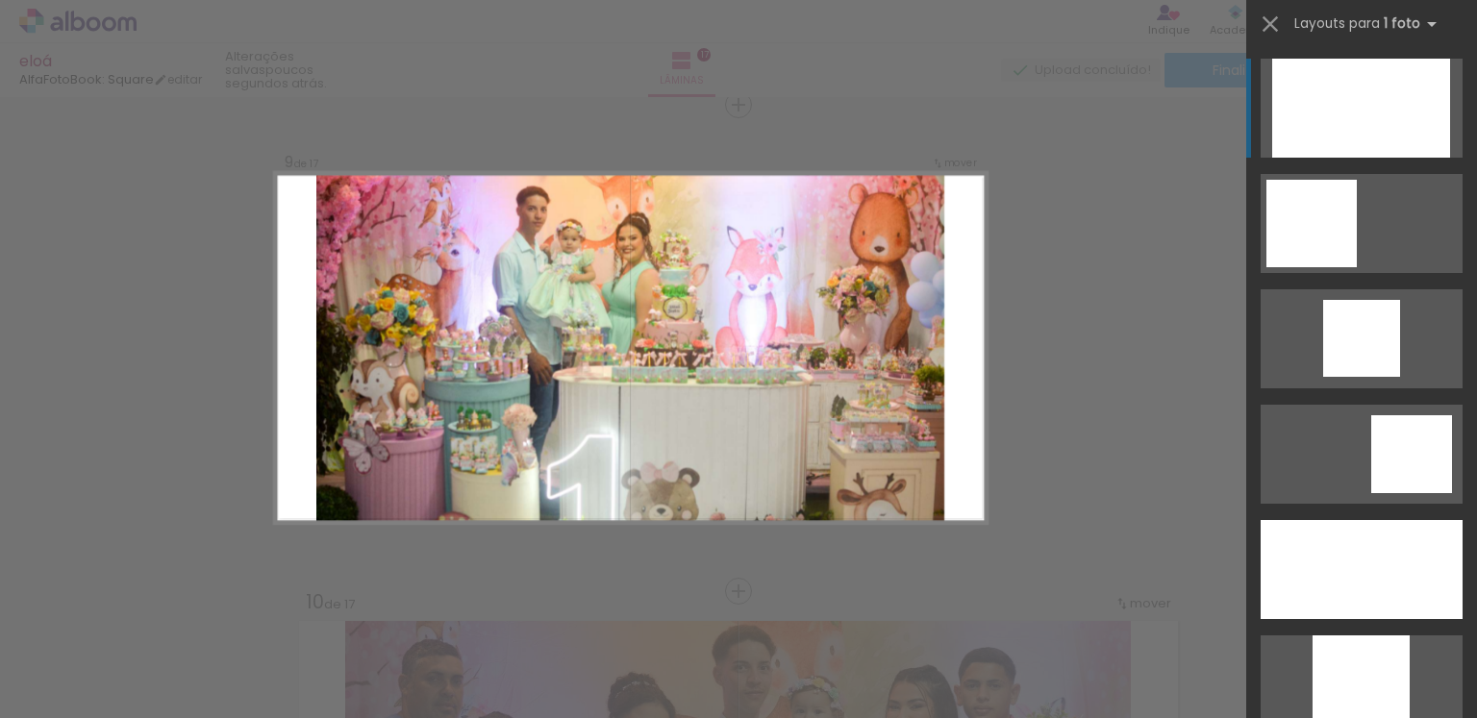
click at [1334, 107] on div at bounding box center [1361, 108] width 178 height 99
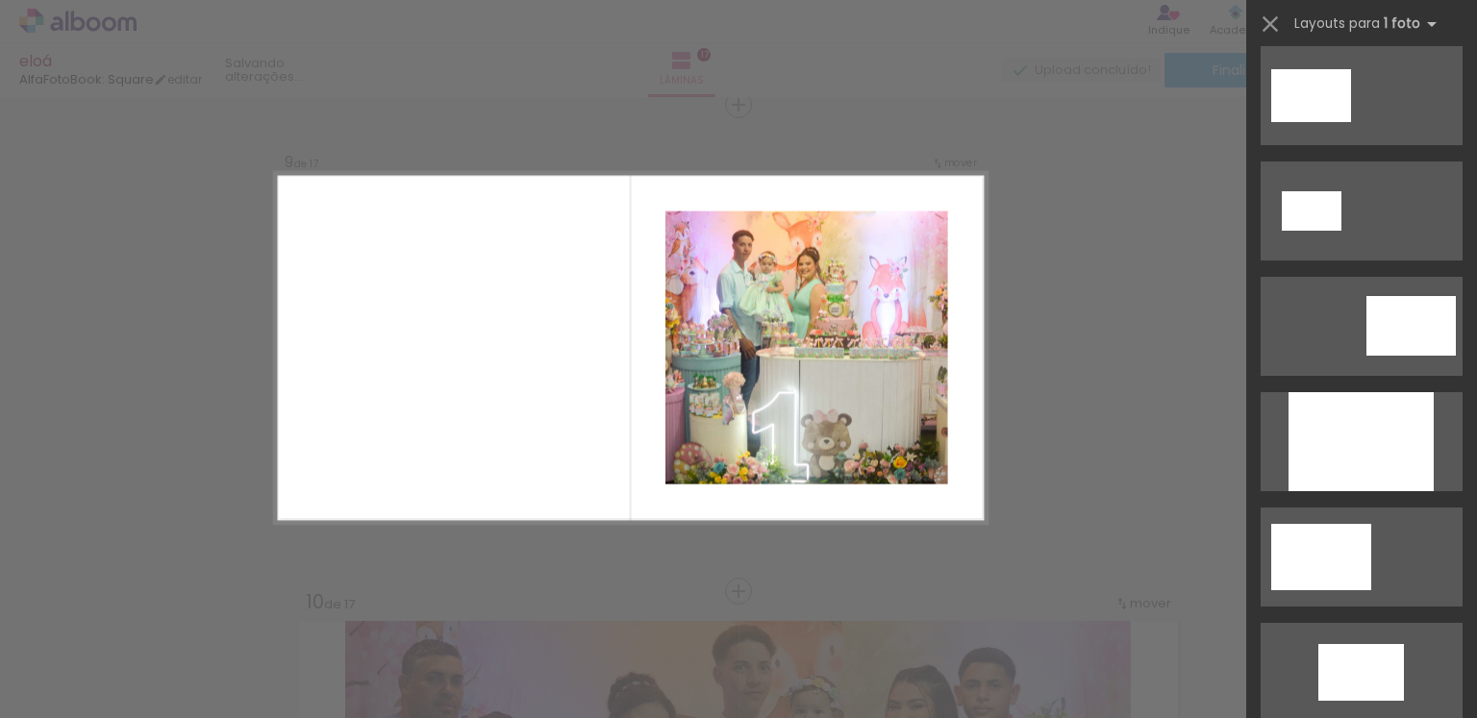
scroll to position [0, 0]
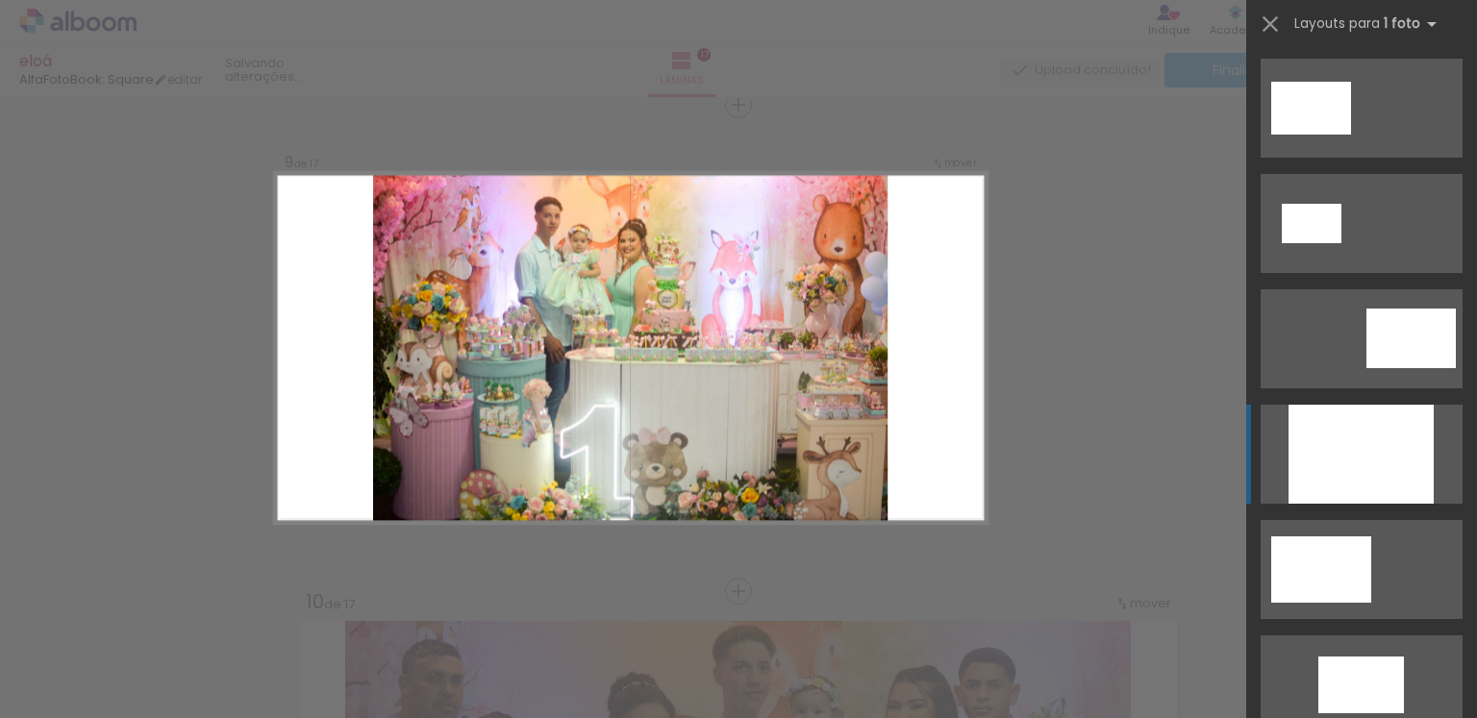
click at [1350, 431] on div at bounding box center [1361, 454] width 145 height 99
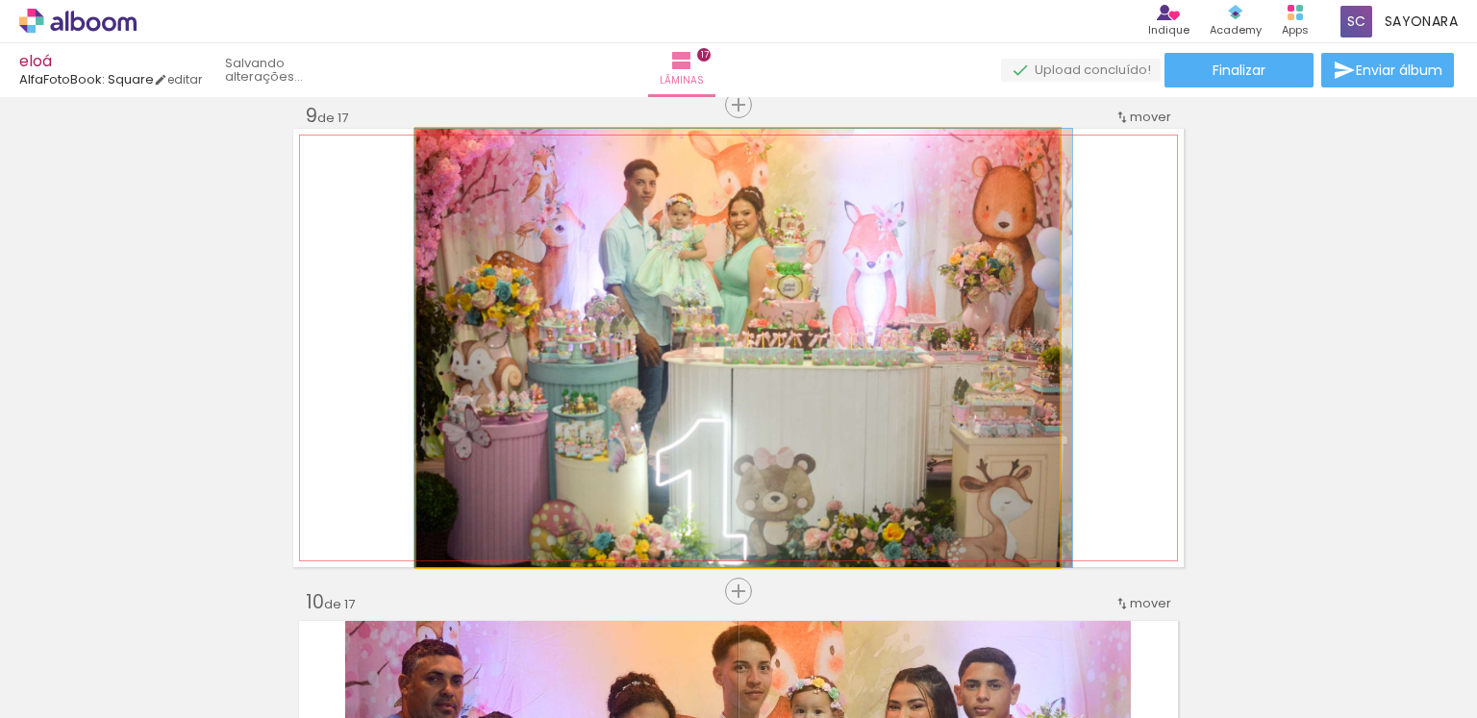
drag, startPoint x: 873, startPoint y: 434, endPoint x: 874, endPoint y: 418, distance: 15.4
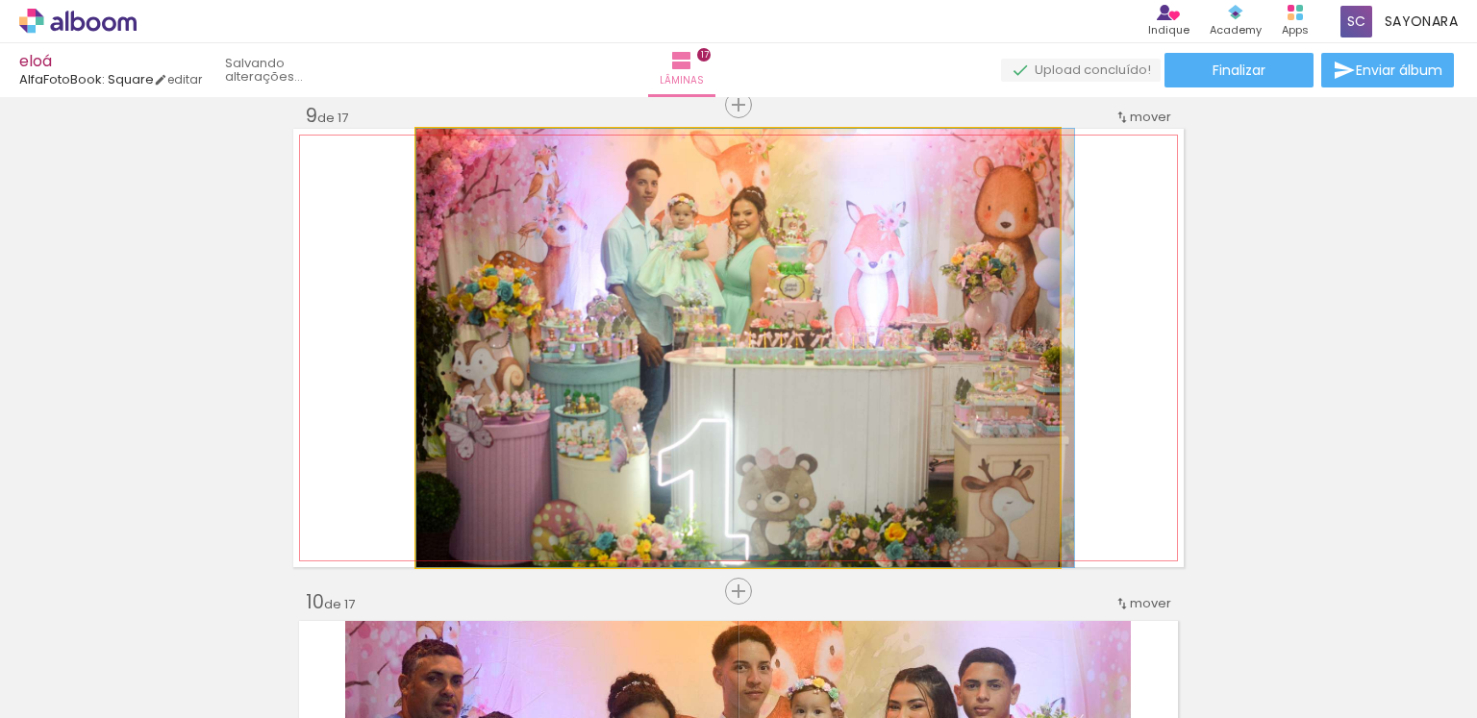
drag, startPoint x: 873, startPoint y: 388, endPoint x: 914, endPoint y: 382, distance: 40.8
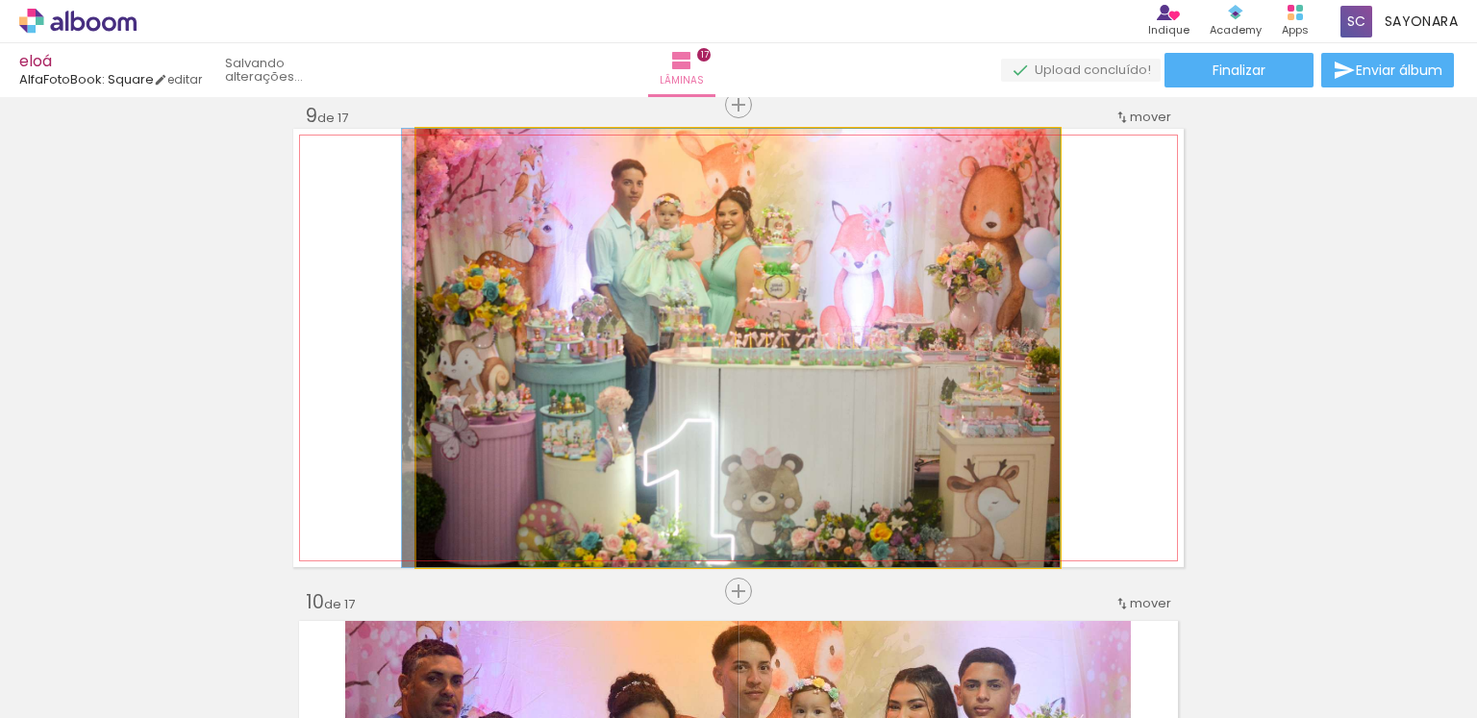
drag, startPoint x: 908, startPoint y: 382, endPoint x: 875, endPoint y: 382, distance: 32.7
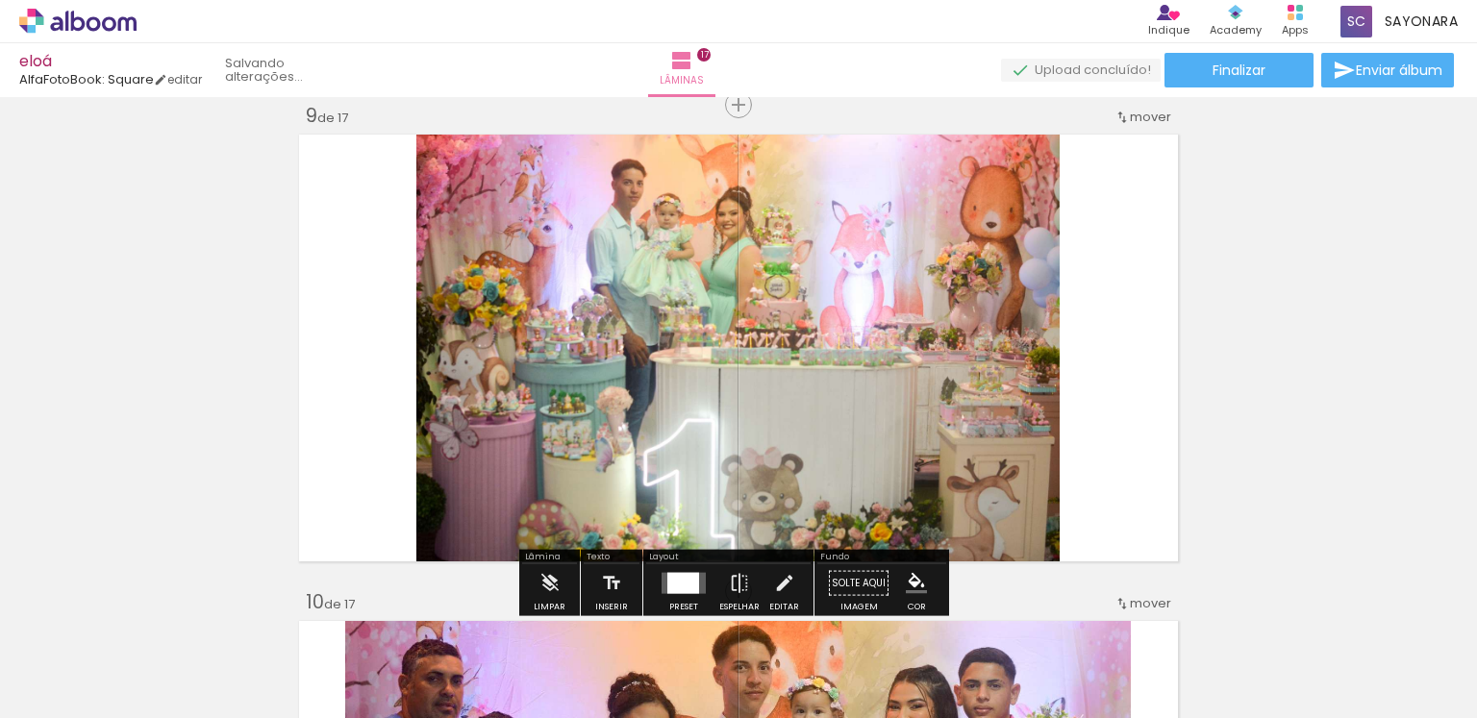
click at [1245, 392] on div "Inserir lâmina 1 de 17 Inserir lâmina 2 de 17 Inserir lâmina 3 de 17 Inserir lâ…" at bounding box center [738, 567] width 1477 height 8760
click at [1146, 421] on quentale-layouter at bounding box center [738, 348] width 890 height 439
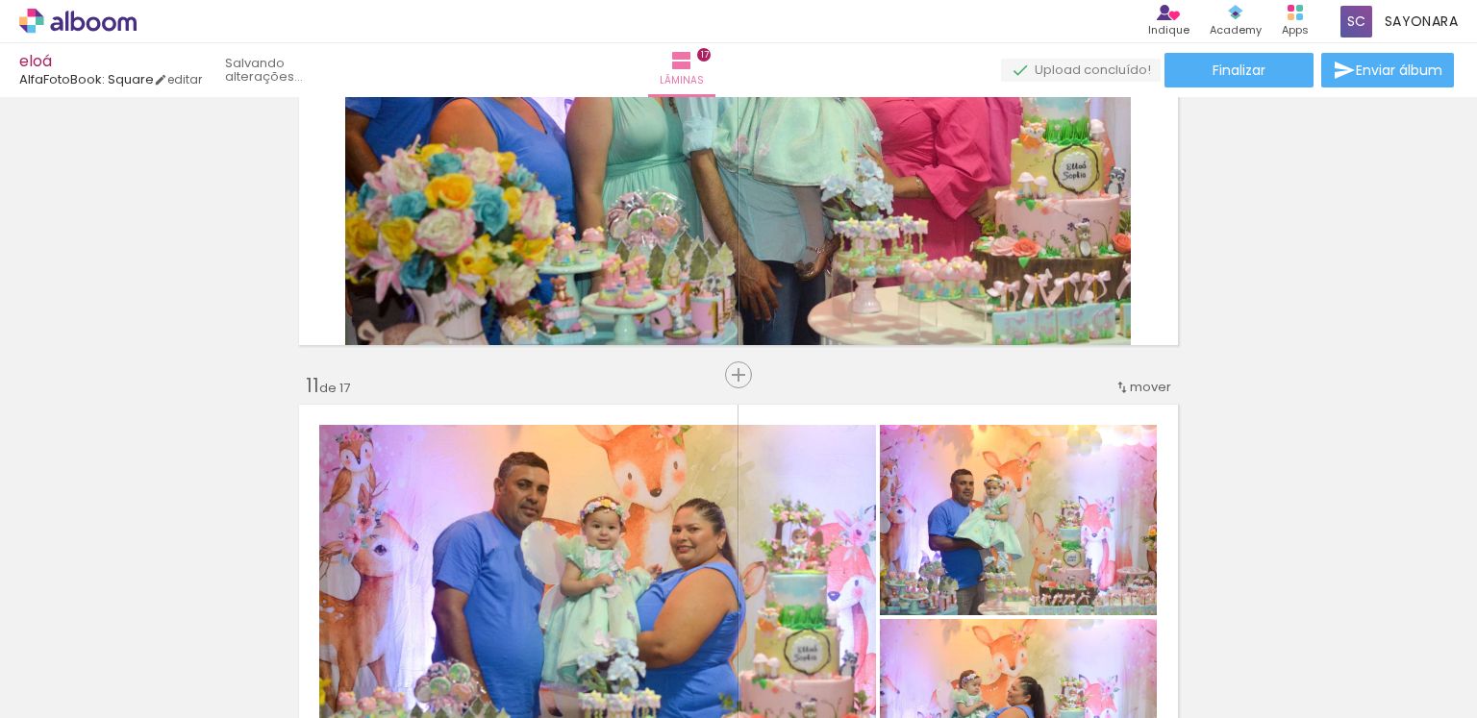
scroll to position [4796, 0]
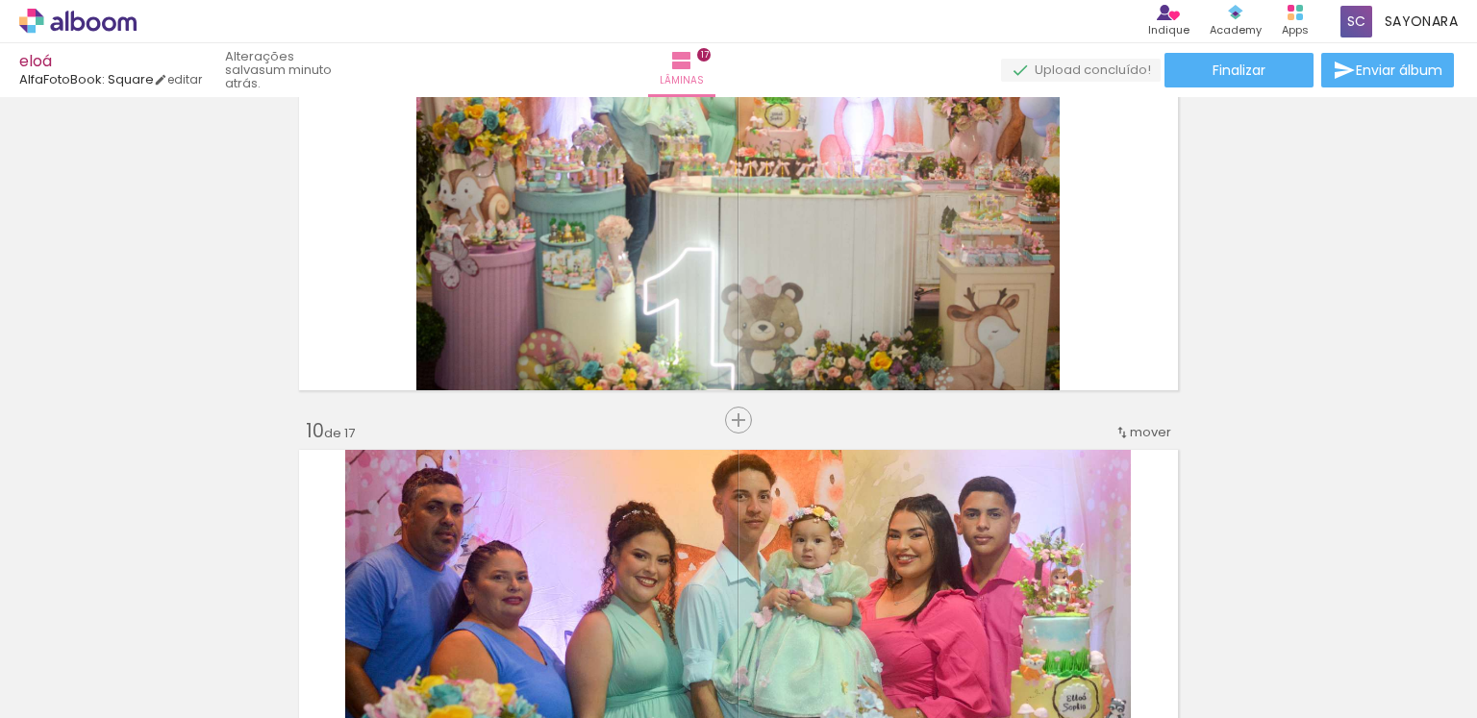
scroll to position [3908, 0]
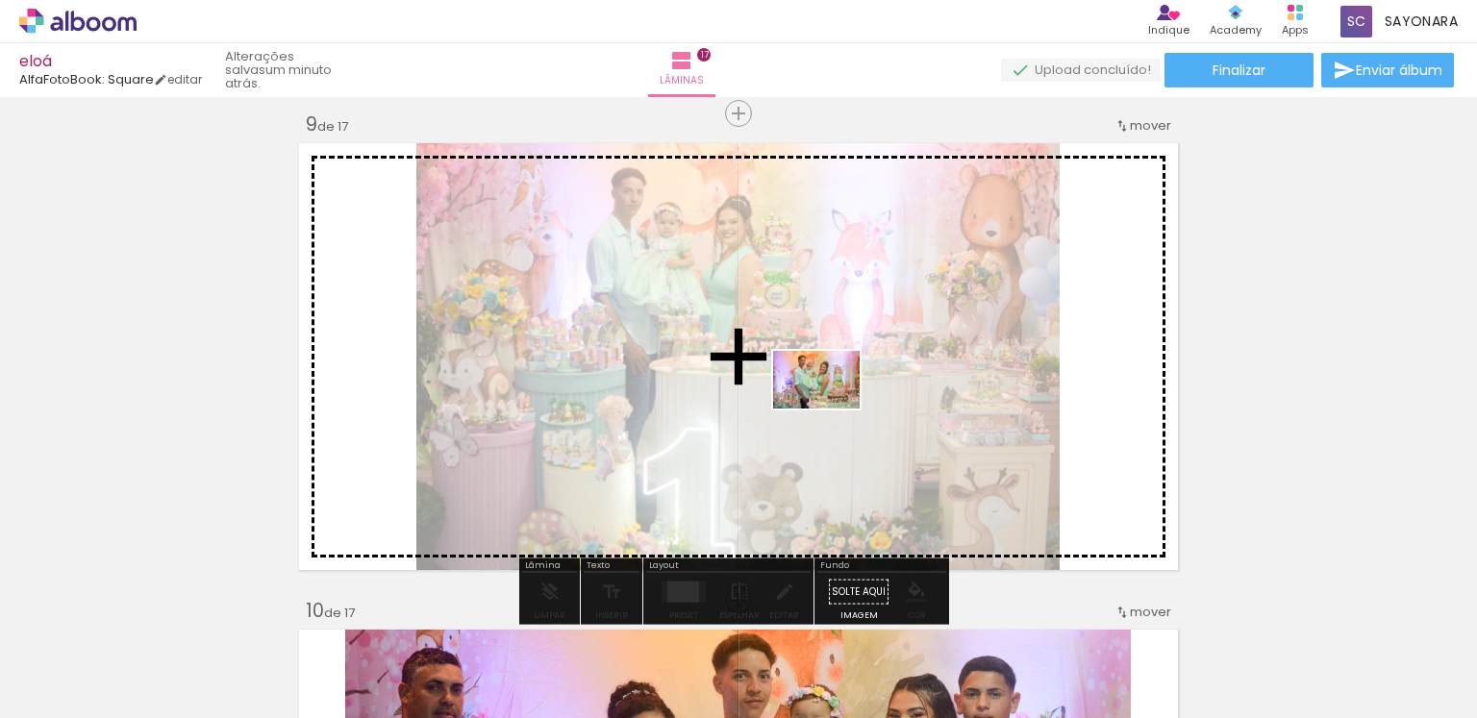
drag, startPoint x: 704, startPoint y: 668, endPoint x: 831, endPoint y: 409, distance: 289.0
click at [831, 409] on quentale-workspace at bounding box center [738, 359] width 1477 height 718
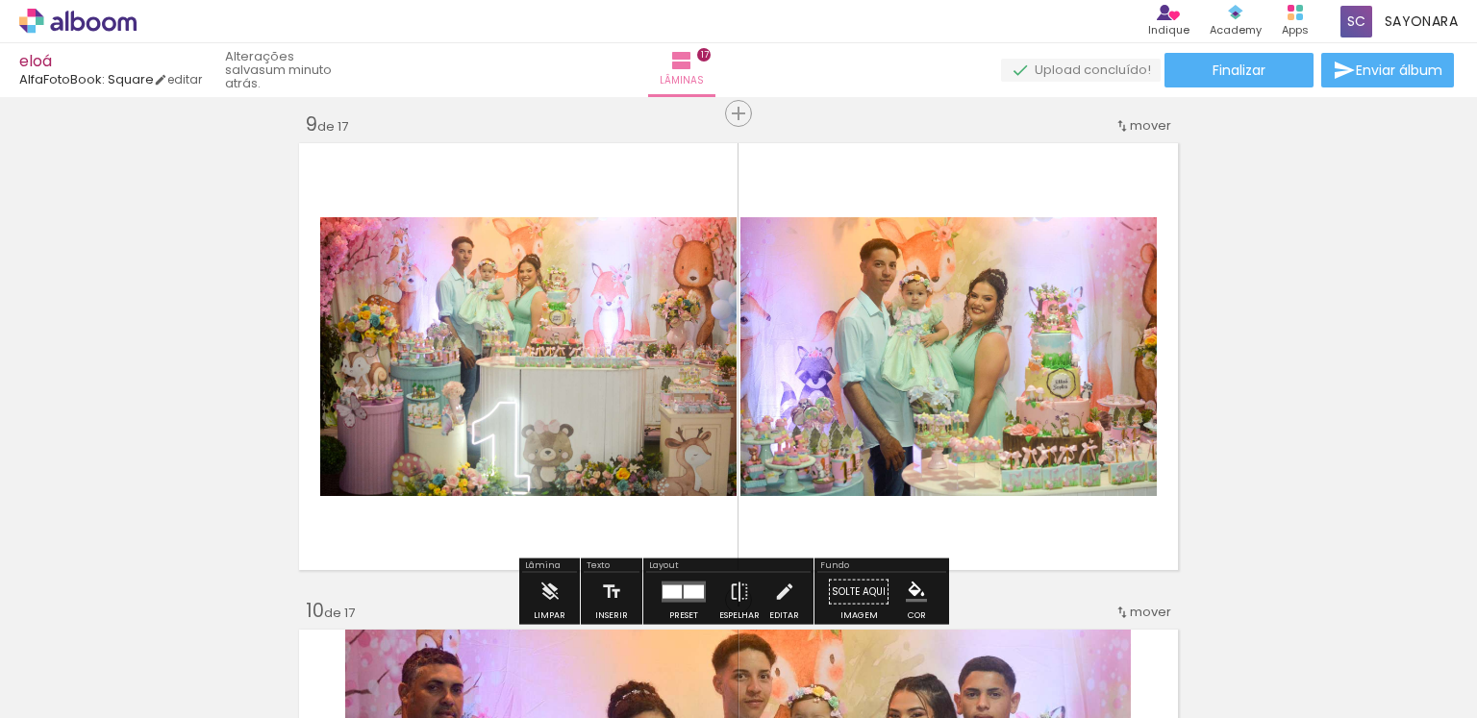
click at [681, 604] on quentale-thumb at bounding box center [696, 653] width 108 height 111
click at [684, 591] on div at bounding box center [694, 592] width 20 height 13
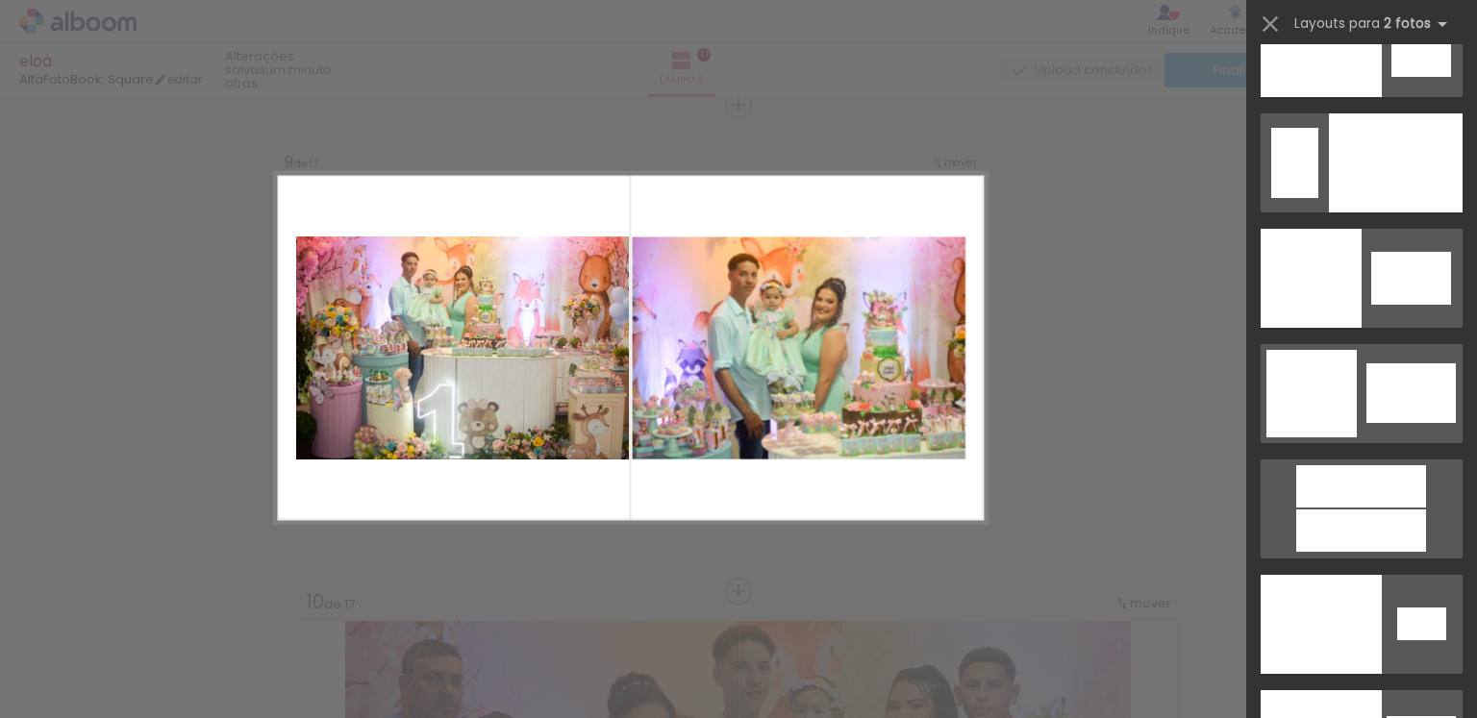
scroll to position [10288, 0]
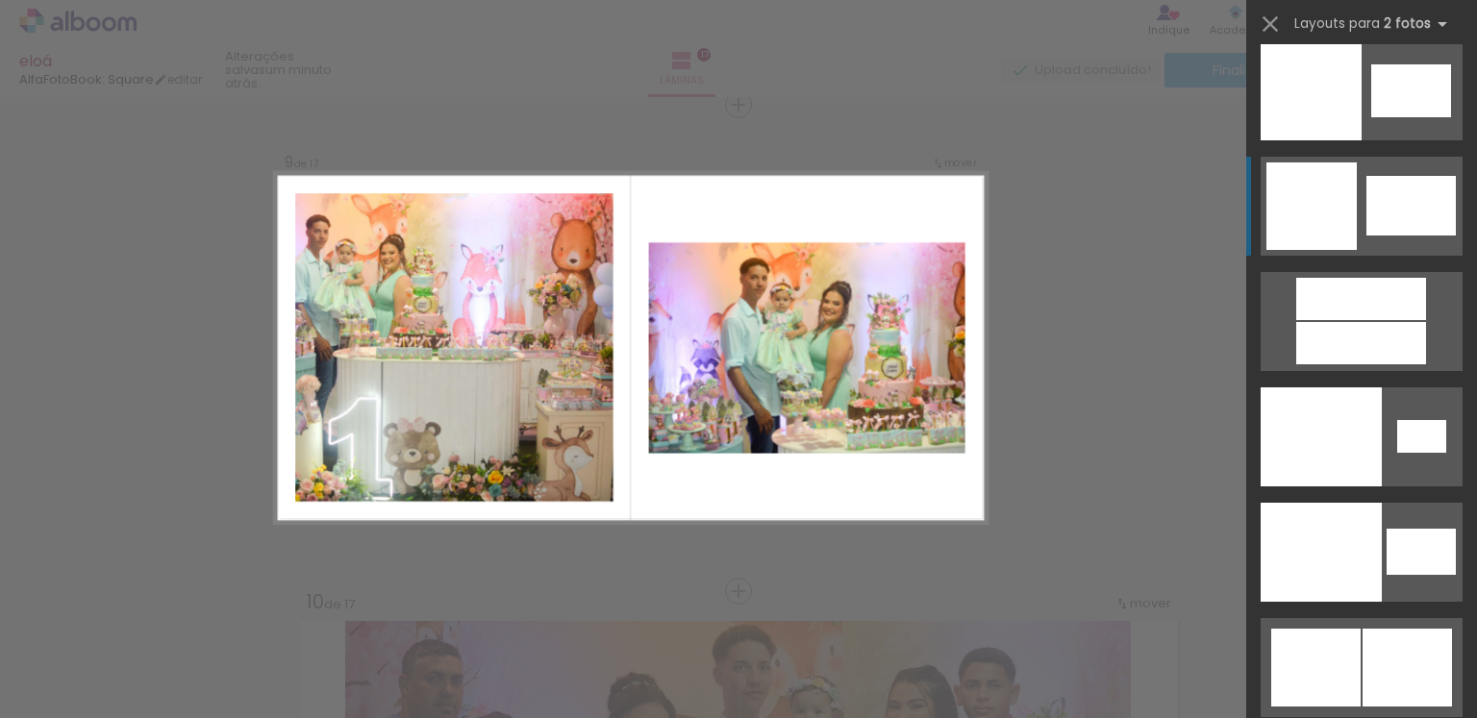
click at [1312, 228] on div at bounding box center [1311, 207] width 90 height 88
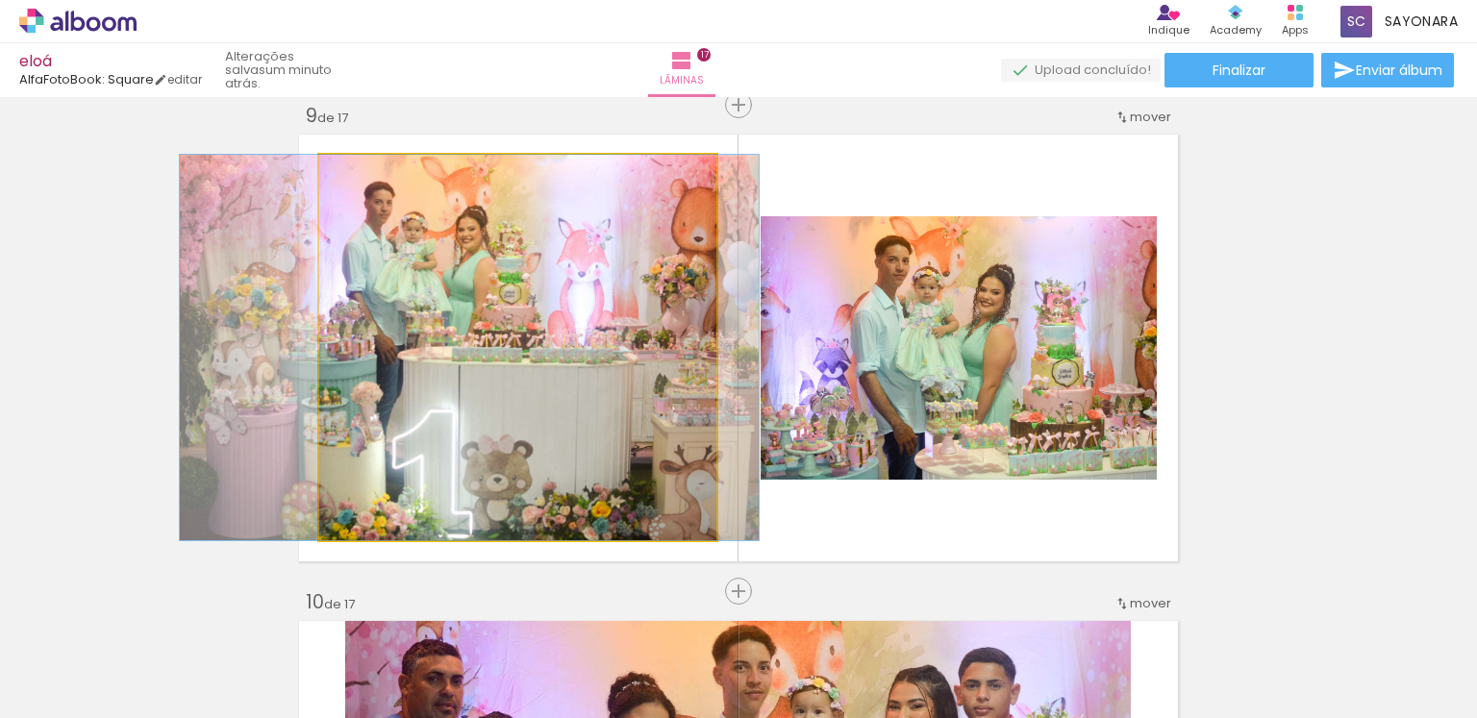
drag, startPoint x: 618, startPoint y: 325, endPoint x: 650, endPoint y: 336, distance: 33.5
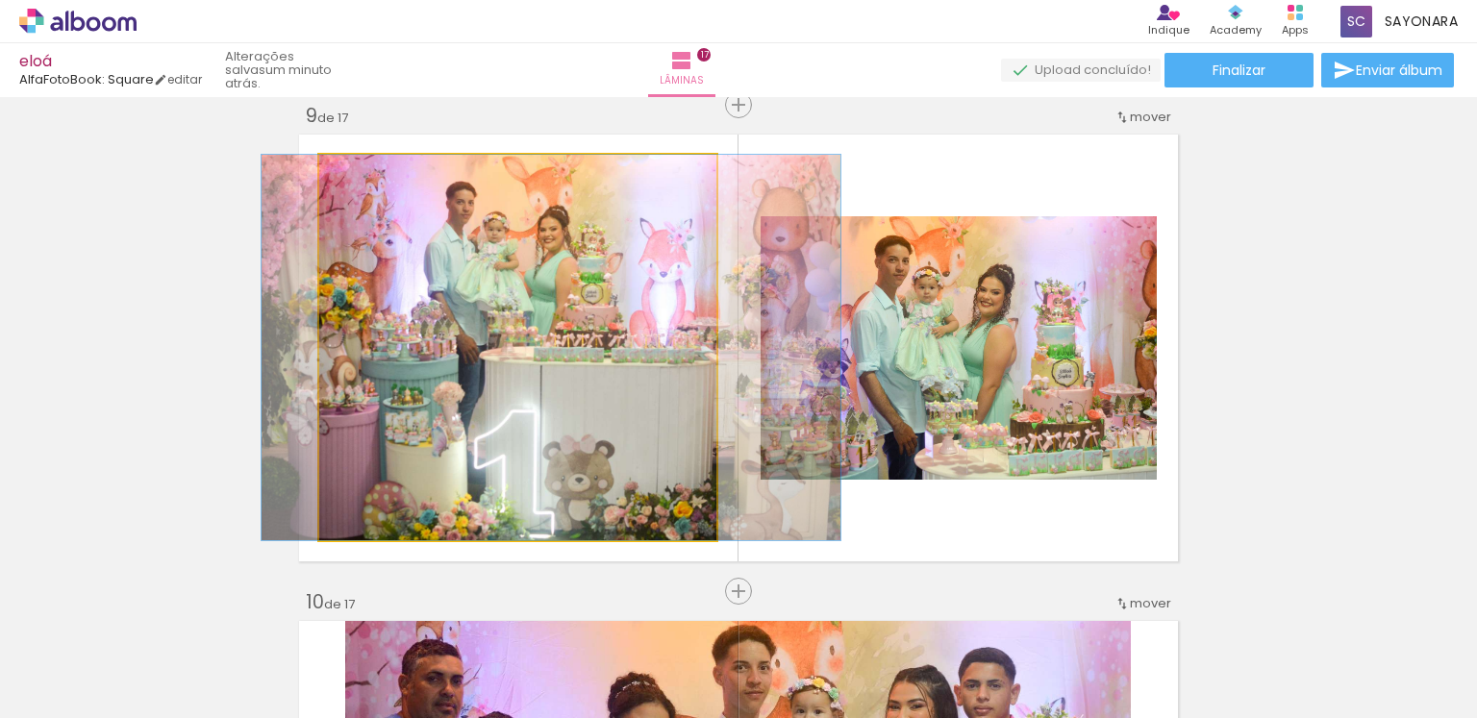
drag, startPoint x: 514, startPoint y: 339, endPoint x: 596, endPoint y: 336, distance: 81.8
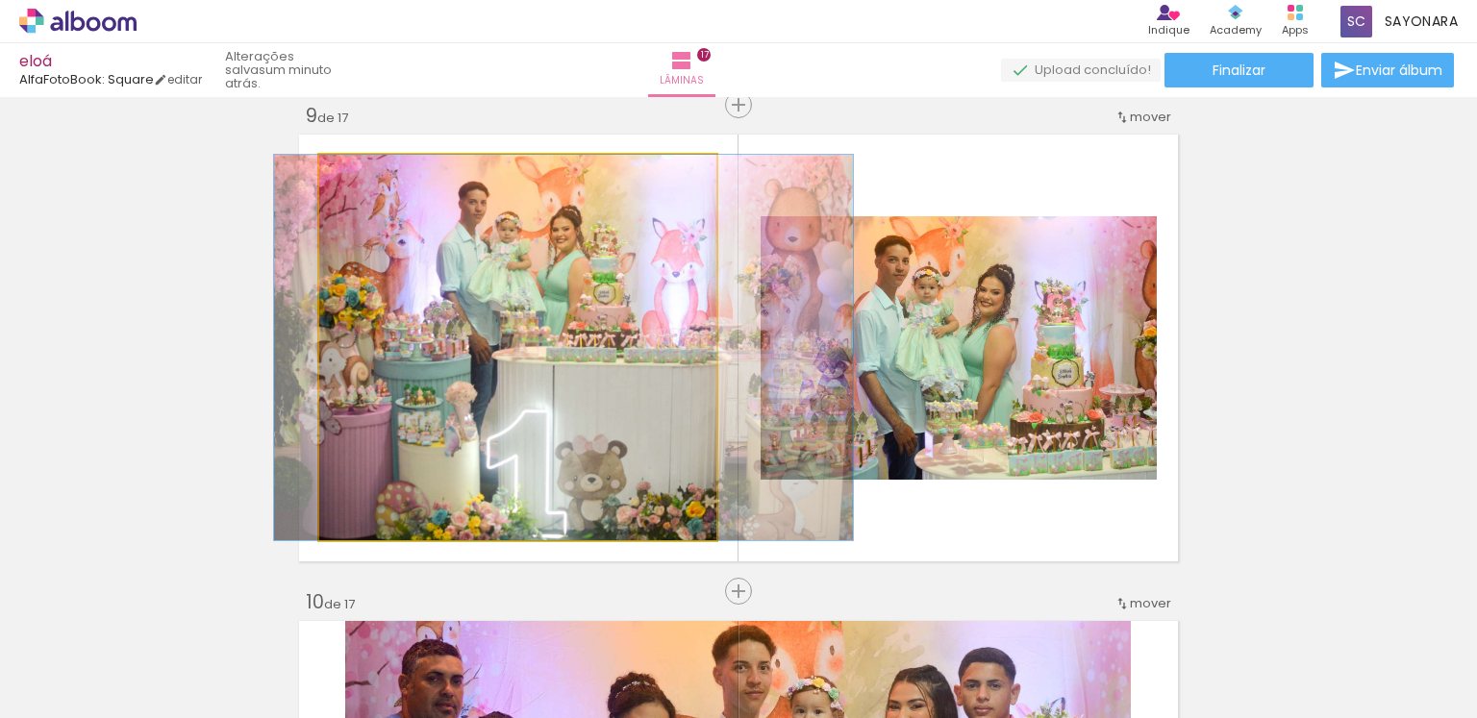
drag, startPoint x: 625, startPoint y: 359, endPoint x: 638, endPoint y: 362, distance: 12.8
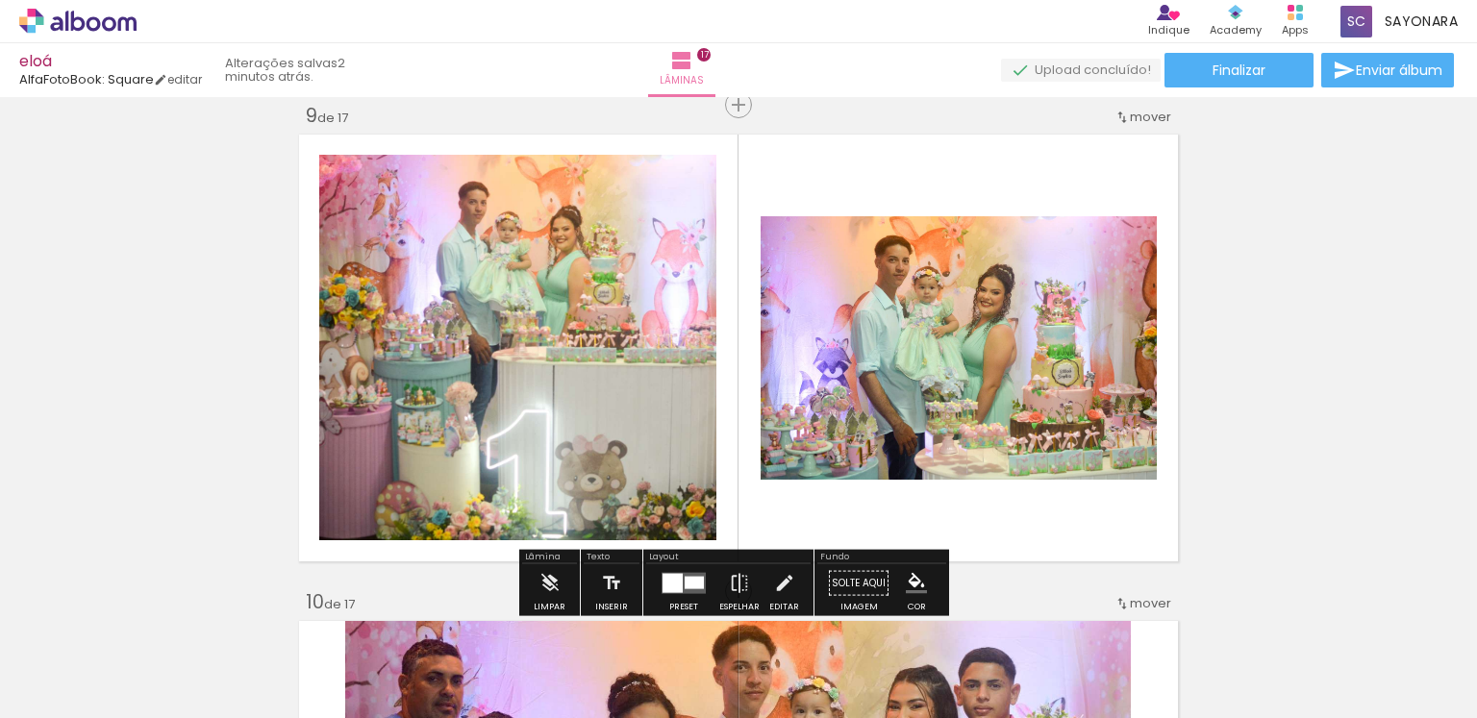
click at [691, 586] on div at bounding box center [694, 583] width 19 height 13
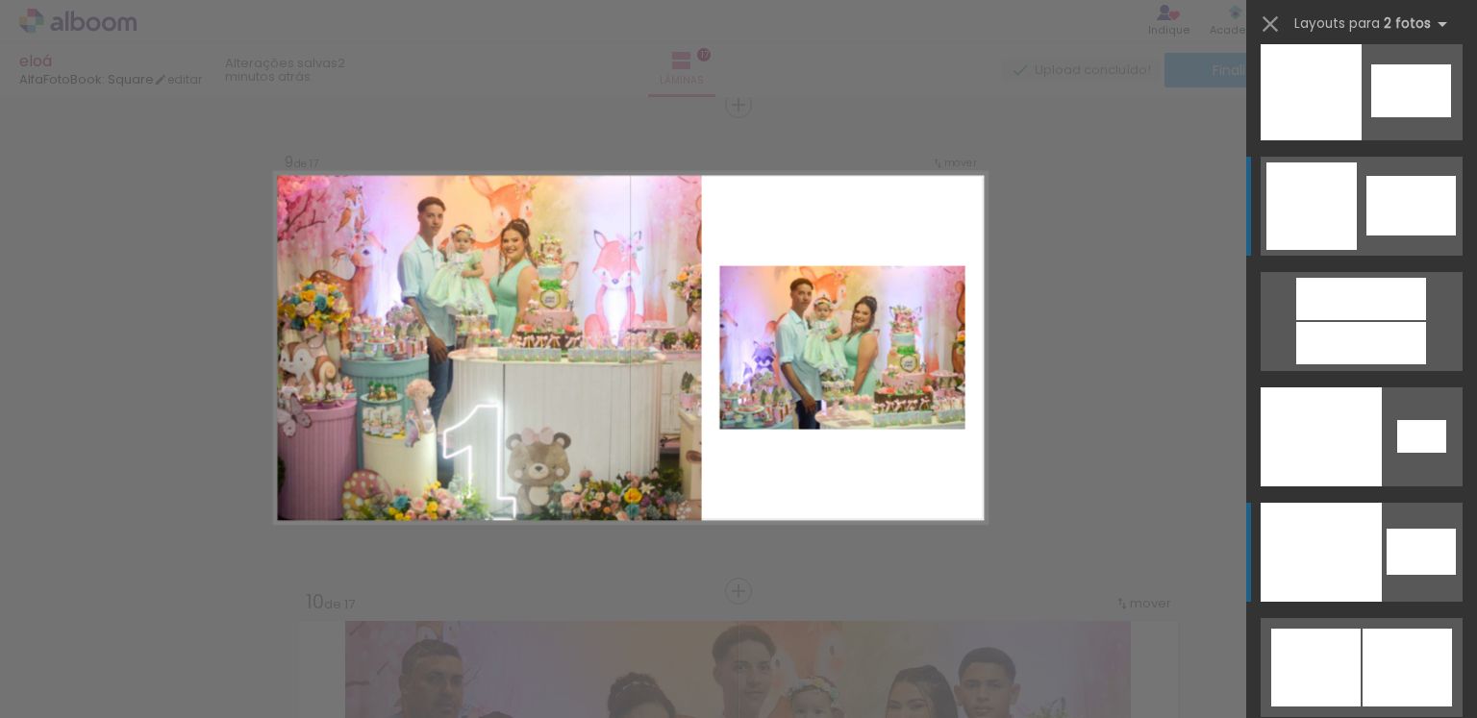
click at [1312, 591] on div at bounding box center [1321, 552] width 121 height 99
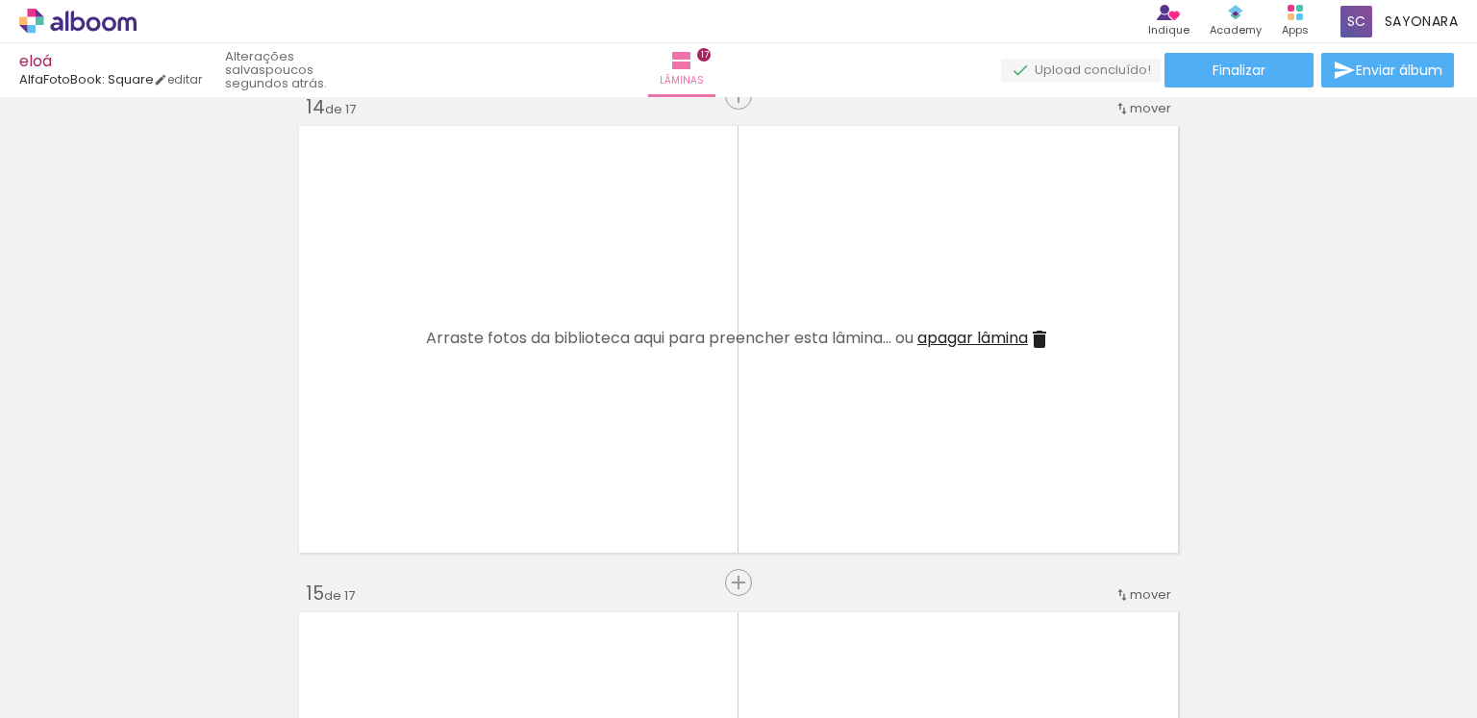
scroll to position [6405, 0]
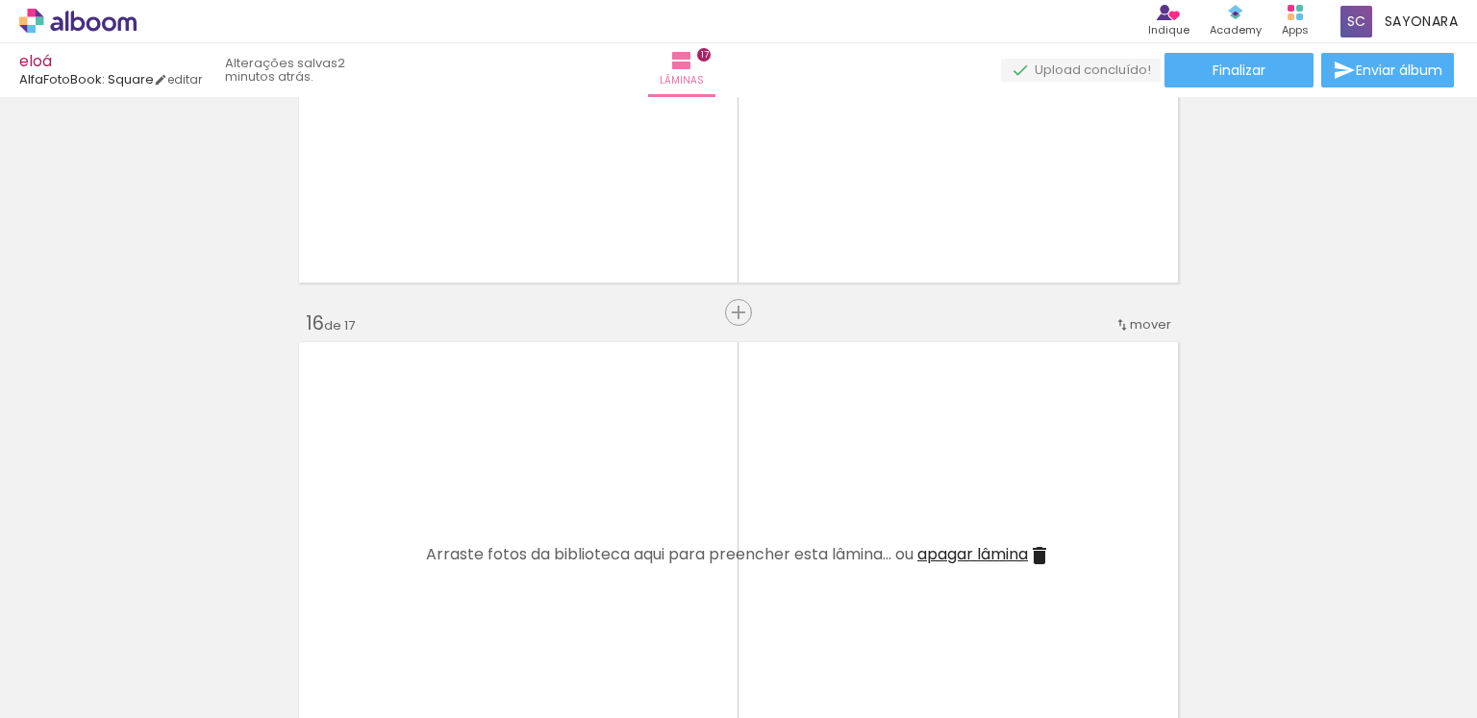
scroll to position [0, 7553]
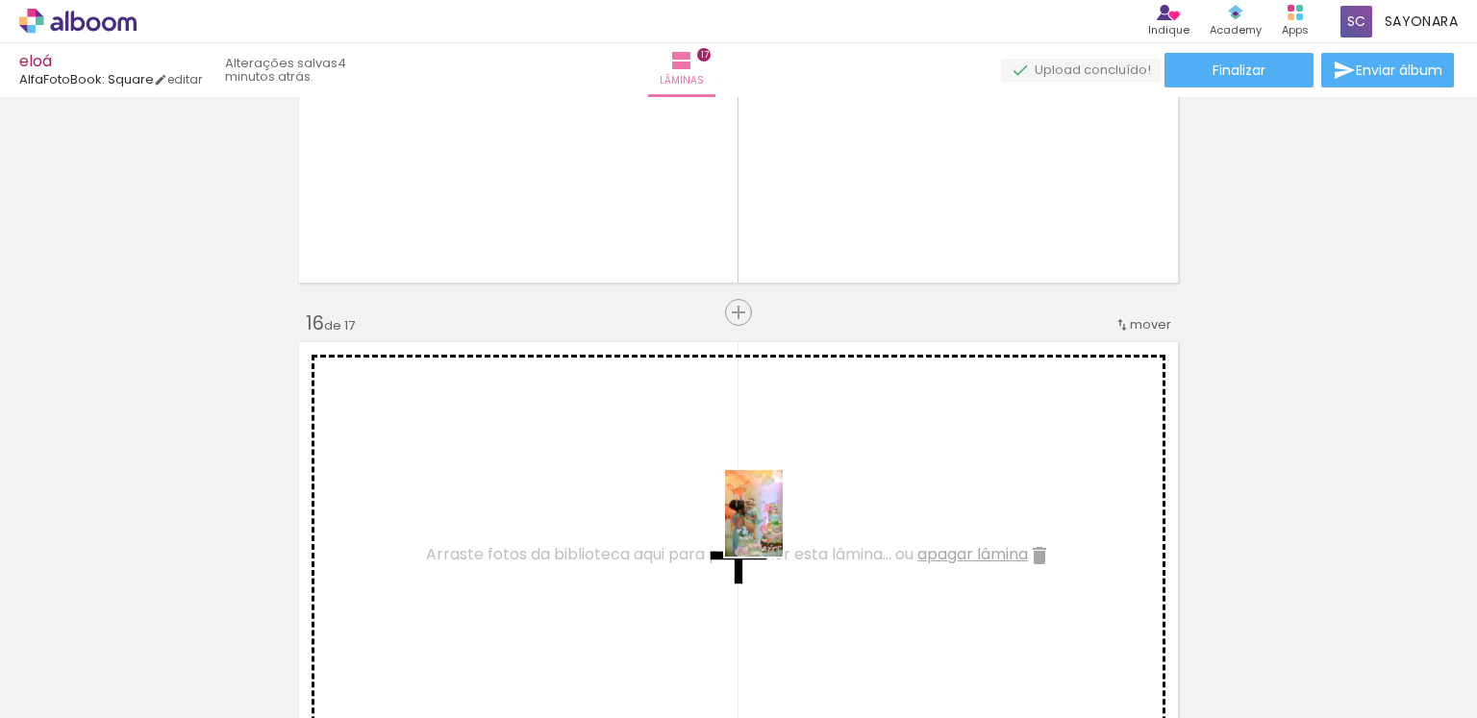
scroll to position [0, 7553]
drag, startPoint x: 1058, startPoint y: 668, endPoint x: 762, endPoint y: 519, distance: 331.6
click at [762, 519] on quentale-workspace at bounding box center [738, 359] width 1477 height 718
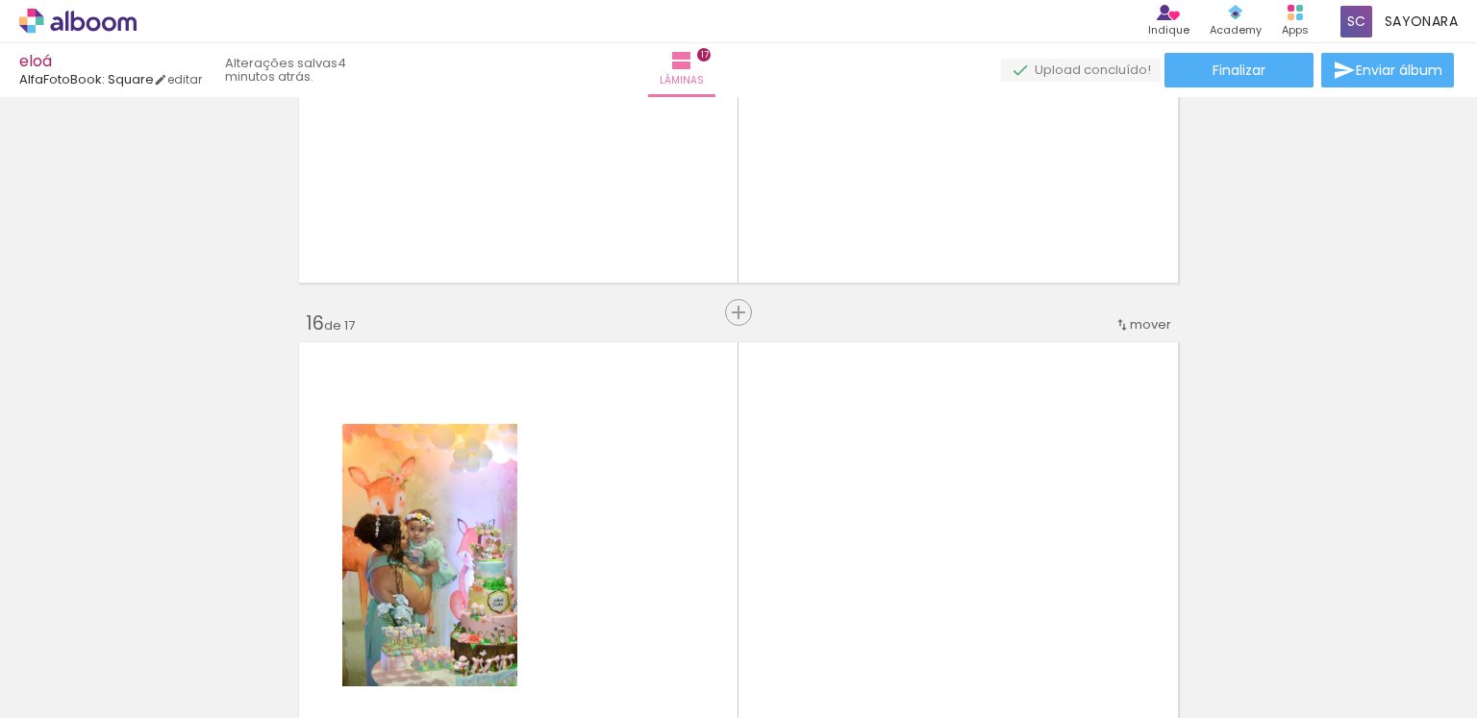
scroll to position [0, 6799]
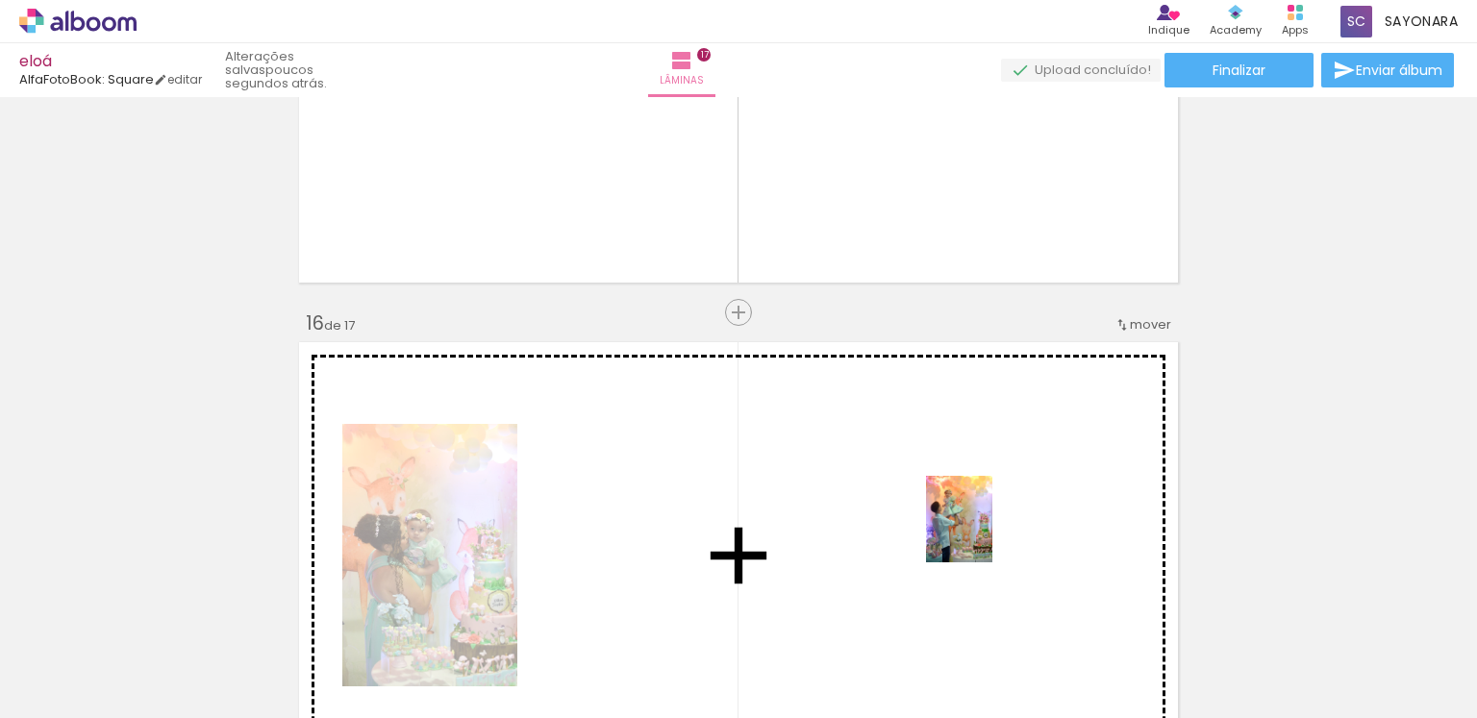
drag, startPoint x: 940, startPoint y: 662, endPoint x: 984, endPoint y: 534, distance: 135.0
click at [984, 534] on quentale-workspace at bounding box center [738, 359] width 1477 height 718
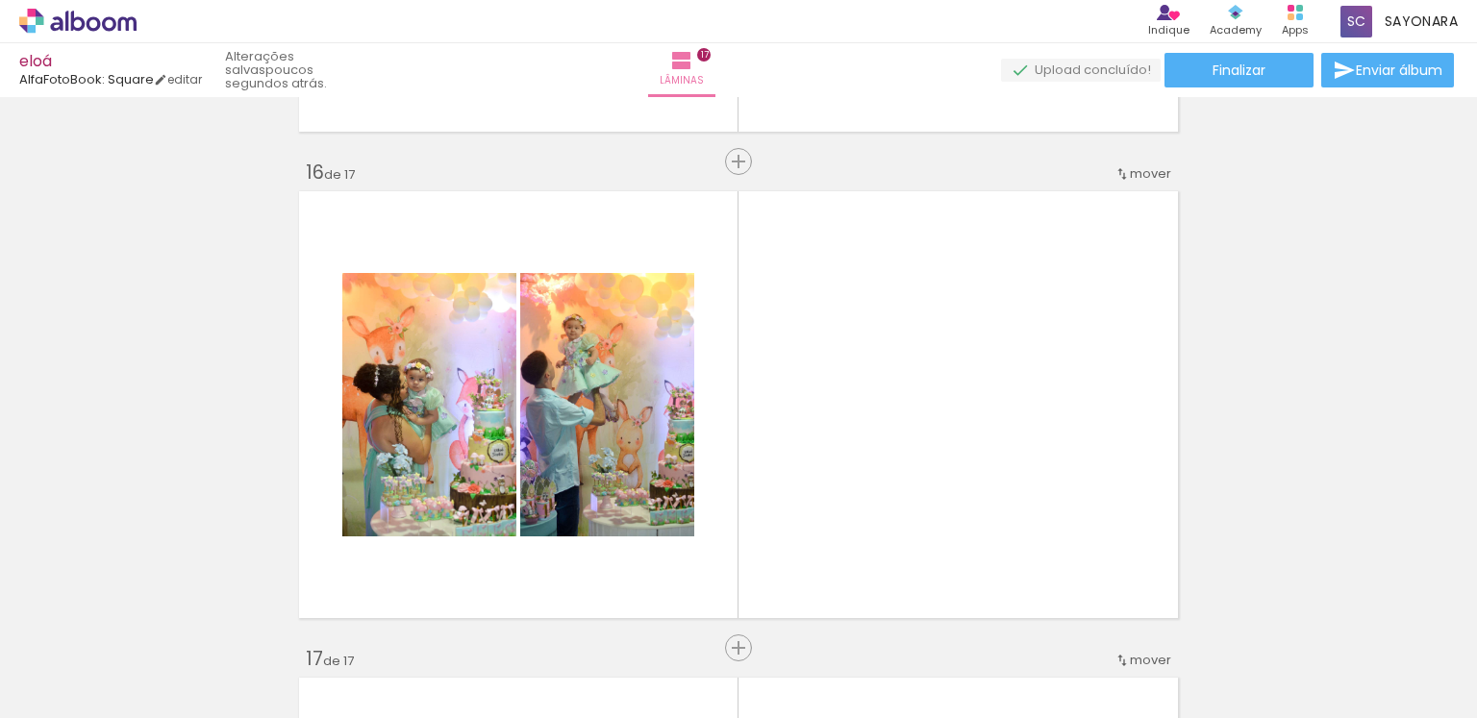
scroll to position [7385, 0]
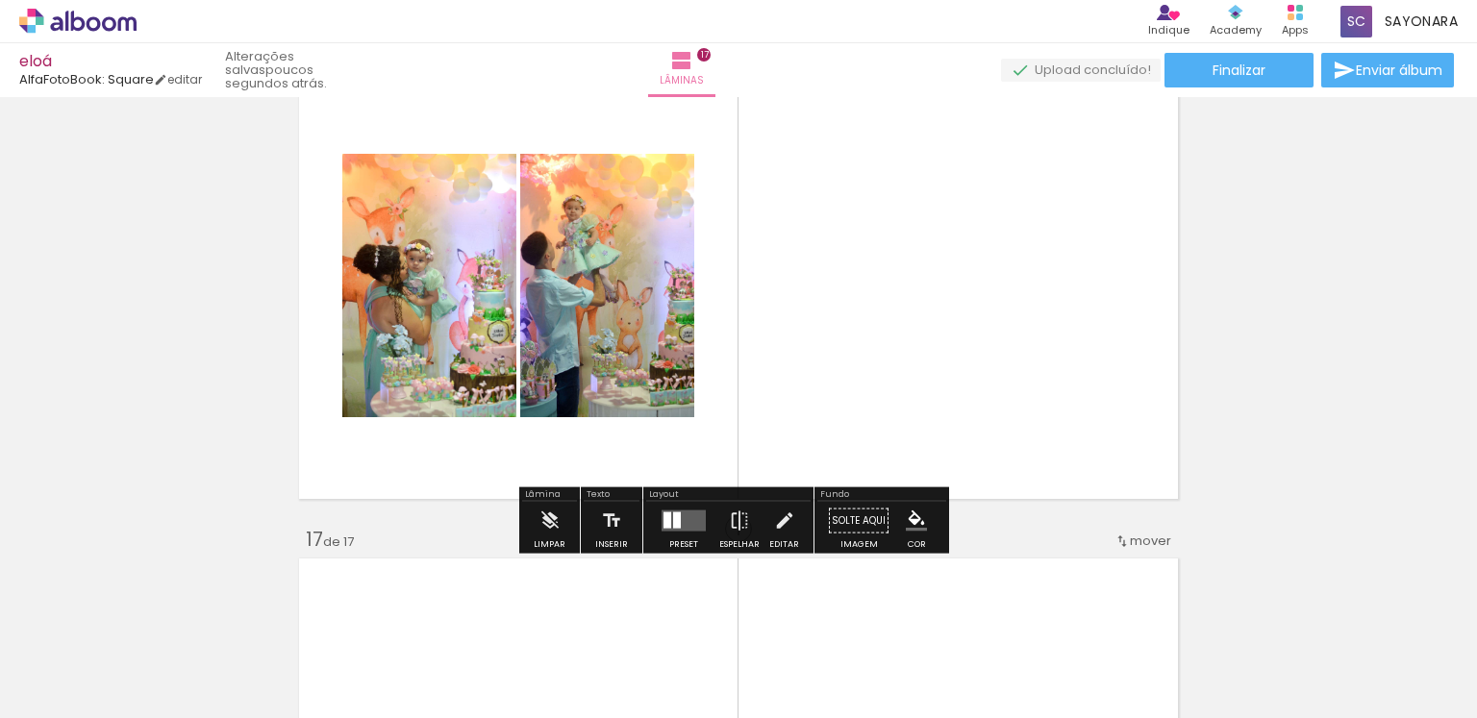
click at [689, 533] on div at bounding box center [684, 521] width 52 height 38
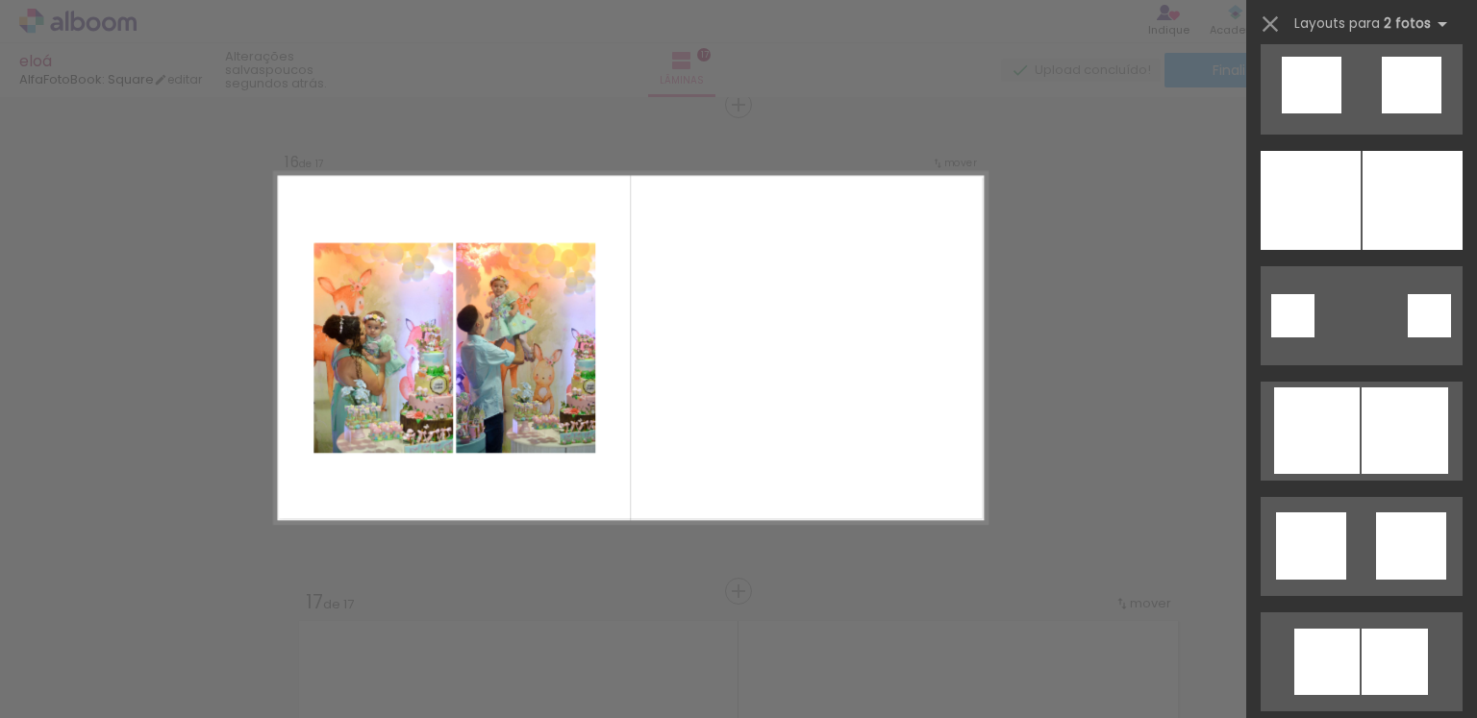
scroll to position [2242, 0]
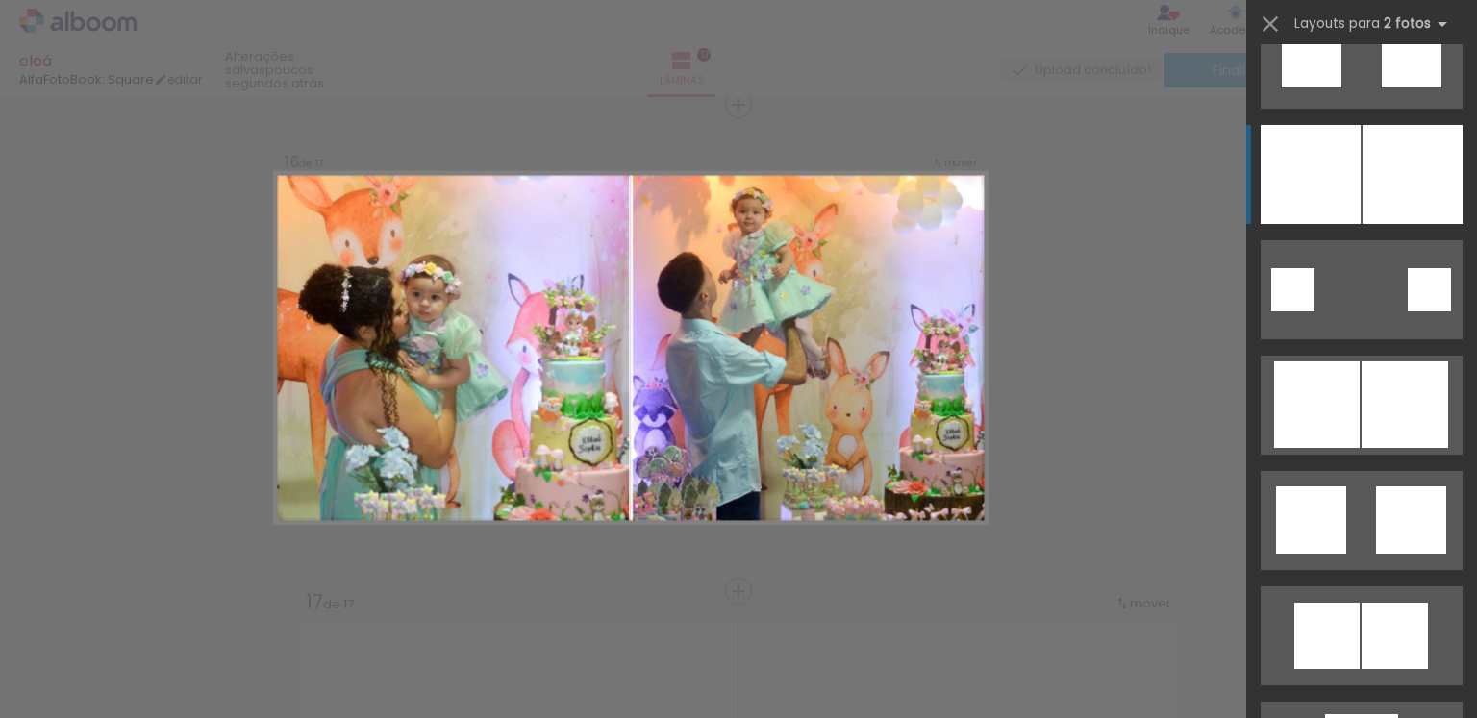
click at [1427, 180] on div at bounding box center [1413, 174] width 100 height 99
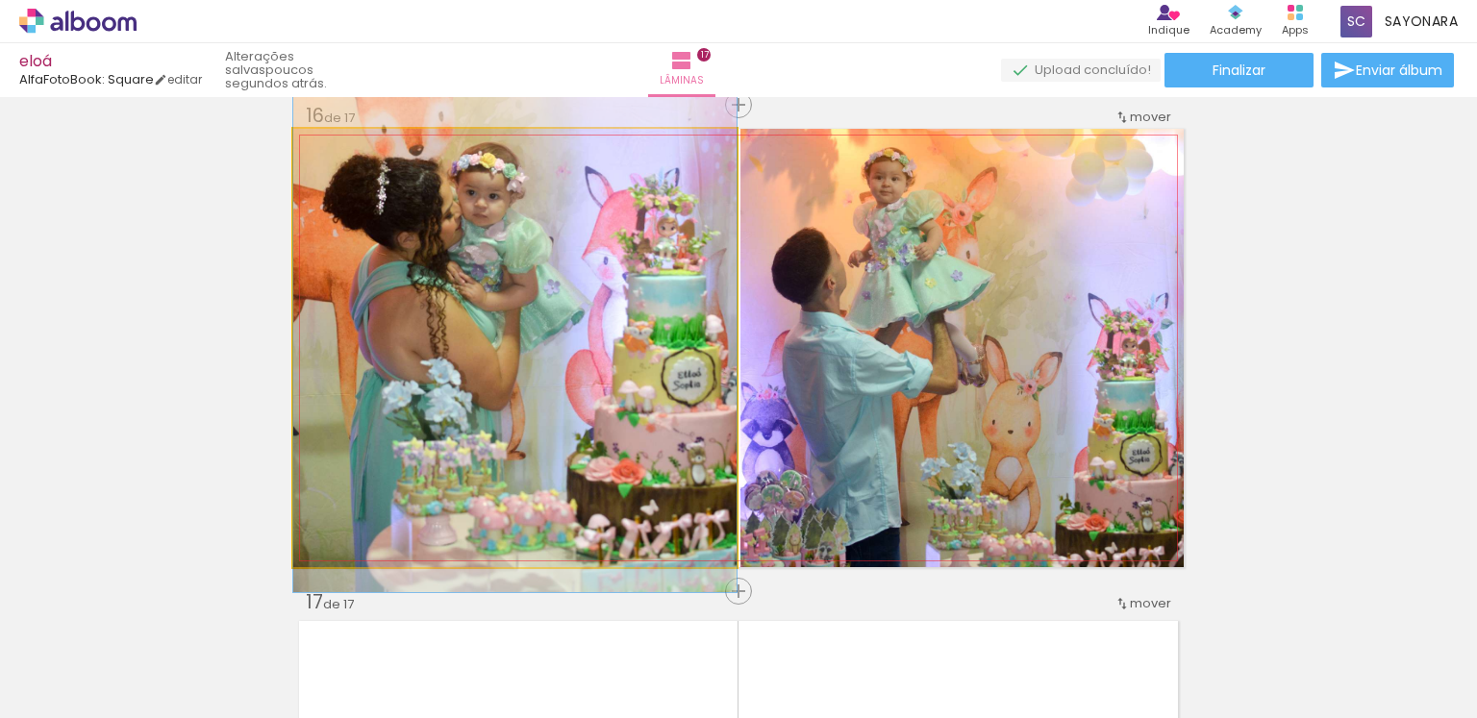
drag, startPoint x: 593, startPoint y: 439, endPoint x: 593, endPoint y: 351, distance: 88.5
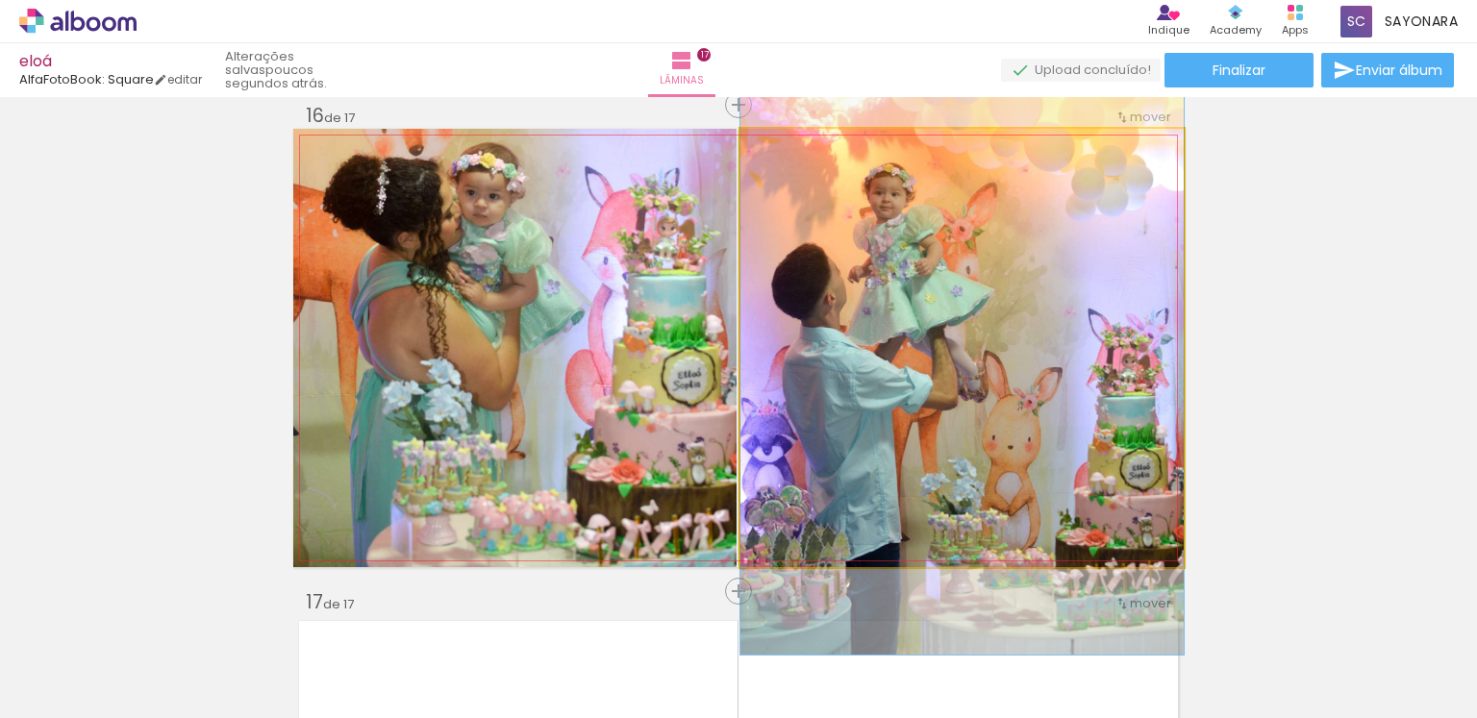
drag, startPoint x: 925, startPoint y: 337, endPoint x: 958, endPoint y: 352, distance: 36.1
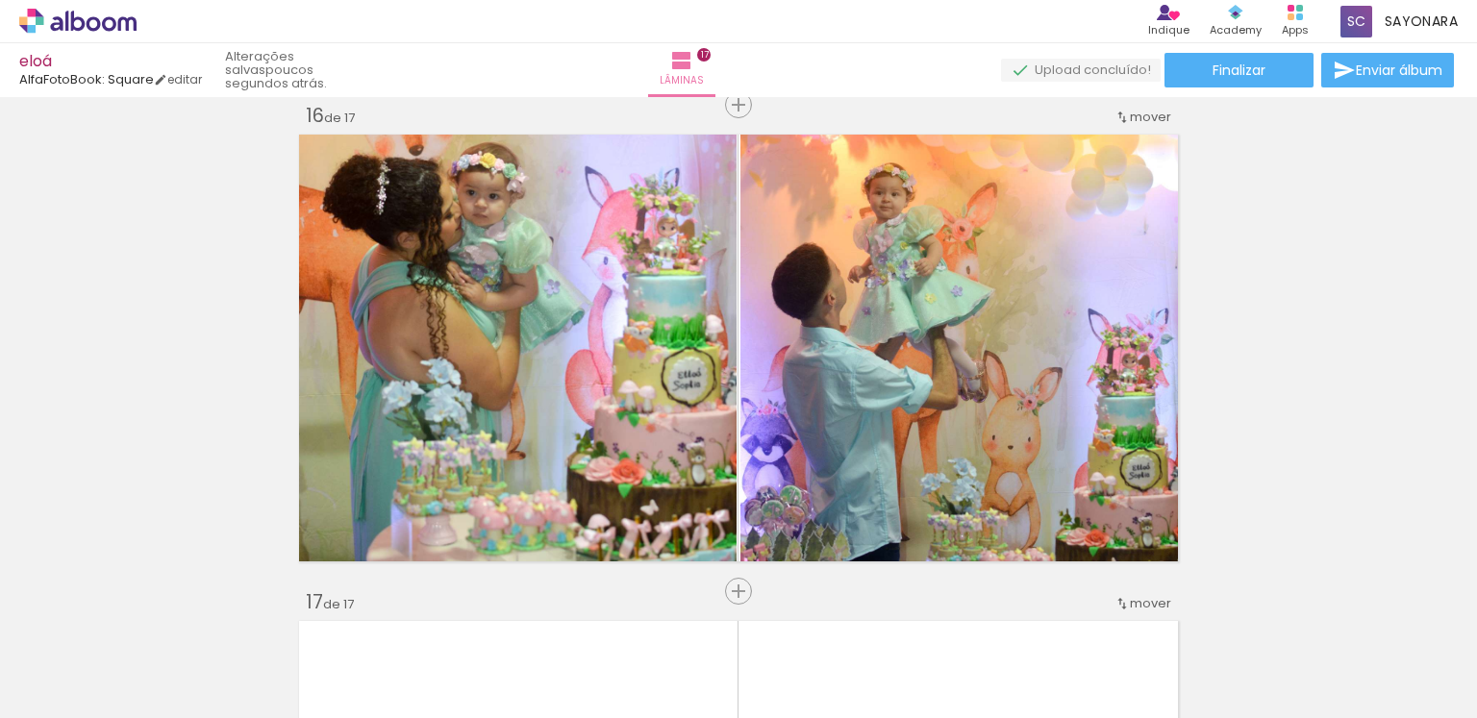
scroll to position [0, 4036]
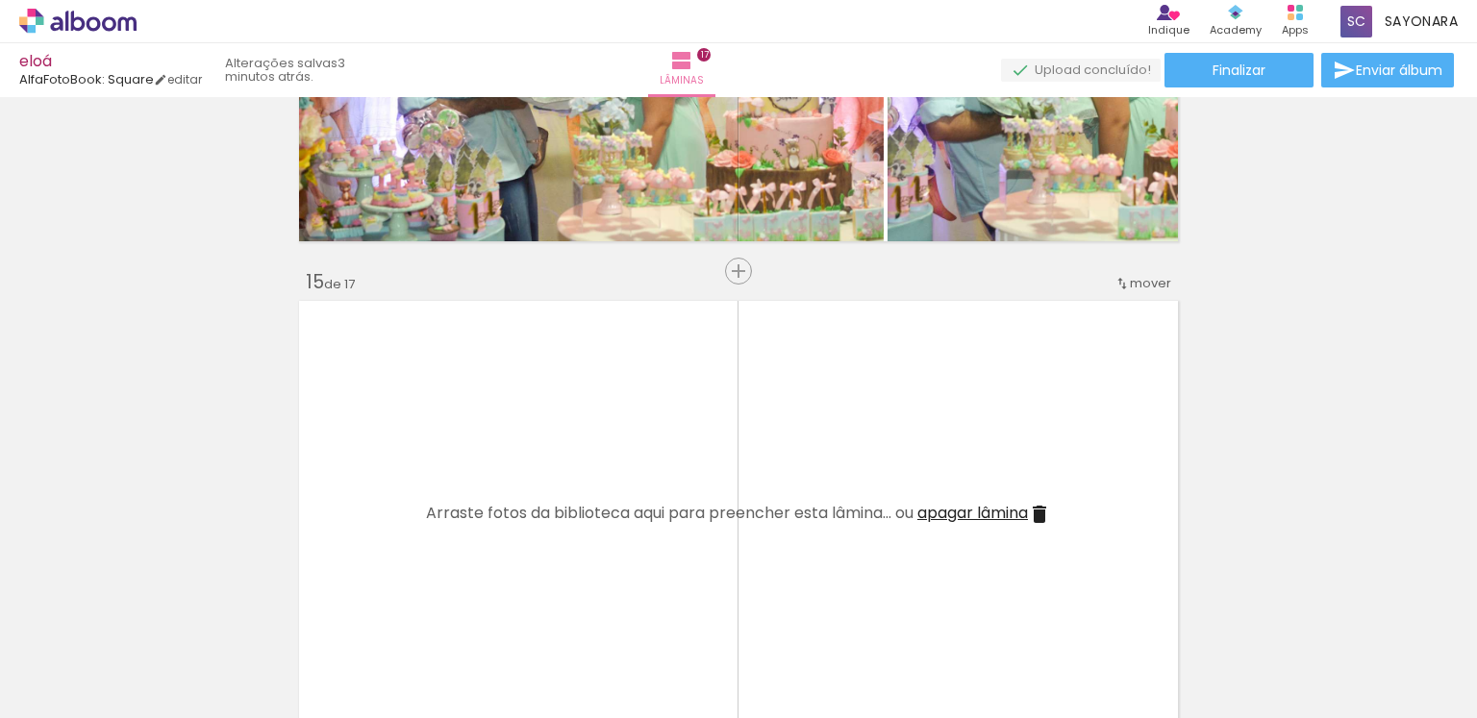
scroll to position [6693, 0]
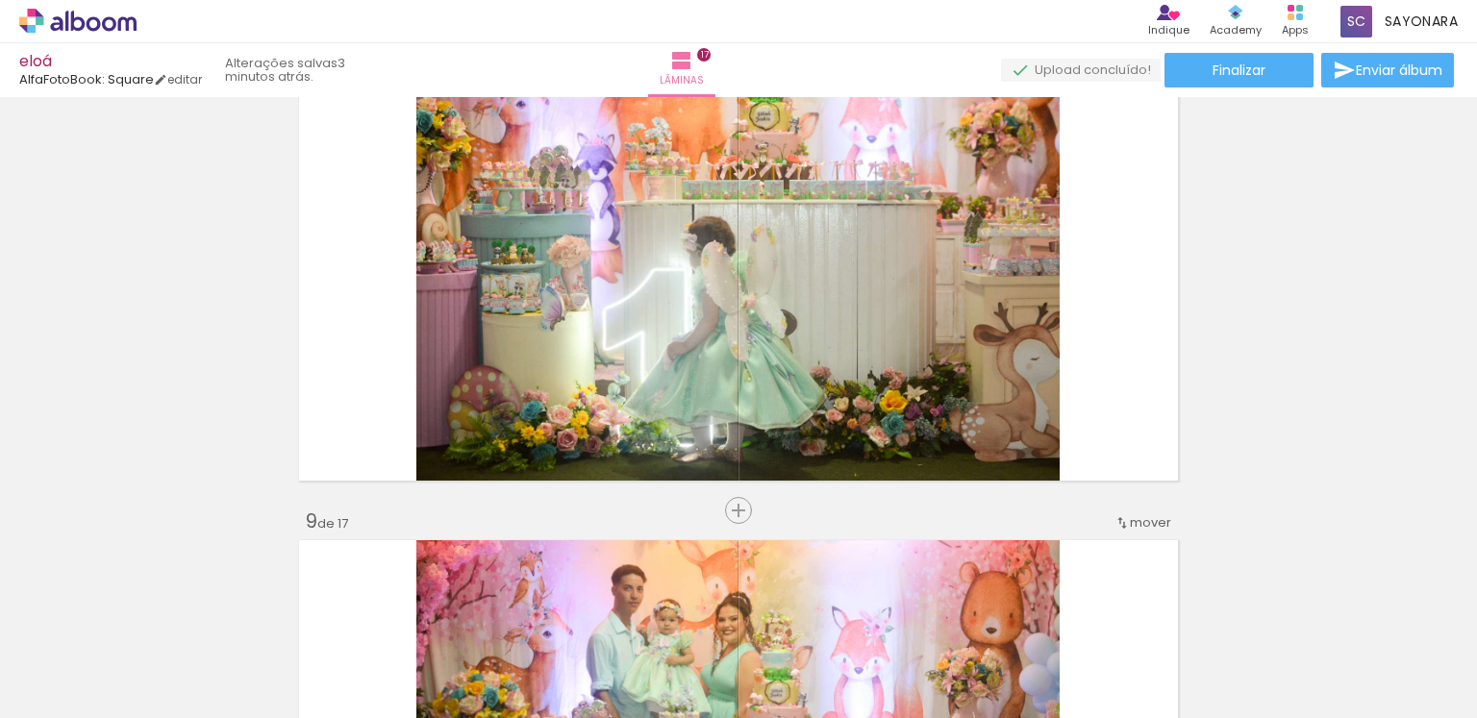
scroll to position [3378, 0]
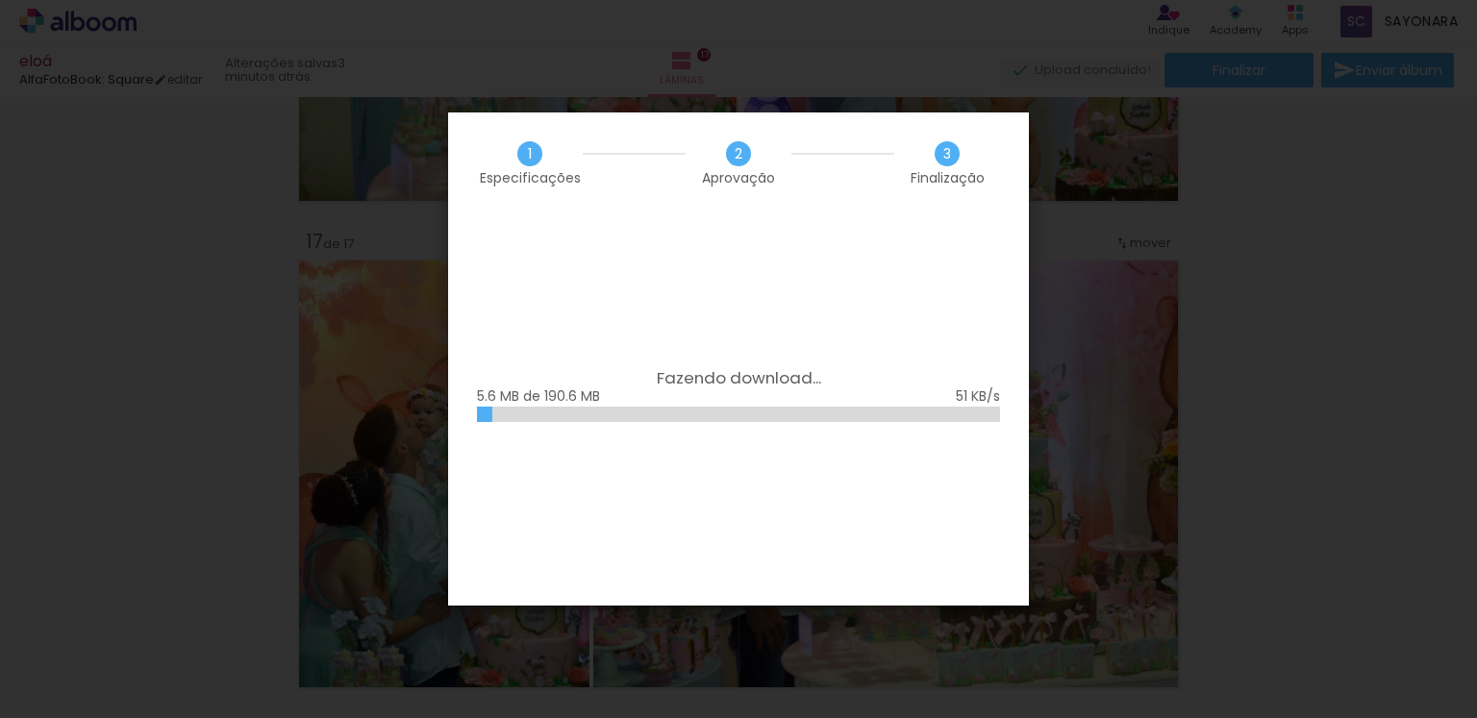
scroll to position [0, 3382]
click at [1296, 272] on iron-overlay-backdrop at bounding box center [738, 359] width 1477 height 718
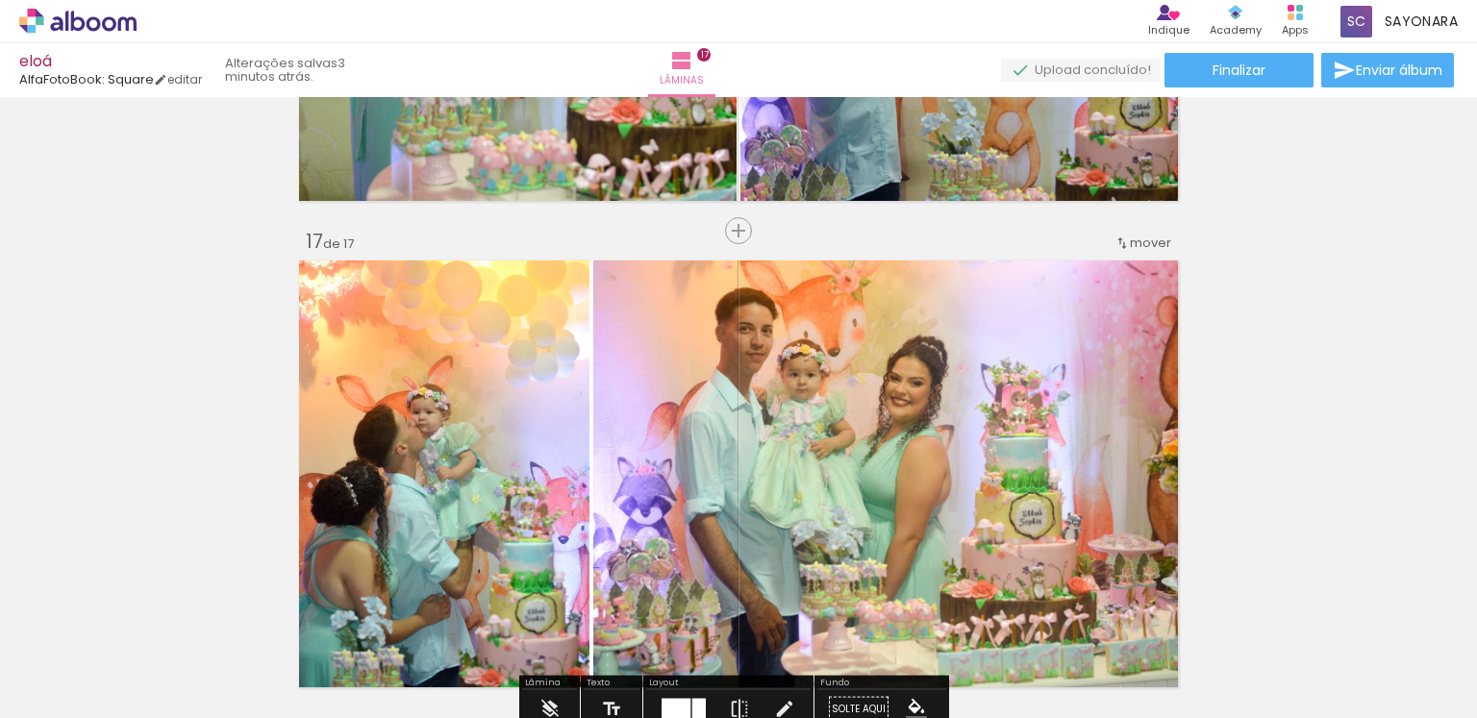
scroll to position [0, 3382]
